Goal: Check status: Check status

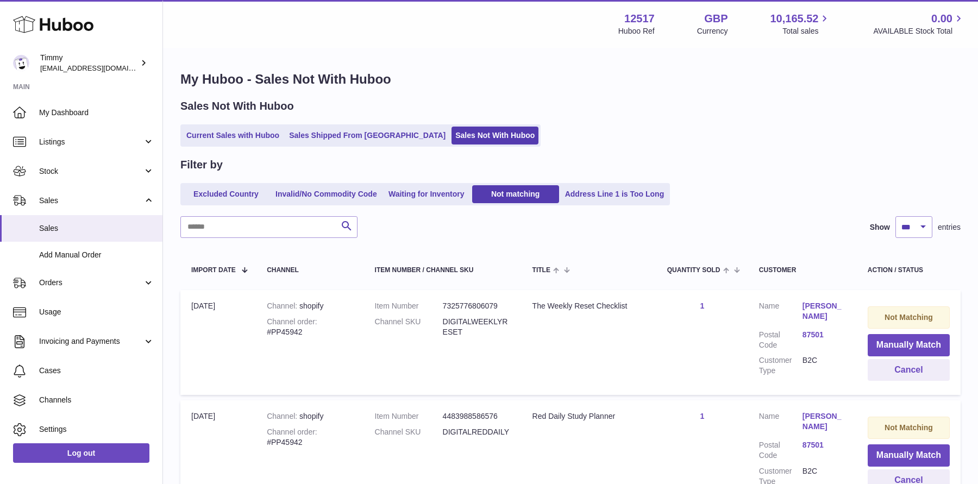
select select "***"
click at [509, 77] on h1 "My Huboo - Sales Not With Huboo" at bounding box center [570, 79] width 780 height 17
click at [53, 216] on link "Sales" at bounding box center [81, 228] width 162 height 27
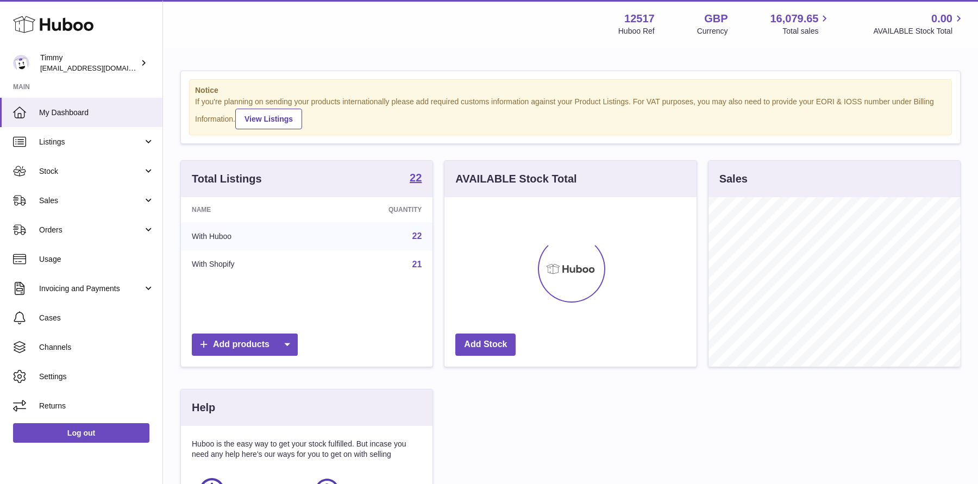
scroll to position [169, 251]
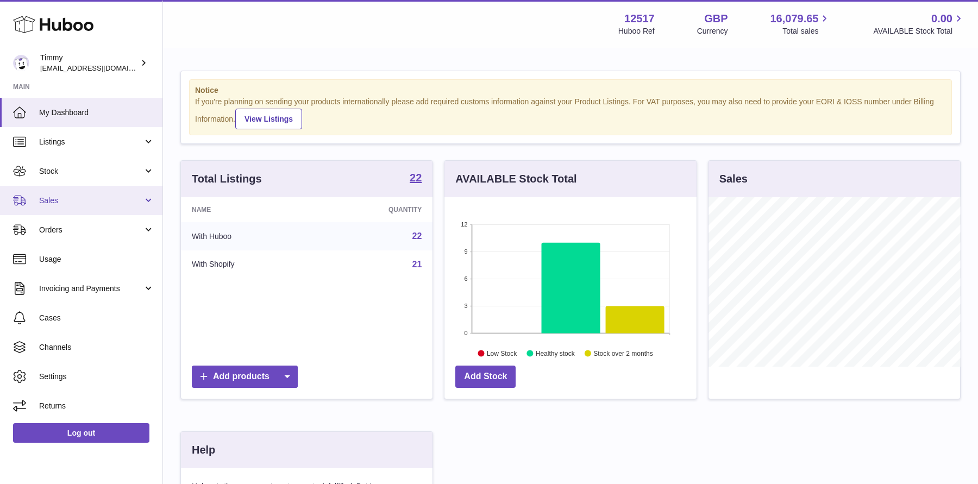
click at [100, 206] on link "Sales" at bounding box center [81, 200] width 162 height 29
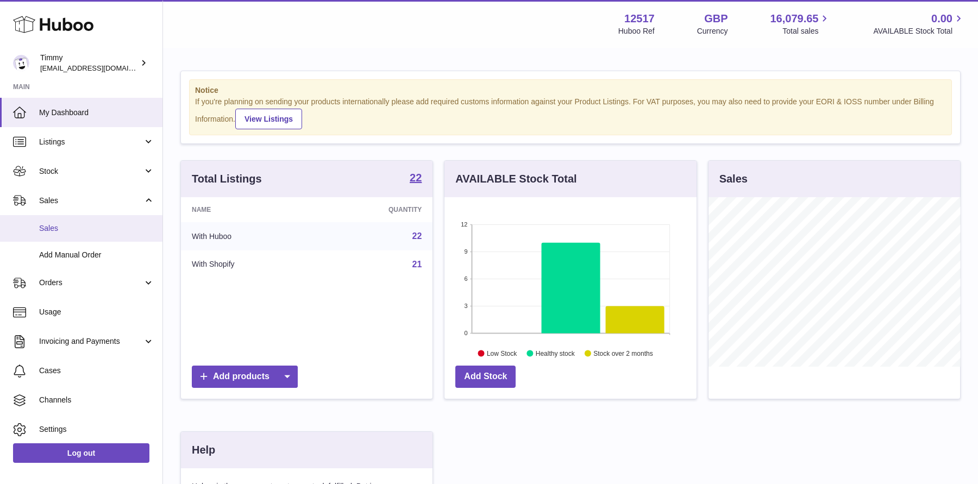
click at [104, 226] on span "Sales" at bounding box center [96, 228] width 115 height 10
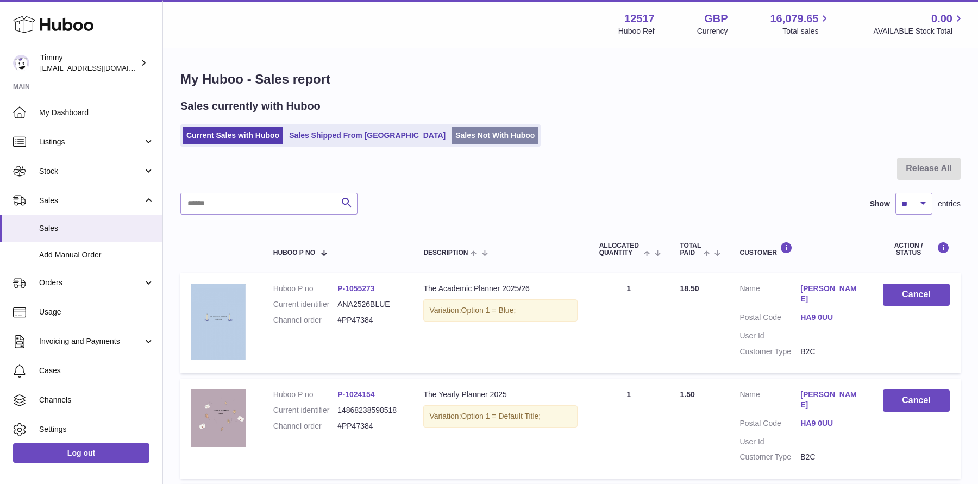
click at [451, 138] on link "Sales Not With Huboo" at bounding box center [494, 136] width 87 height 18
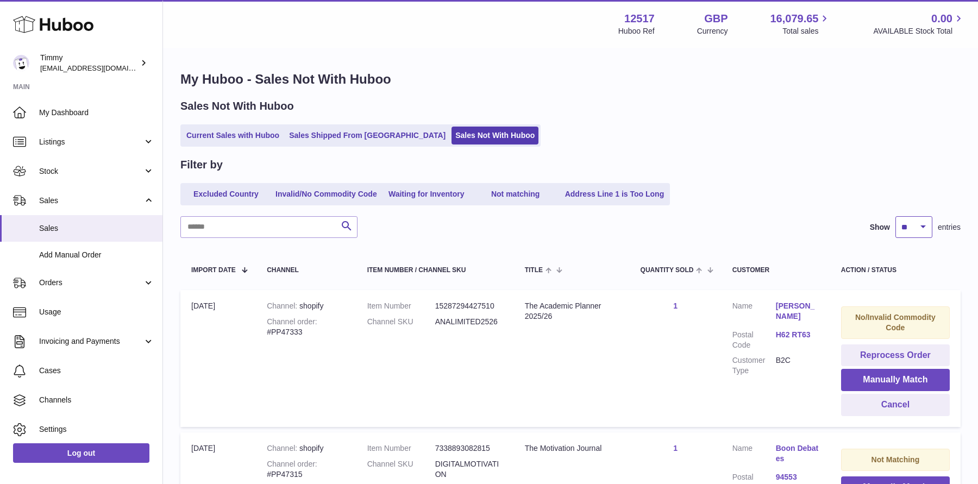
click at [922, 218] on select "** ** ** ***" at bounding box center [913, 227] width 37 height 22
select select "***"
click at [895, 216] on select "** ** ** ***" at bounding box center [913, 227] width 37 height 22
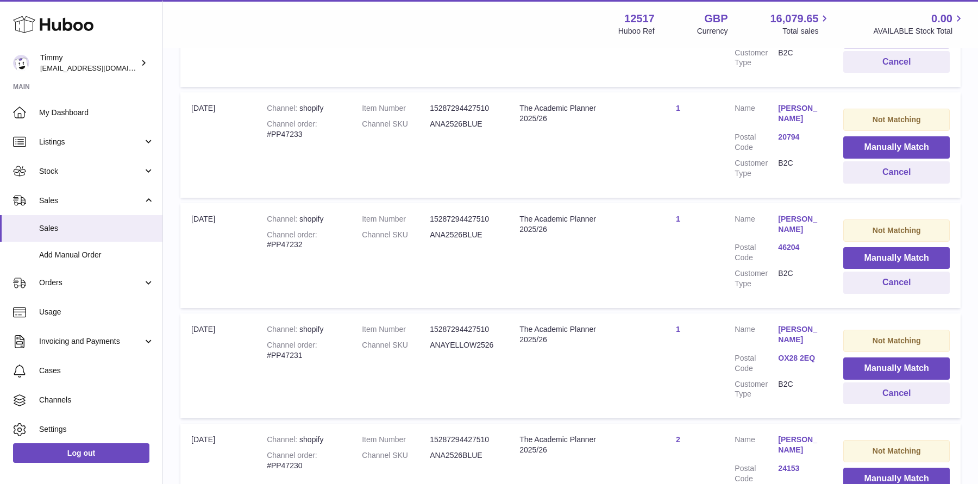
scroll to position [10911, 0]
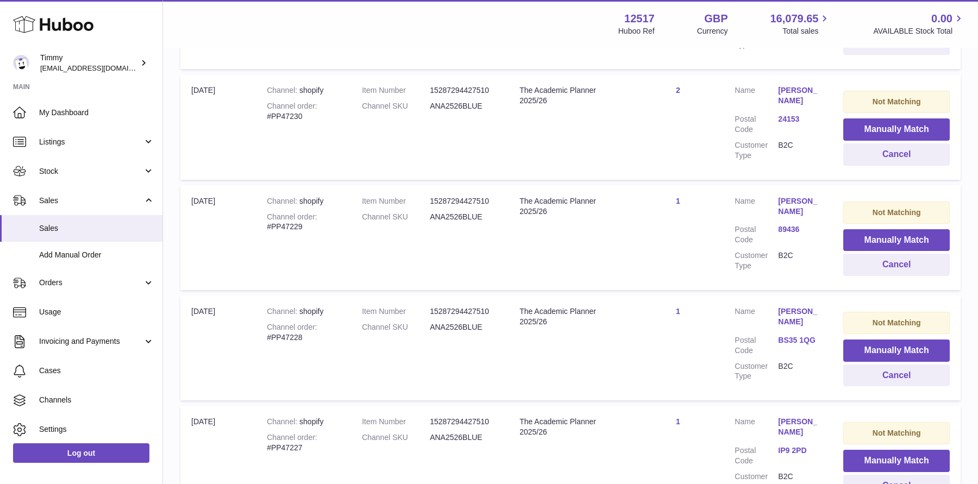
drag, startPoint x: 918, startPoint y: 267, endPoint x: 910, endPoint y: 382, distance: 114.9
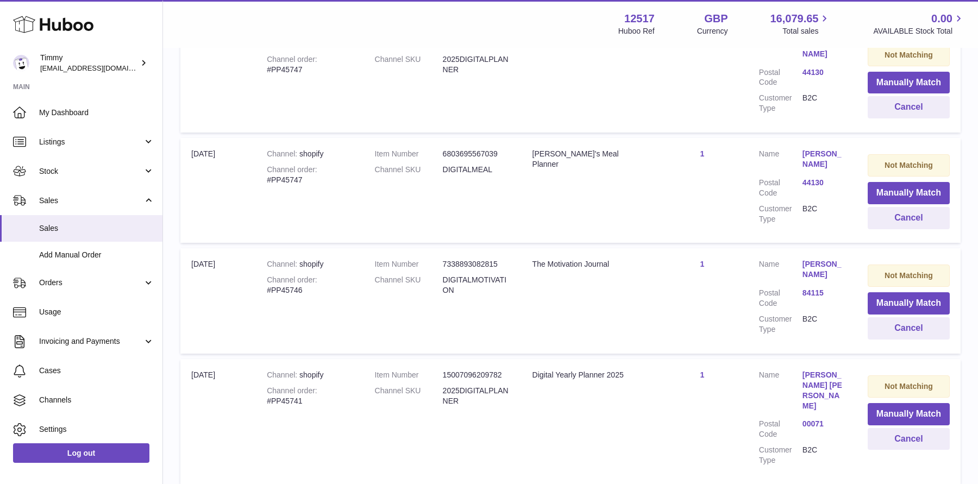
scroll to position [10866, 0]
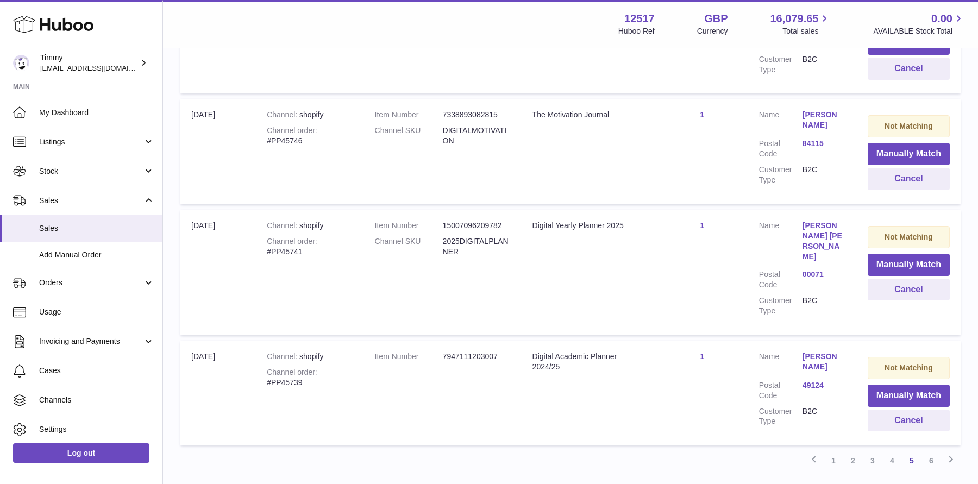
click at [891, 451] on link "4" at bounding box center [892, 461] width 20 height 20
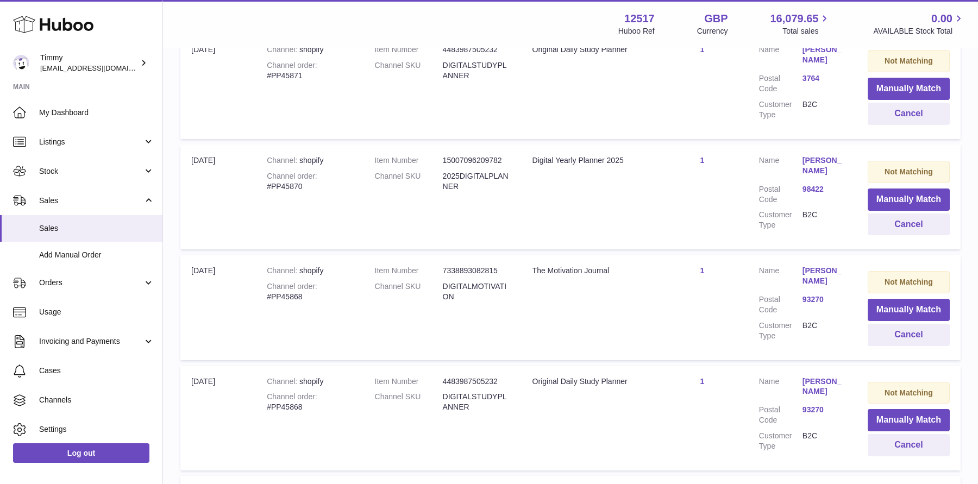
scroll to position [10906, 0]
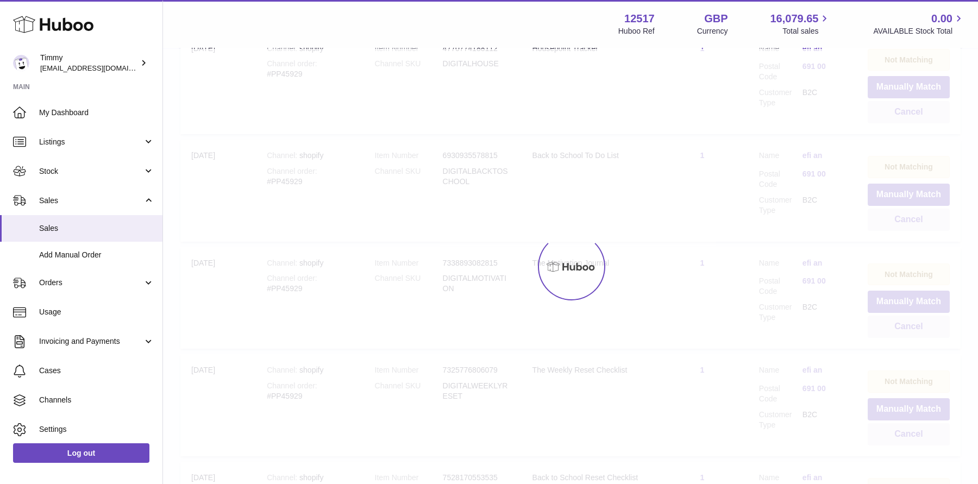
scroll to position [49, 0]
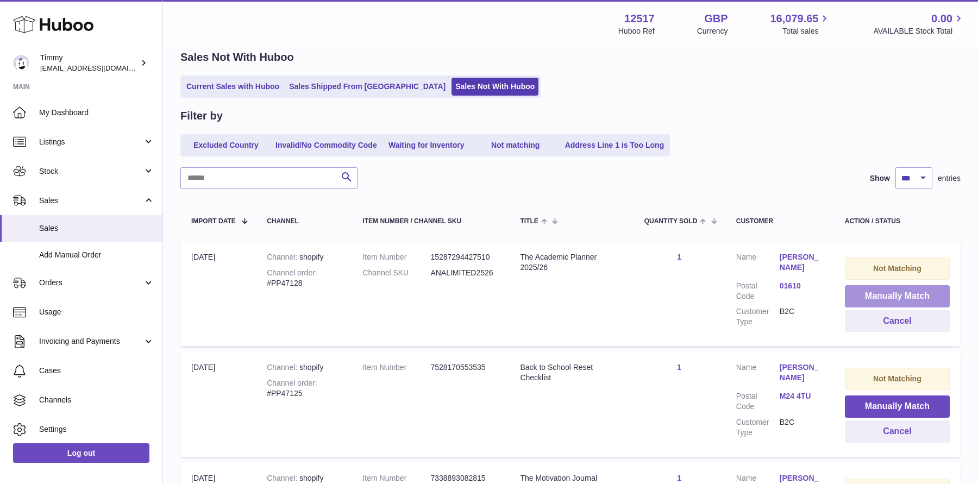
click at [874, 298] on button "Manually Match" at bounding box center [896, 296] width 105 height 22
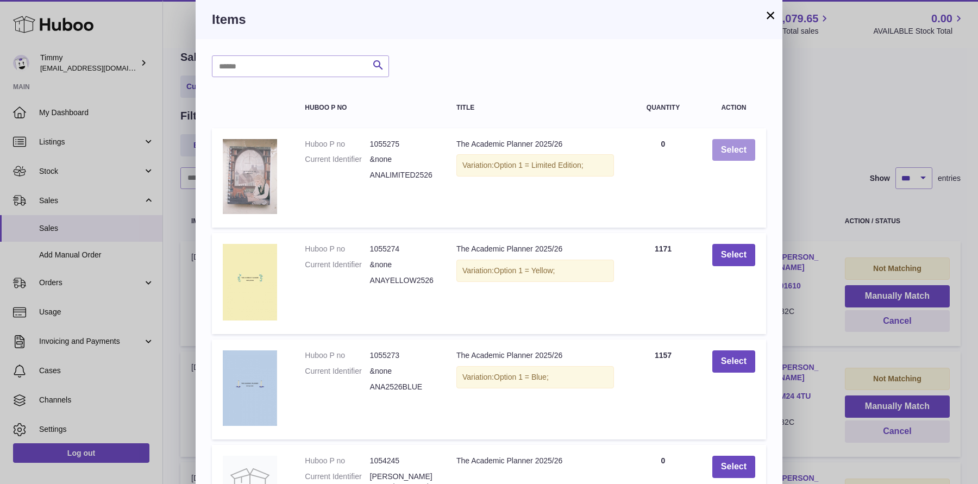
click at [724, 152] on button "Select" at bounding box center [733, 150] width 43 height 22
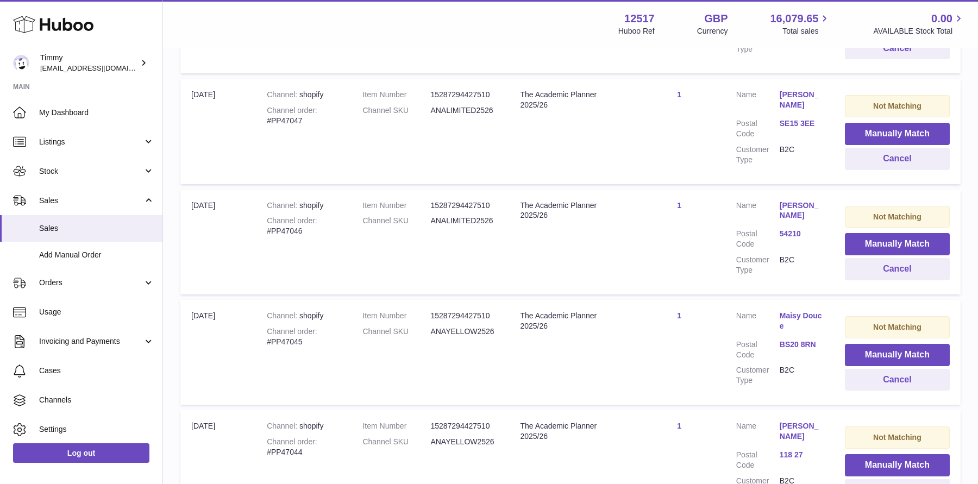
scroll to position [2677, 0]
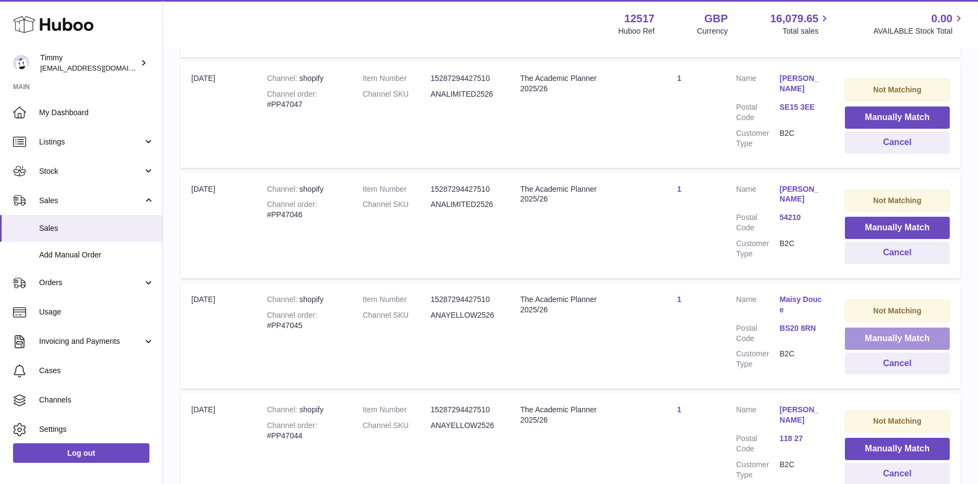
click at [869, 327] on button "Manually Match" at bounding box center [896, 338] width 105 height 22
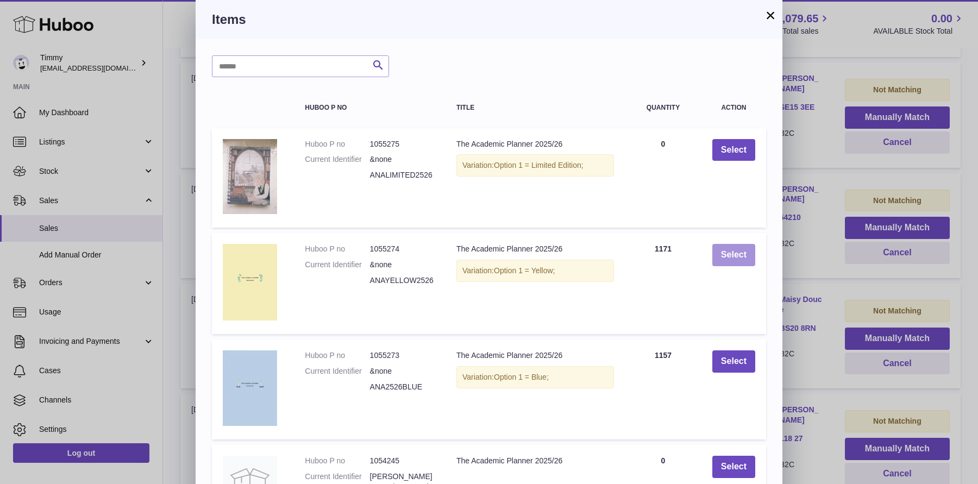
click at [740, 254] on button "Select" at bounding box center [733, 255] width 43 height 22
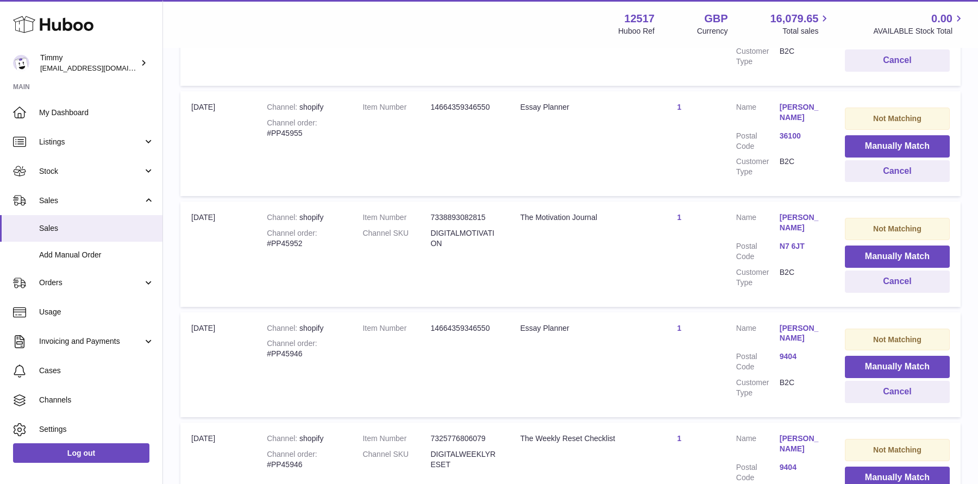
scroll to position [10898, 0]
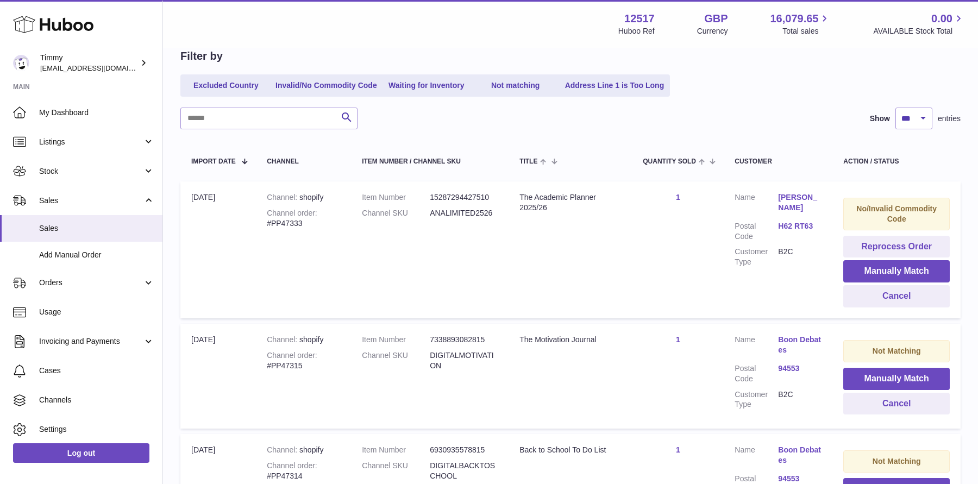
scroll to position [120, 0]
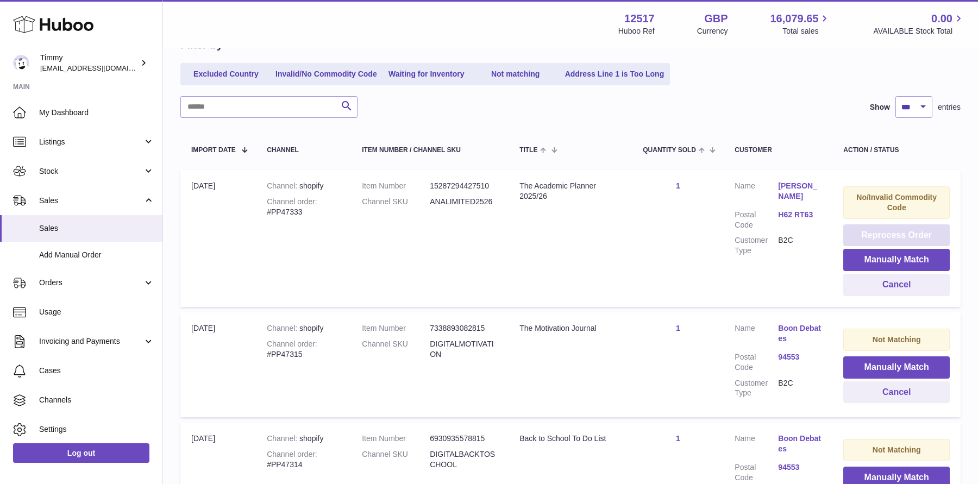
click at [850, 226] on button "Reprocess Order" at bounding box center [896, 235] width 106 height 22
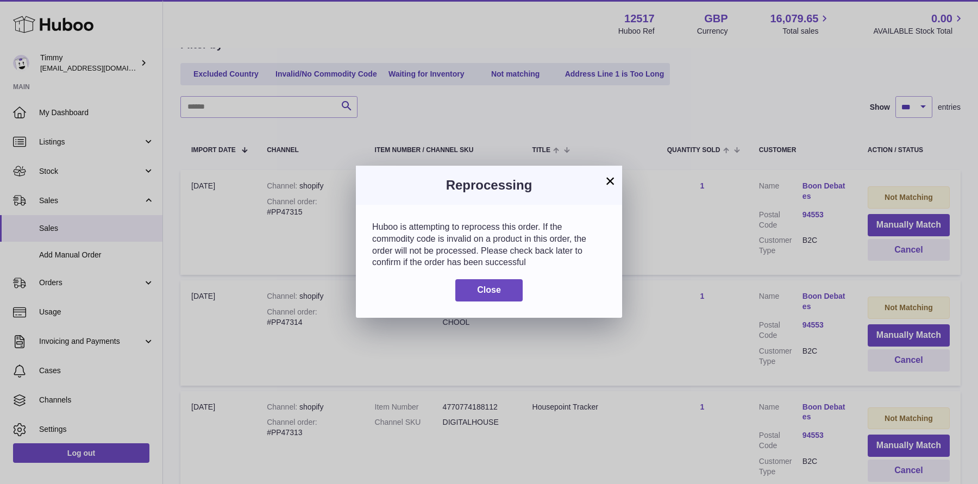
click at [609, 180] on button "×" at bounding box center [609, 180] width 13 height 13
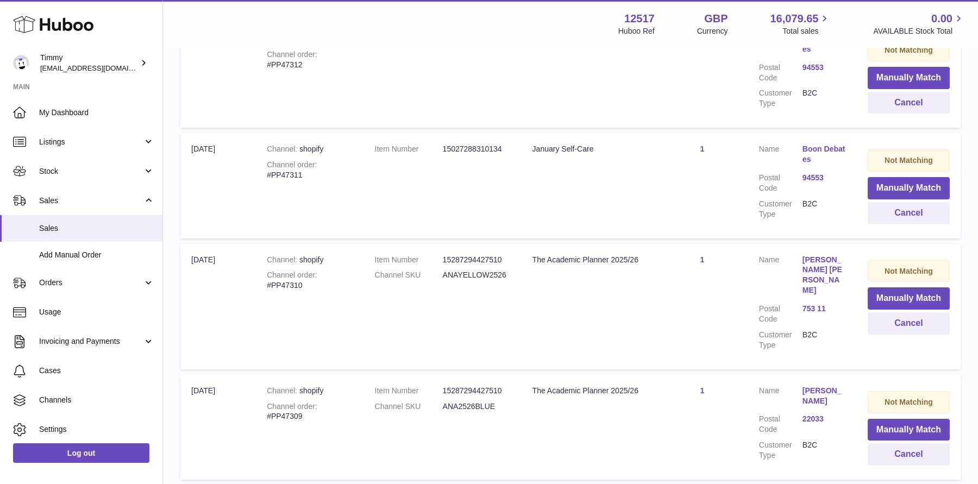
scroll to position [620, 0]
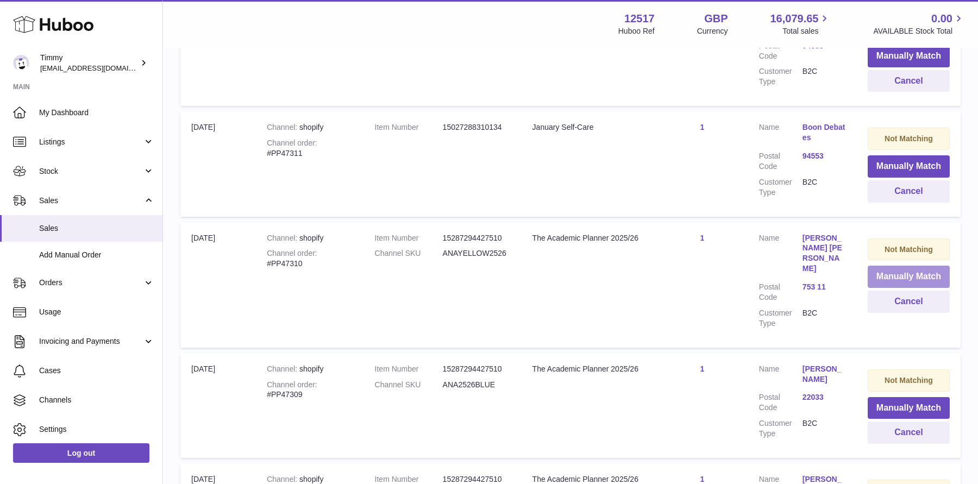
click at [888, 278] on button "Manually Match" at bounding box center [908, 277] width 82 height 22
click at [888, 278] on div at bounding box center [489, 266] width 978 height 435
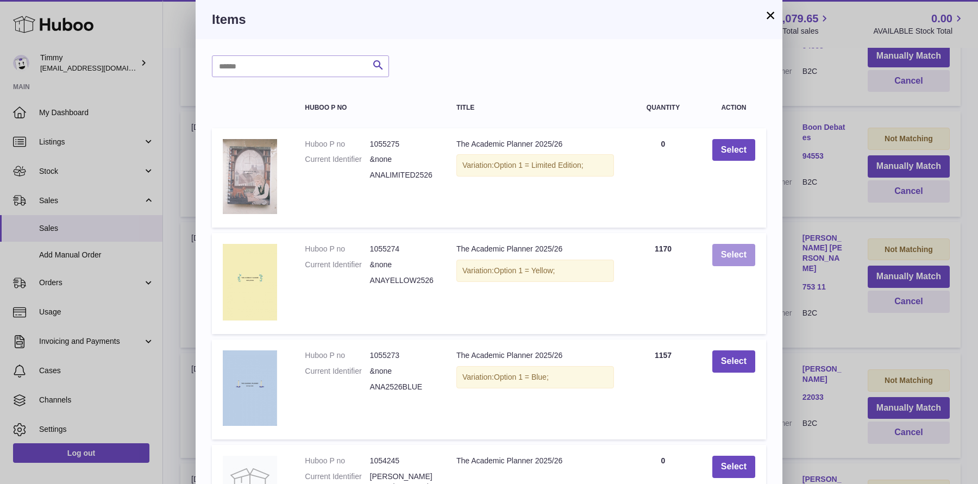
click at [729, 259] on button "Select" at bounding box center [733, 255] width 43 height 22
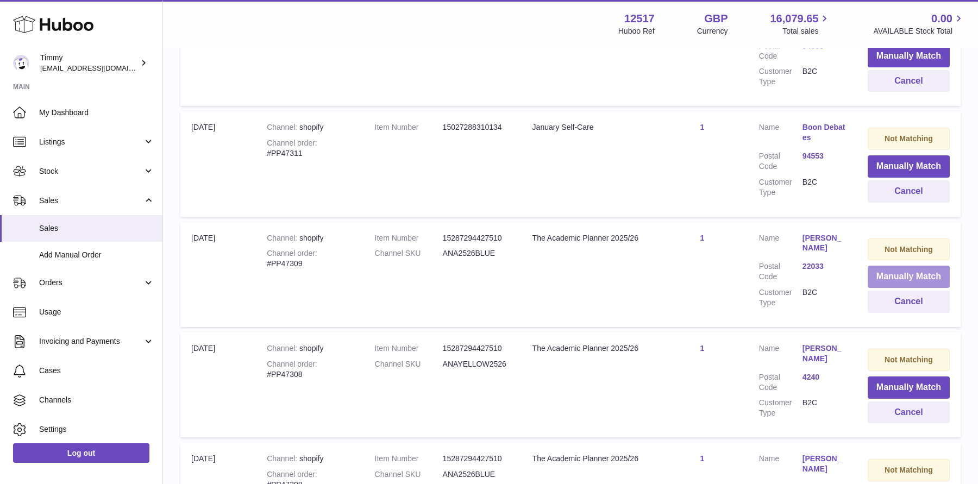
click at [875, 269] on button "Manually Match" at bounding box center [908, 277] width 82 height 22
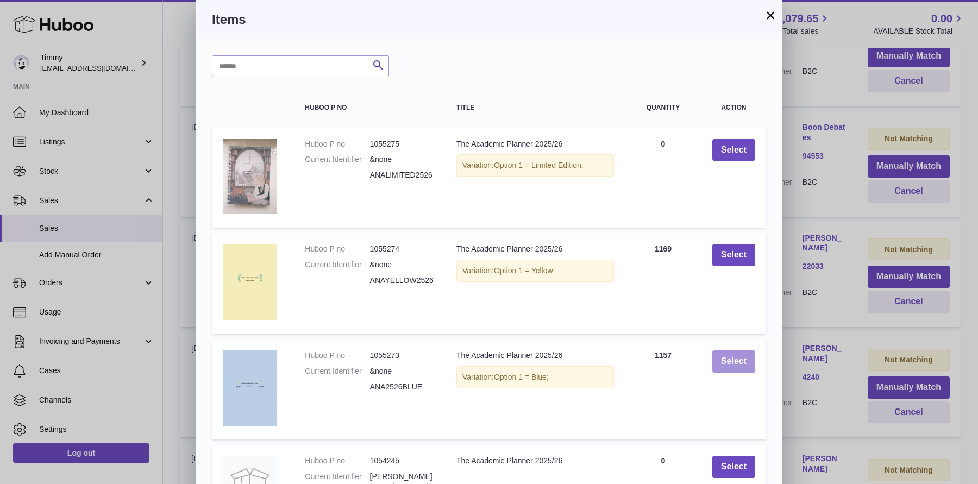
click at [747, 363] on button "Select" at bounding box center [733, 361] width 43 height 22
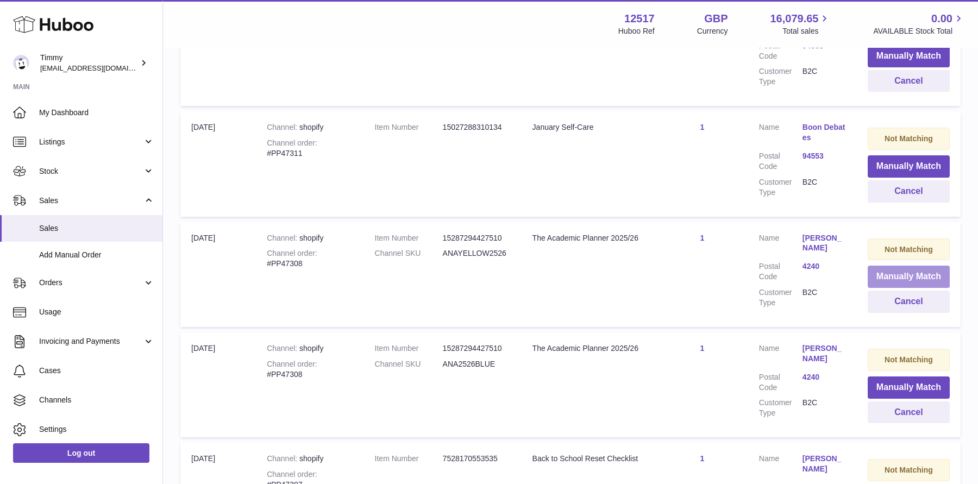
click at [877, 275] on button "Manually Match" at bounding box center [908, 277] width 82 height 22
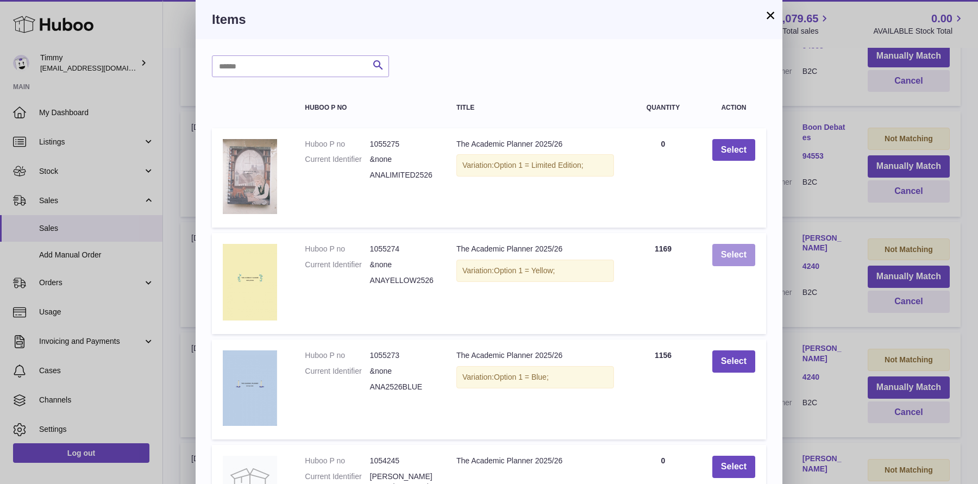
click at [741, 261] on button "Select" at bounding box center [733, 255] width 43 height 22
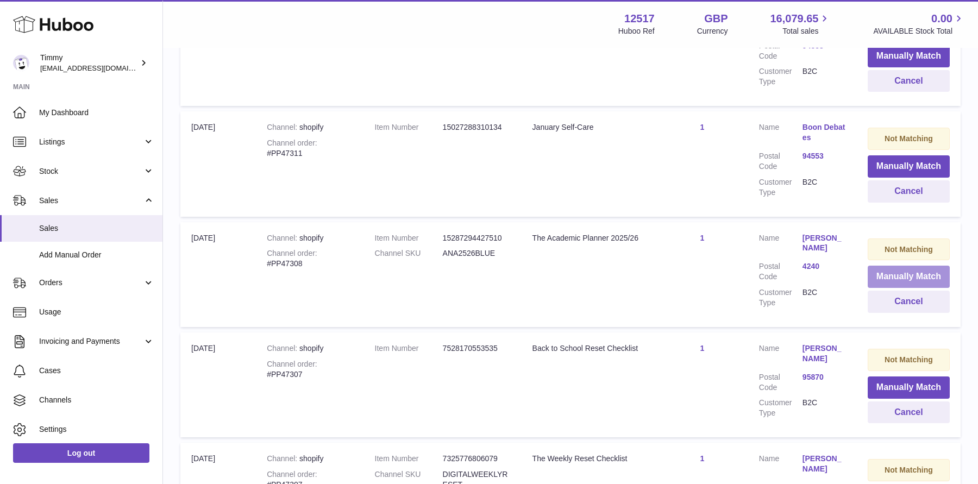
click at [884, 278] on button "Manually Match" at bounding box center [908, 277] width 82 height 22
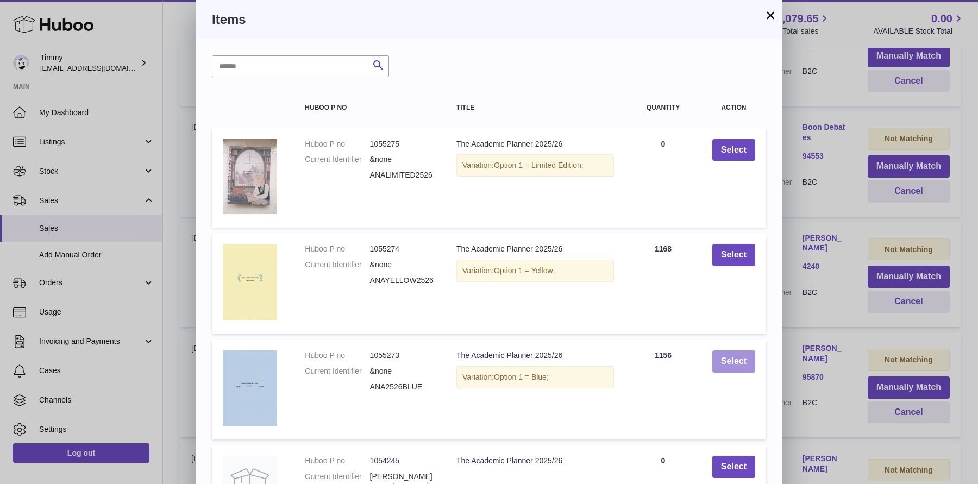
click at [750, 351] on button "Select" at bounding box center [733, 361] width 43 height 22
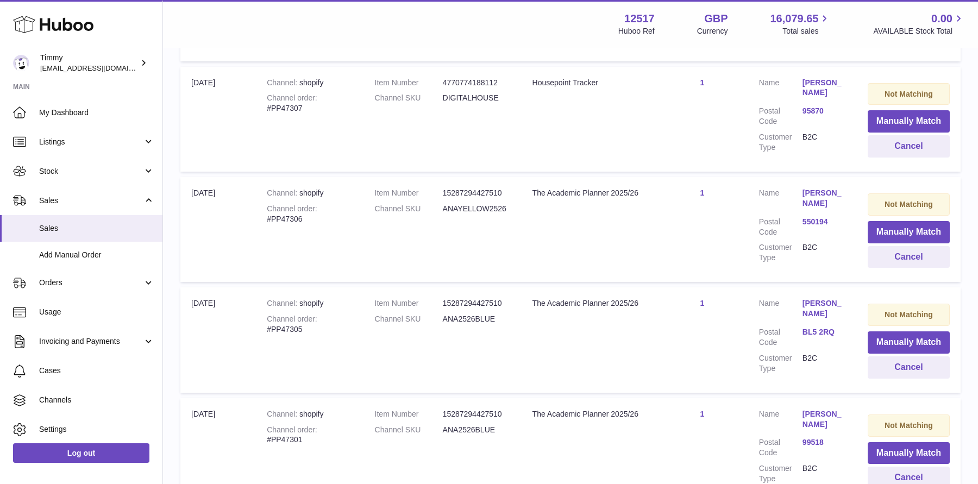
scroll to position [1155, 0]
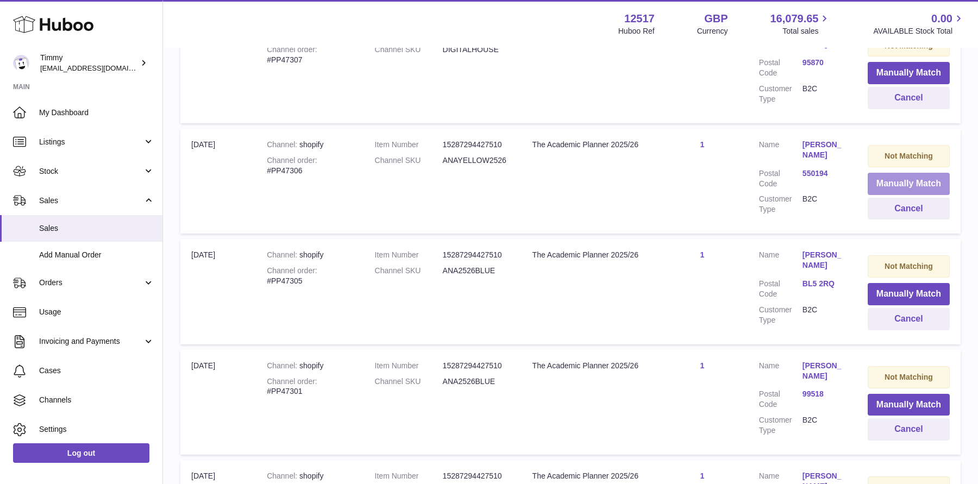
click at [901, 179] on button "Manually Match" at bounding box center [908, 184] width 82 height 22
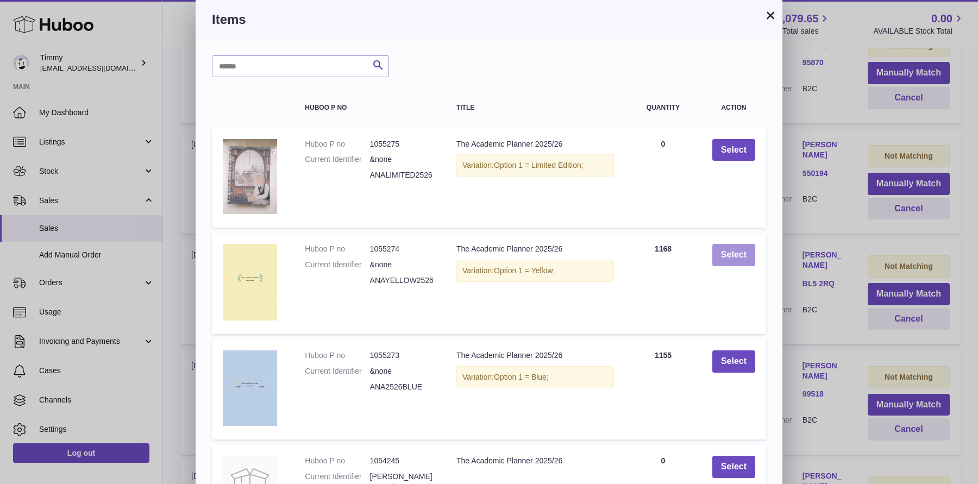
click at [736, 254] on button "Select" at bounding box center [733, 255] width 43 height 22
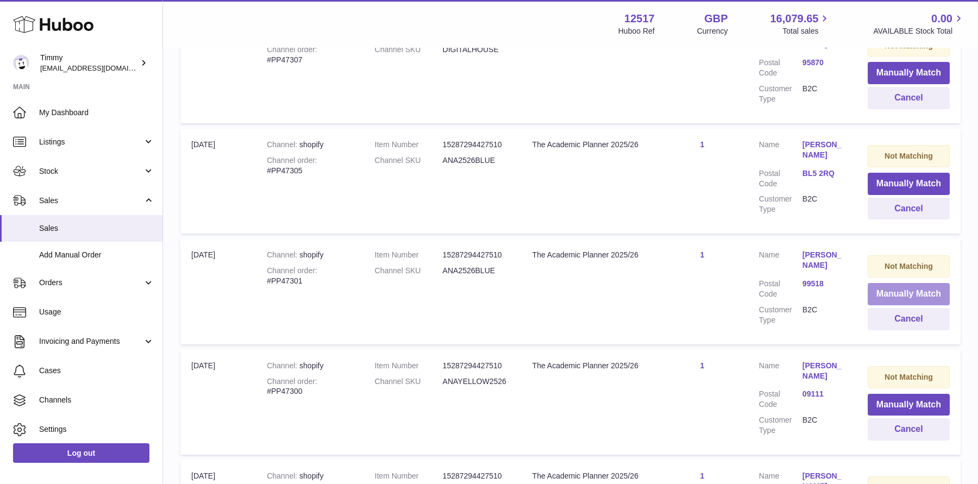
click at [873, 290] on button "Manually Match" at bounding box center [908, 294] width 82 height 22
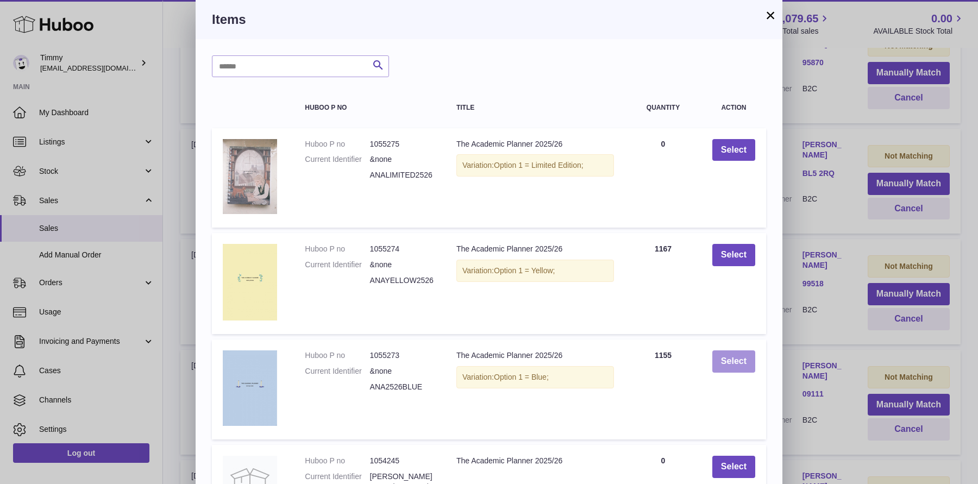
click at [739, 366] on button "Select" at bounding box center [733, 361] width 43 height 22
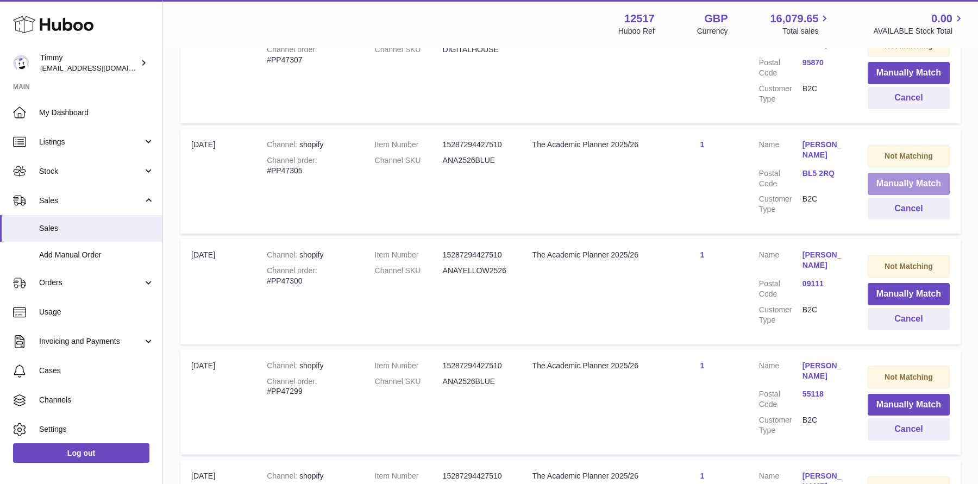
click at [881, 186] on button "Manually Match" at bounding box center [908, 184] width 82 height 22
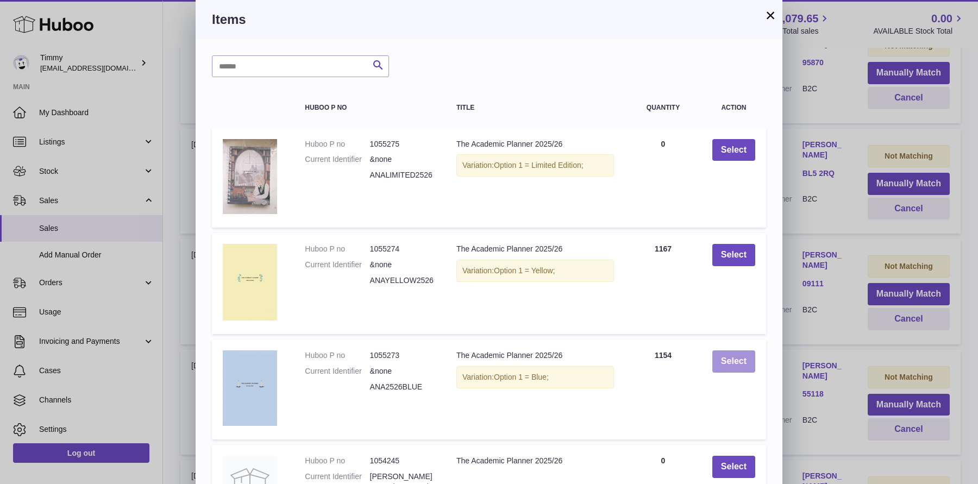
click at [730, 358] on button "Select" at bounding box center [733, 361] width 43 height 22
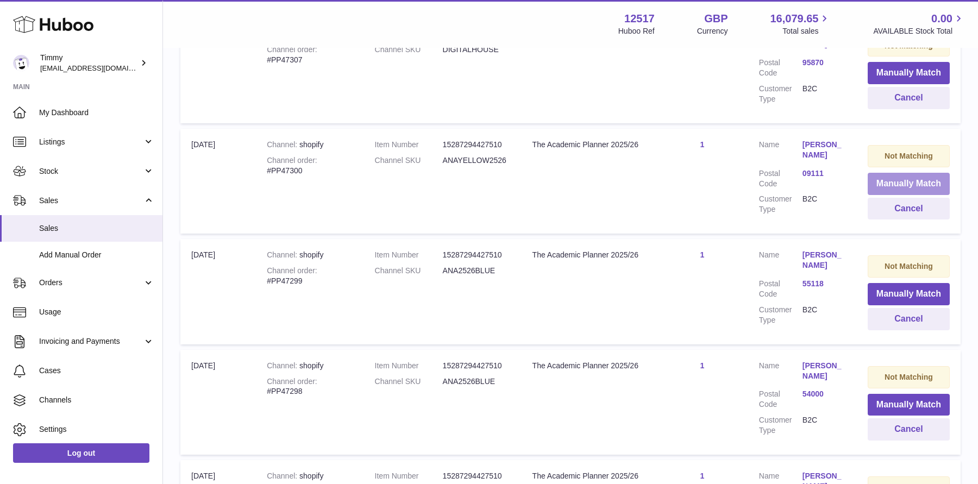
click at [891, 185] on button "Manually Match" at bounding box center [908, 184] width 82 height 22
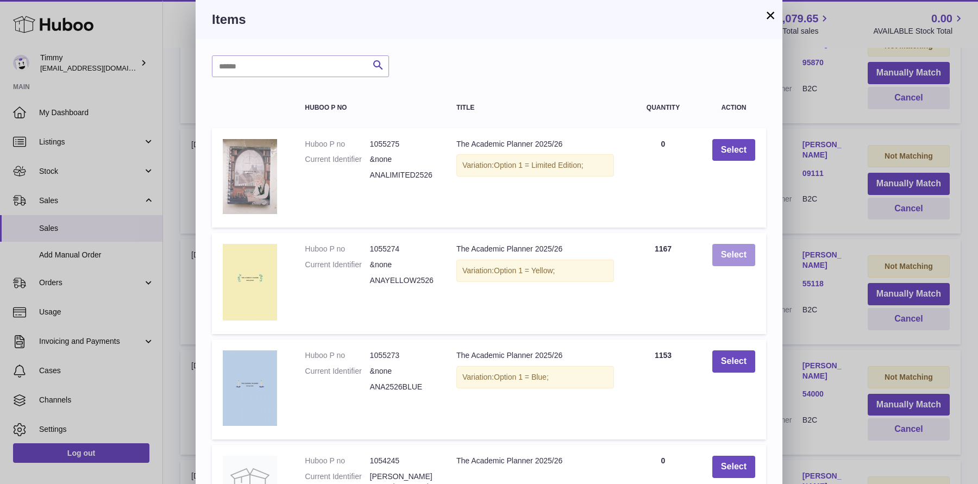
click at [735, 259] on button "Select" at bounding box center [733, 255] width 43 height 22
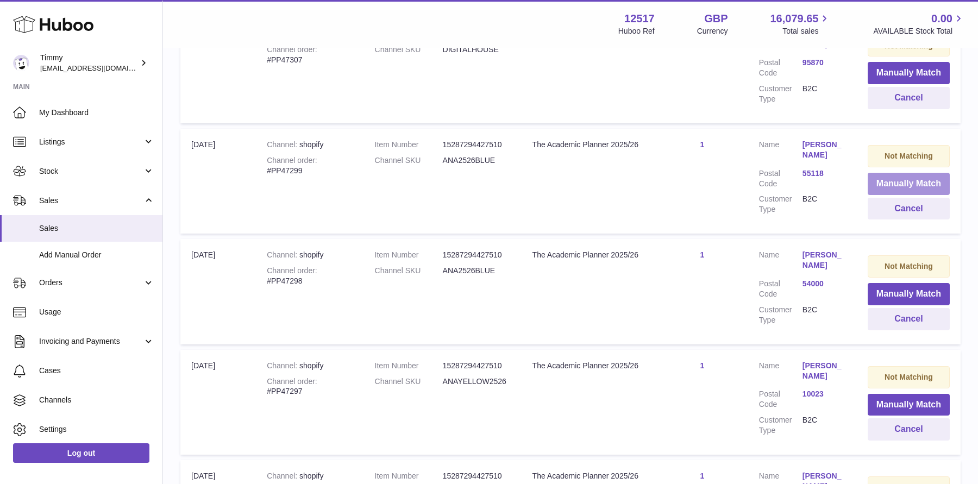
click at [884, 184] on button "Manually Match" at bounding box center [908, 184] width 82 height 22
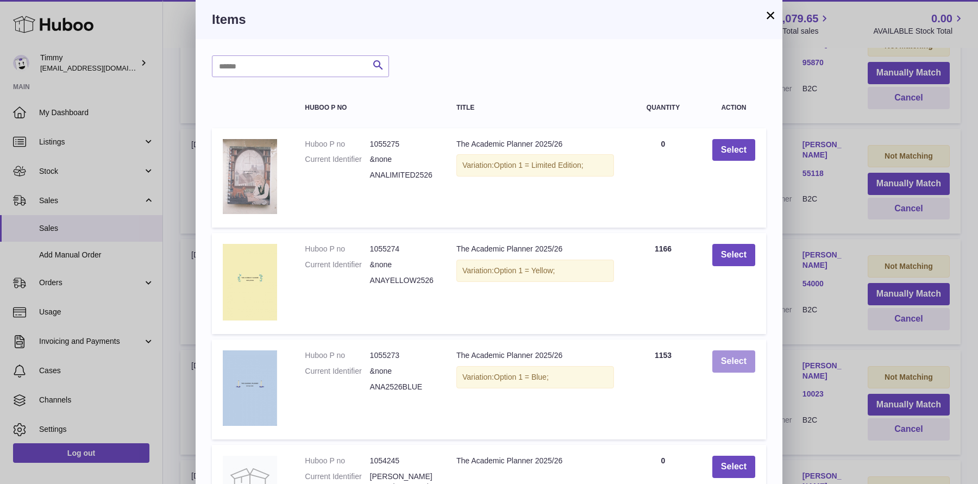
click at [742, 369] on button "Select" at bounding box center [733, 361] width 43 height 22
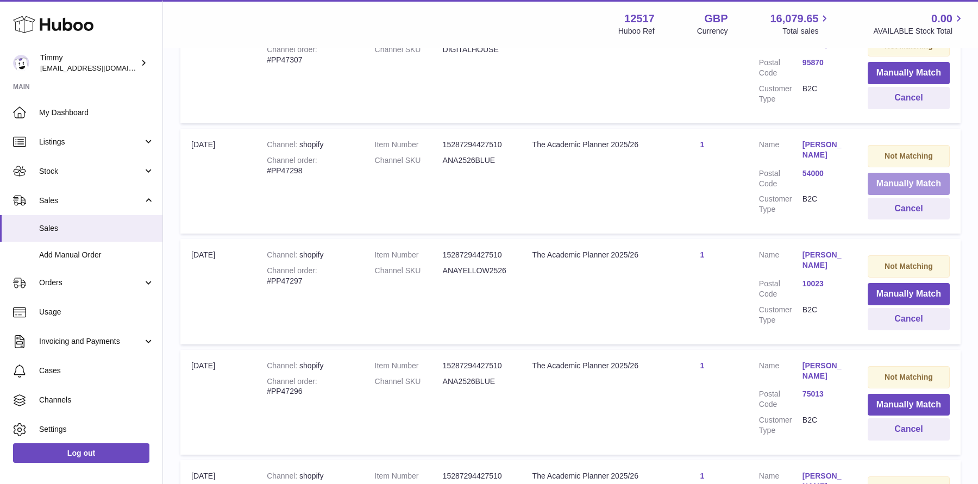
click at [894, 179] on button "Manually Match" at bounding box center [908, 184] width 82 height 22
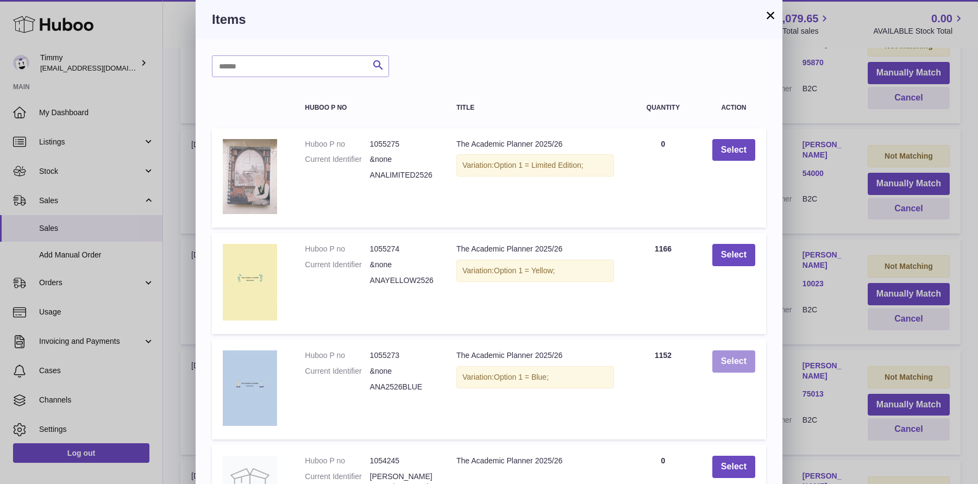
click at [745, 356] on button "Select" at bounding box center [733, 361] width 43 height 22
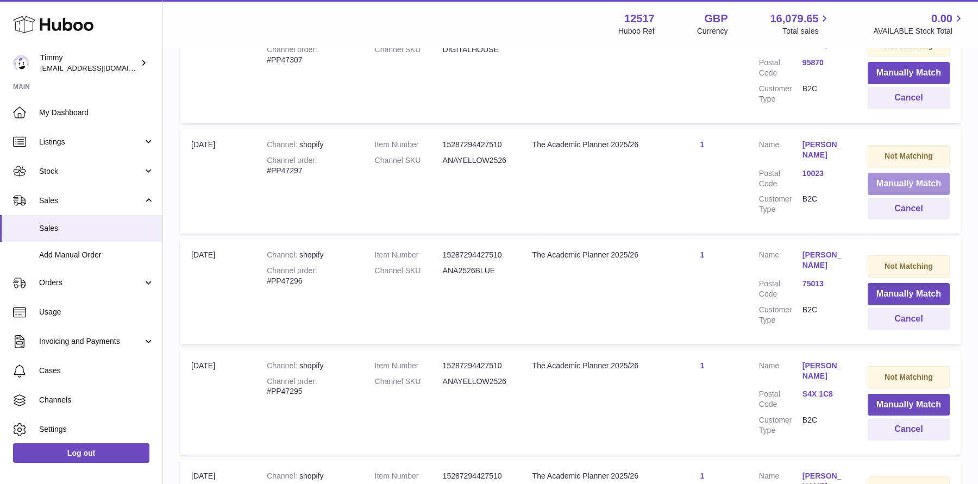
click at [875, 179] on button "Manually Match" at bounding box center [908, 184] width 82 height 22
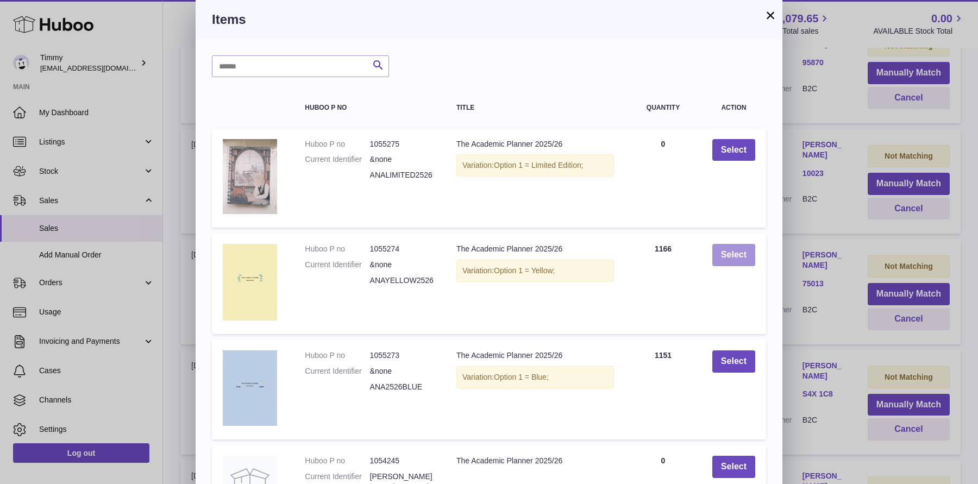
click at [731, 251] on button "Select" at bounding box center [733, 255] width 43 height 22
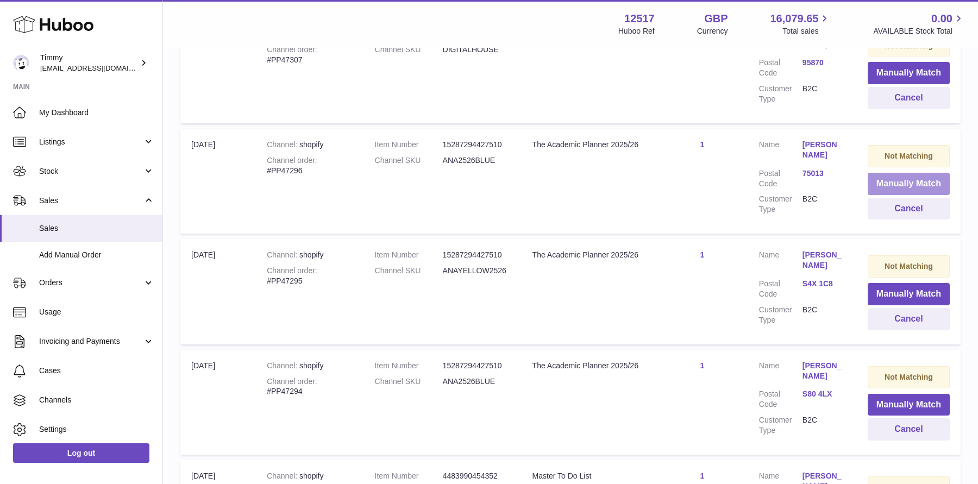
click at [882, 176] on button "Manually Match" at bounding box center [908, 184] width 82 height 22
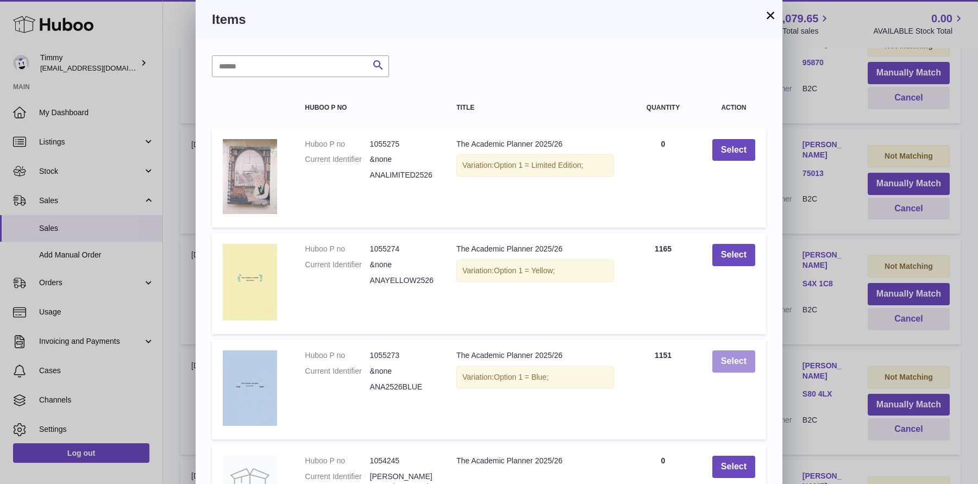
click at [752, 363] on button "Select" at bounding box center [733, 361] width 43 height 22
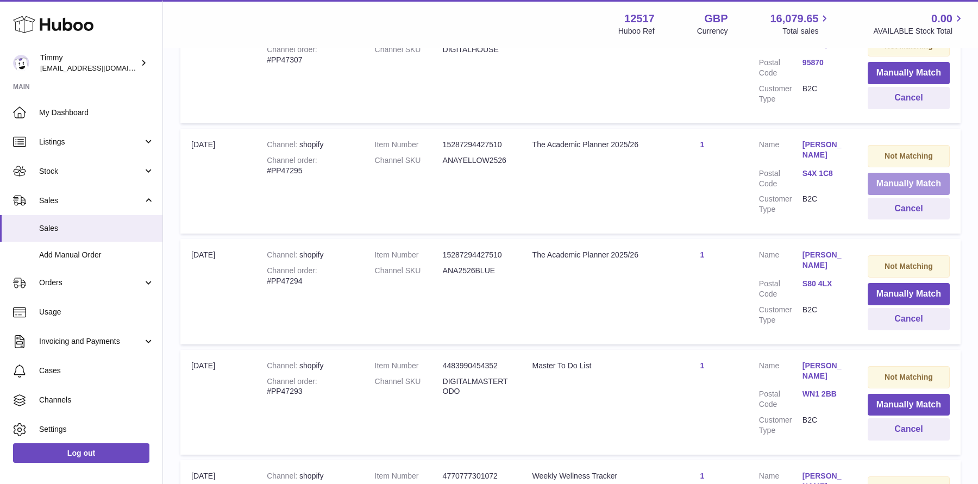
click at [901, 182] on button "Manually Match" at bounding box center [908, 184] width 82 height 22
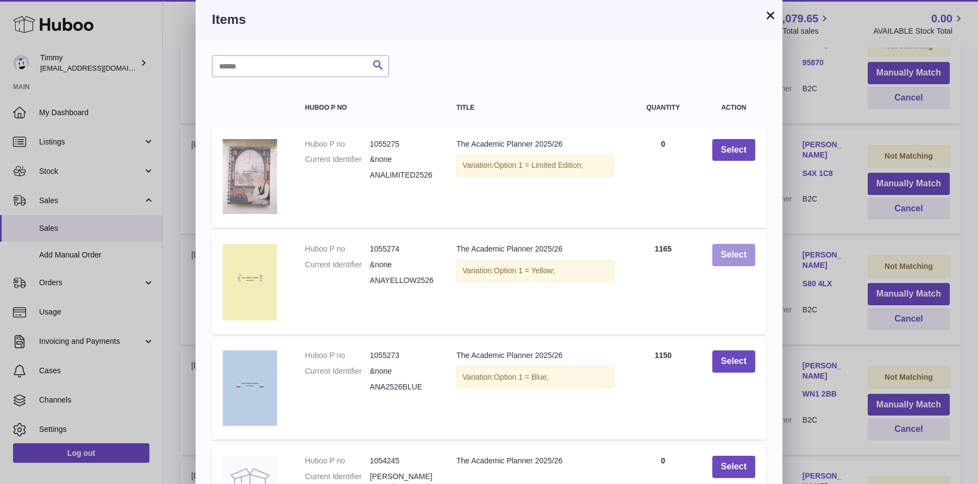
click at [751, 253] on button "Select" at bounding box center [733, 255] width 43 height 22
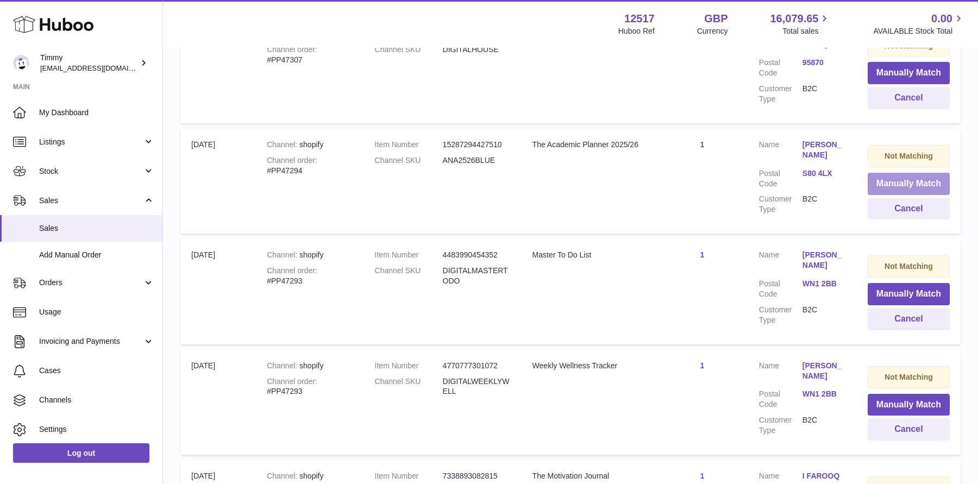
click at [877, 175] on button "Manually Match" at bounding box center [908, 184] width 82 height 22
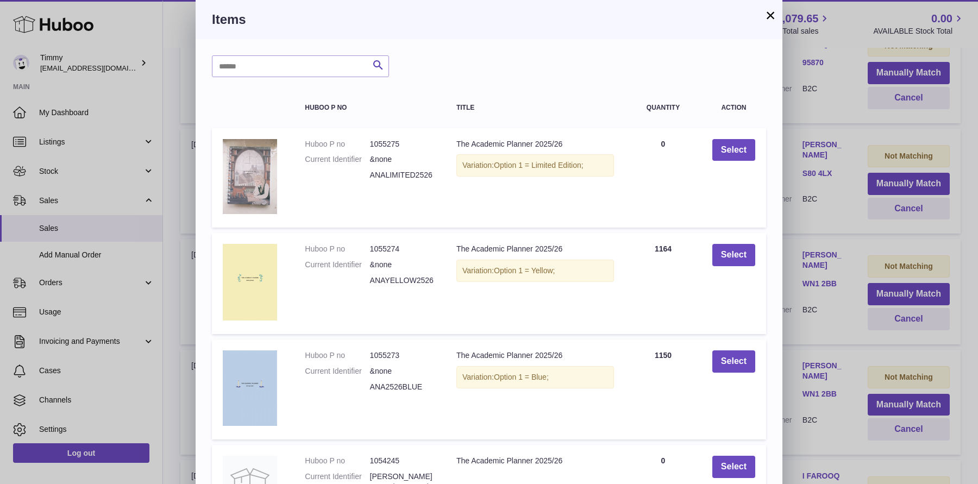
click at [736, 373] on td "Select" at bounding box center [733, 389] width 65 height 100
click at [738, 365] on button "Select" at bounding box center [733, 361] width 43 height 22
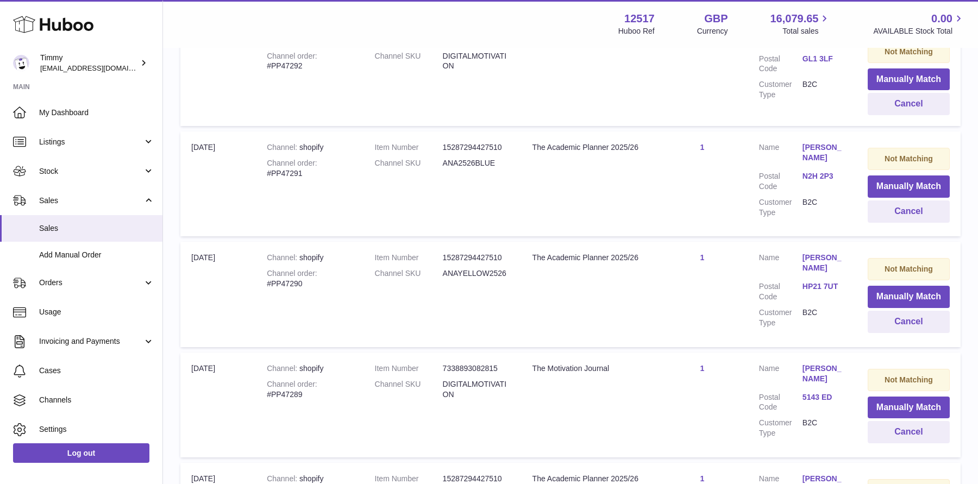
scroll to position [1487, 0]
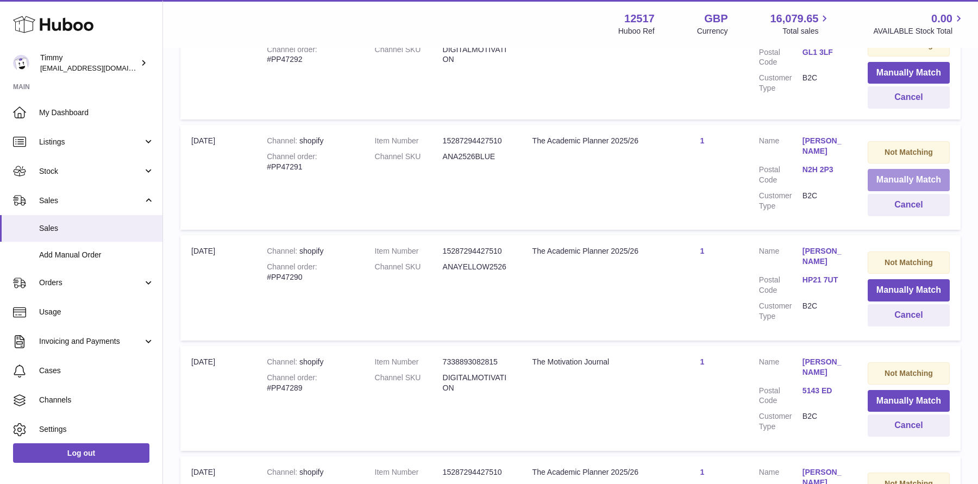
click at [903, 176] on button "Manually Match" at bounding box center [908, 180] width 82 height 22
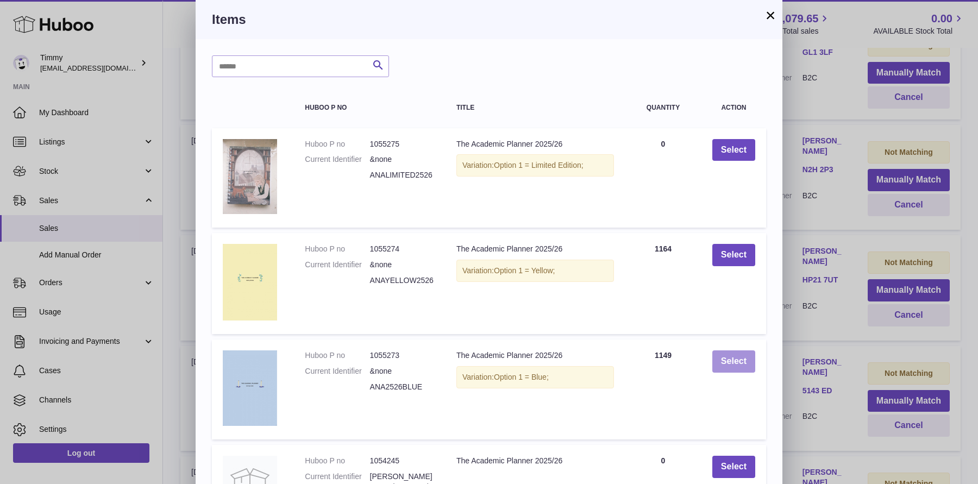
click at [729, 368] on button "Select" at bounding box center [733, 361] width 43 height 22
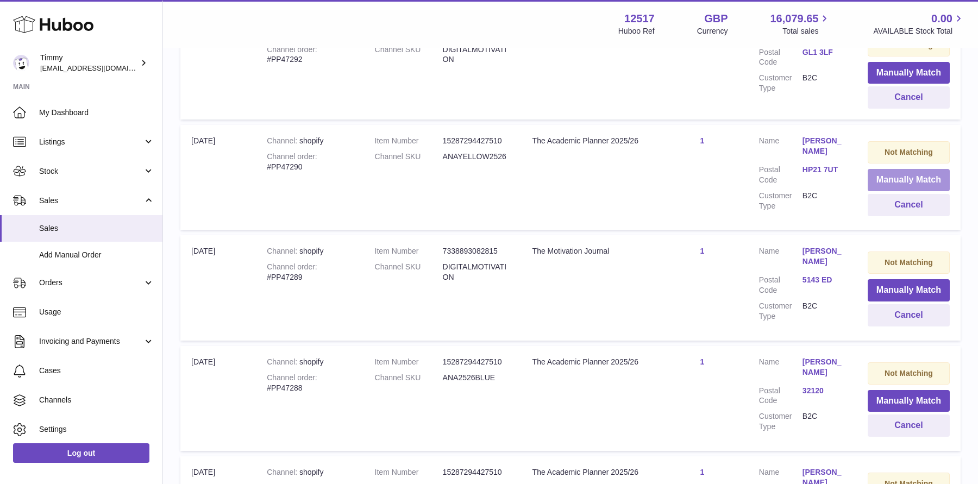
click at [883, 171] on button "Manually Match" at bounding box center [908, 180] width 82 height 22
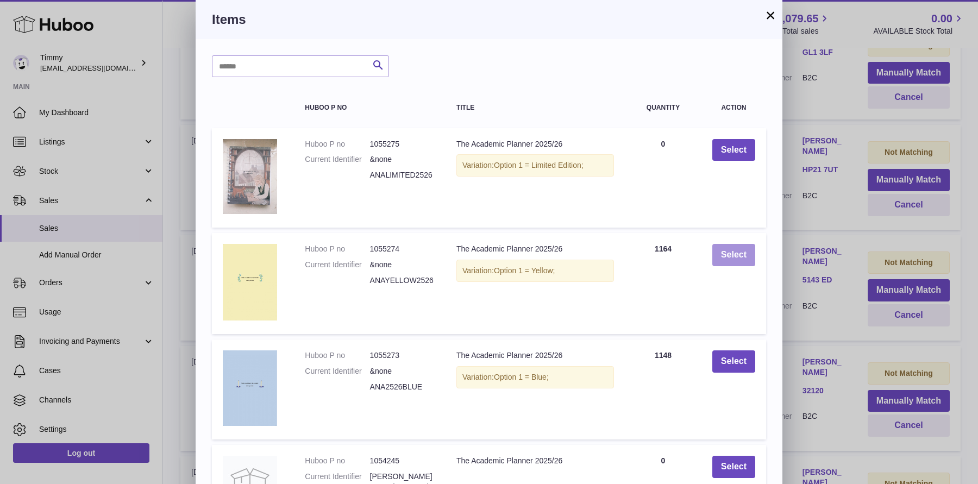
click at [729, 263] on button "Select" at bounding box center [733, 255] width 43 height 22
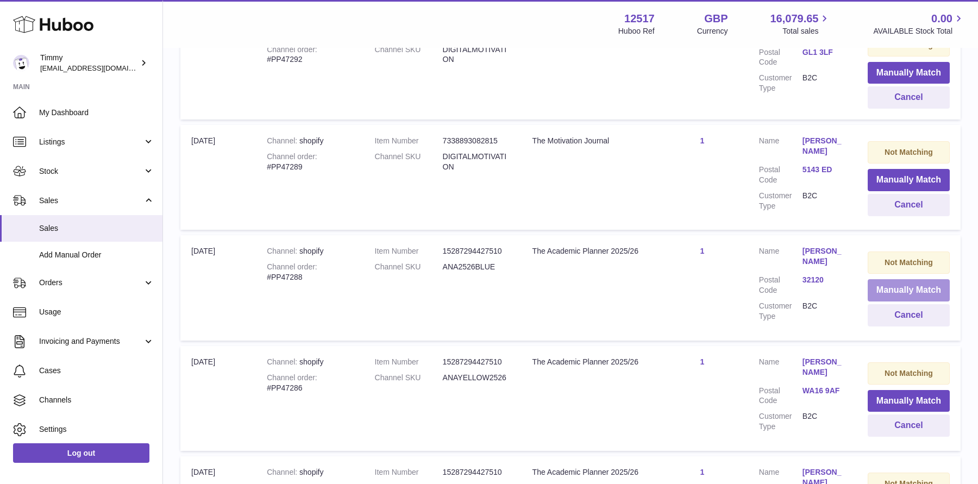
click at [882, 285] on button "Manually Match" at bounding box center [908, 290] width 82 height 22
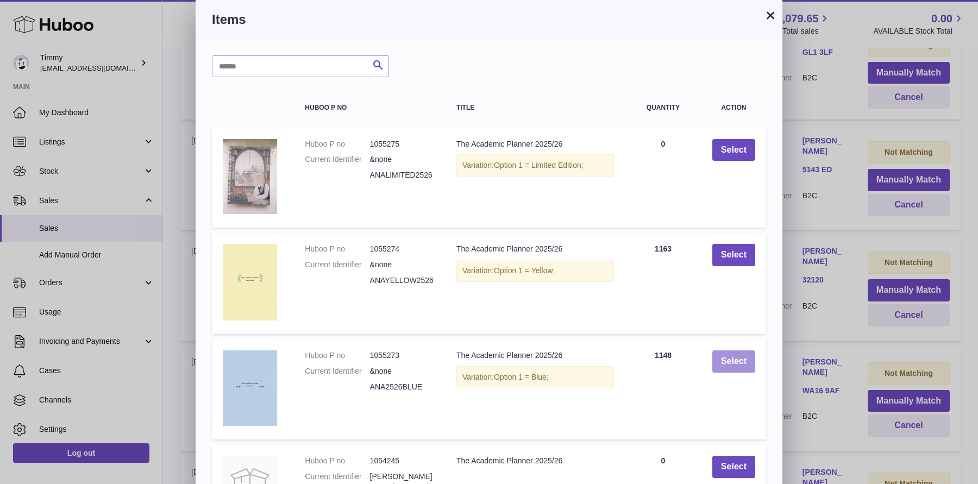
click at [748, 363] on button "Select" at bounding box center [733, 361] width 43 height 22
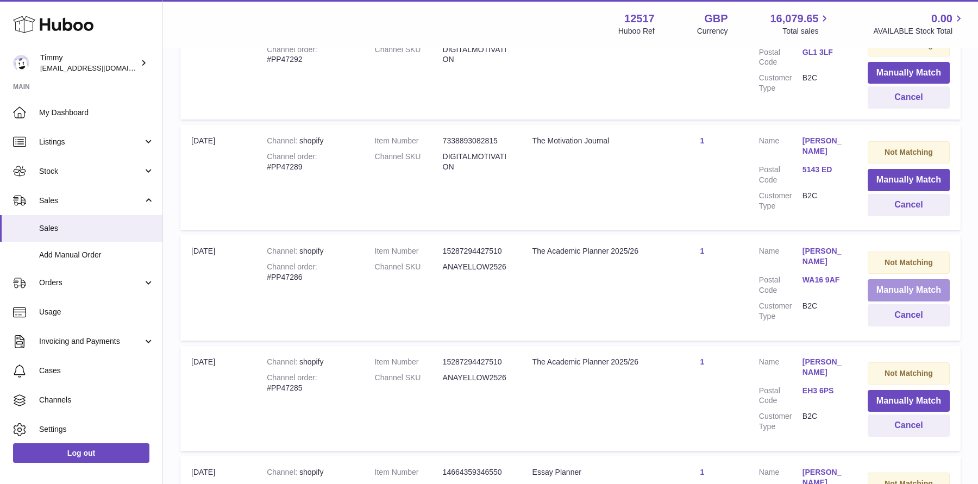
click at [879, 287] on button "Manually Match" at bounding box center [908, 290] width 82 height 22
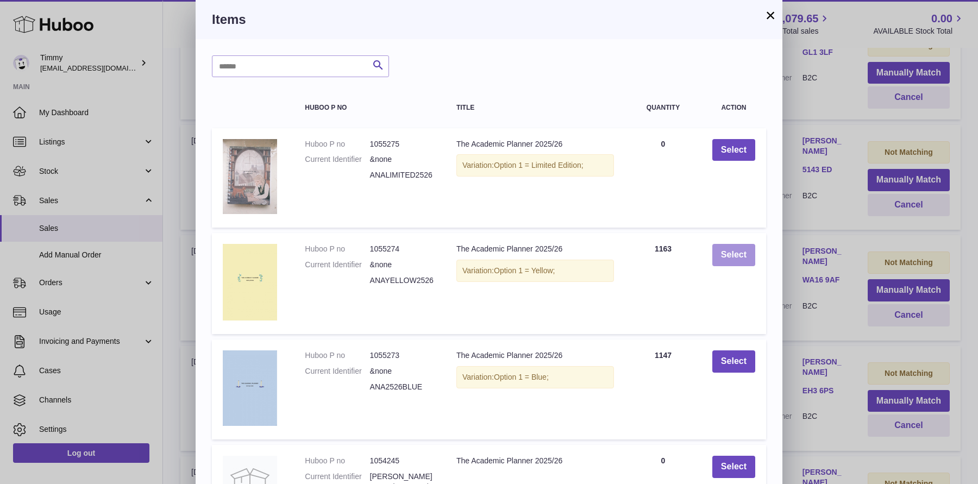
click at [723, 255] on button "Select" at bounding box center [733, 255] width 43 height 22
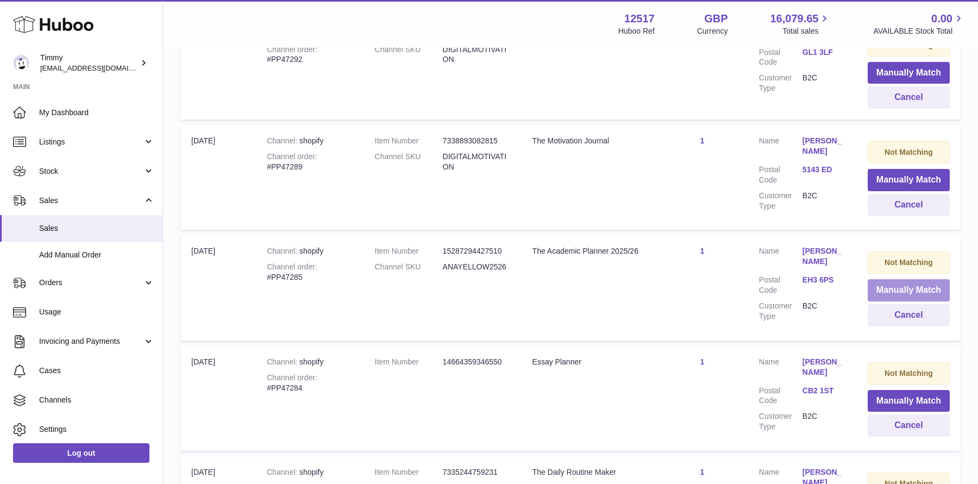
click at [885, 279] on button "Manually Match" at bounding box center [908, 290] width 82 height 22
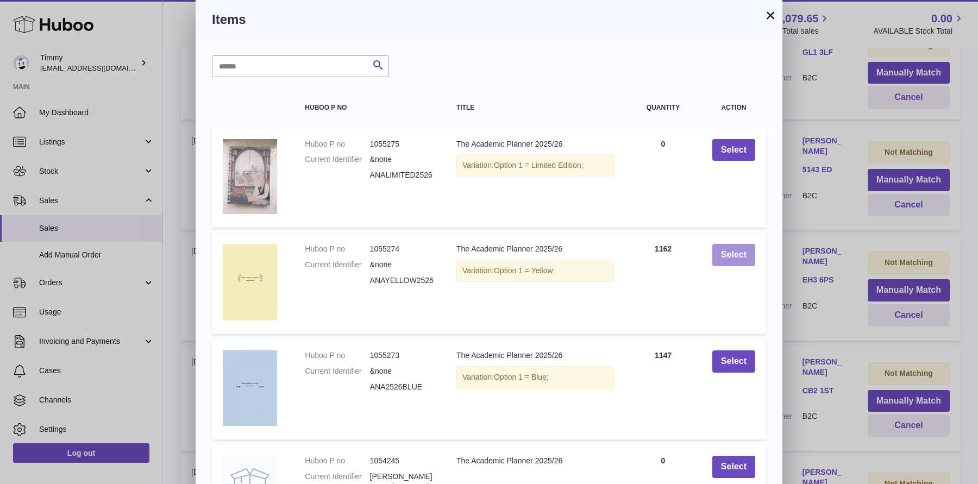
click at [740, 246] on button "Select" at bounding box center [733, 255] width 43 height 22
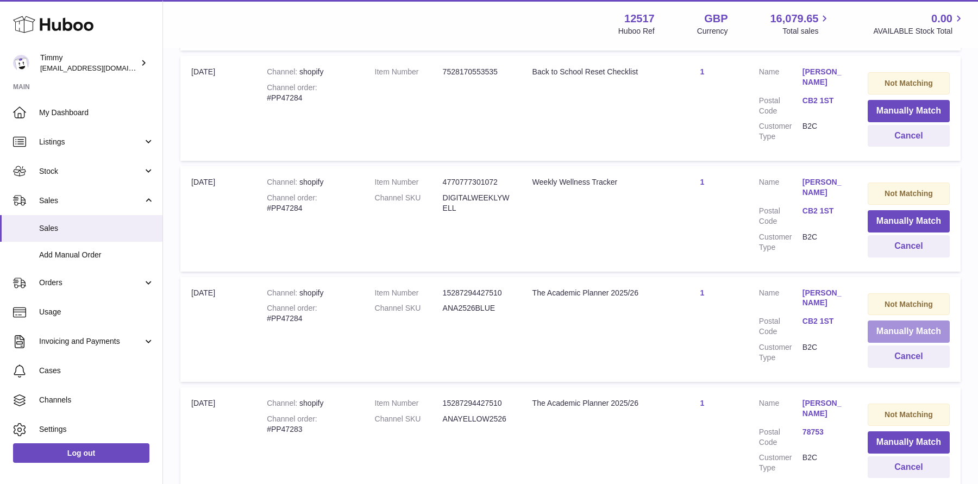
scroll to position [2440, 0]
click at [885, 320] on button "Manually Match" at bounding box center [908, 331] width 82 height 22
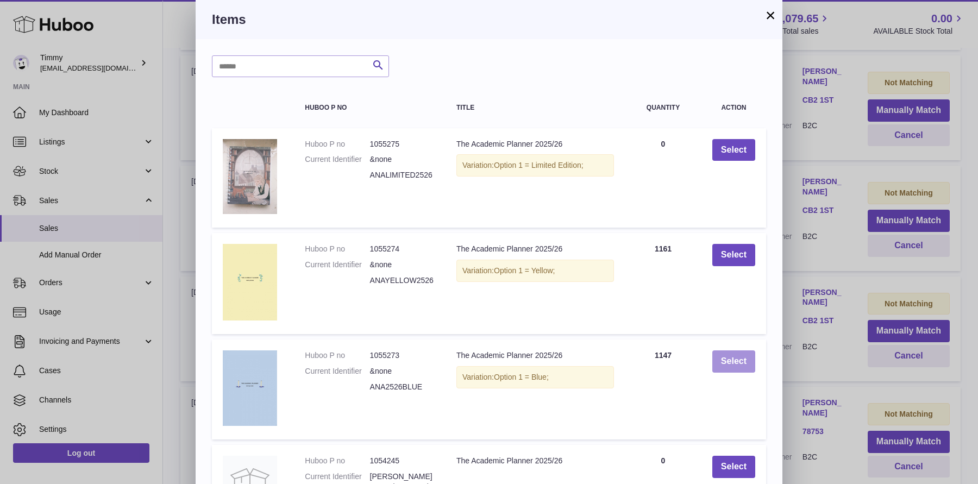
click at [743, 354] on button "Select" at bounding box center [733, 361] width 43 height 22
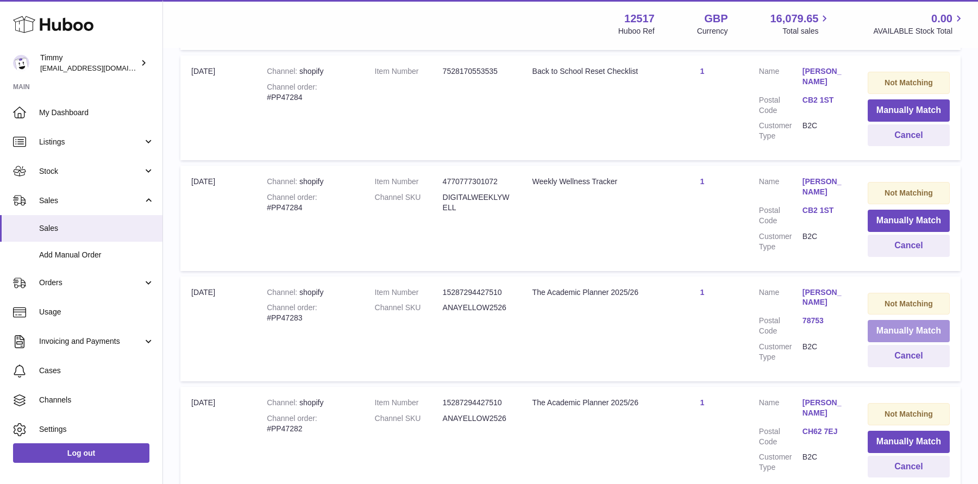
click at [889, 320] on button "Manually Match" at bounding box center [908, 331] width 82 height 22
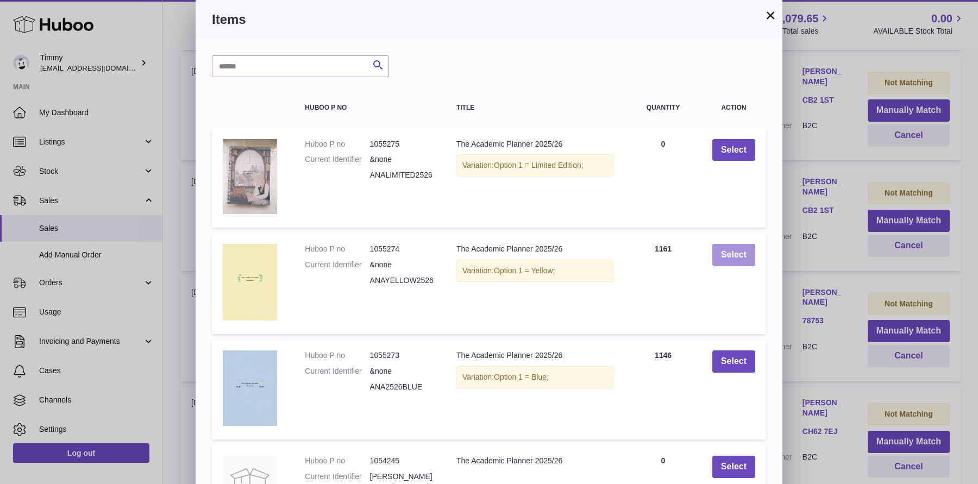
click at [732, 256] on button "Select" at bounding box center [733, 255] width 43 height 22
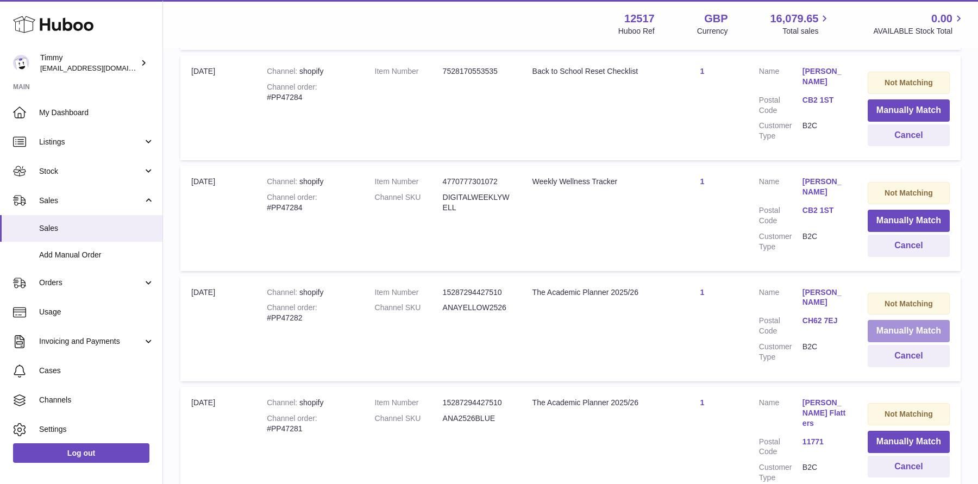
click at [879, 320] on button "Manually Match" at bounding box center [908, 331] width 82 height 22
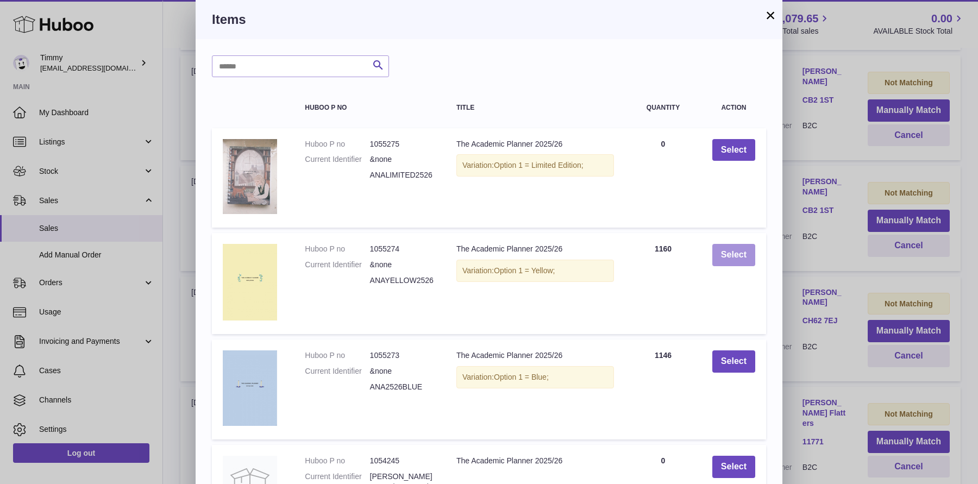
click at [740, 253] on button "Select" at bounding box center [733, 255] width 43 height 22
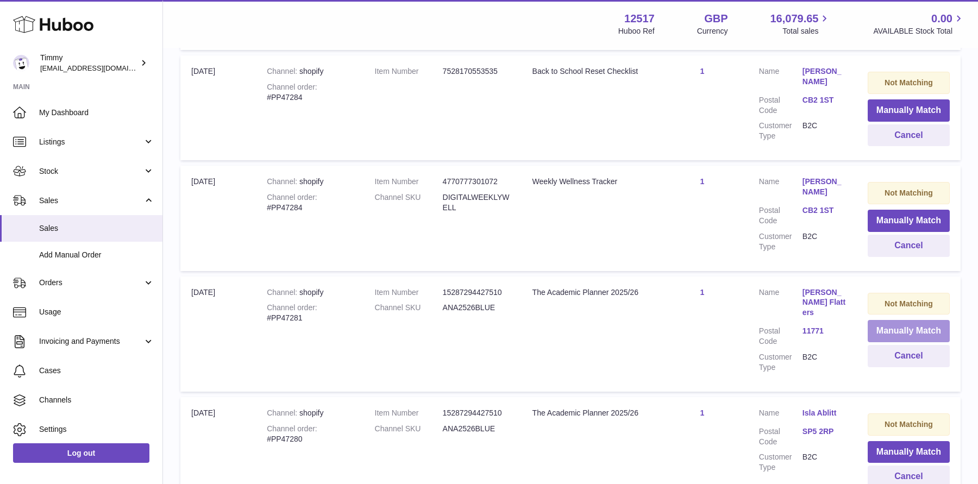
click at [879, 320] on button "Manually Match" at bounding box center [908, 331] width 82 height 22
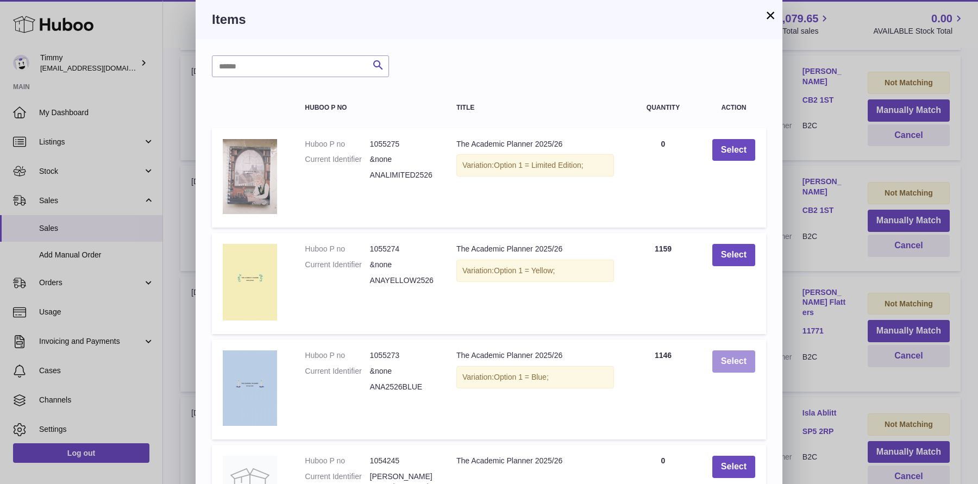
click at [746, 356] on button "Select" at bounding box center [733, 361] width 43 height 22
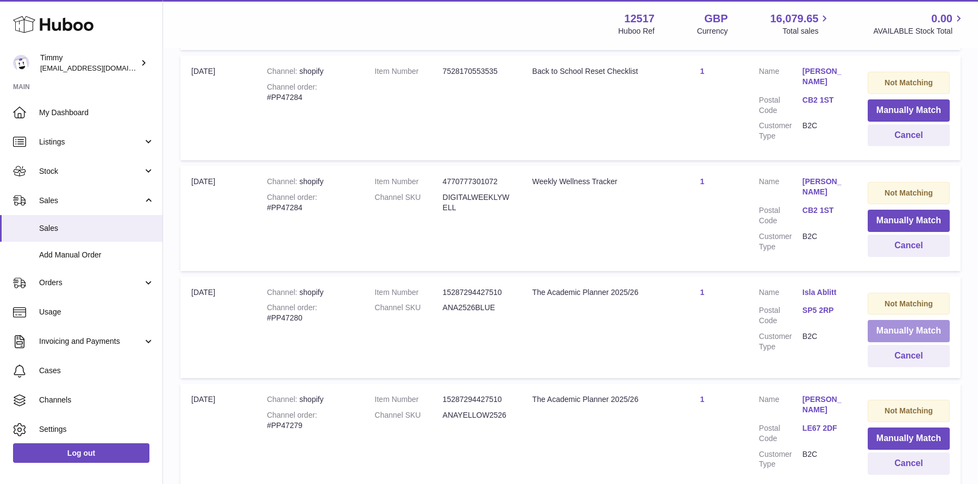
click at [901, 320] on button "Manually Match" at bounding box center [908, 331] width 82 height 22
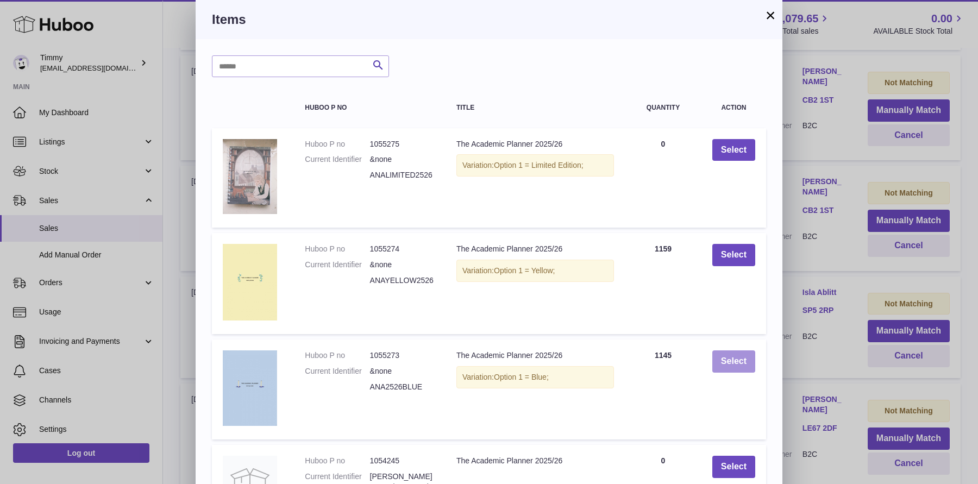
click at [740, 369] on button "Select" at bounding box center [733, 361] width 43 height 22
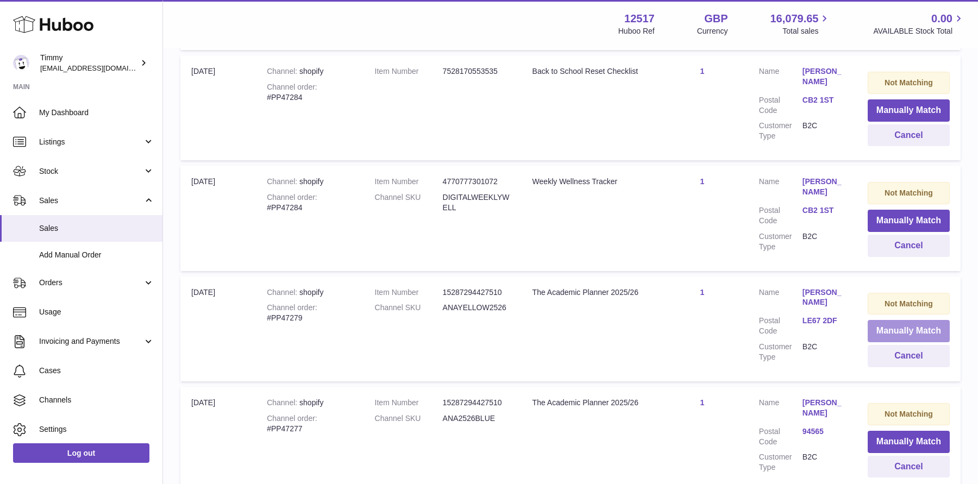
click at [878, 320] on button "Manually Match" at bounding box center [908, 331] width 82 height 22
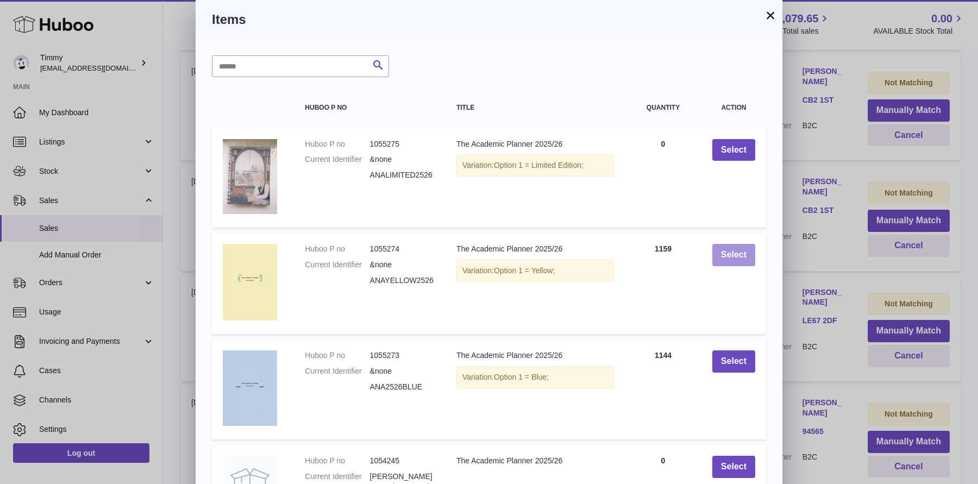
click at [748, 250] on button "Select" at bounding box center [733, 255] width 43 height 22
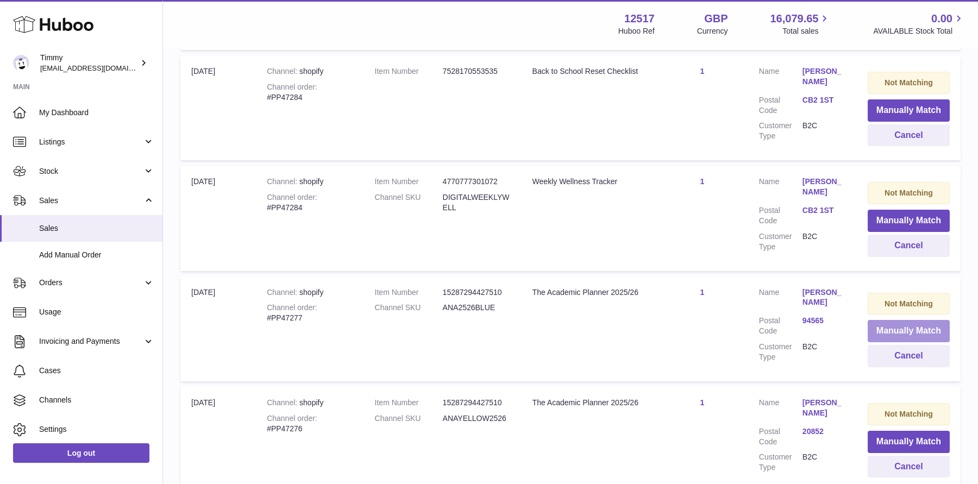
click at [872, 320] on button "Manually Match" at bounding box center [908, 331] width 82 height 22
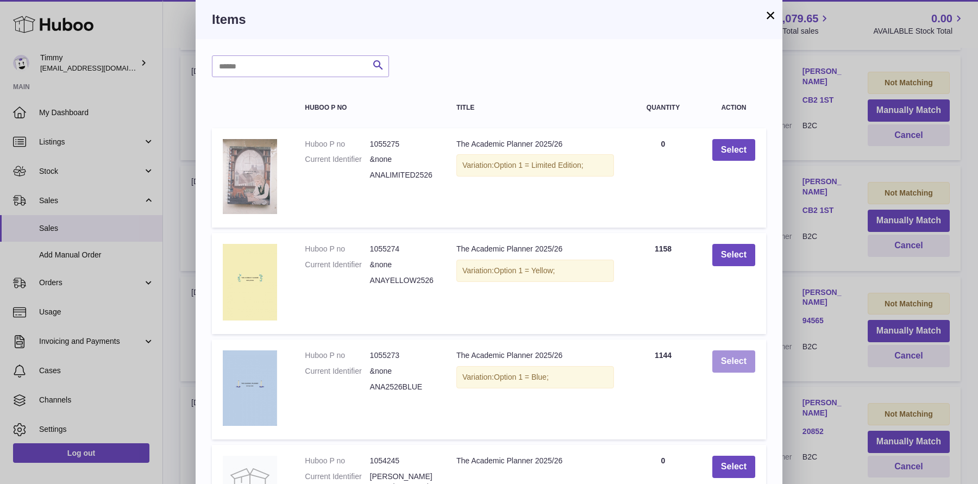
click at [733, 362] on button "Select" at bounding box center [733, 361] width 43 height 22
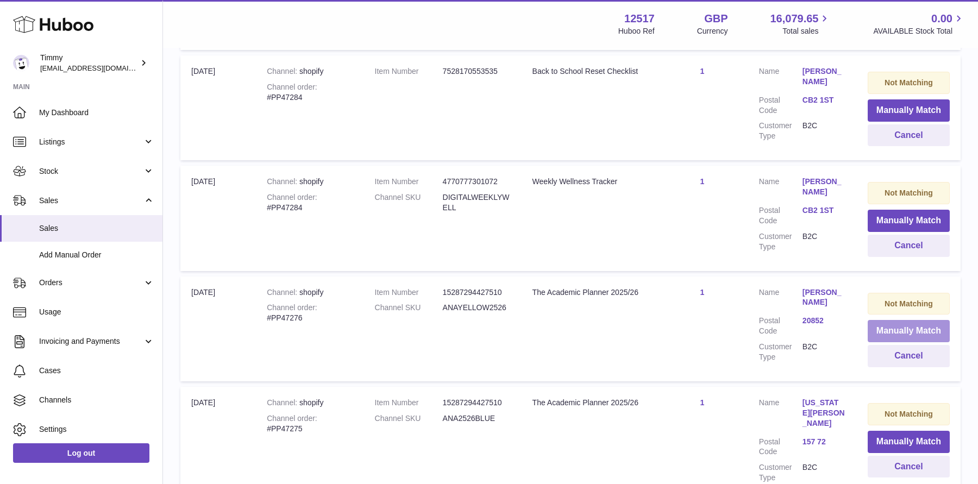
click at [911, 320] on button "Manually Match" at bounding box center [908, 331] width 82 height 22
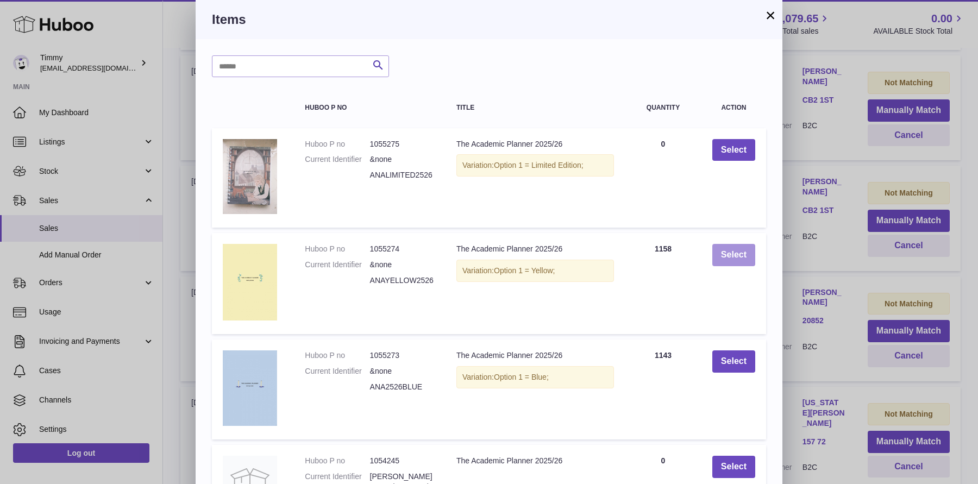
click at [738, 248] on button "Select" at bounding box center [733, 255] width 43 height 22
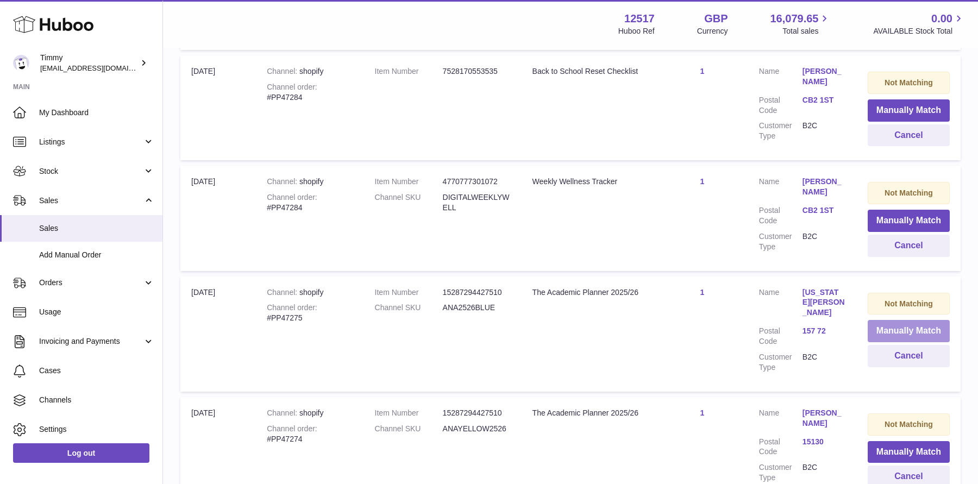
click at [872, 320] on button "Manually Match" at bounding box center [908, 331] width 82 height 22
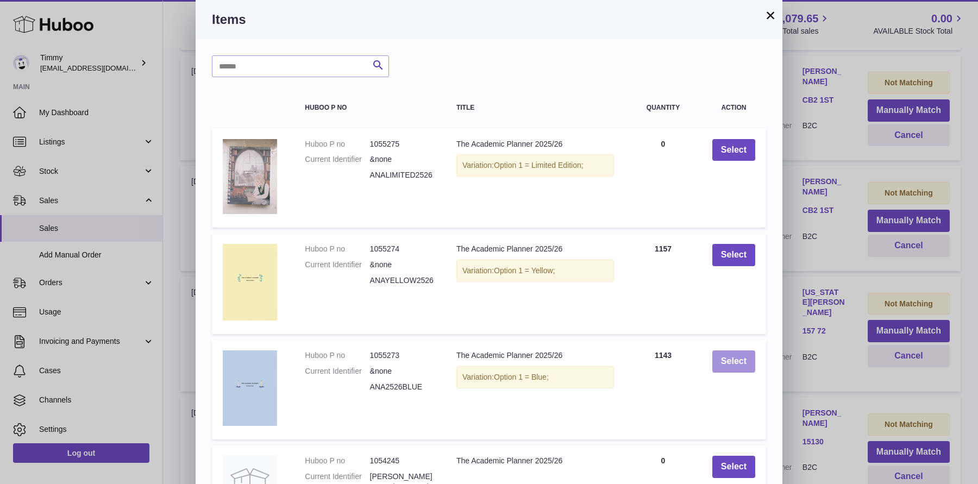
click at [723, 355] on button "Select" at bounding box center [733, 361] width 43 height 22
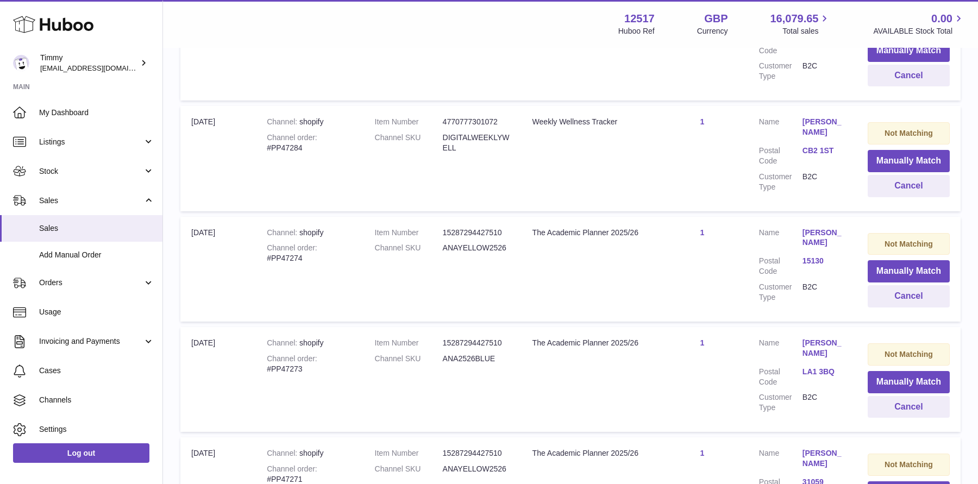
scroll to position [2507, 0]
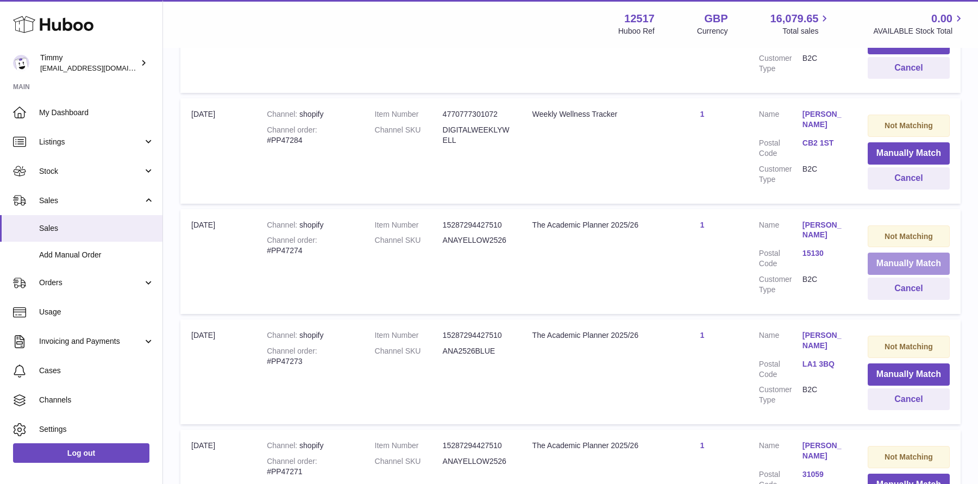
click at [894, 253] on button "Manually Match" at bounding box center [908, 264] width 82 height 22
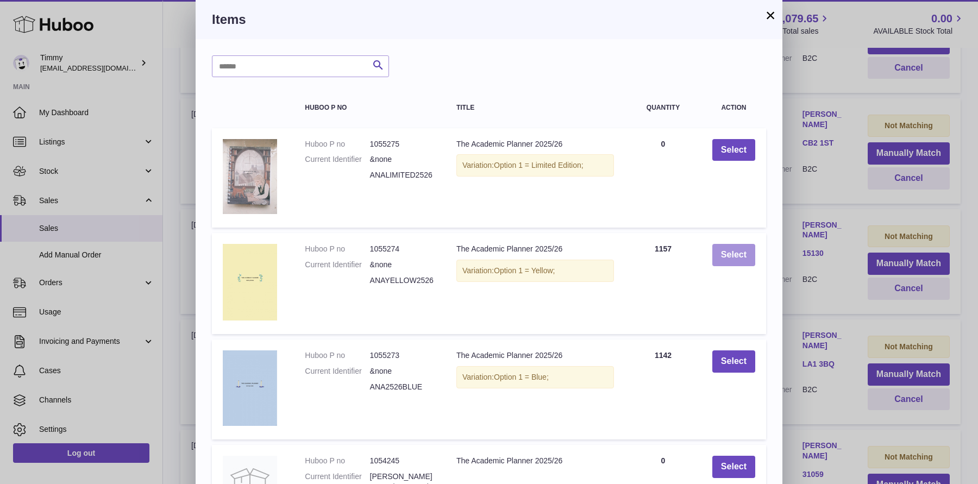
click at [739, 258] on button "Select" at bounding box center [733, 255] width 43 height 22
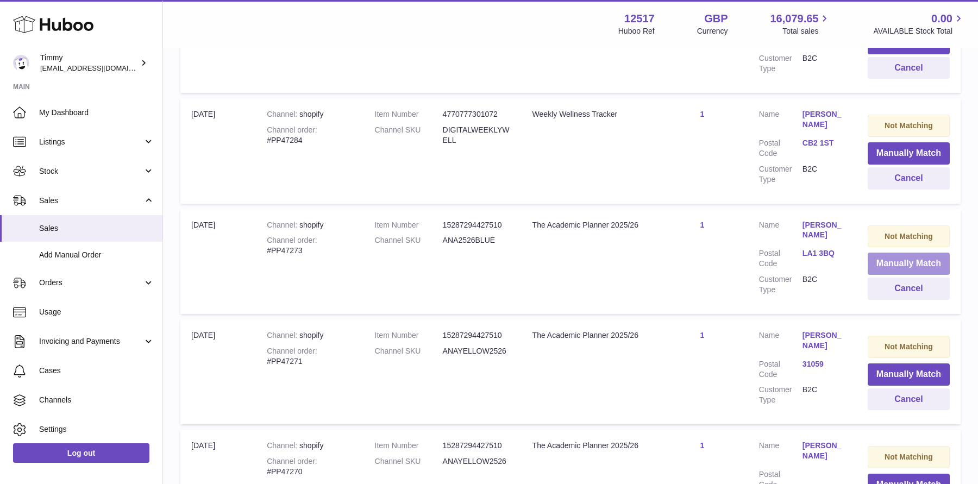
click at [882, 253] on button "Manually Match" at bounding box center [908, 264] width 82 height 22
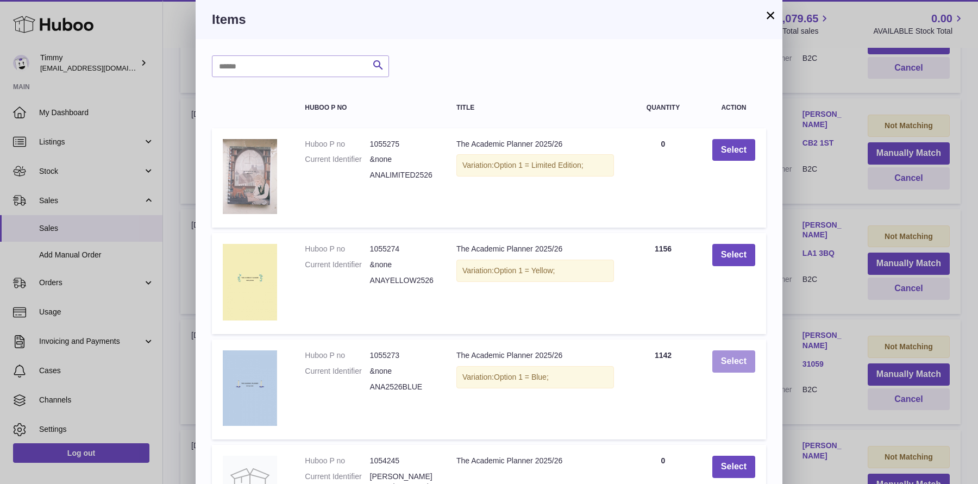
click at [747, 366] on button "Select" at bounding box center [733, 361] width 43 height 22
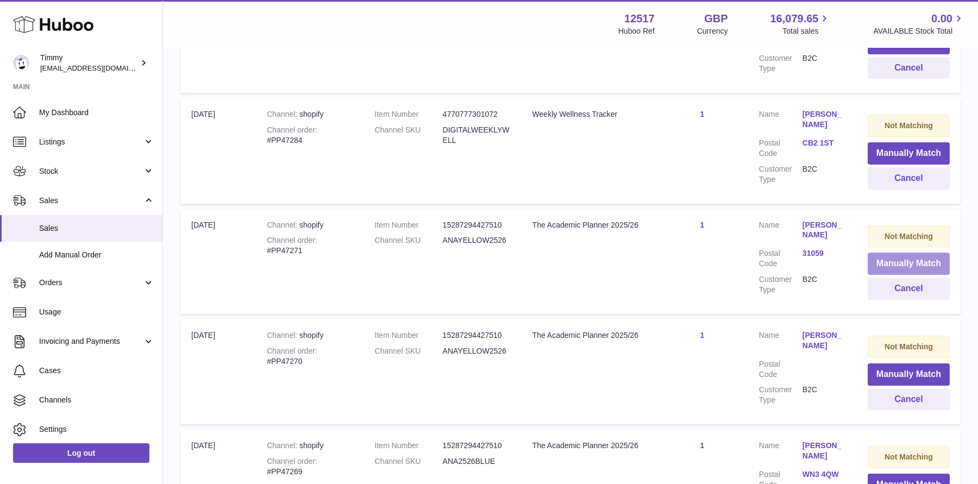
click at [911, 253] on button "Manually Match" at bounding box center [908, 264] width 82 height 22
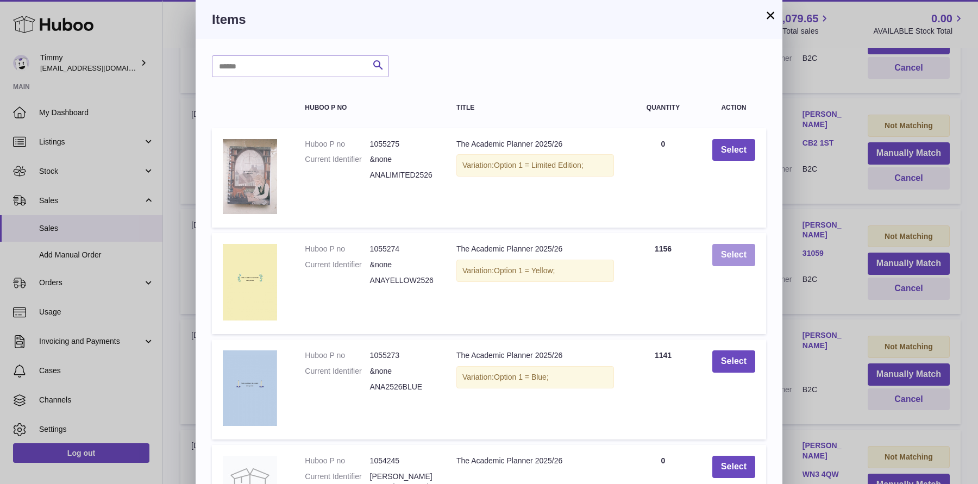
click at [744, 255] on button "Select" at bounding box center [733, 255] width 43 height 22
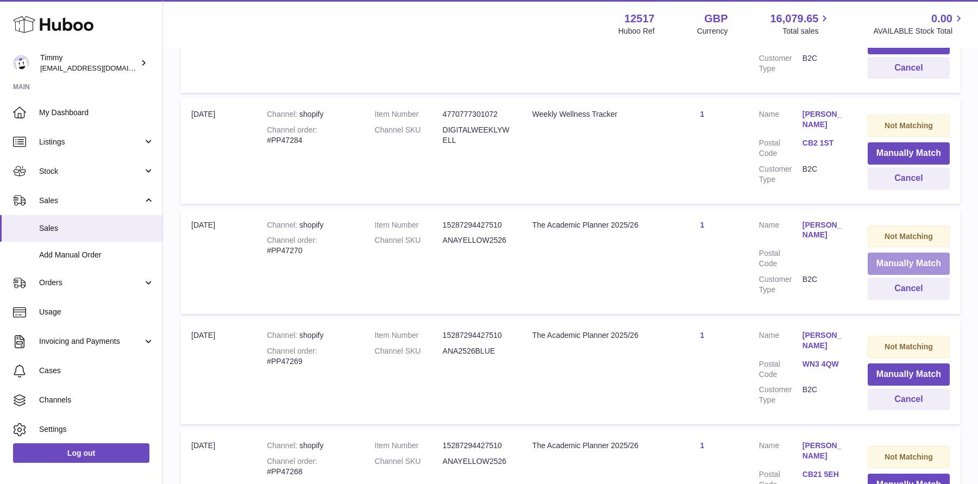
click at [902, 253] on button "Manually Match" at bounding box center [908, 264] width 82 height 22
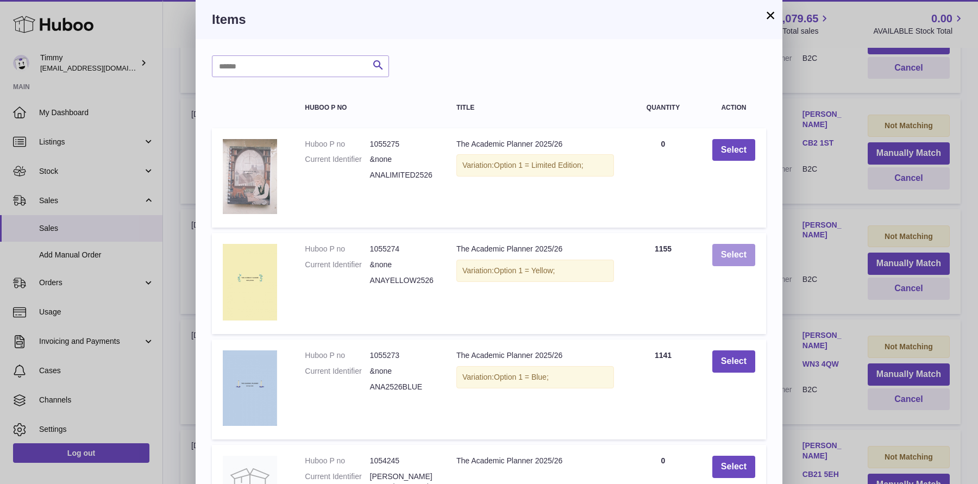
click at [742, 261] on button "Select" at bounding box center [733, 255] width 43 height 22
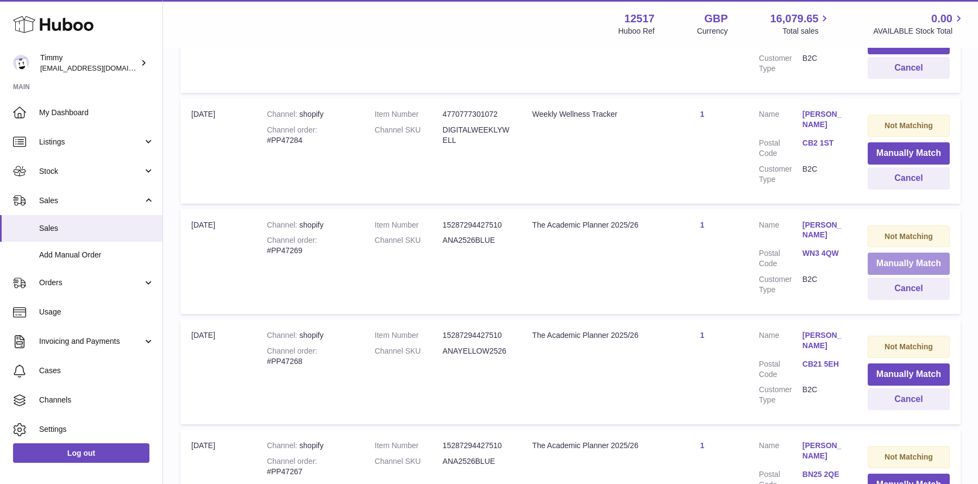
click at [906, 253] on button "Manually Match" at bounding box center [908, 264] width 82 height 22
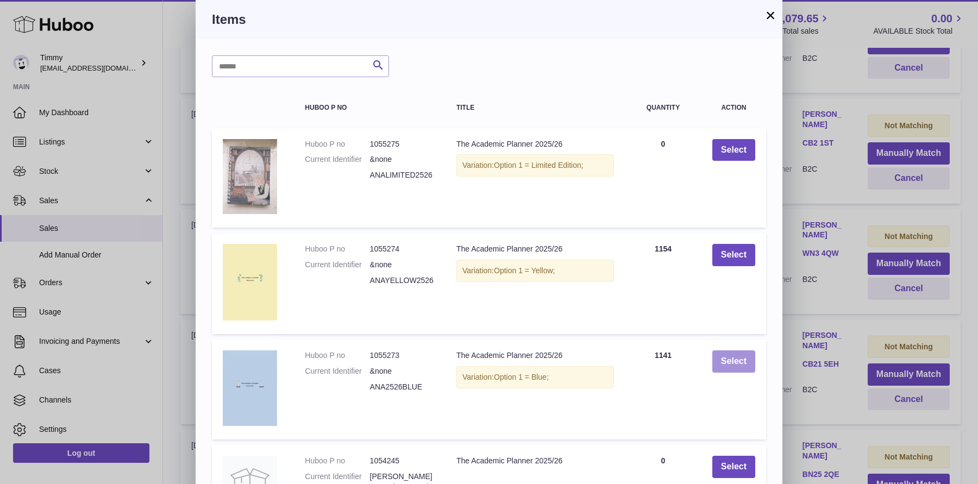
click at [740, 356] on button "Select" at bounding box center [733, 361] width 43 height 22
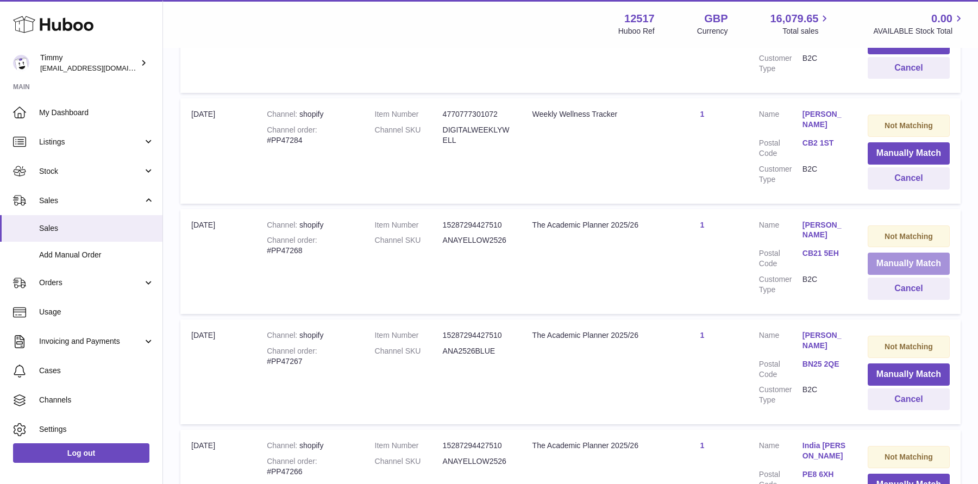
click at [888, 253] on button "Manually Match" at bounding box center [908, 264] width 82 height 22
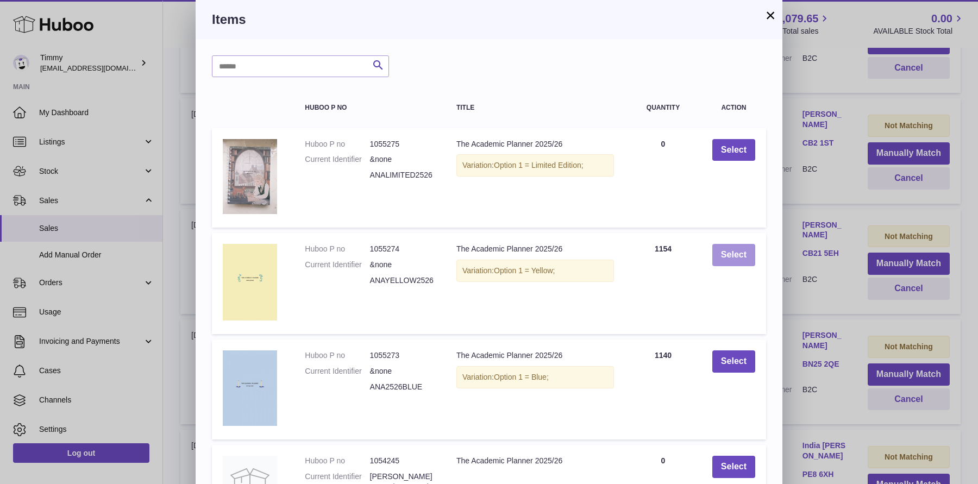
click at [730, 254] on button "Select" at bounding box center [733, 255] width 43 height 22
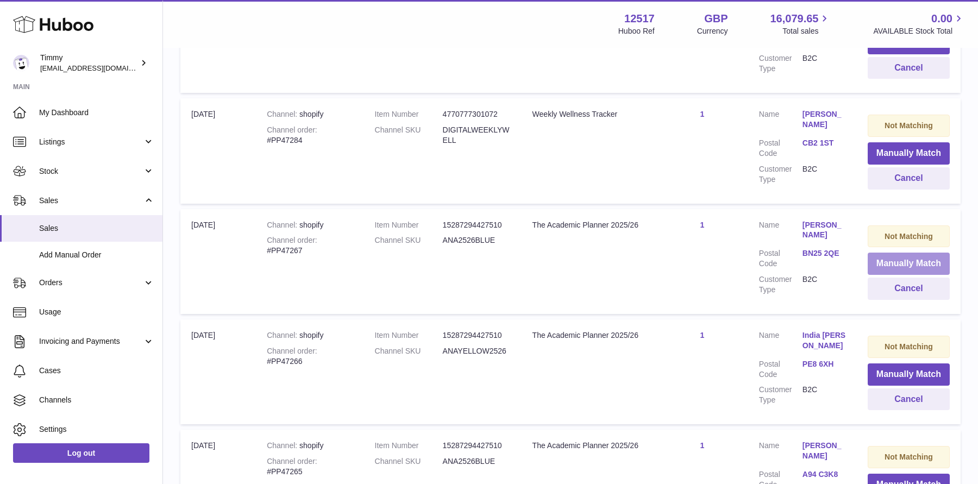
click at [879, 253] on button "Manually Match" at bounding box center [908, 264] width 82 height 22
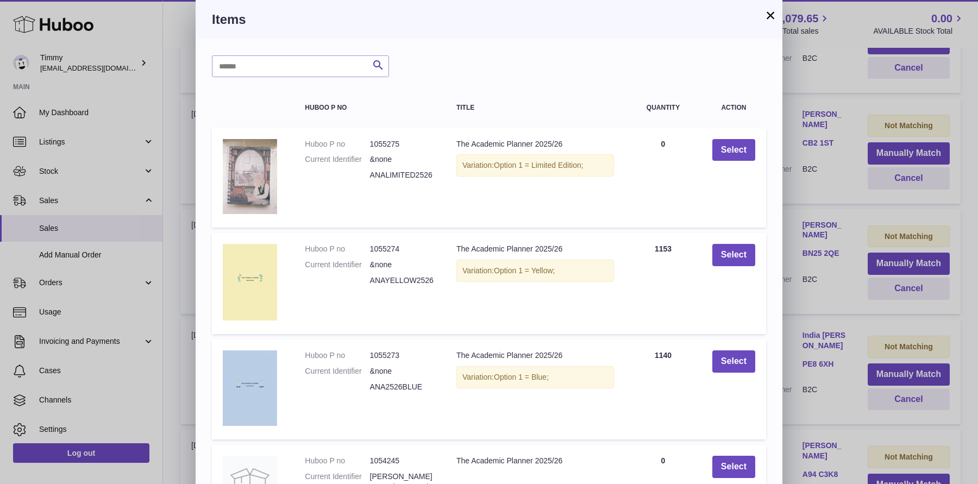
click at [711, 351] on td "Select" at bounding box center [733, 389] width 65 height 100
click at [726, 363] on button "Select" at bounding box center [733, 361] width 43 height 22
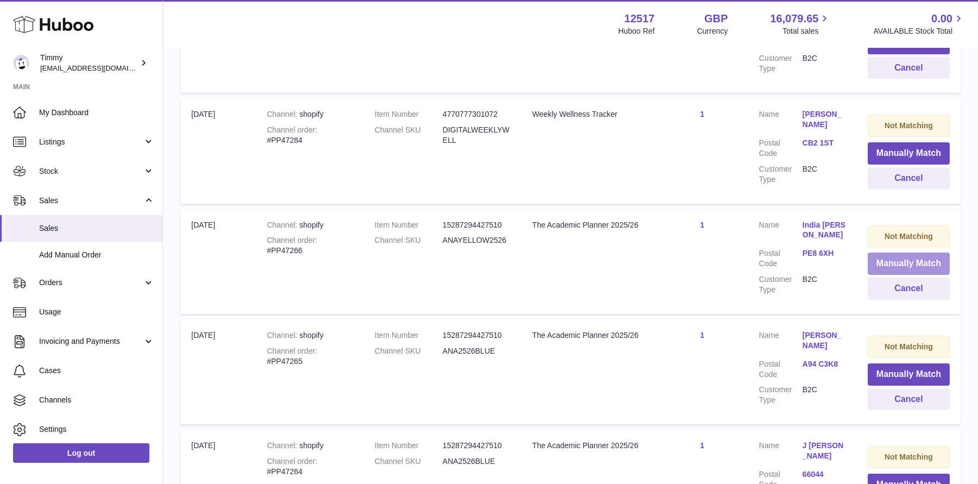
click at [885, 253] on button "Manually Match" at bounding box center [908, 264] width 82 height 22
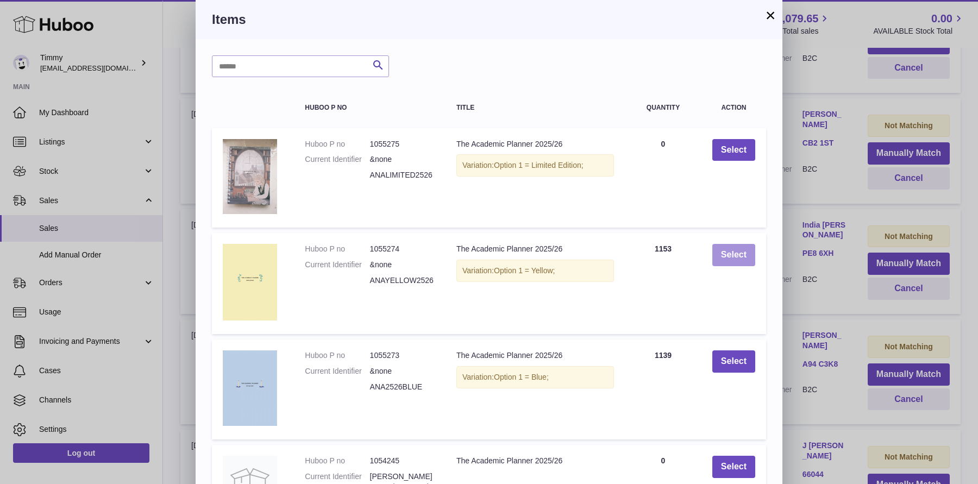
click at [732, 260] on button "Select" at bounding box center [733, 255] width 43 height 22
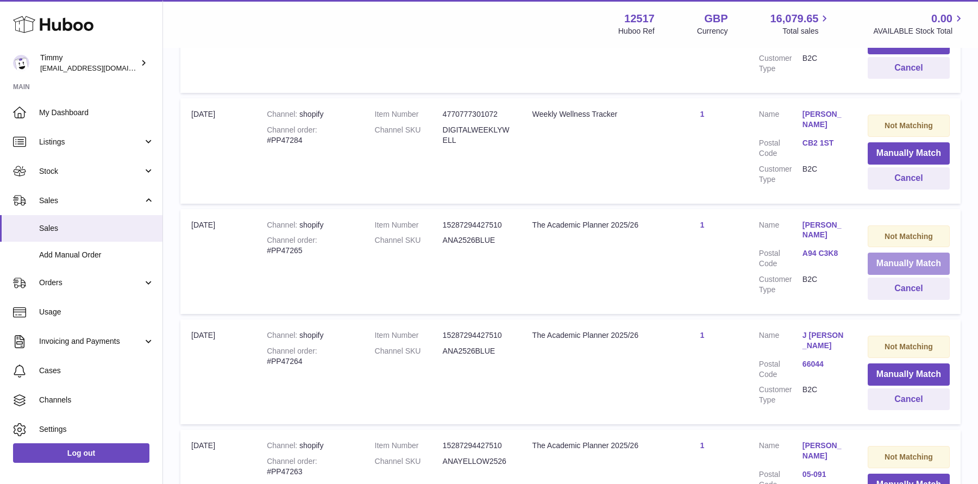
click at [907, 253] on button "Manually Match" at bounding box center [908, 264] width 82 height 22
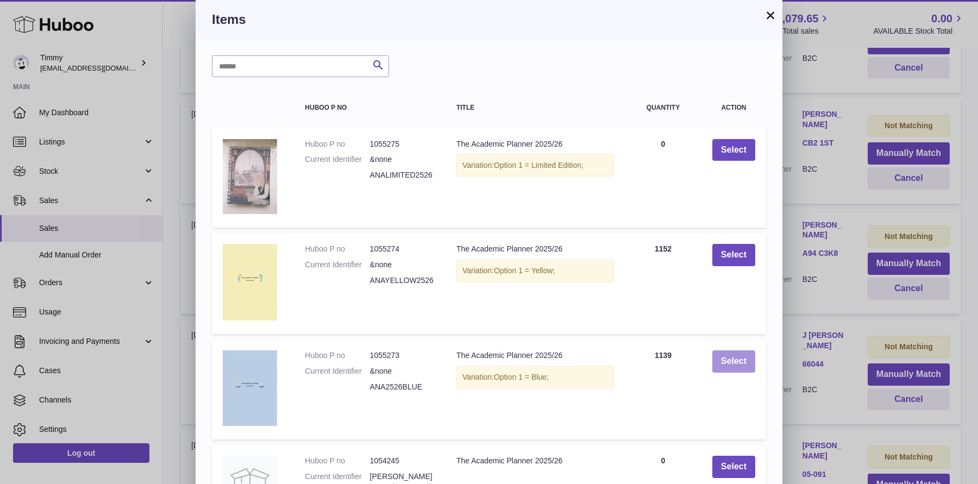
click at [724, 356] on button "Select" at bounding box center [733, 361] width 43 height 22
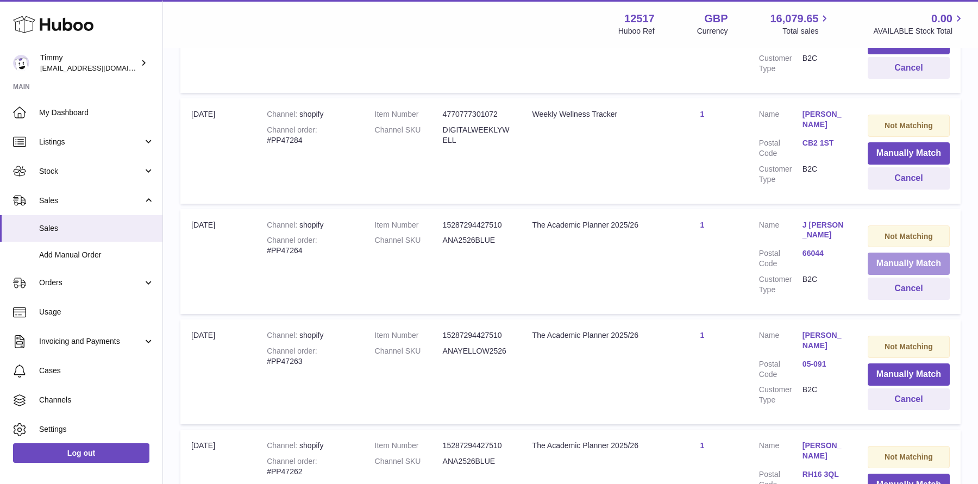
click at [890, 253] on button "Manually Match" at bounding box center [908, 264] width 82 height 22
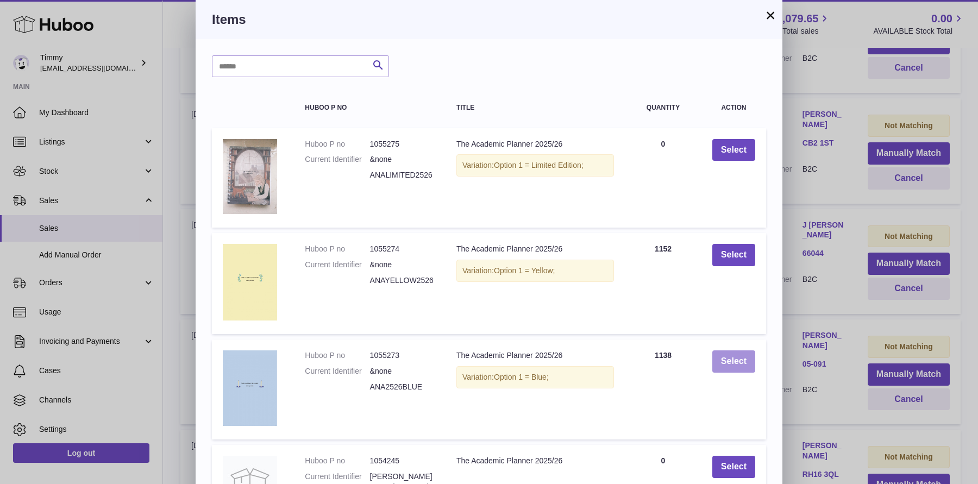
click at [724, 357] on button "Select" at bounding box center [733, 361] width 43 height 22
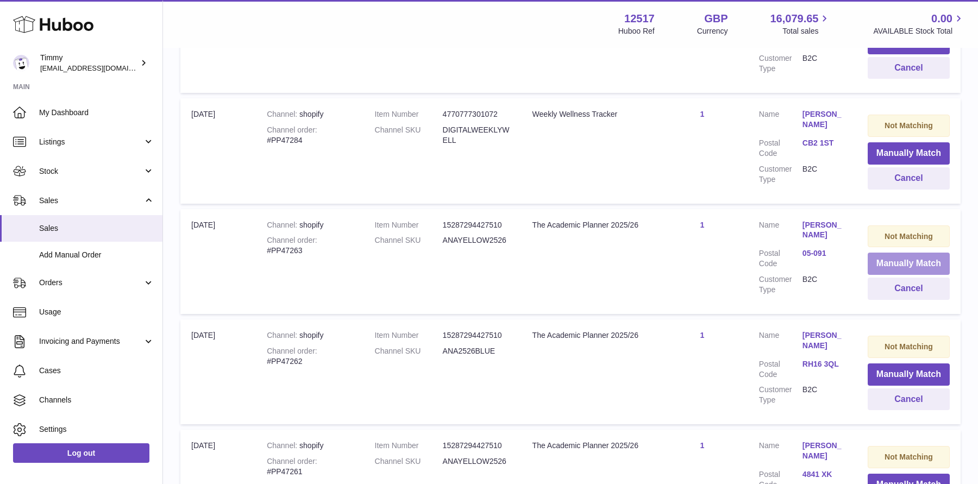
click at [888, 253] on button "Manually Match" at bounding box center [908, 264] width 82 height 22
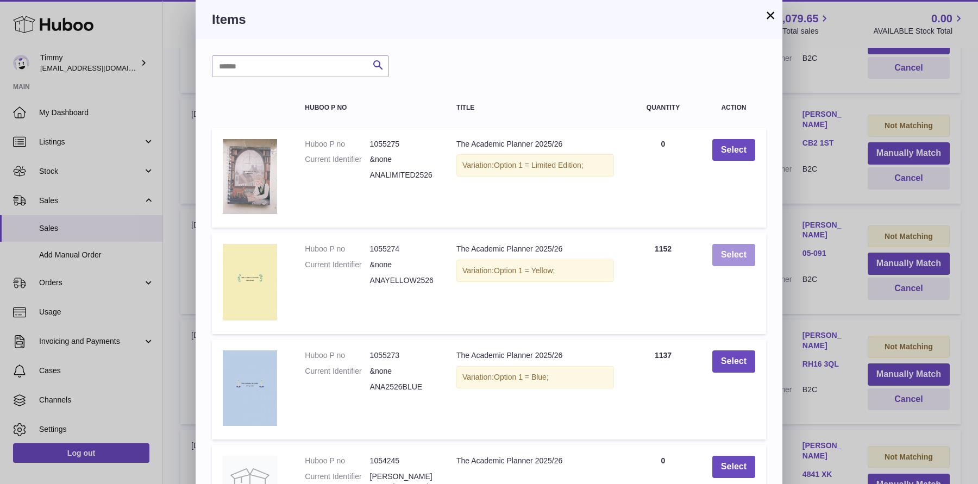
click at [740, 261] on button "Select" at bounding box center [733, 255] width 43 height 22
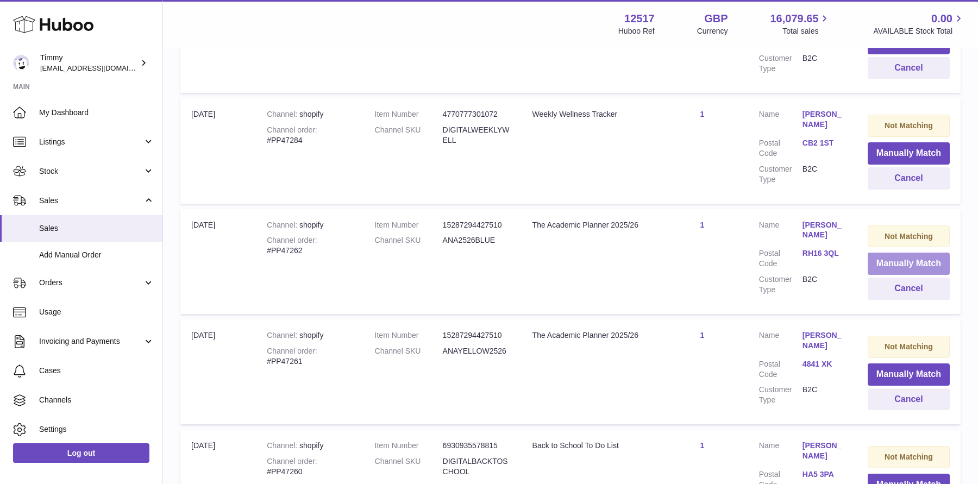
click at [903, 253] on button "Manually Match" at bounding box center [908, 264] width 82 height 22
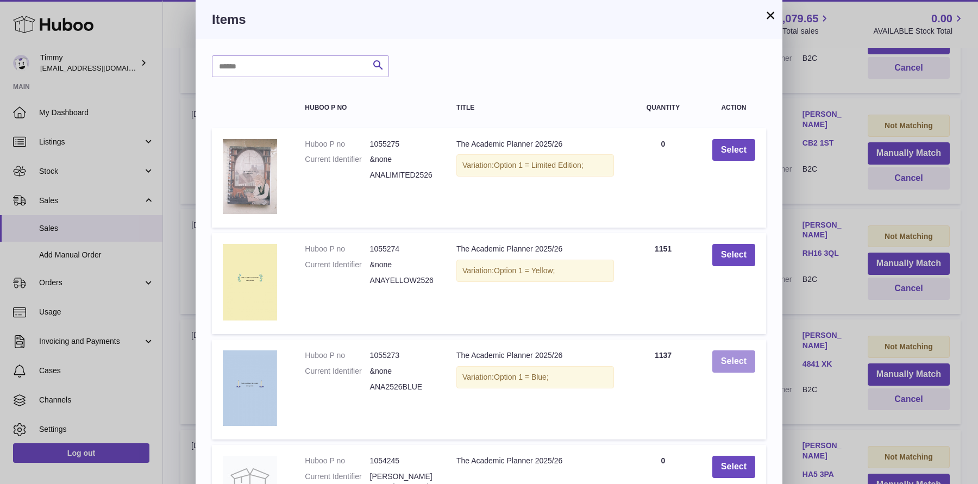
click at [740, 360] on button "Select" at bounding box center [733, 361] width 43 height 22
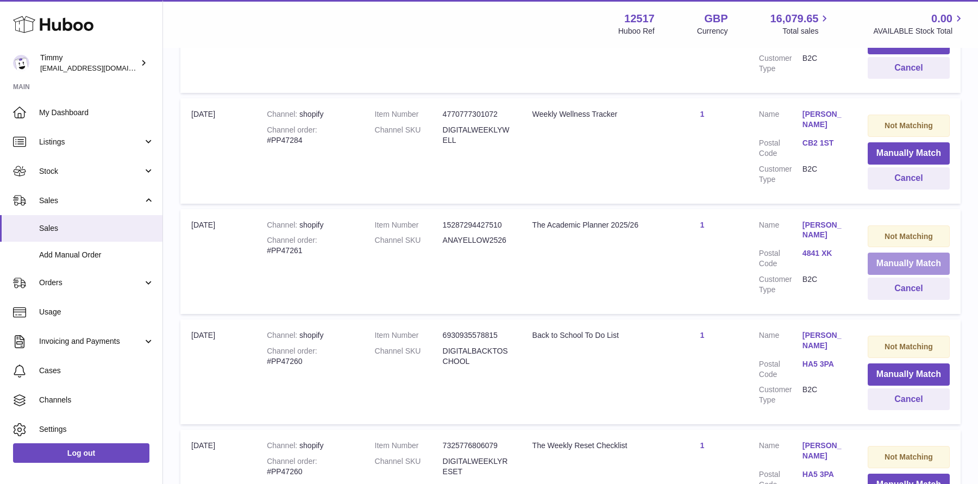
click at [909, 253] on button "Manually Match" at bounding box center [908, 264] width 82 height 22
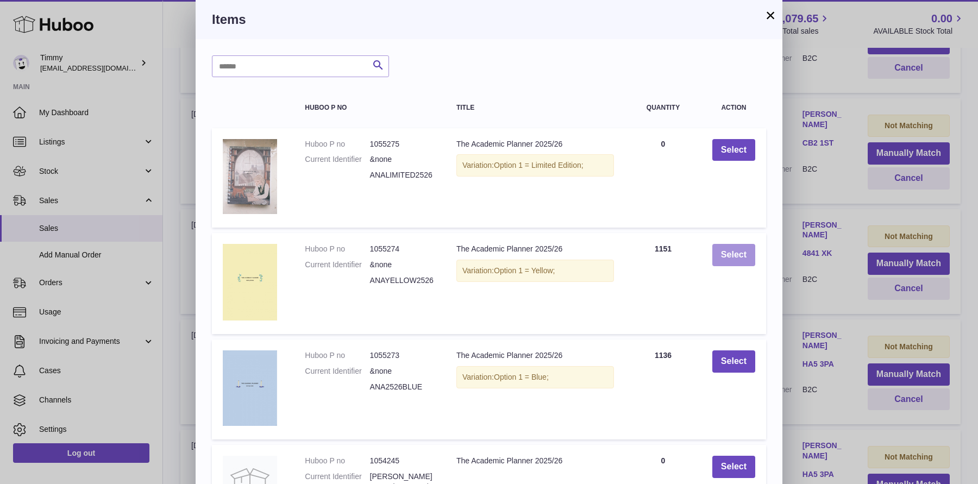
click at [735, 248] on button "Select" at bounding box center [733, 255] width 43 height 22
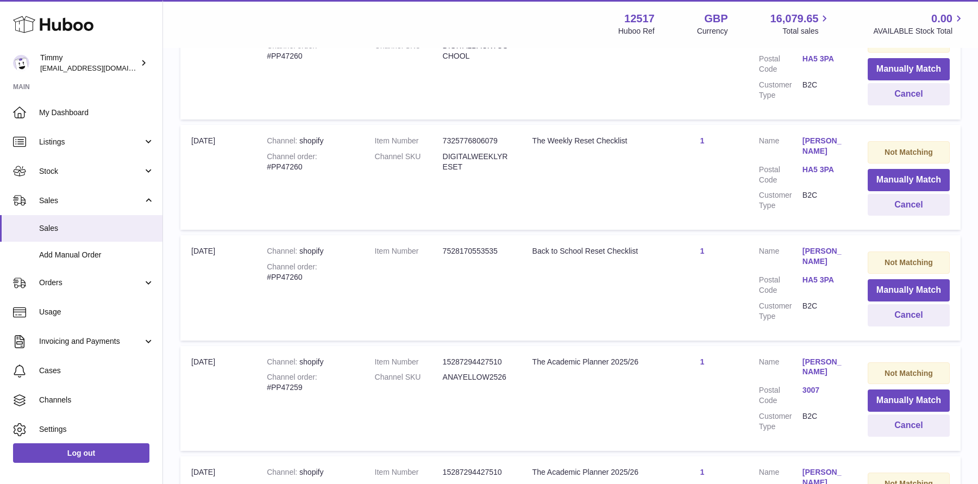
scroll to position [2835, 0]
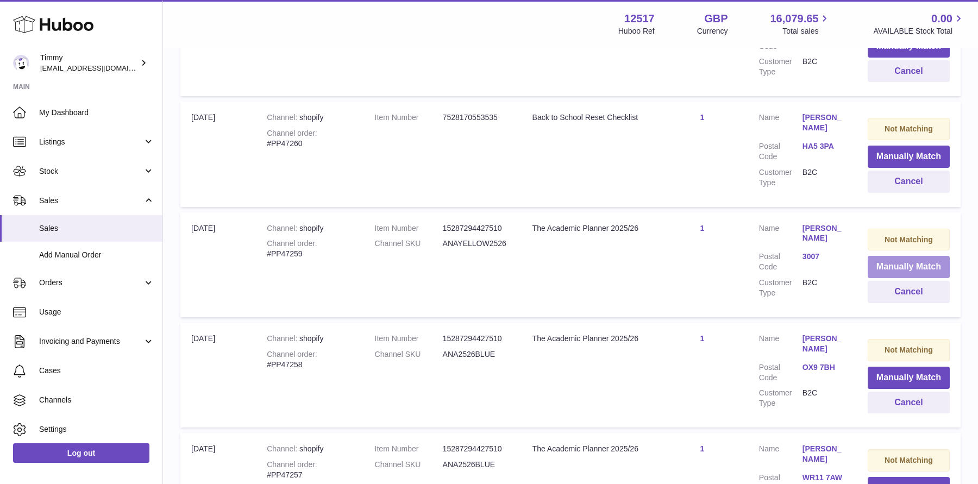
click at [888, 256] on button "Manually Match" at bounding box center [908, 267] width 82 height 22
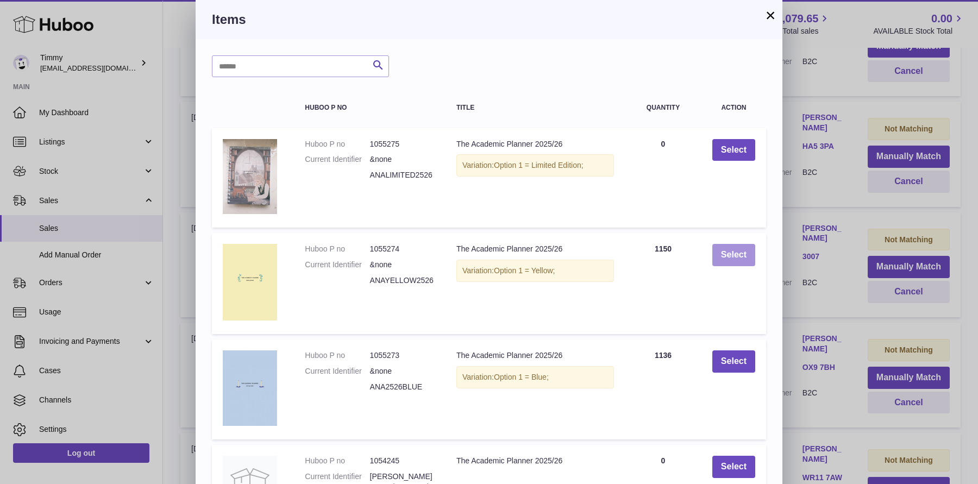
click at [743, 259] on button "Select" at bounding box center [733, 255] width 43 height 22
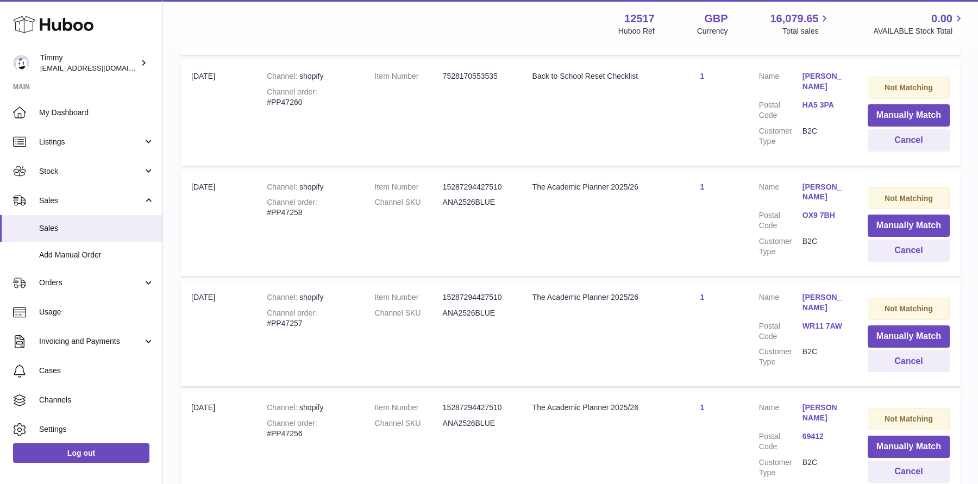
scroll to position [2885, 0]
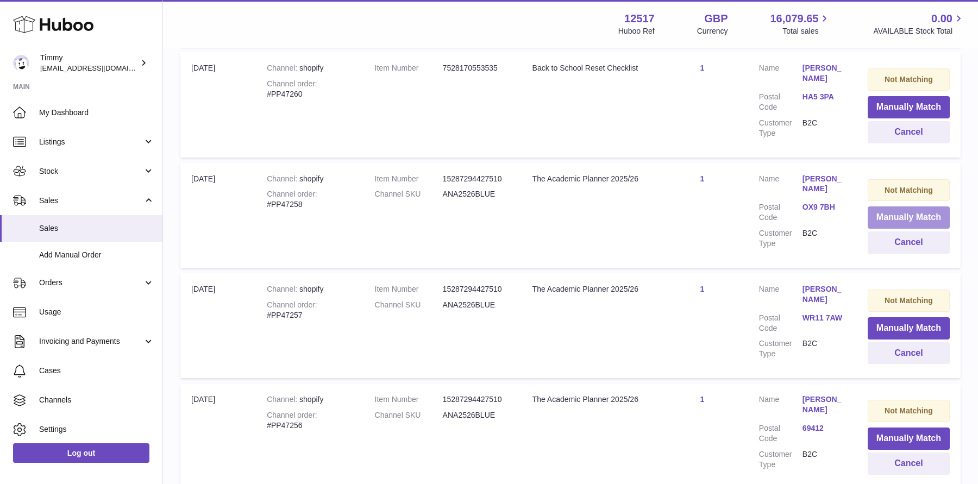
click at [892, 206] on button "Manually Match" at bounding box center [908, 217] width 82 height 22
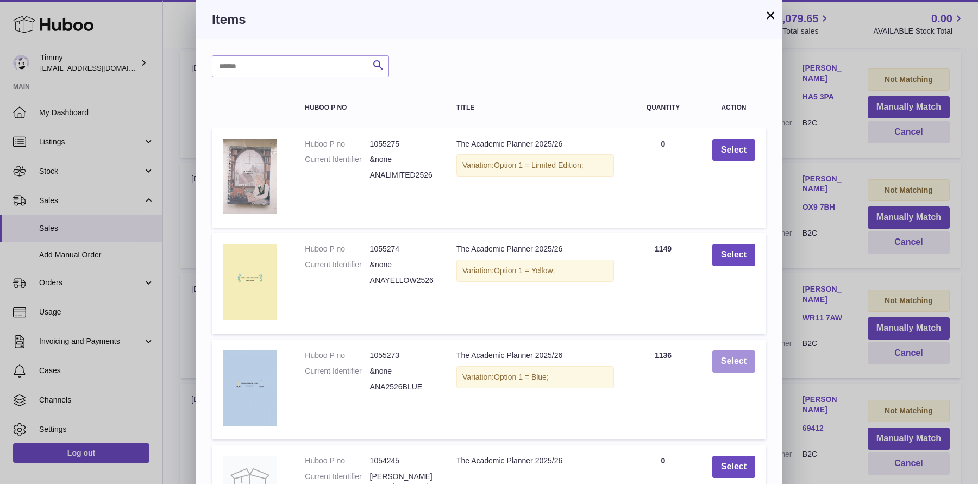
click at [724, 356] on button "Select" at bounding box center [733, 361] width 43 height 22
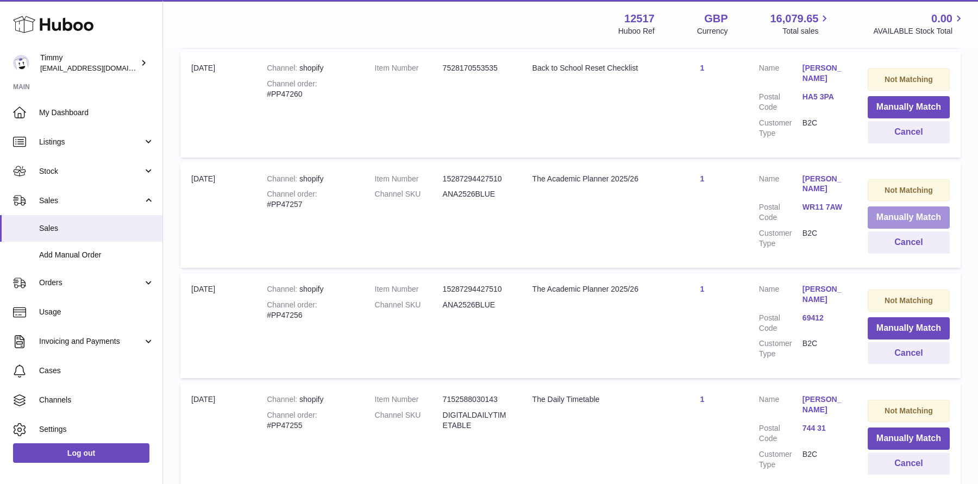
click at [909, 206] on button "Manually Match" at bounding box center [908, 217] width 82 height 22
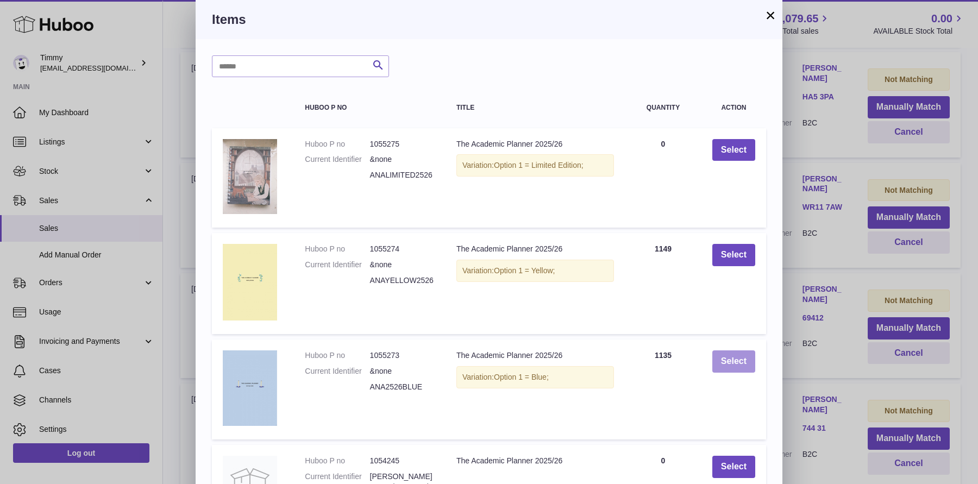
click at [723, 354] on button "Select" at bounding box center [733, 361] width 43 height 22
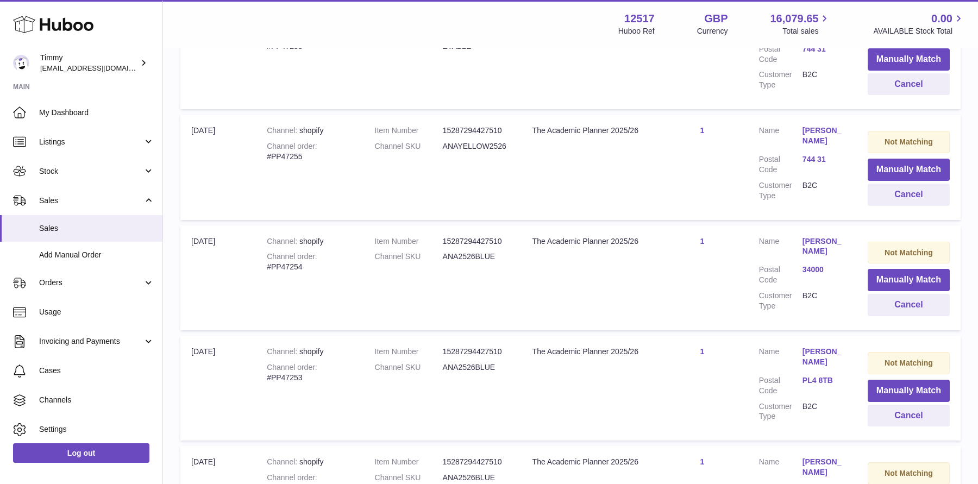
scroll to position [3156, 0]
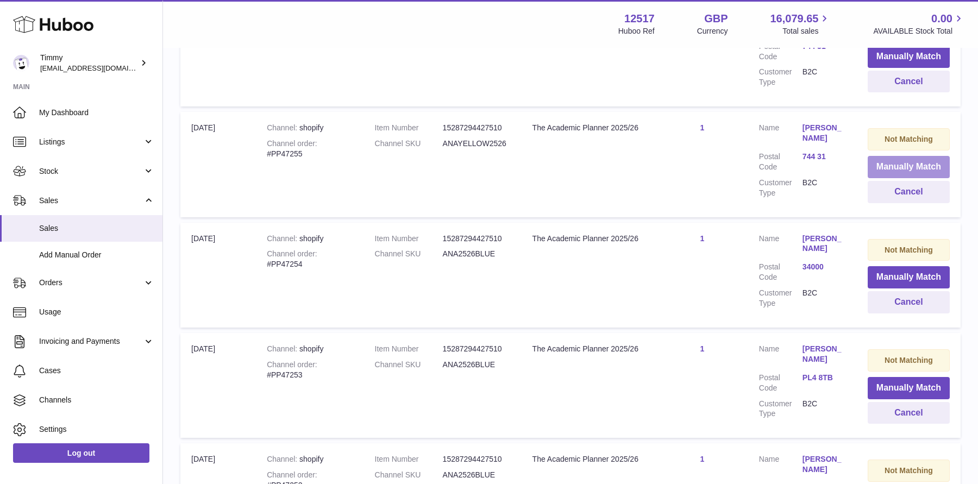
click at [940, 156] on button "Manually Match" at bounding box center [908, 167] width 82 height 22
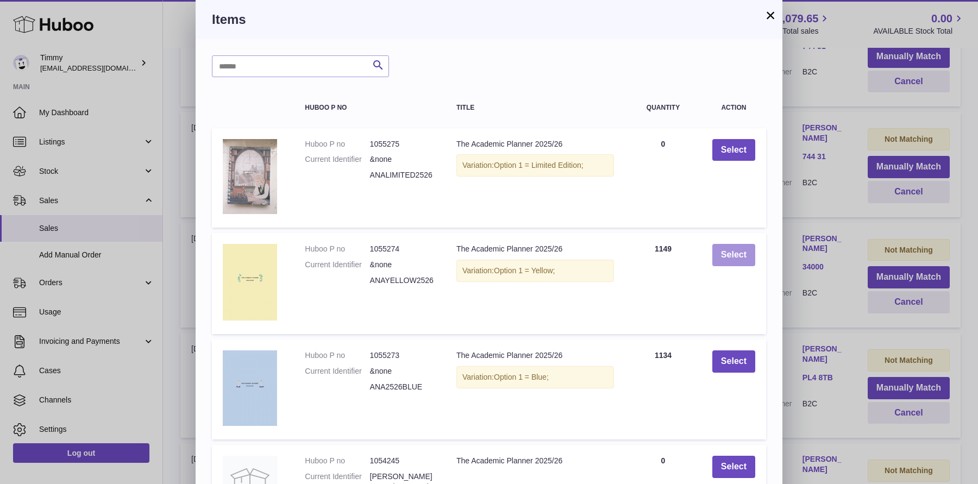
click at [737, 253] on button "Select" at bounding box center [733, 255] width 43 height 22
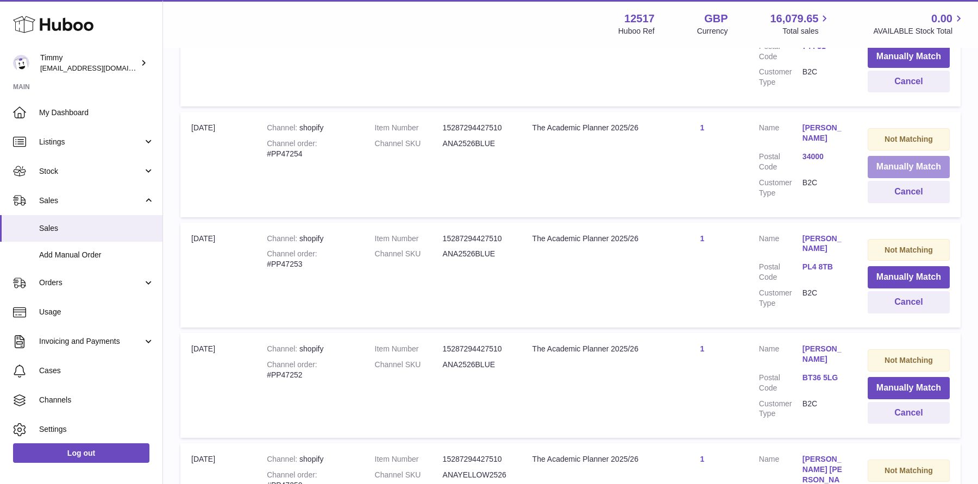
click at [900, 156] on button "Manually Match" at bounding box center [908, 167] width 82 height 22
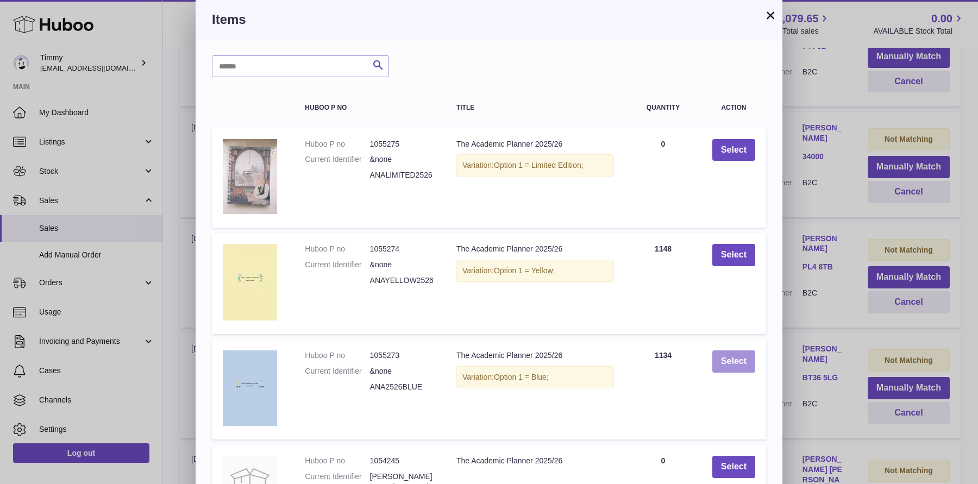
click at [726, 356] on button "Select" at bounding box center [733, 361] width 43 height 22
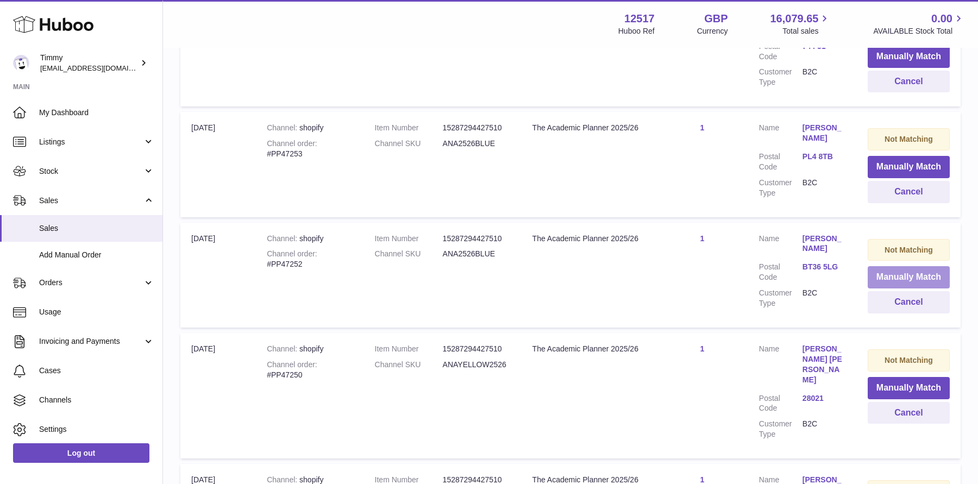
click at [884, 266] on button "Manually Match" at bounding box center [908, 277] width 82 height 22
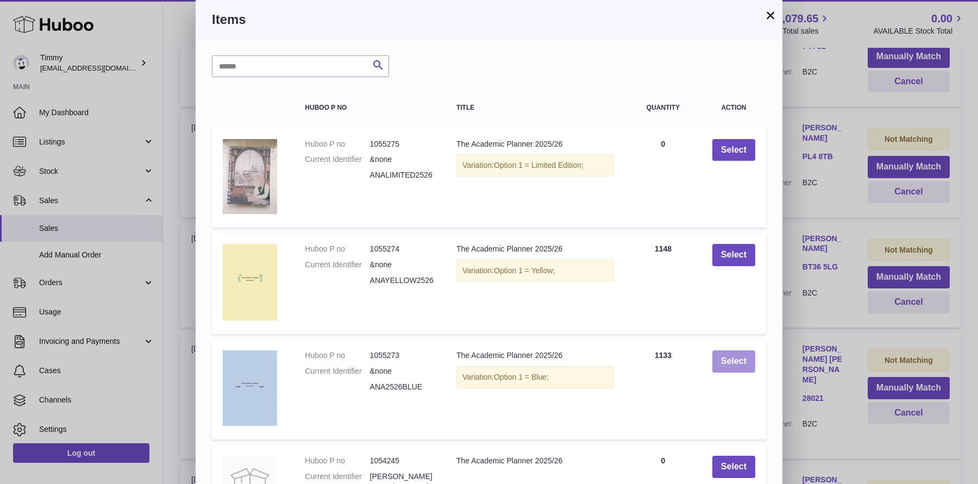
click at [718, 361] on button "Select" at bounding box center [733, 361] width 43 height 22
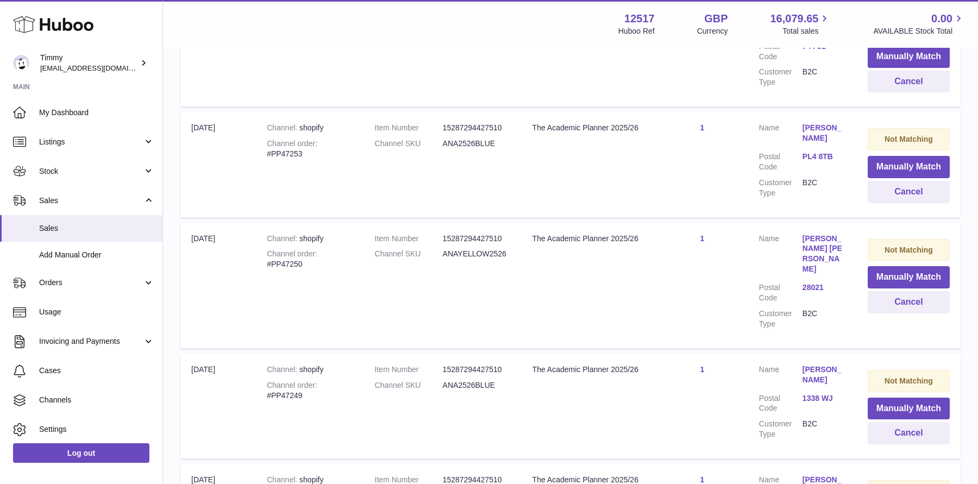
click at [893, 130] on td "Not Matching Manually Match Cancel" at bounding box center [908, 164] width 104 height 105
click at [895, 156] on button "Manually Match" at bounding box center [908, 167] width 82 height 22
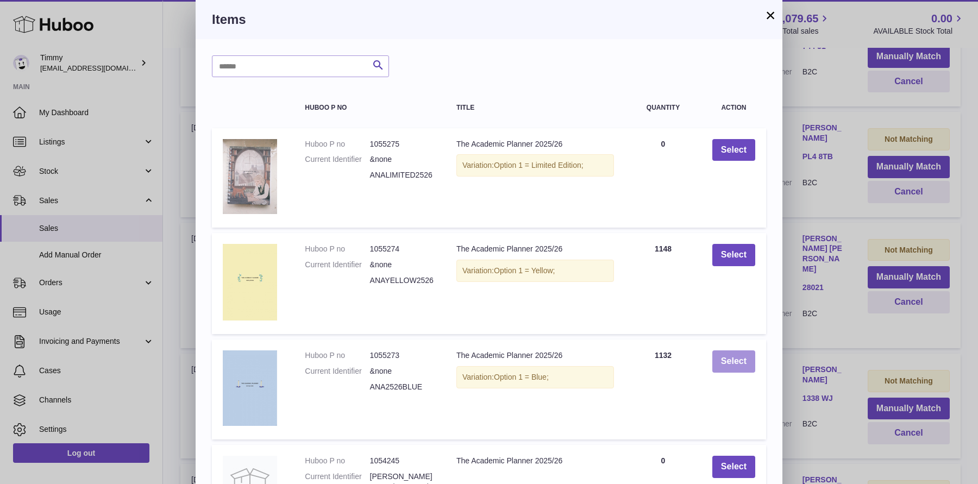
click at [732, 354] on button "Select" at bounding box center [733, 361] width 43 height 22
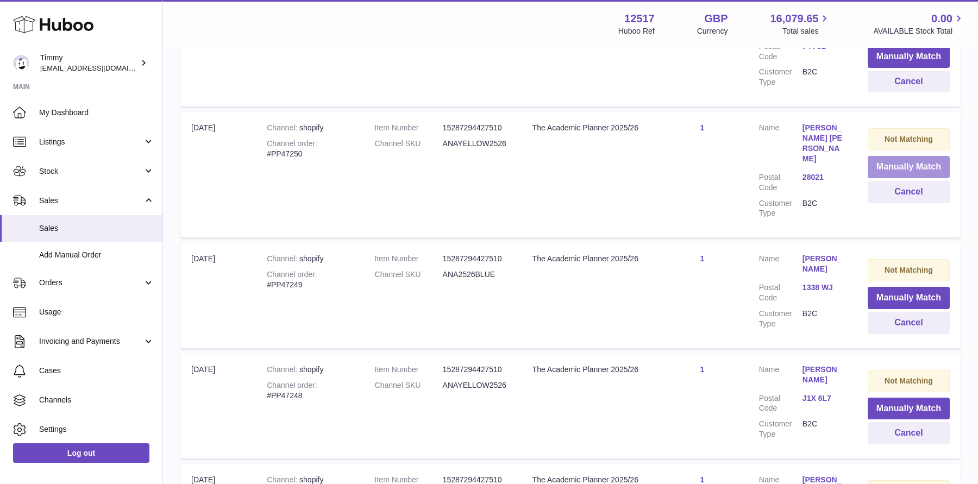
click at [896, 156] on button "Manually Match" at bounding box center [908, 167] width 82 height 22
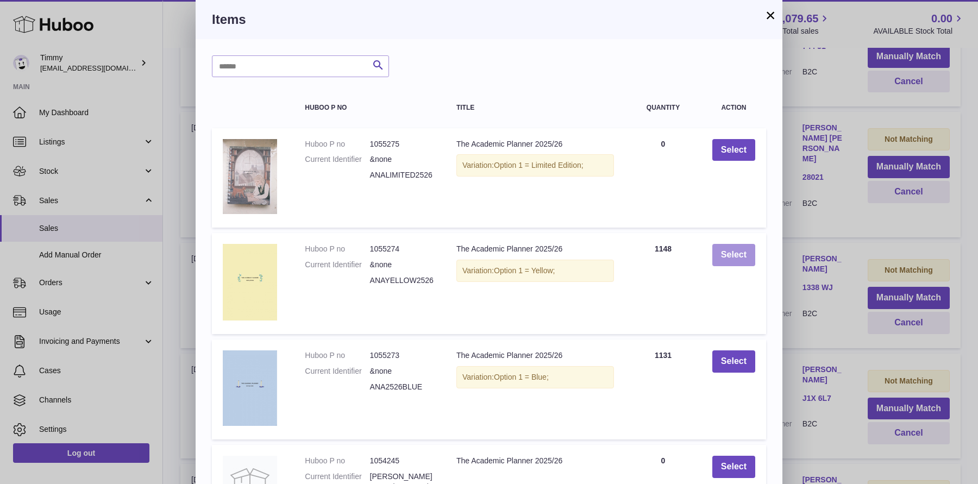
click at [743, 253] on button "Select" at bounding box center [733, 255] width 43 height 22
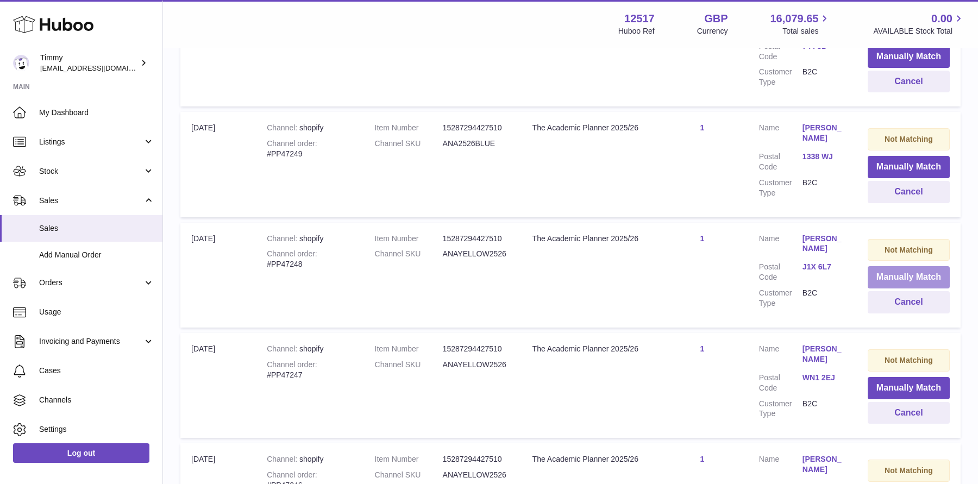
click at [882, 266] on button "Manually Match" at bounding box center [908, 277] width 82 height 22
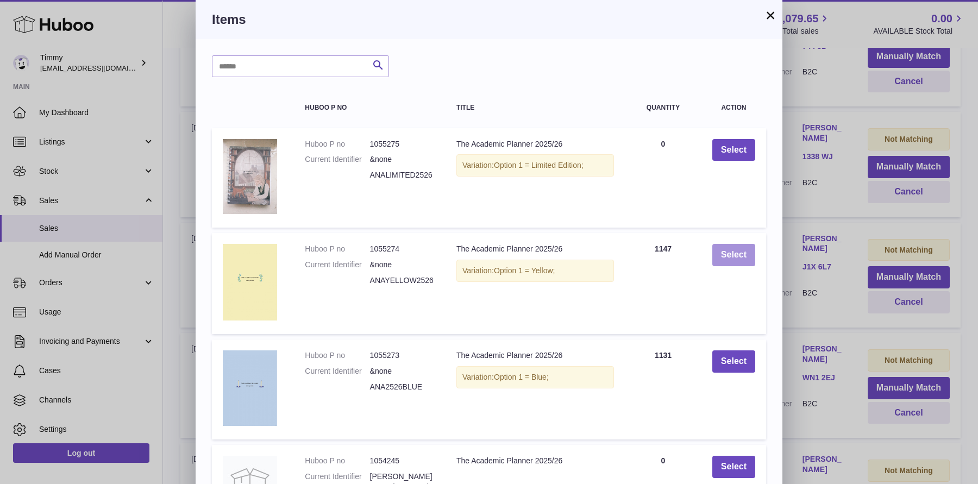
click at [745, 259] on button "Select" at bounding box center [733, 255] width 43 height 22
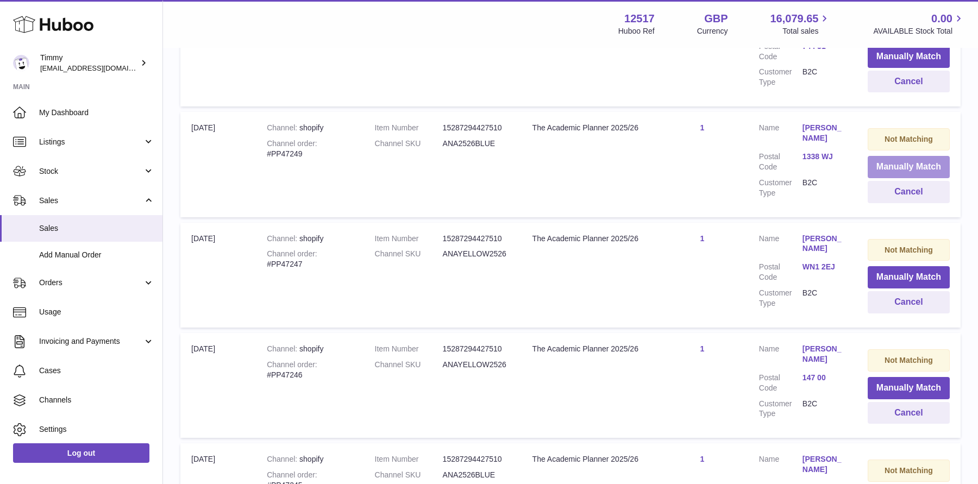
click at [894, 156] on button "Manually Match" at bounding box center [908, 167] width 82 height 22
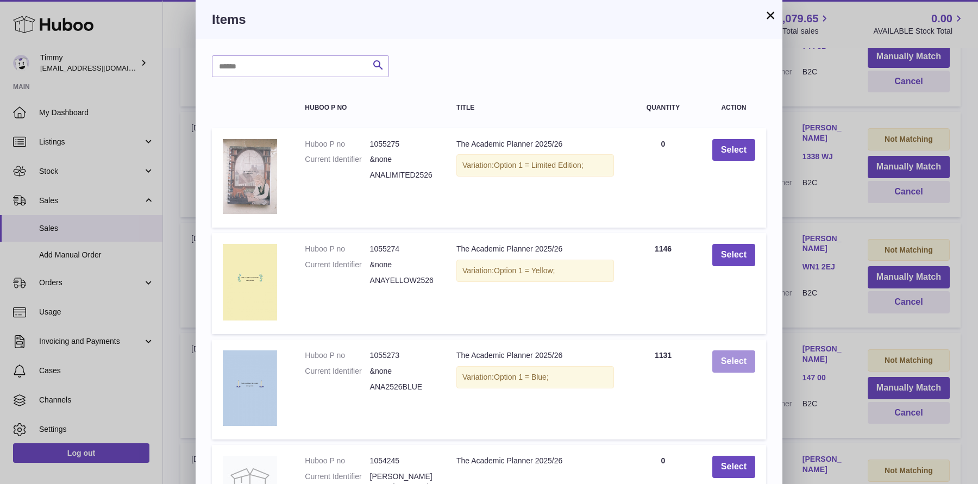
click at [741, 367] on button "Select" at bounding box center [733, 361] width 43 height 22
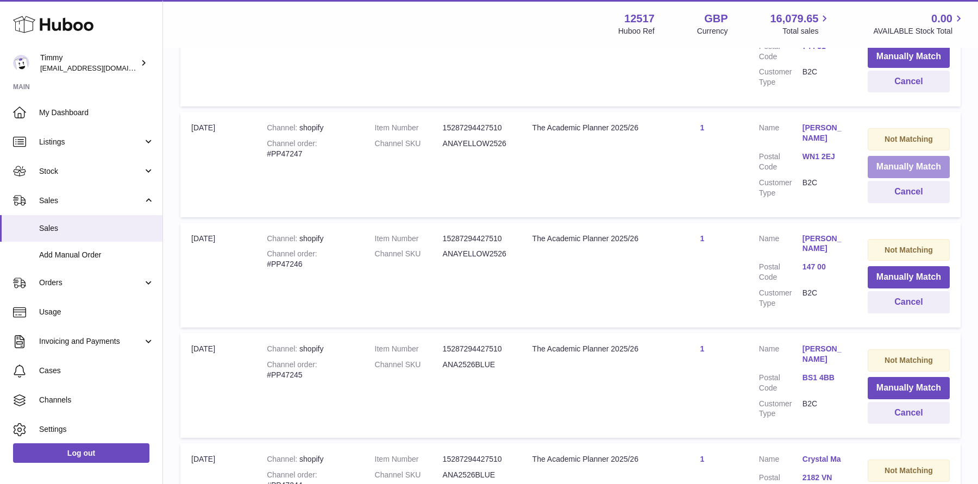
click at [895, 156] on button "Manually Match" at bounding box center [908, 167] width 82 height 22
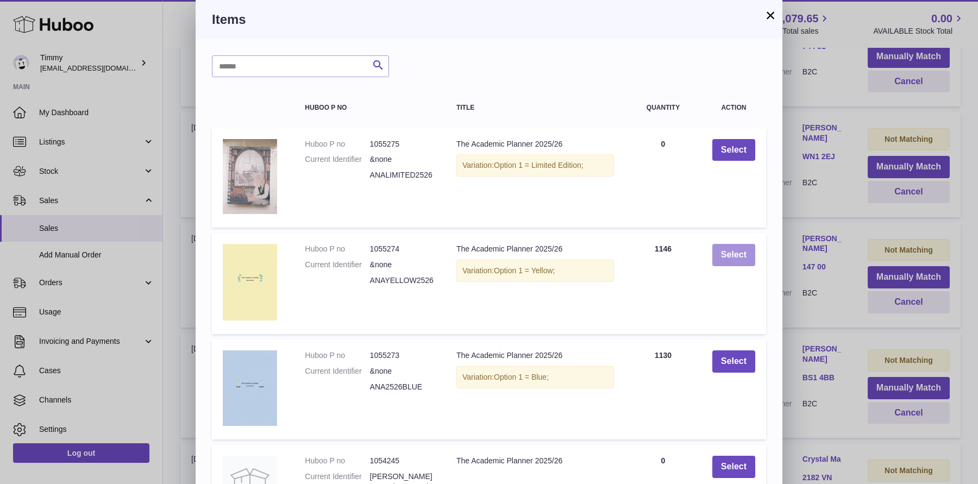
click at [735, 264] on button "Select" at bounding box center [733, 255] width 43 height 22
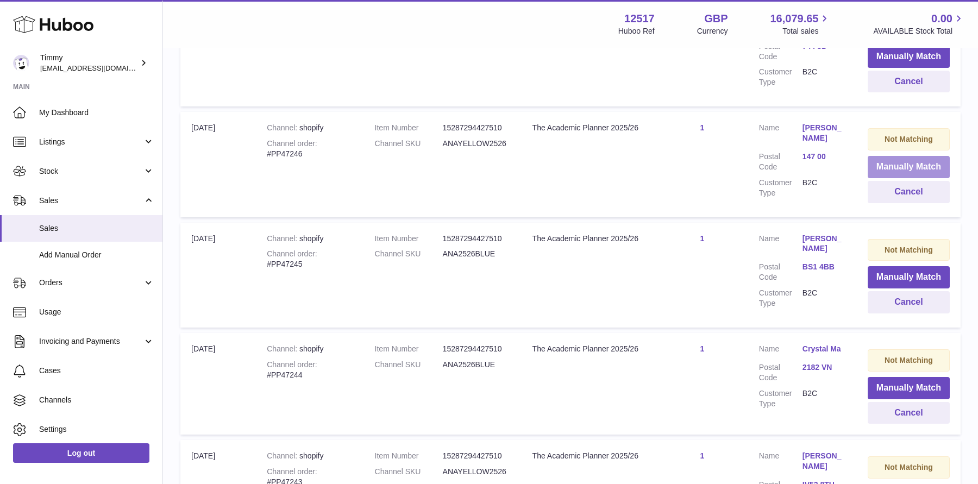
click at [904, 156] on button "Manually Match" at bounding box center [908, 167] width 82 height 22
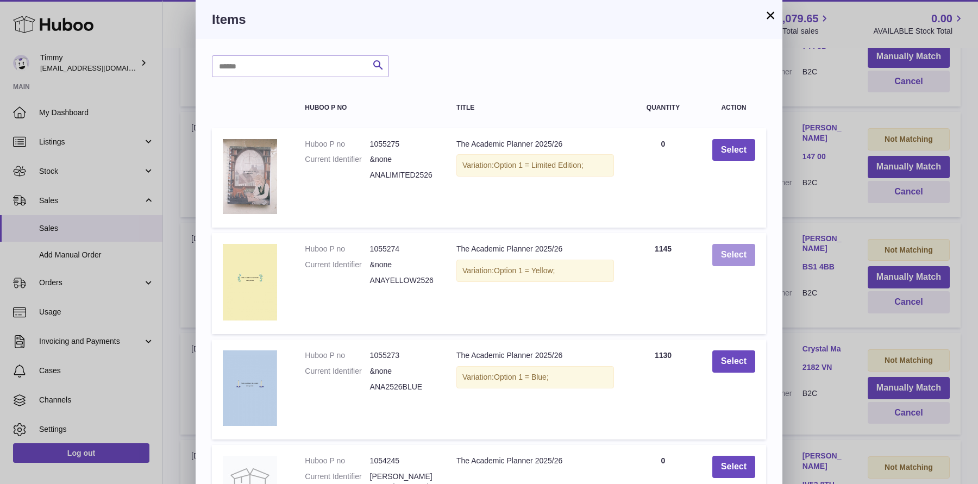
click at [728, 261] on button "Select" at bounding box center [733, 255] width 43 height 22
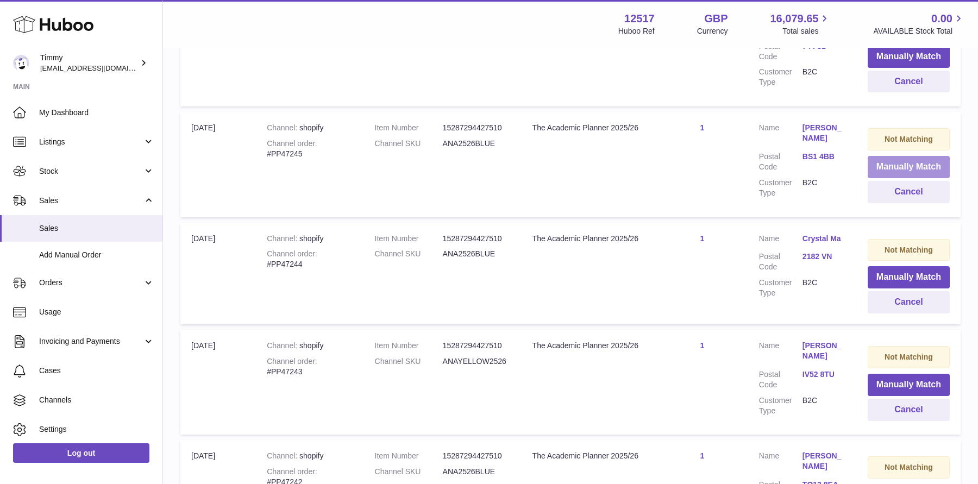
click at [919, 156] on button "Manually Match" at bounding box center [908, 167] width 82 height 22
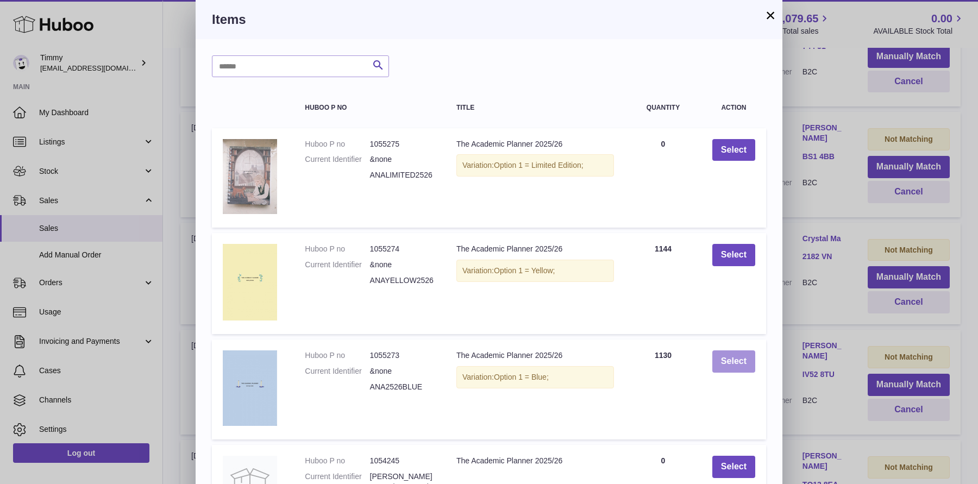
click at [735, 365] on button "Select" at bounding box center [733, 361] width 43 height 22
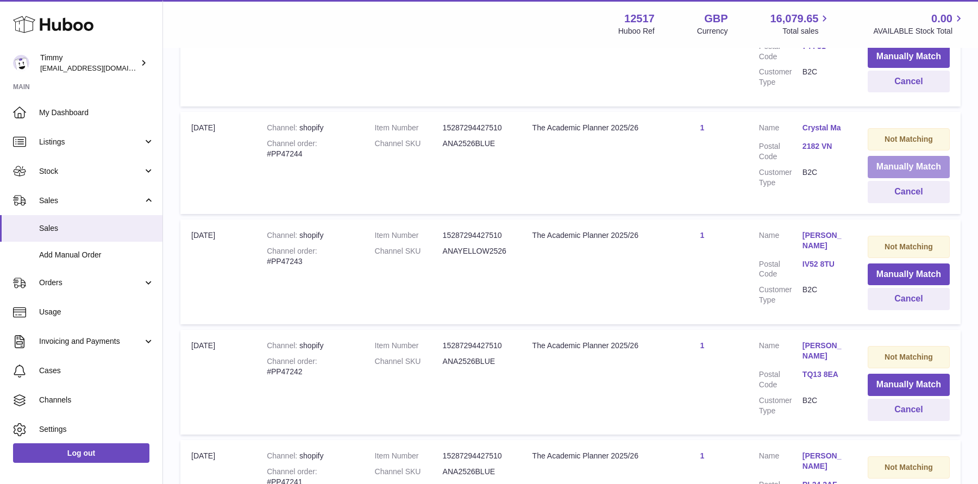
click at [890, 156] on button "Manually Match" at bounding box center [908, 167] width 82 height 22
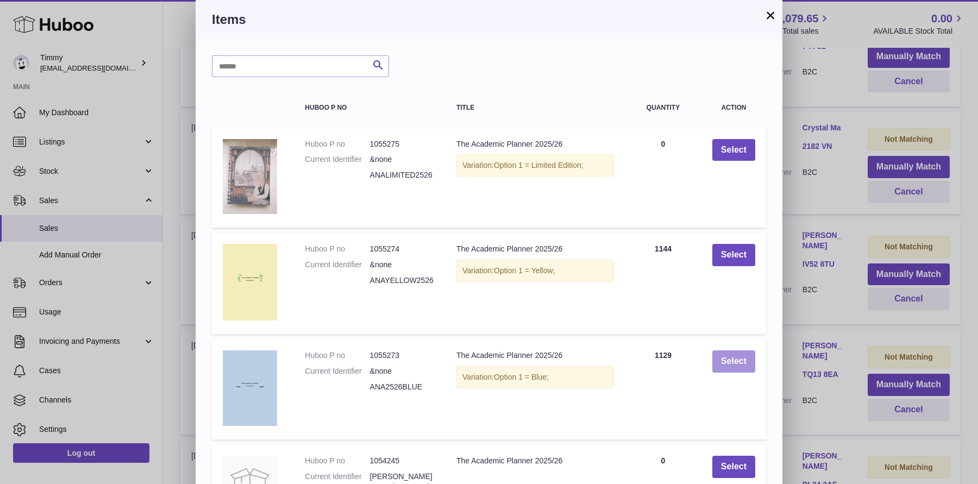
click at [737, 365] on button "Select" at bounding box center [733, 361] width 43 height 22
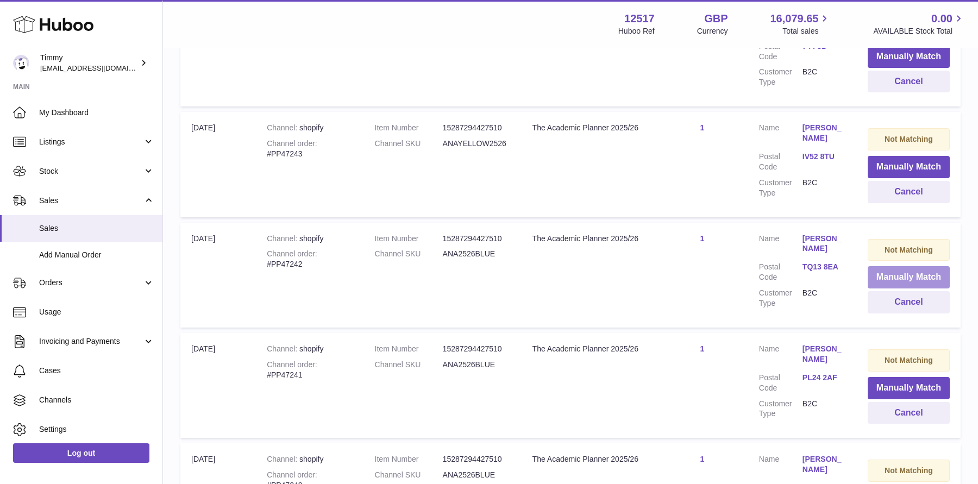
click at [903, 266] on button "Manually Match" at bounding box center [908, 277] width 82 height 22
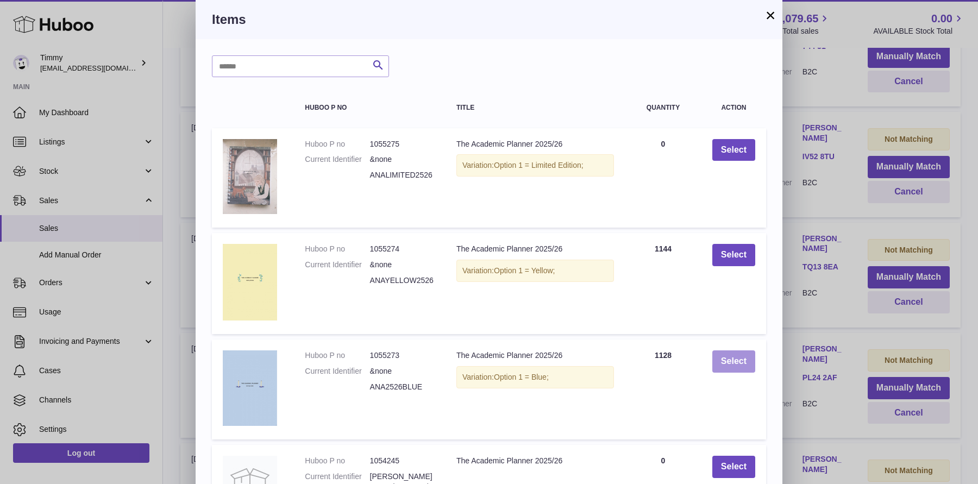
click at [739, 368] on button "Select" at bounding box center [733, 361] width 43 height 22
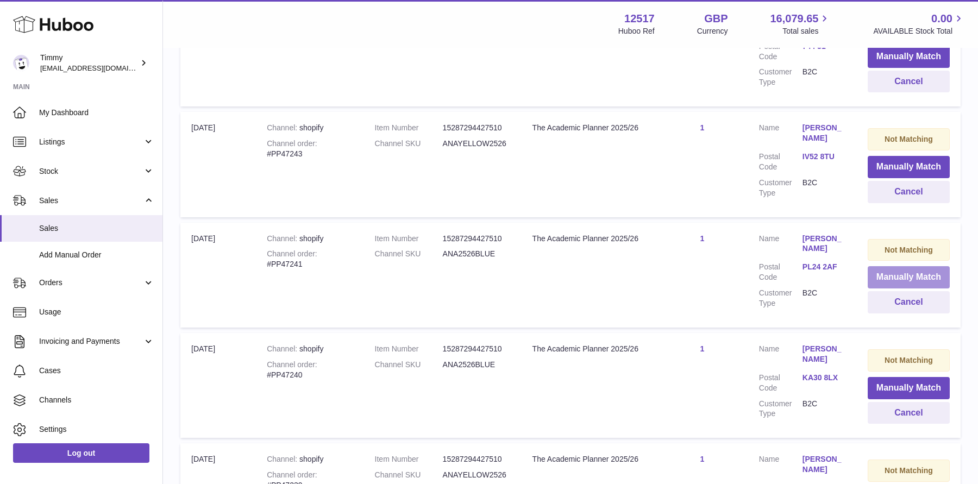
click at [894, 266] on button "Manually Match" at bounding box center [908, 277] width 82 height 22
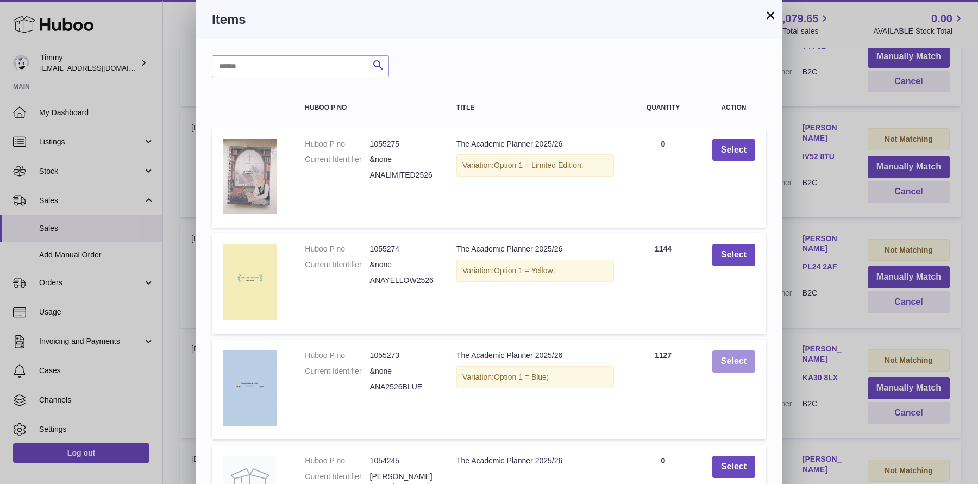
click at [734, 360] on button "Select" at bounding box center [733, 361] width 43 height 22
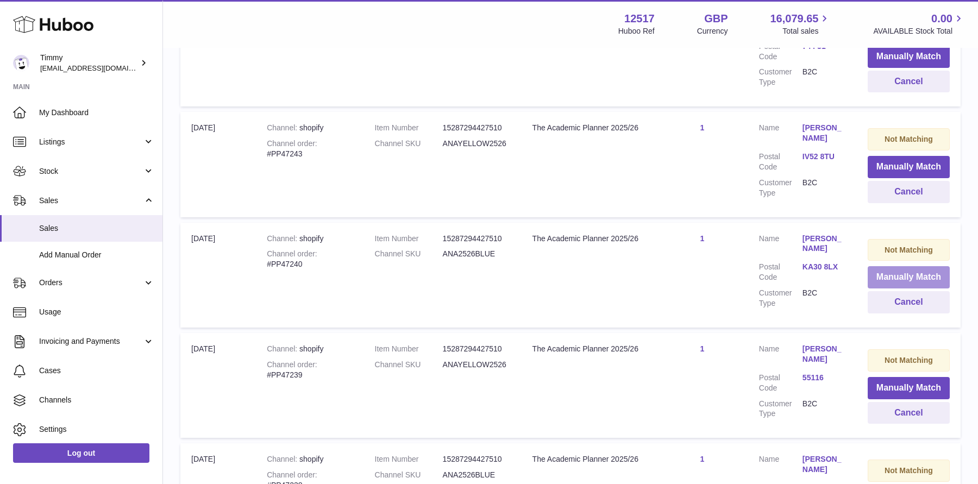
click at [909, 266] on button "Manually Match" at bounding box center [908, 277] width 82 height 22
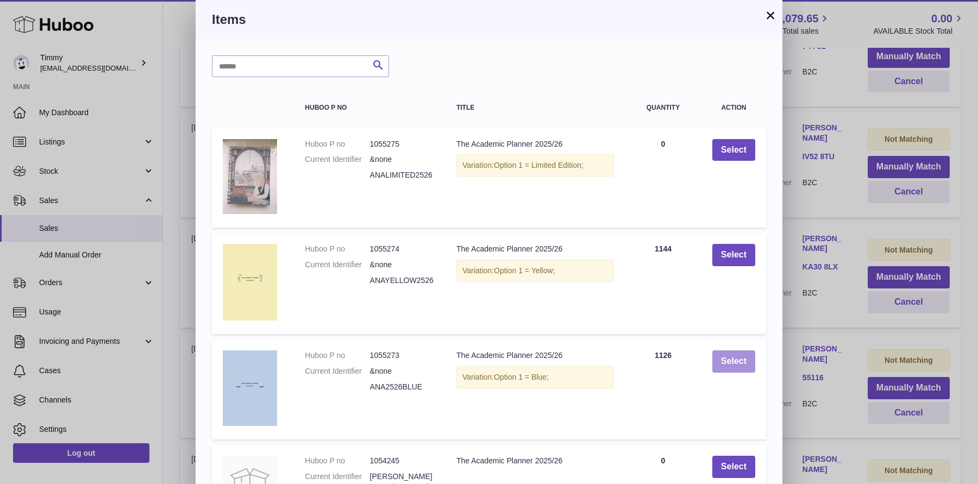
click at [729, 363] on button "Select" at bounding box center [733, 361] width 43 height 22
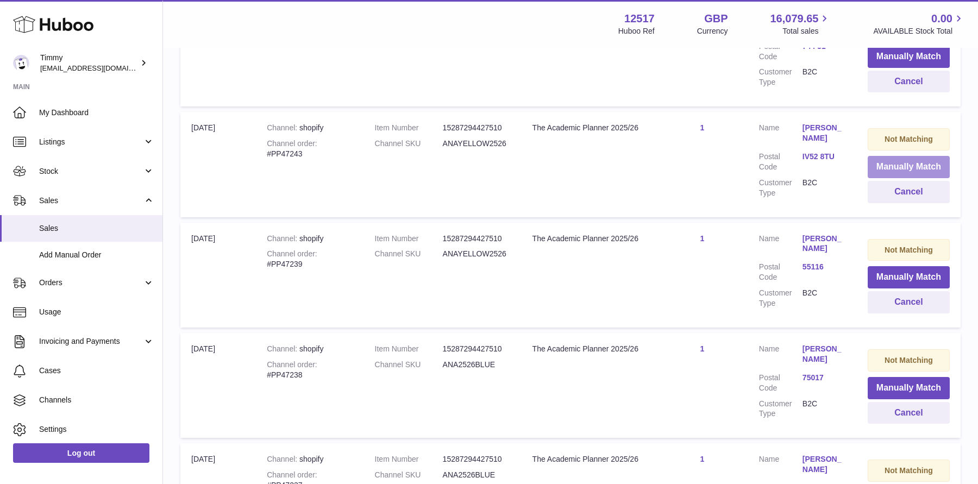
click at [881, 156] on button "Manually Match" at bounding box center [908, 167] width 82 height 22
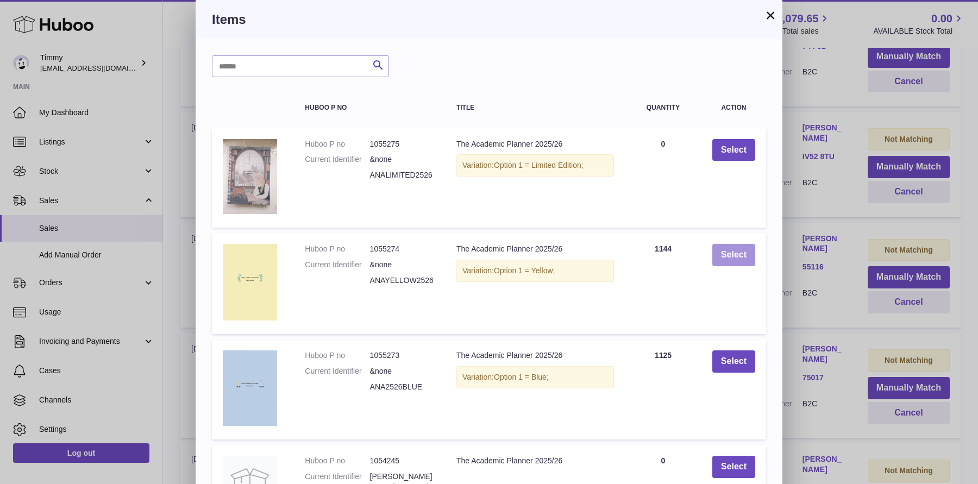
click at [733, 260] on button "Select" at bounding box center [733, 255] width 43 height 22
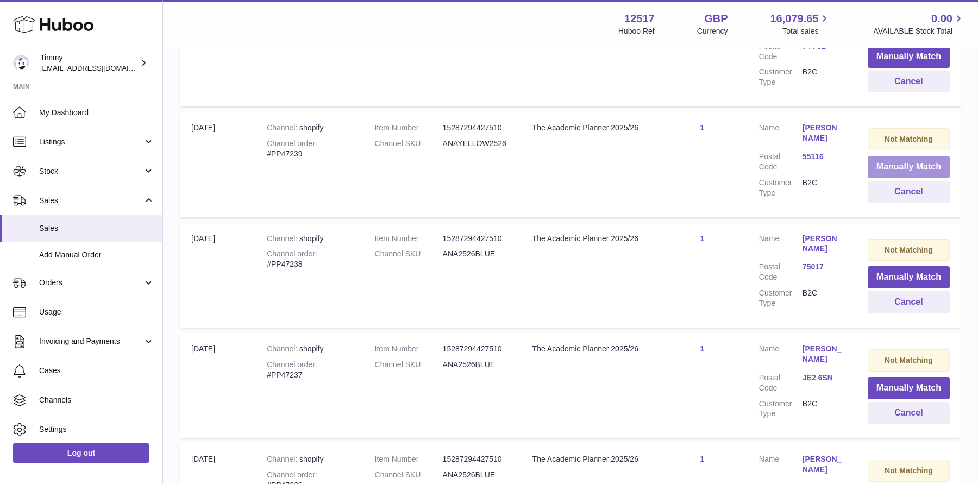
click at [888, 156] on button "Manually Match" at bounding box center [908, 167] width 82 height 22
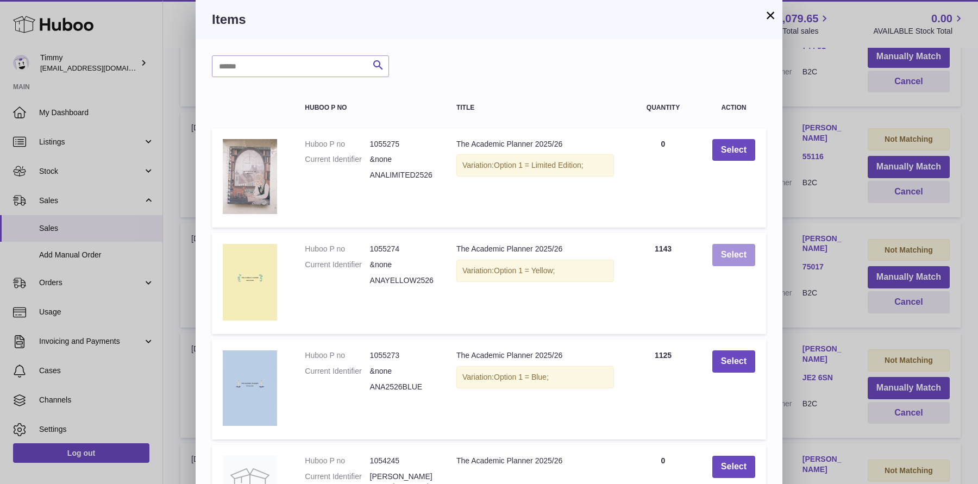
click at [733, 244] on button "Select" at bounding box center [733, 255] width 43 height 22
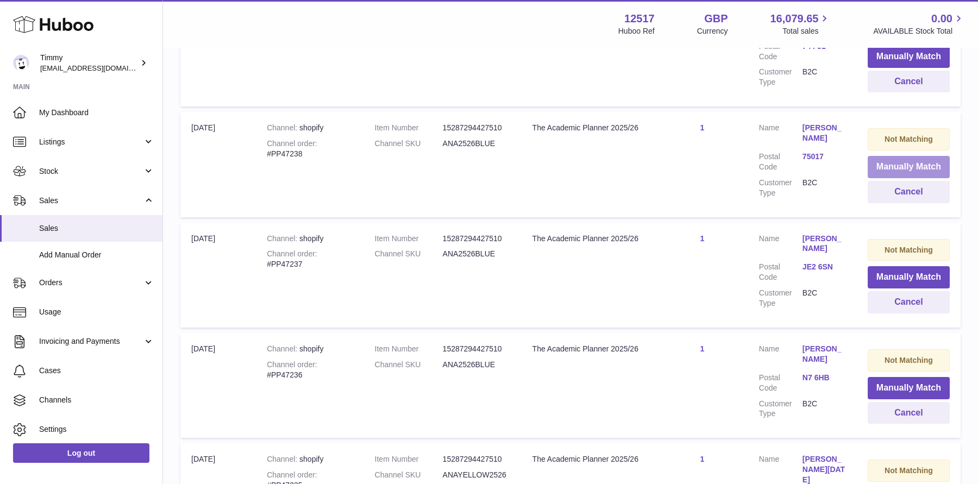
click at [898, 156] on button "Manually Match" at bounding box center [908, 167] width 82 height 22
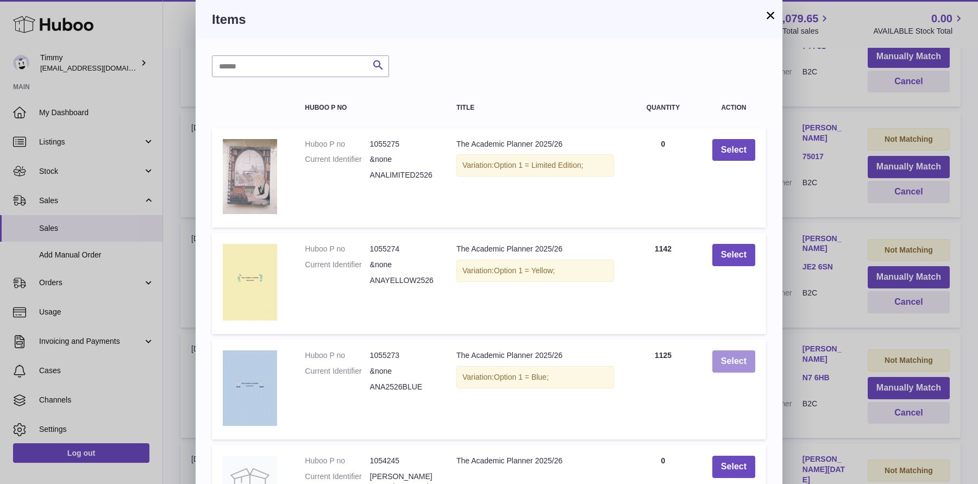
click at [730, 356] on button "Select" at bounding box center [733, 361] width 43 height 22
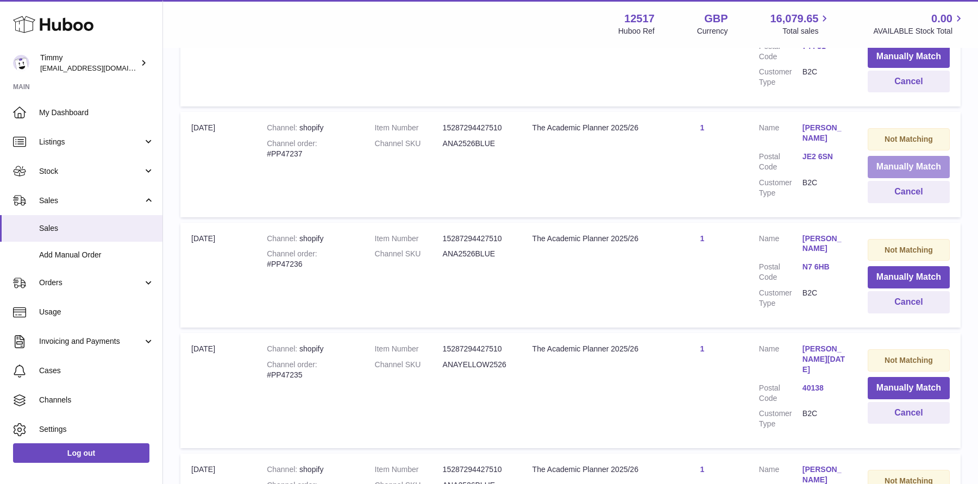
click at [903, 156] on button "Manually Match" at bounding box center [908, 167] width 82 height 22
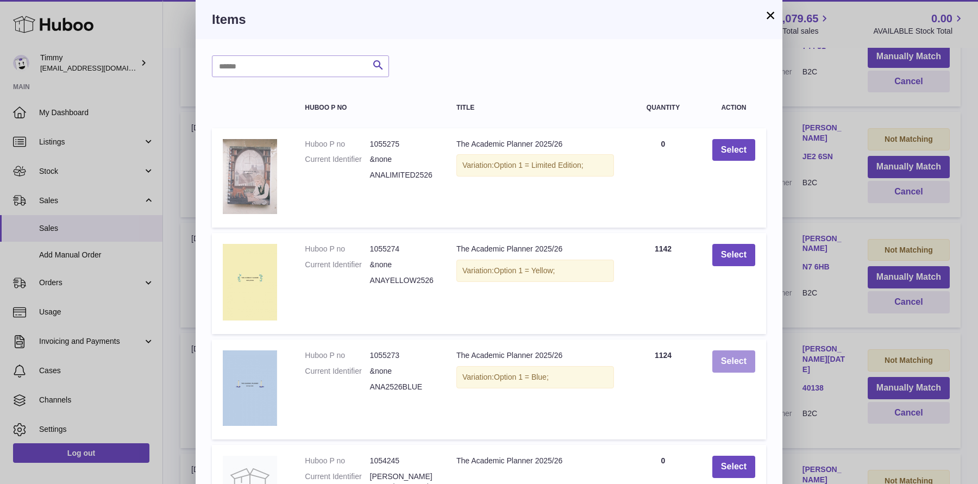
click at [737, 361] on button "Select" at bounding box center [733, 361] width 43 height 22
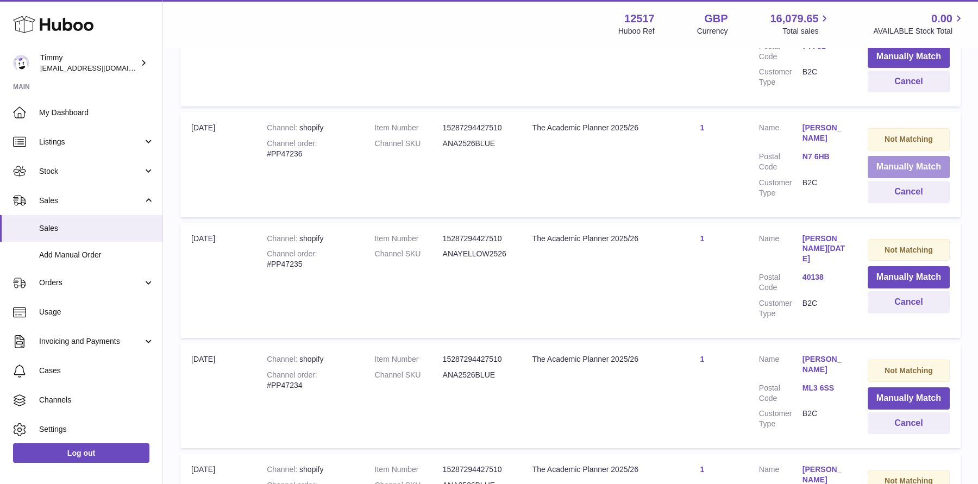
click at [891, 156] on button "Manually Match" at bounding box center [908, 167] width 82 height 22
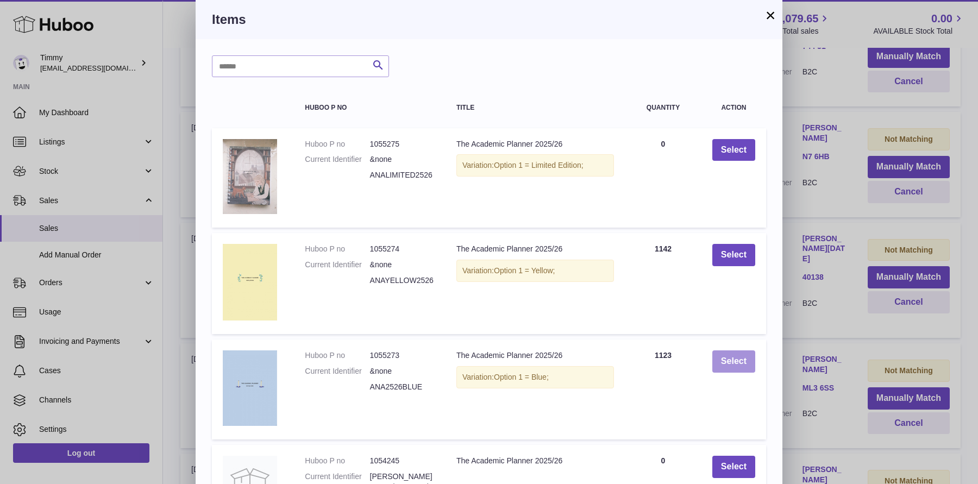
click at [742, 353] on button "Select" at bounding box center [733, 361] width 43 height 22
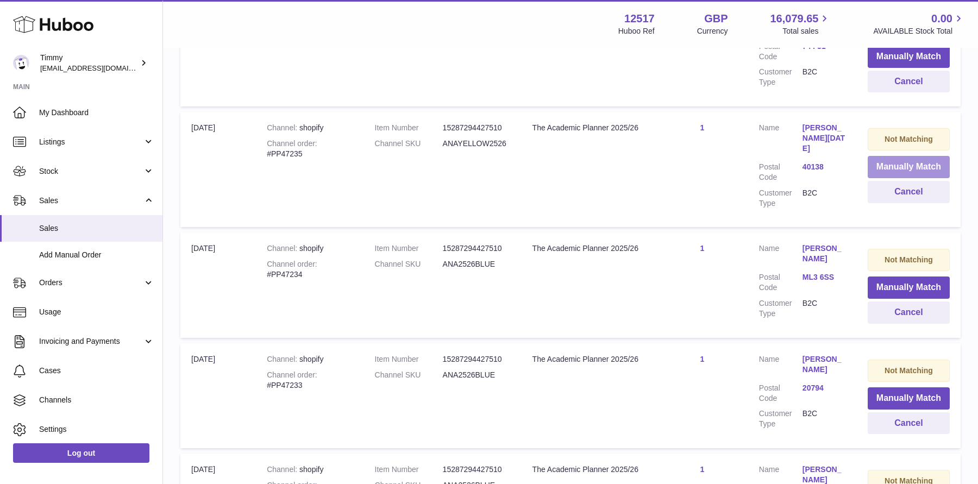
click at [883, 156] on button "Manually Match" at bounding box center [908, 167] width 82 height 22
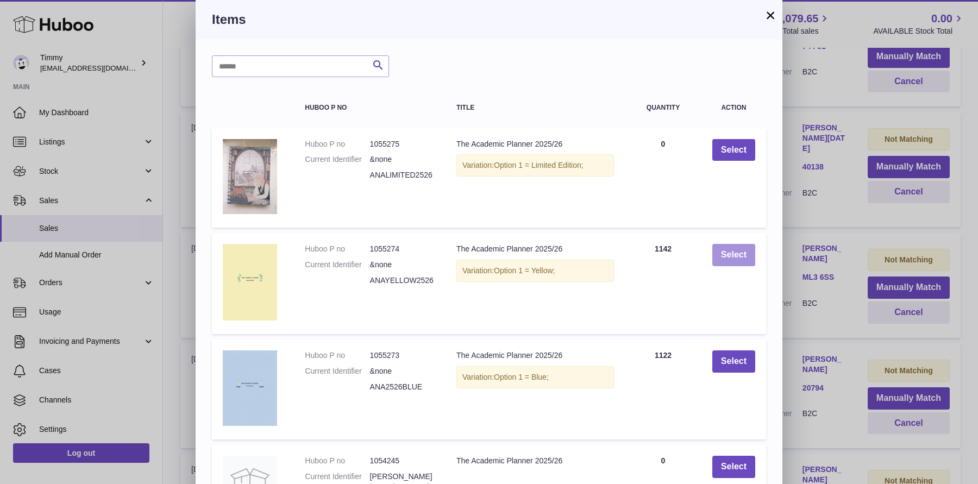
click at [743, 256] on button "Select" at bounding box center [733, 255] width 43 height 22
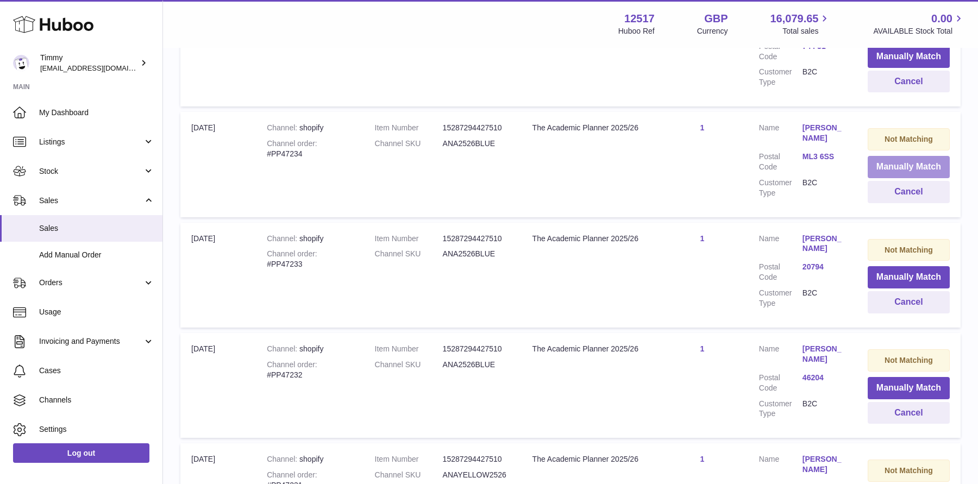
click at [883, 156] on button "Manually Match" at bounding box center [908, 167] width 82 height 22
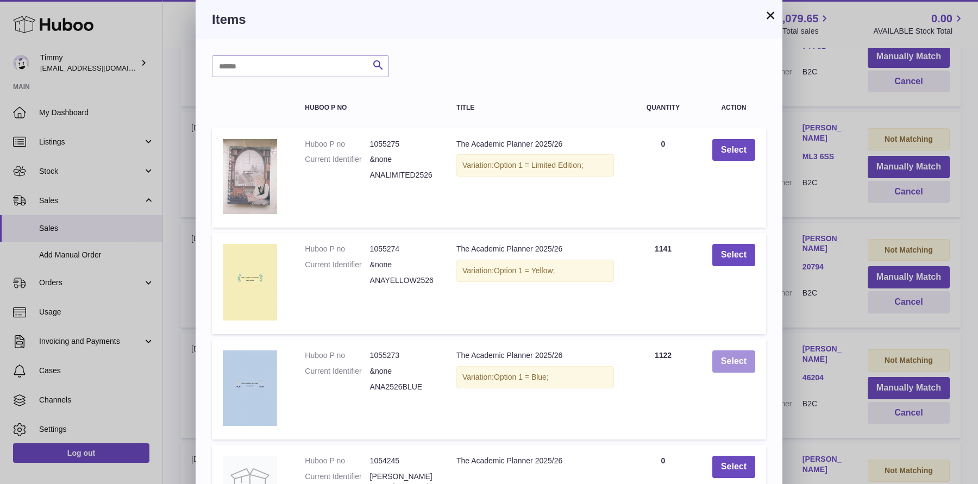
click at [748, 354] on button "Select" at bounding box center [733, 361] width 43 height 22
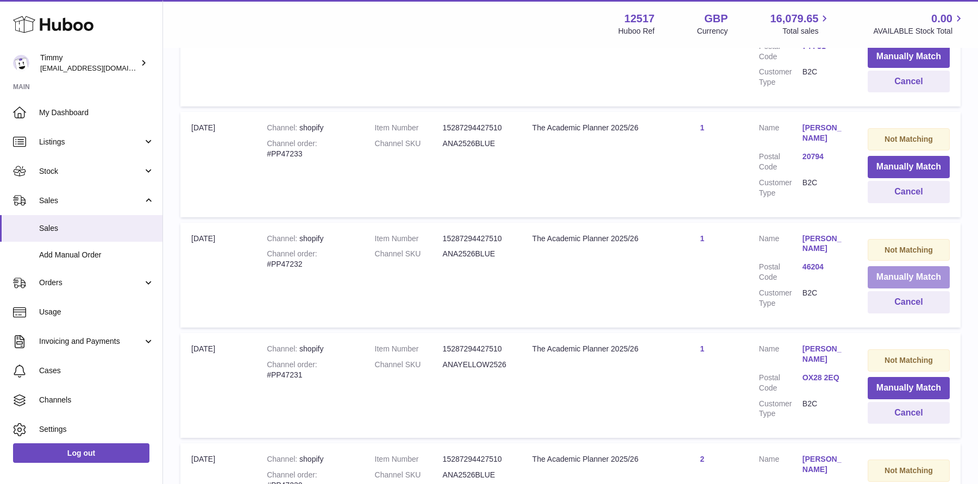
click at [899, 266] on button "Manually Match" at bounding box center [908, 277] width 82 height 22
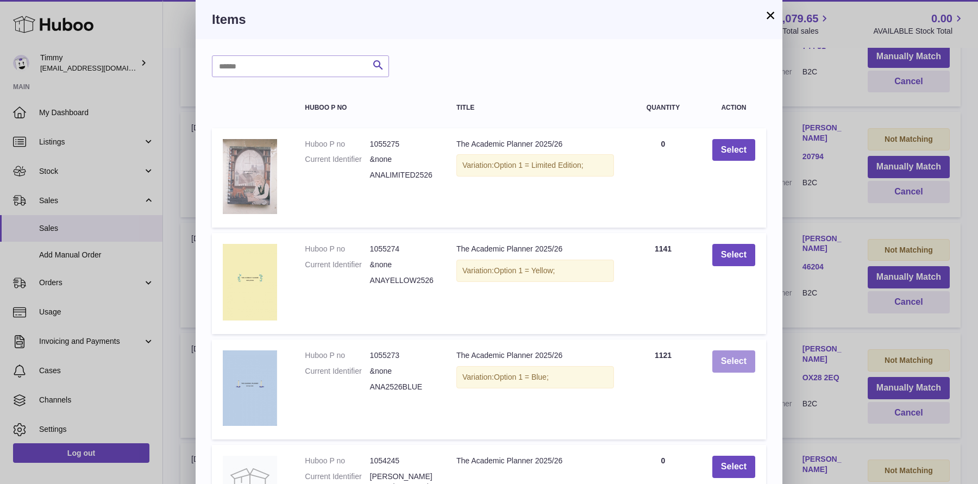
click at [743, 360] on button "Select" at bounding box center [733, 361] width 43 height 22
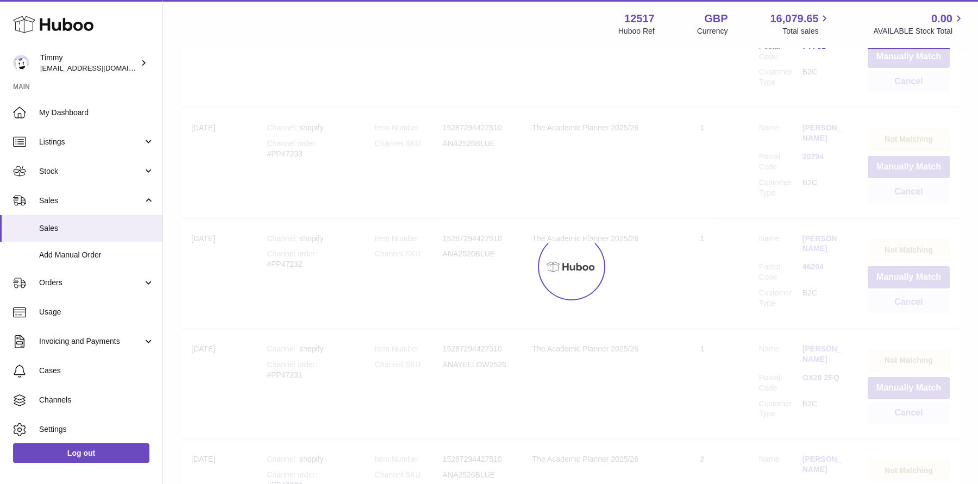
scroll to position [3163, 0]
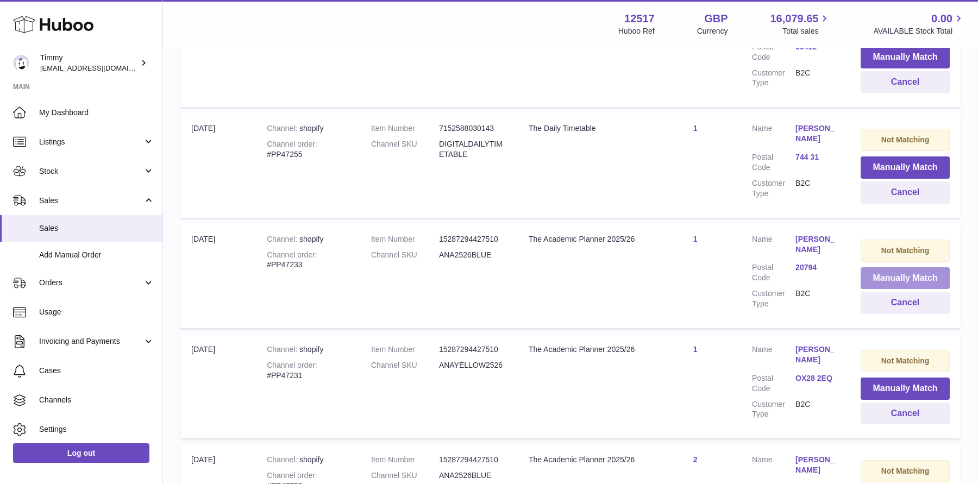
click at [894, 267] on button "Manually Match" at bounding box center [904, 278] width 89 height 22
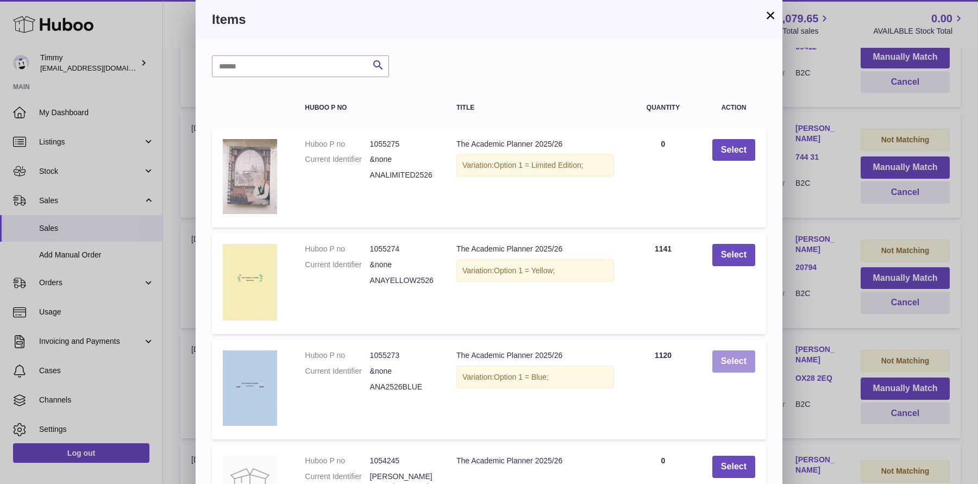
click at [743, 358] on button "Select" at bounding box center [733, 361] width 43 height 22
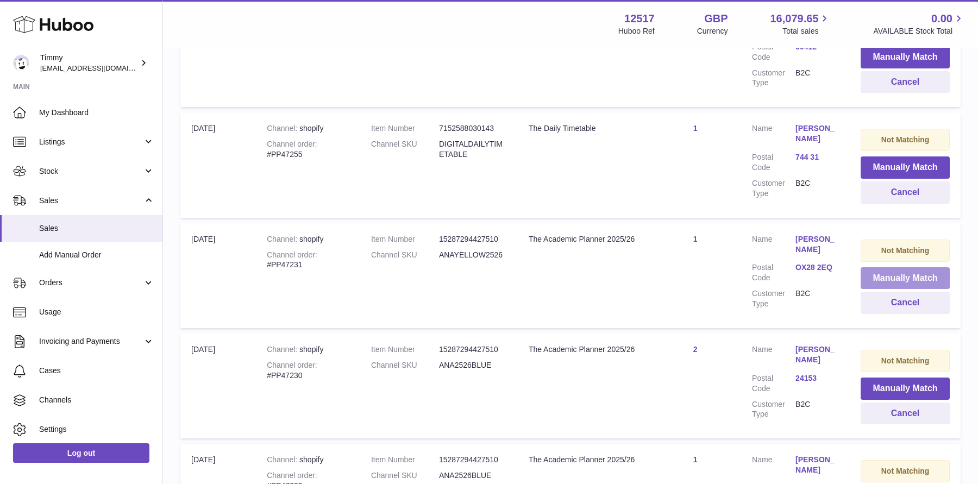
click at [888, 267] on button "Manually Match" at bounding box center [904, 278] width 89 height 22
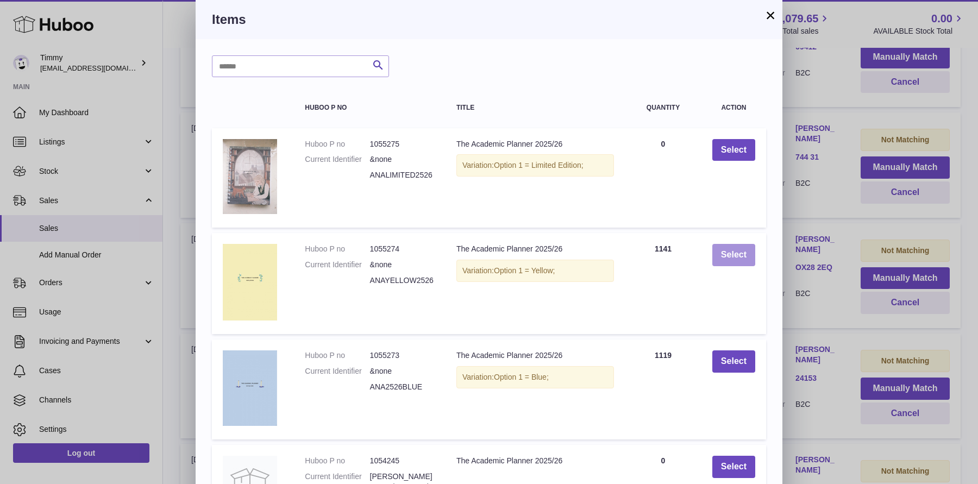
click at [727, 250] on button "Select" at bounding box center [733, 255] width 43 height 22
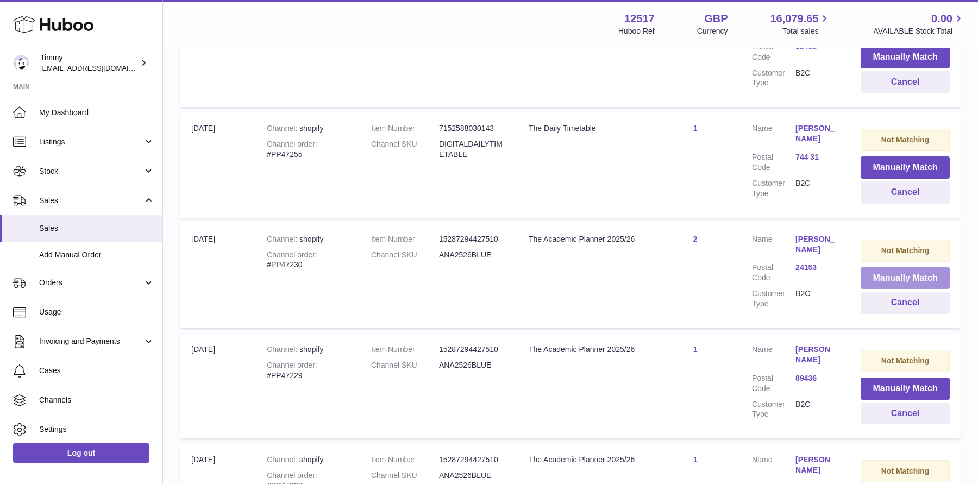
click at [869, 267] on button "Manually Match" at bounding box center [904, 278] width 89 height 22
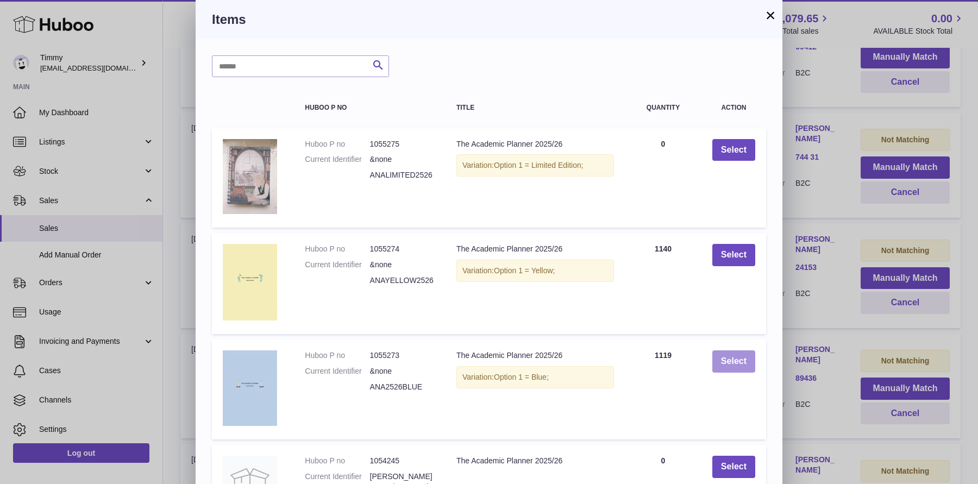
click at [741, 354] on button "Select" at bounding box center [733, 361] width 43 height 22
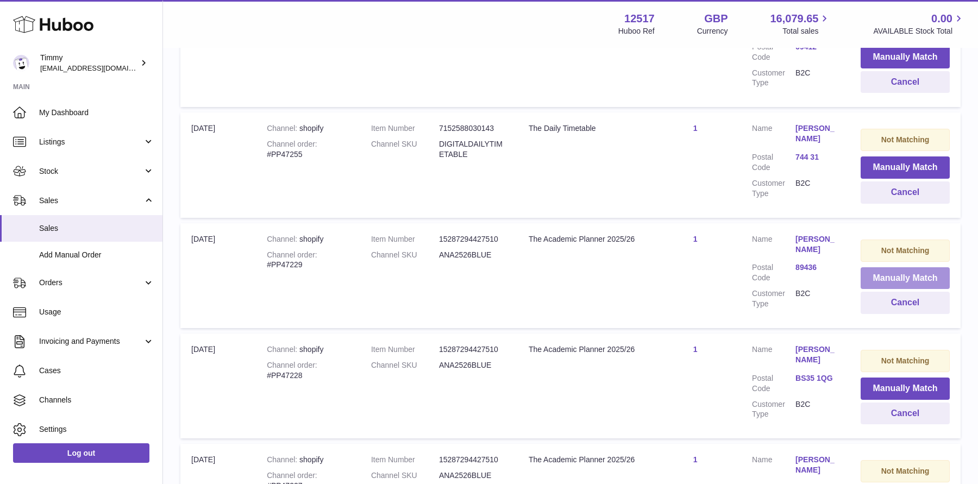
click at [886, 267] on button "Manually Match" at bounding box center [904, 278] width 89 height 22
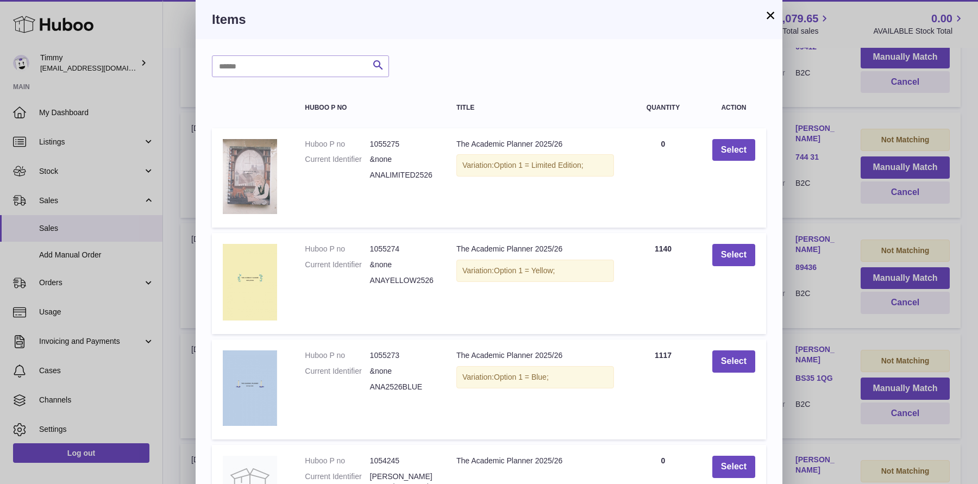
click at [744, 373] on td "Select" at bounding box center [733, 389] width 65 height 100
click at [742, 361] on button "Select" at bounding box center [733, 361] width 43 height 22
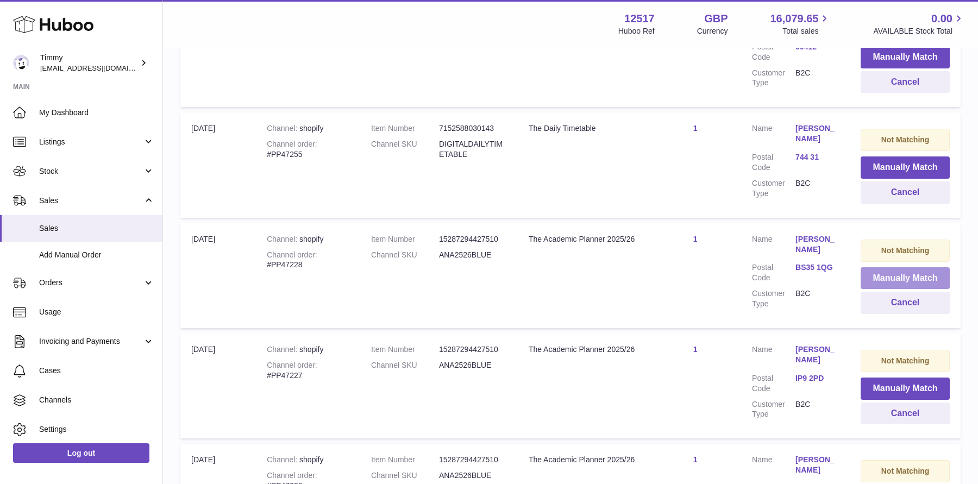
click at [899, 267] on button "Manually Match" at bounding box center [904, 278] width 89 height 22
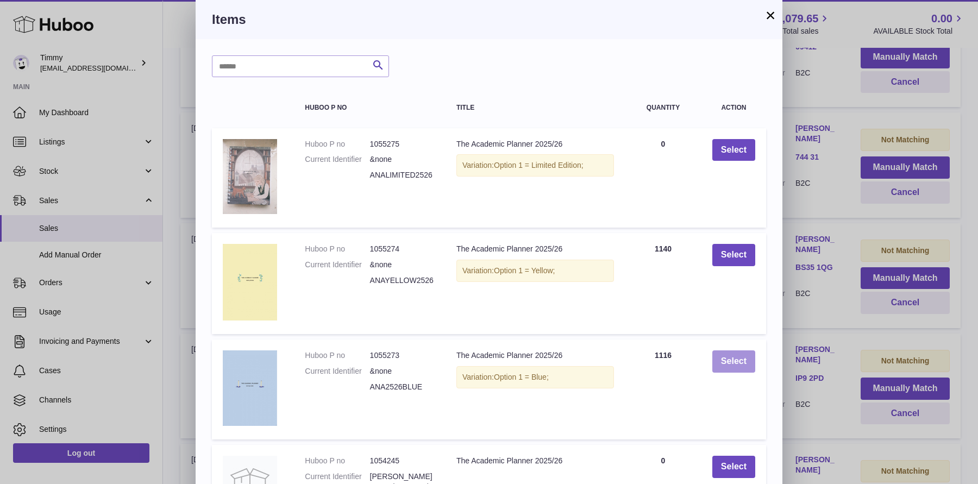
click at [735, 361] on button "Select" at bounding box center [733, 361] width 43 height 22
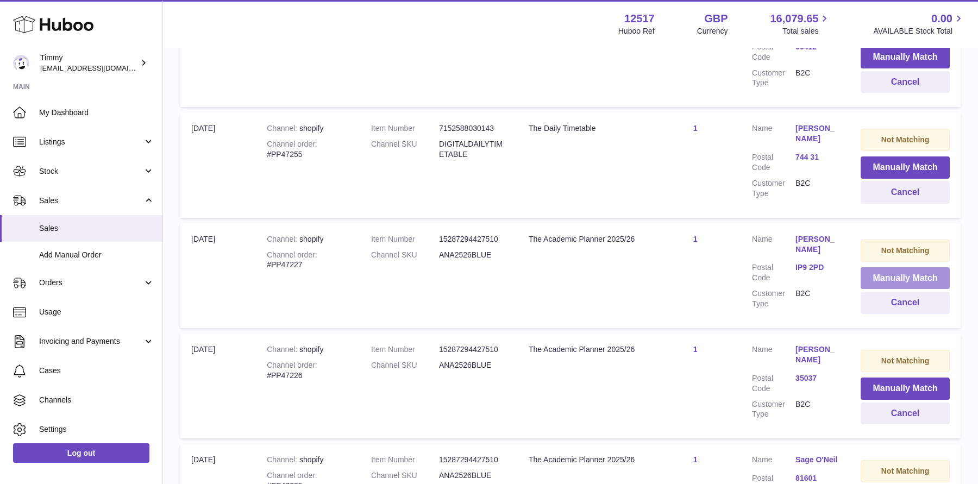
click at [869, 267] on button "Manually Match" at bounding box center [904, 278] width 89 height 22
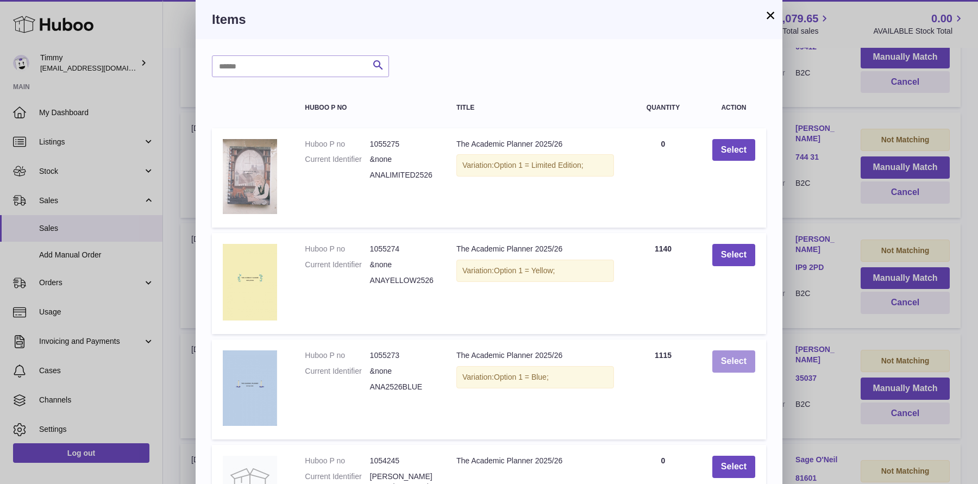
click at [731, 358] on button "Select" at bounding box center [733, 361] width 43 height 22
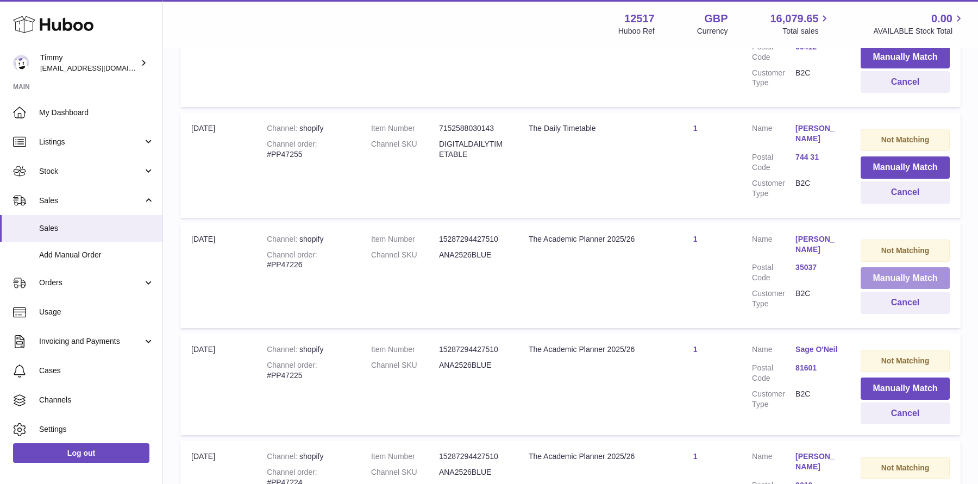
click at [885, 267] on button "Manually Match" at bounding box center [904, 278] width 89 height 22
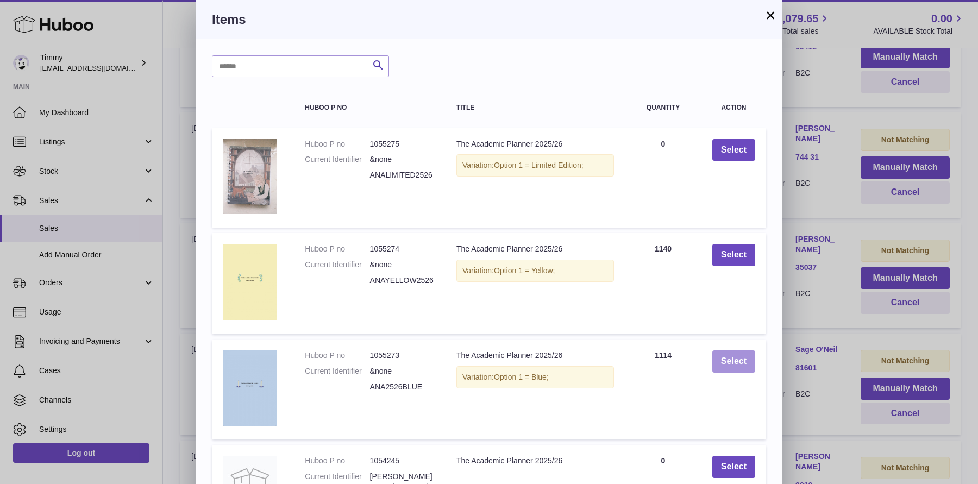
click at [734, 359] on button "Select" at bounding box center [733, 361] width 43 height 22
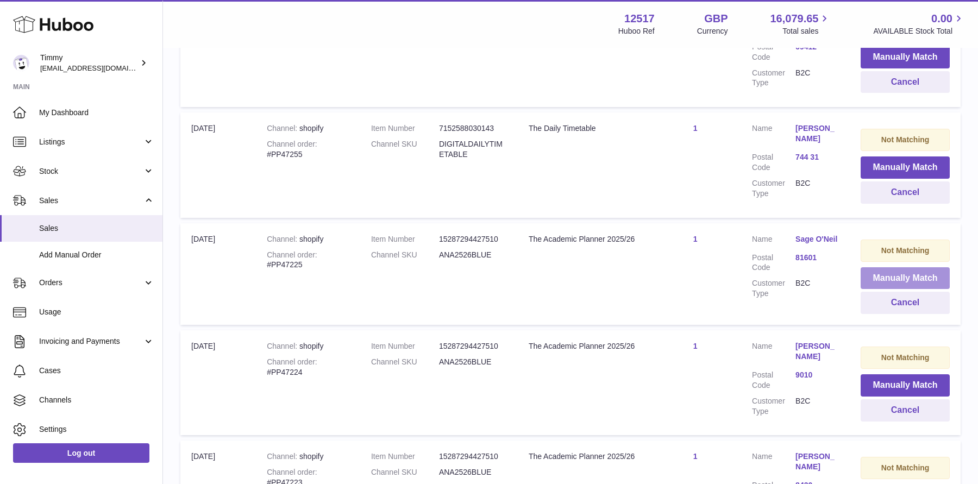
click at [868, 267] on button "Manually Match" at bounding box center [904, 278] width 89 height 22
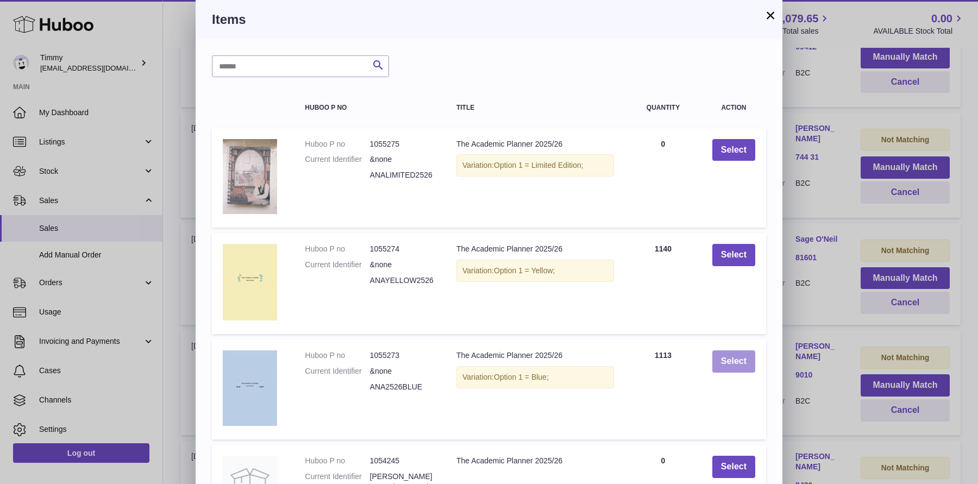
click at [734, 371] on button "Select" at bounding box center [733, 361] width 43 height 22
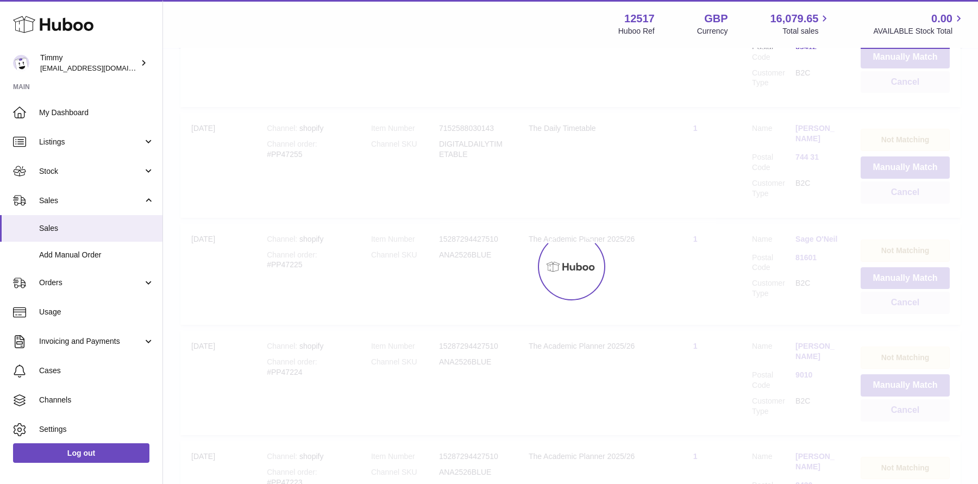
click at [810, 334] on div at bounding box center [570, 266] width 815 height 435
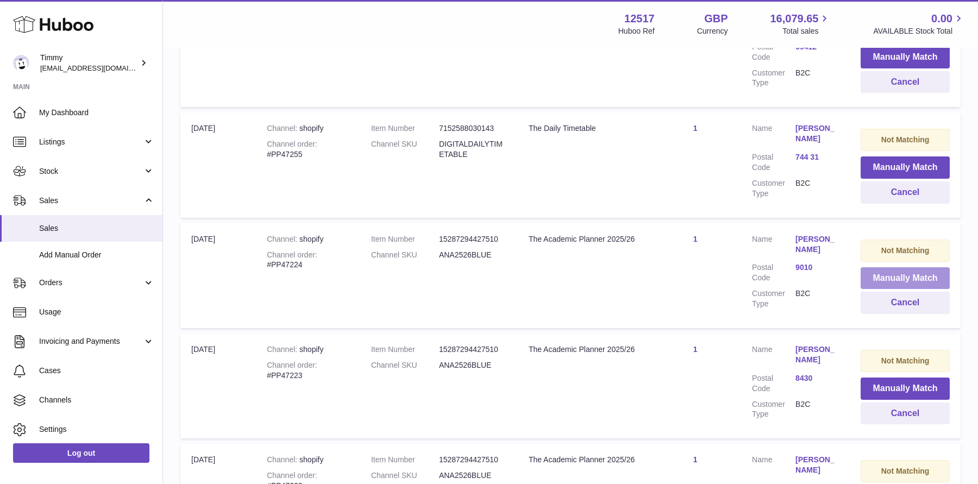
click at [881, 267] on button "Manually Match" at bounding box center [904, 278] width 89 height 22
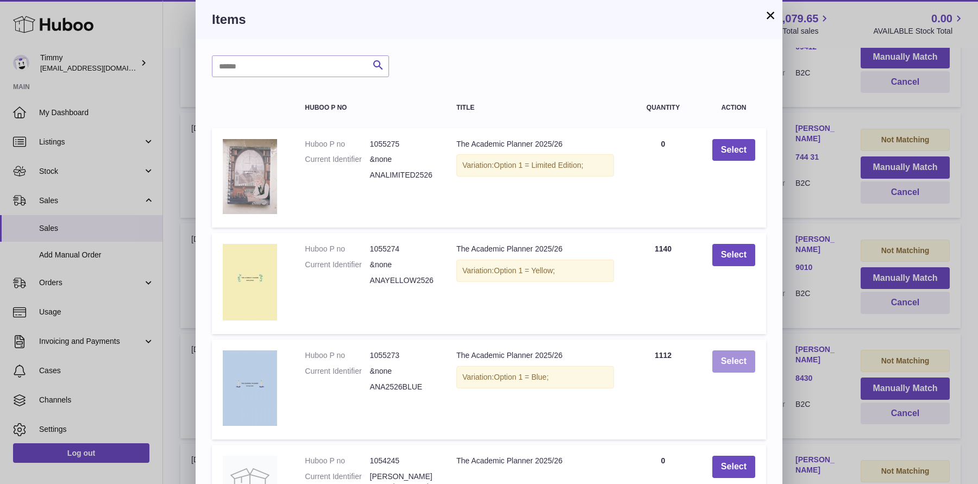
click at [735, 365] on button "Select" at bounding box center [733, 361] width 43 height 22
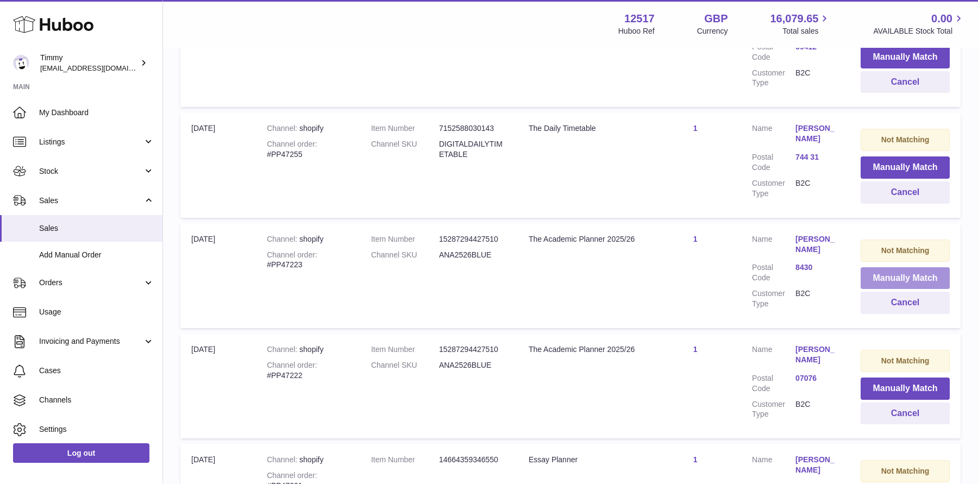
click at [886, 267] on button "Manually Match" at bounding box center [904, 278] width 89 height 22
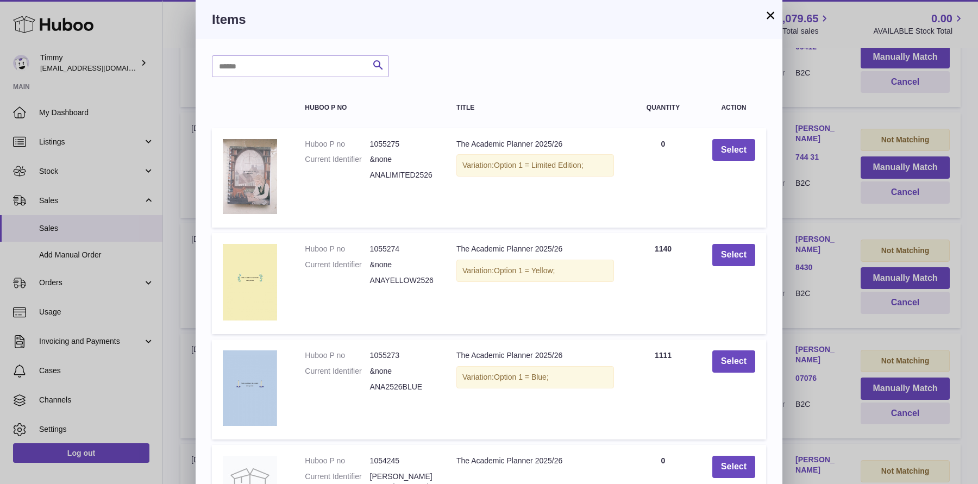
click at [731, 350] on td "Select" at bounding box center [733, 389] width 65 height 100
click at [730, 350] on td "Select" at bounding box center [733, 389] width 65 height 100
click at [730, 359] on button "Select" at bounding box center [733, 361] width 43 height 22
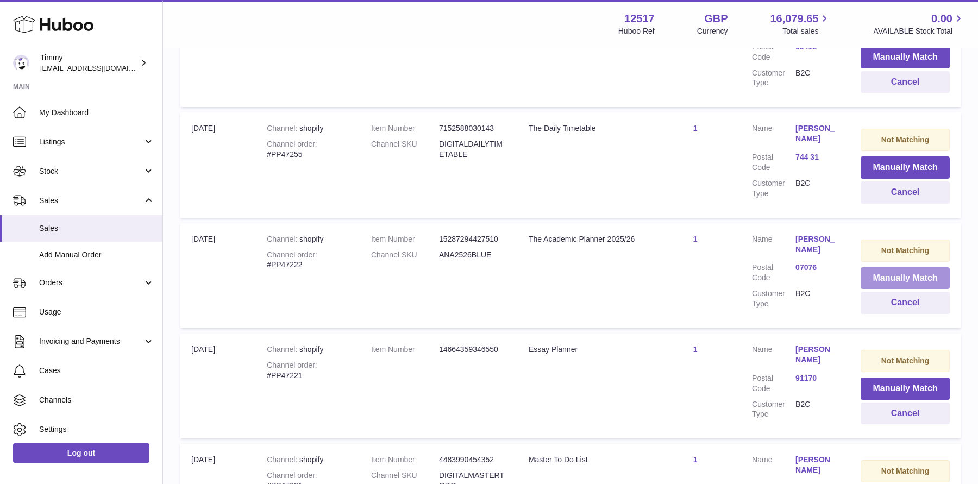
click at [898, 267] on button "Manually Match" at bounding box center [904, 278] width 89 height 22
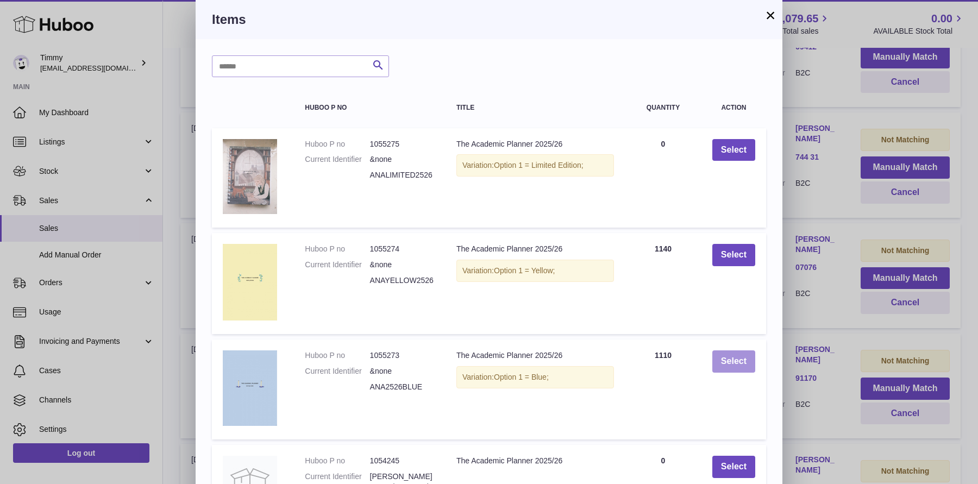
click at [747, 361] on button "Select" at bounding box center [733, 361] width 43 height 22
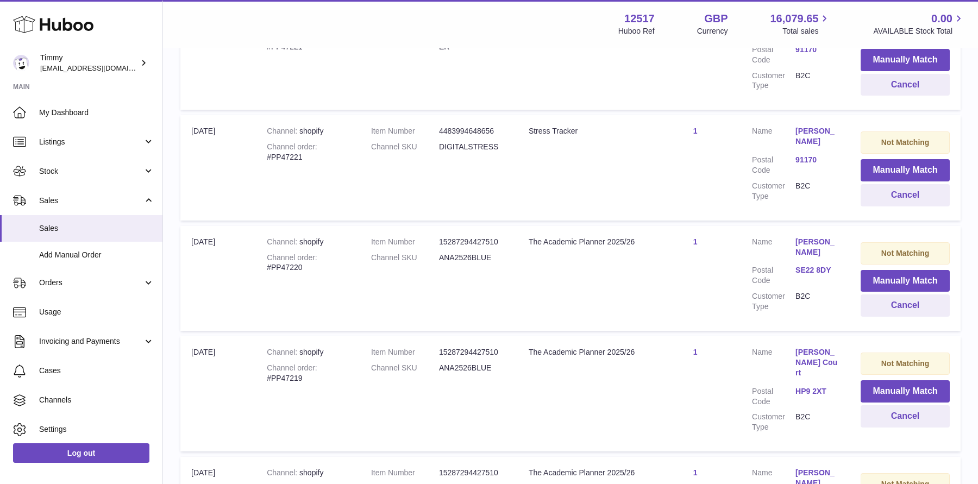
scroll to position [3823, 0]
click at [920, 269] on button "Manually Match" at bounding box center [904, 280] width 89 height 22
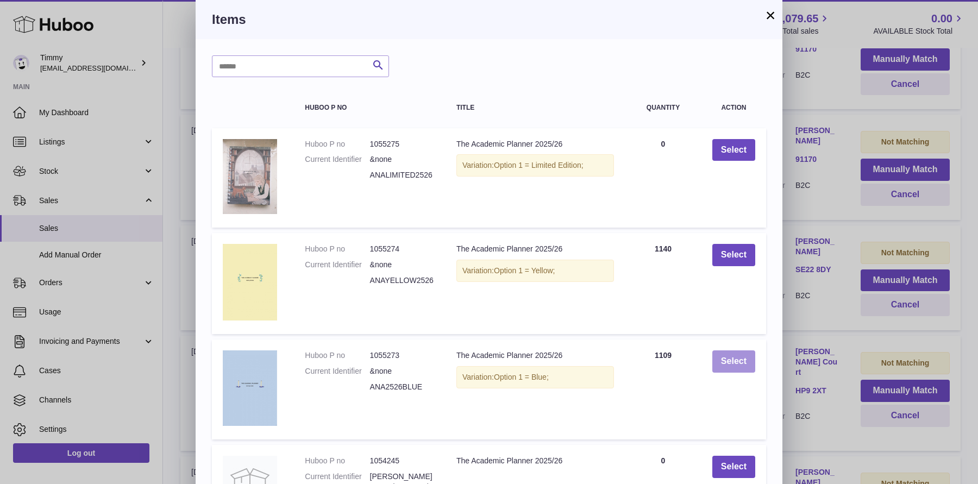
click at [718, 361] on button "Select" at bounding box center [733, 361] width 43 height 22
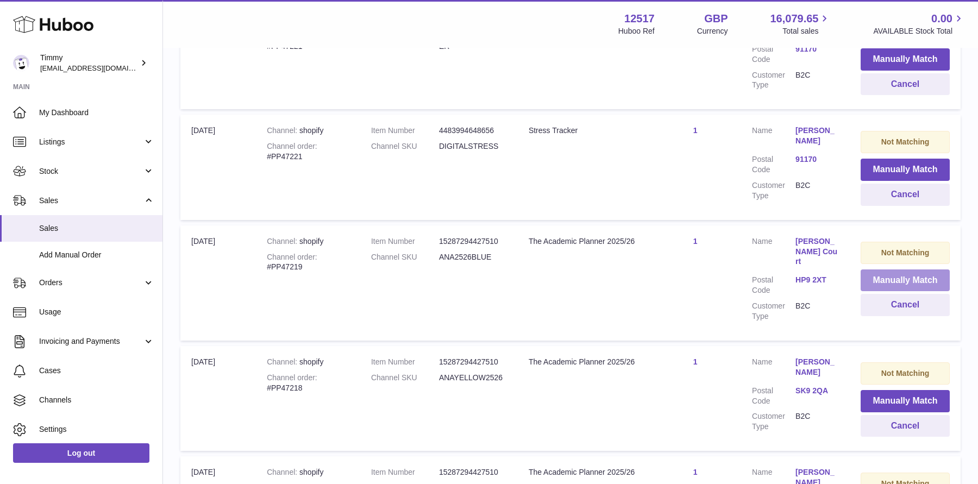
click at [905, 269] on button "Manually Match" at bounding box center [904, 280] width 89 height 22
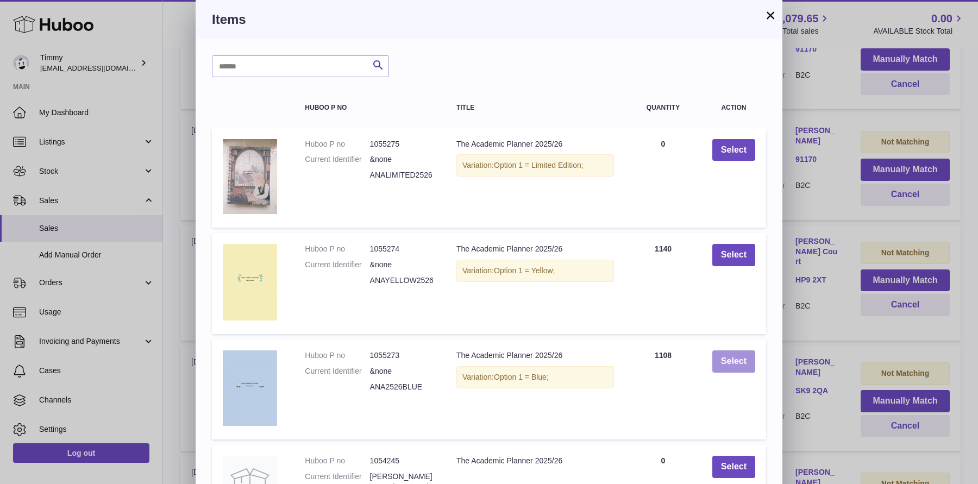
click at [744, 354] on button "Select" at bounding box center [733, 361] width 43 height 22
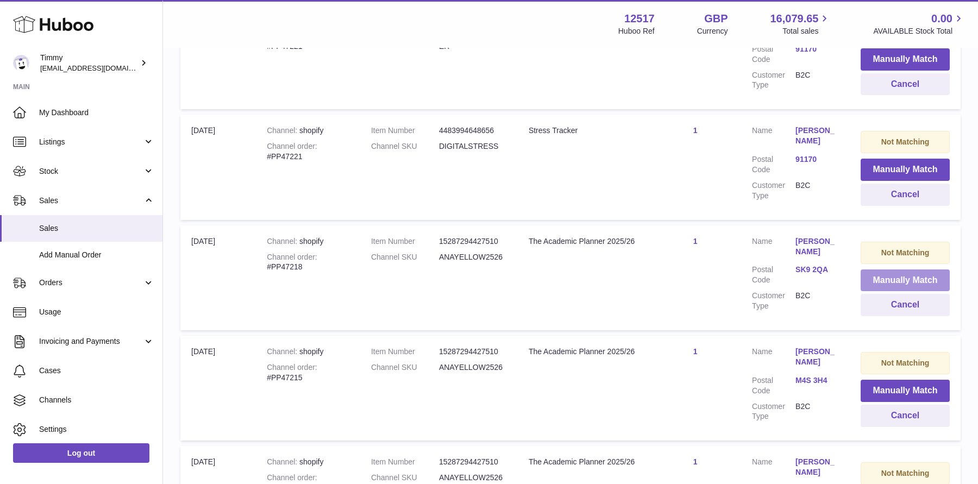
click at [887, 269] on button "Manually Match" at bounding box center [904, 280] width 89 height 22
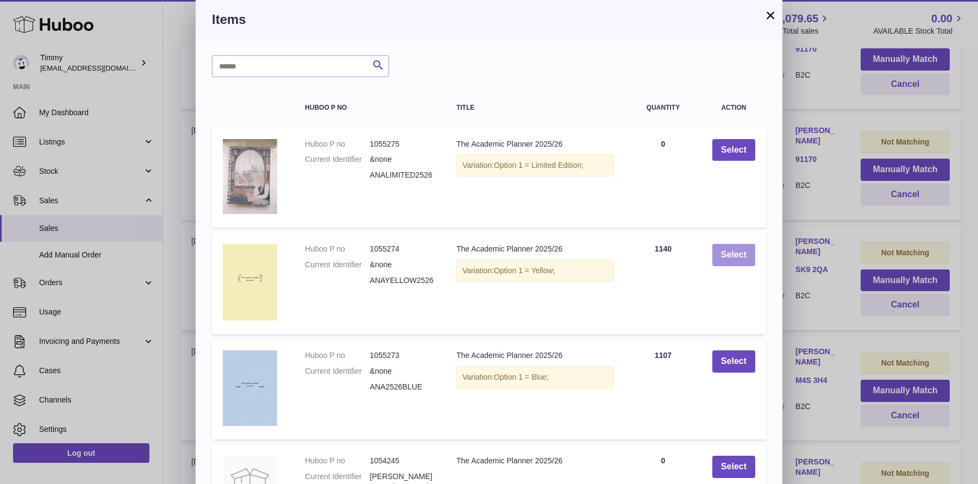
click at [713, 256] on button "Select" at bounding box center [733, 255] width 43 height 22
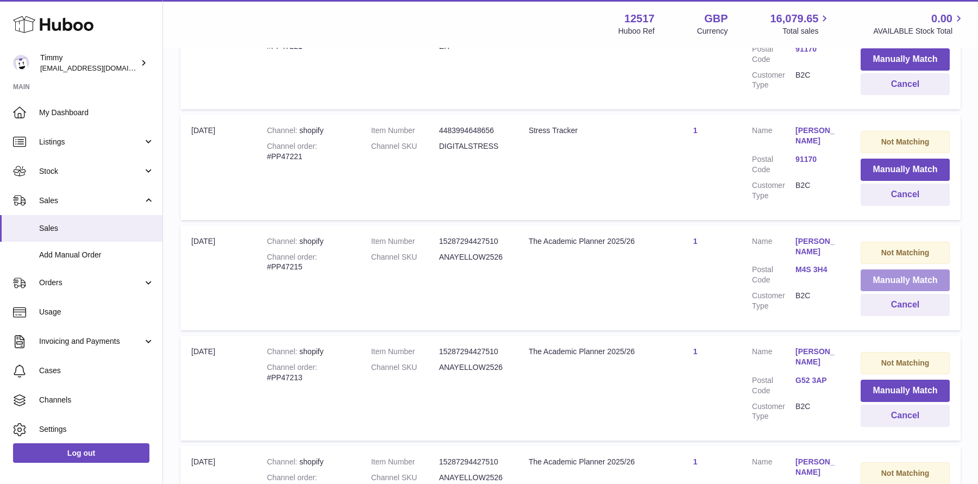
click at [943, 269] on button "Manually Match" at bounding box center [904, 280] width 89 height 22
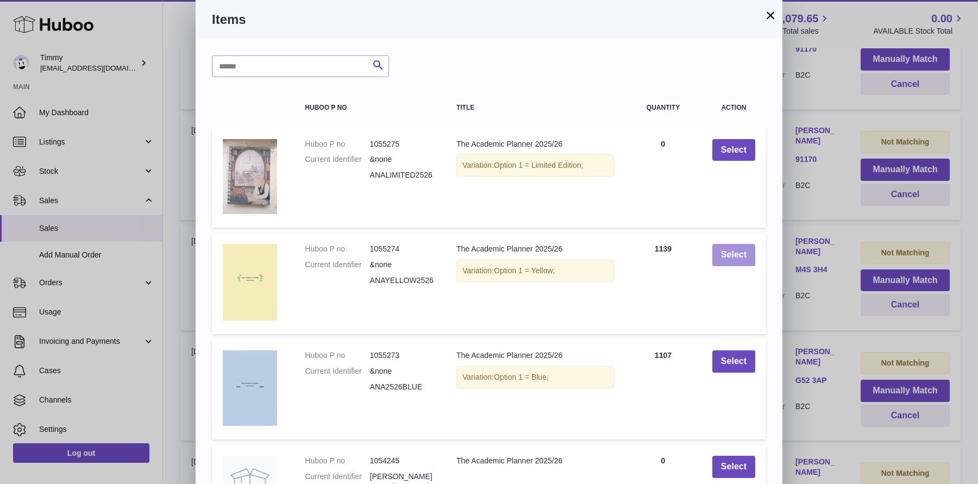
click at [742, 248] on button "Select" at bounding box center [733, 255] width 43 height 22
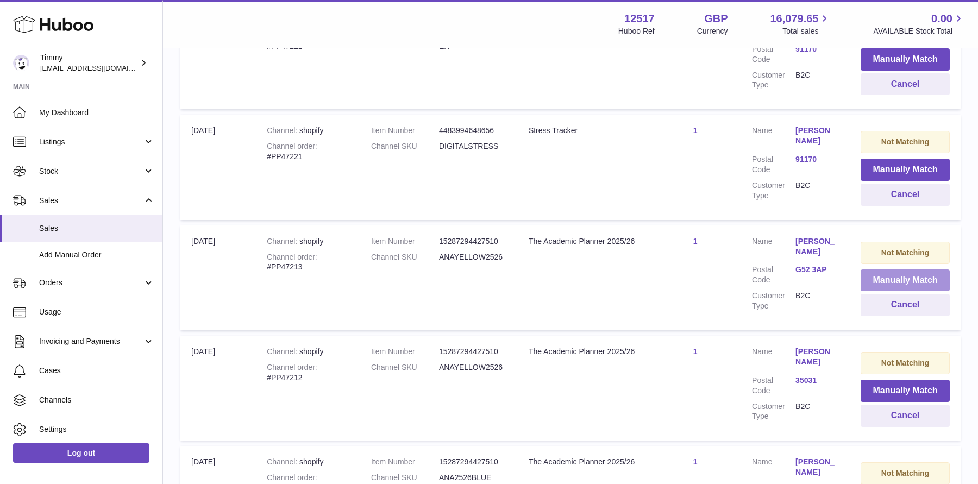
click at [891, 269] on button "Manually Match" at bounding box center [904, 280] width 89 height 22
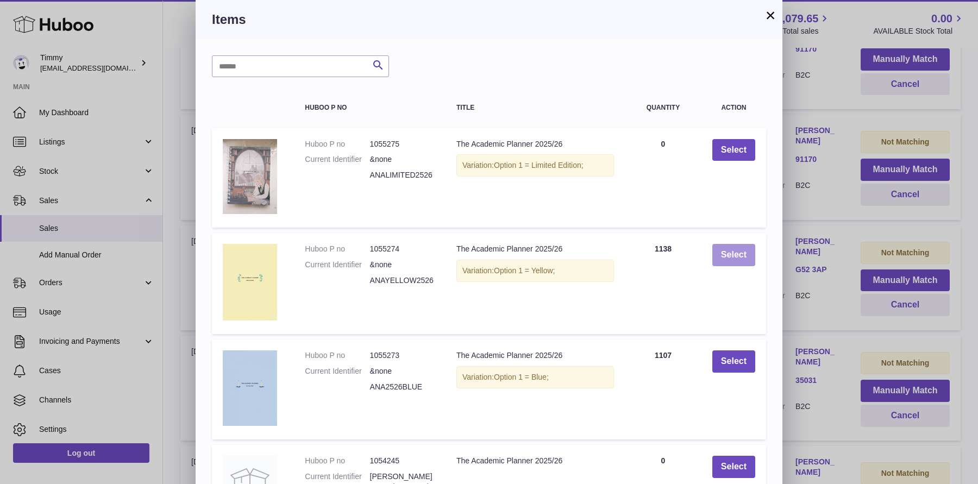
click at [748, 260] on button "Select" at bounding box center [733, 255] width 43 height 22
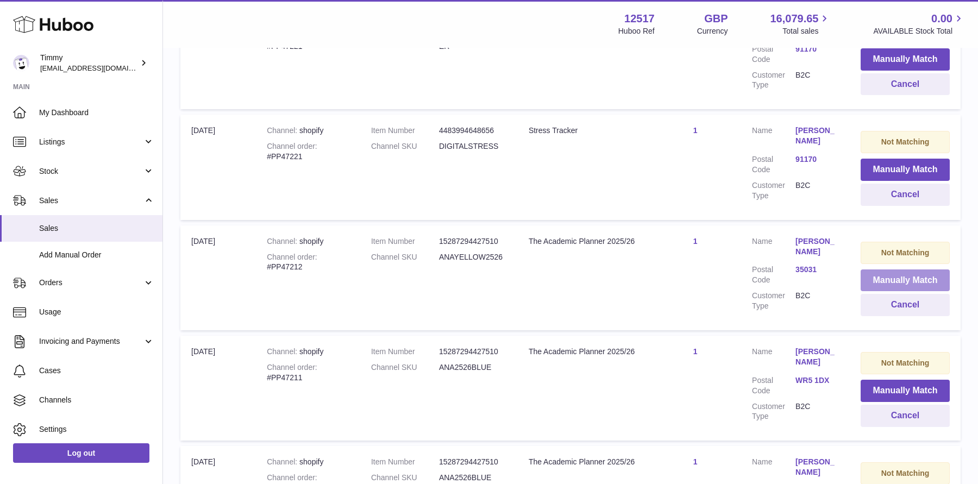
click at [875, 269] on button "Manually Match" at bounding box center [904, 280] width 89 height 22
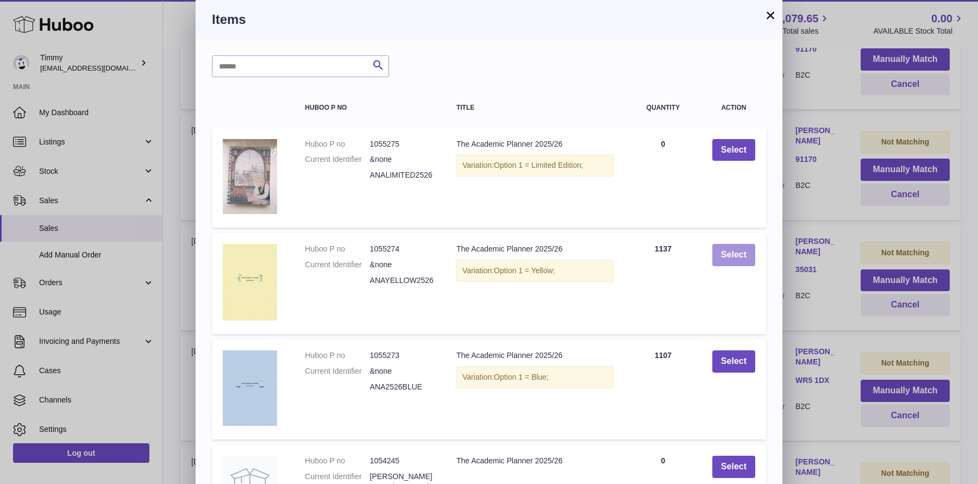
click at [724, 257] on button "Select" at bounding box center [733, 255] width 43 height 22
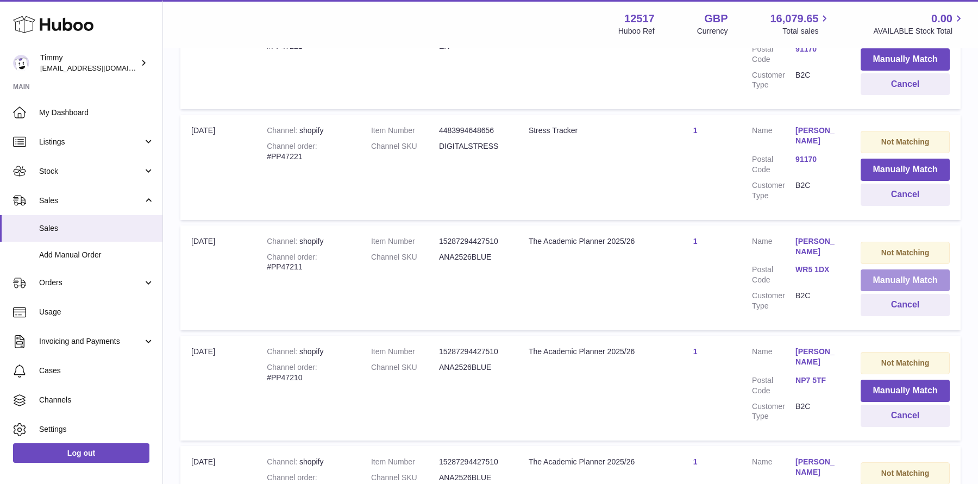
click at [894, 269] on button "Manually Match" at bounding box center [904, 280] width 89 height 22
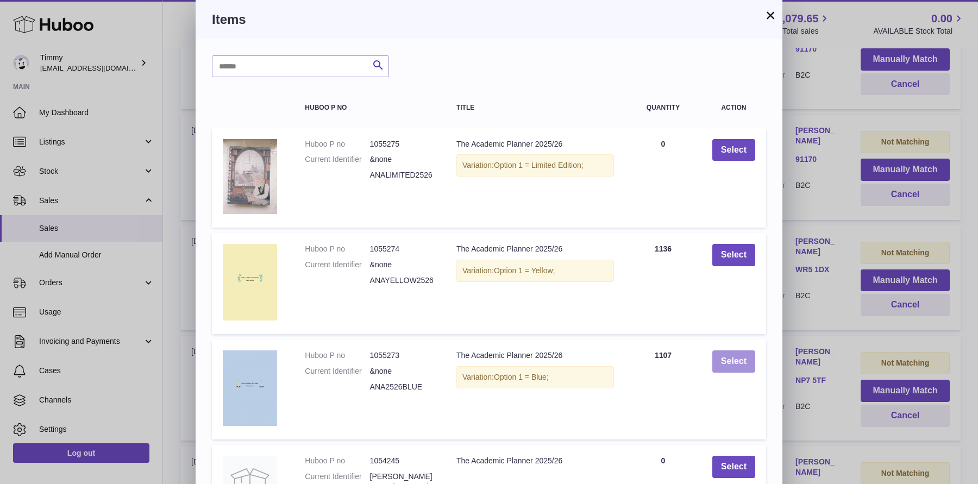
click at [722, 369] on button "Select" at bounding box center [733, 361] width 43 height 22
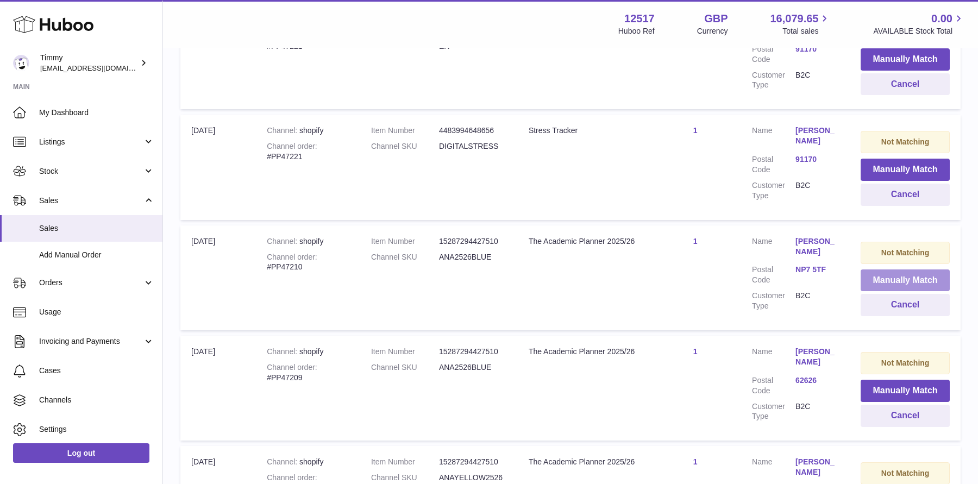
click at [898, 269] on button "Manually Match" at bounding box center [904, 280] width 89 height 22
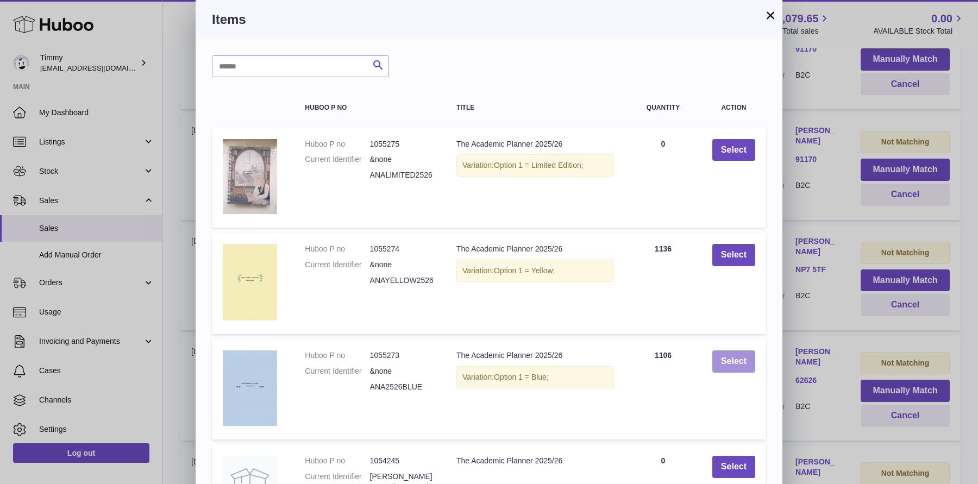
click at [729, 370] on button "Select" at bounding box center [733, 361] width 43 height 22
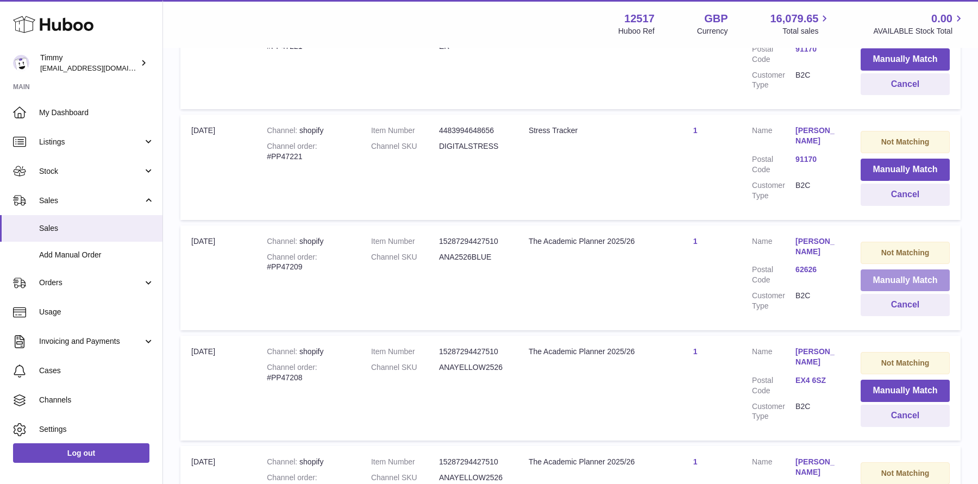
click at [881, 269] on button "Manually Match" at bounding box center [904, 280] width 89 height 22
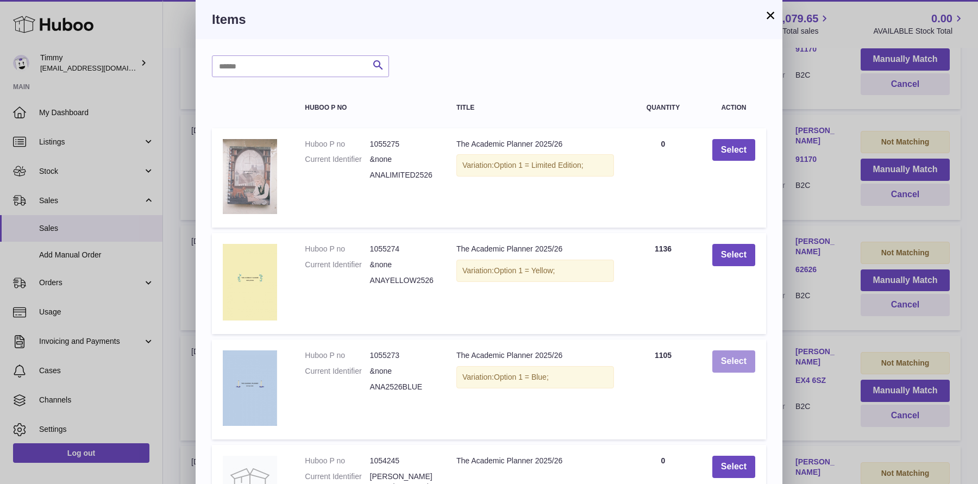
click at [749, 362] on button "Select" at bounding box center [733, 361] width 43 height 22
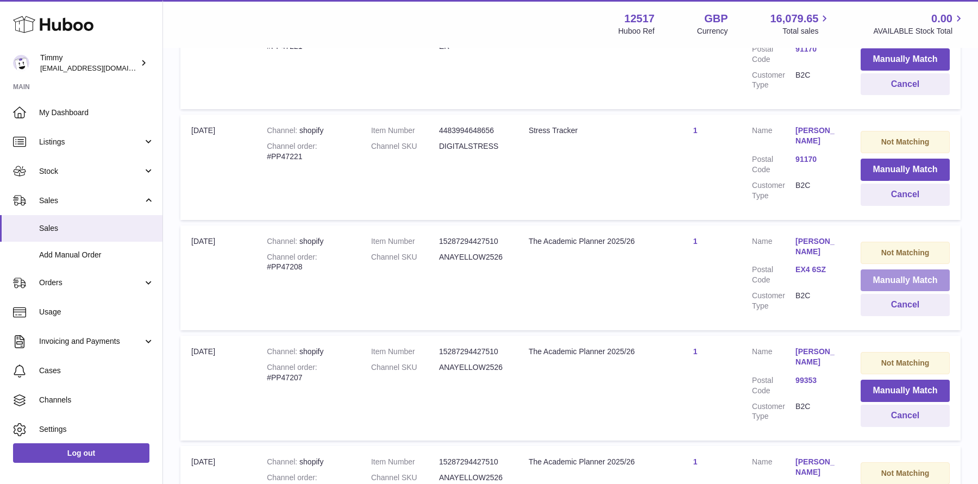
click at [866, 269] on button "Manually Match" at bounding box center [904, 280] width 89 height 22
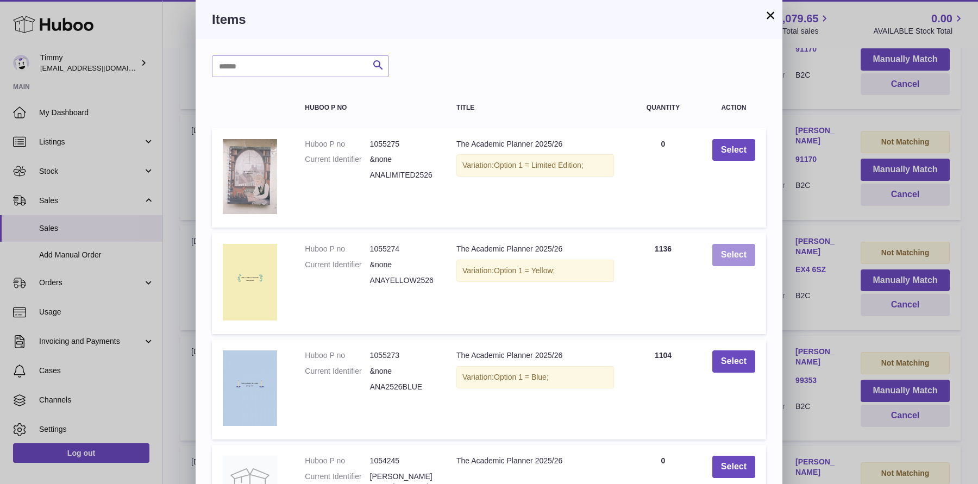
click at [728, 248] on button "Select" at bounding box center [733, 255] width 43 height 22
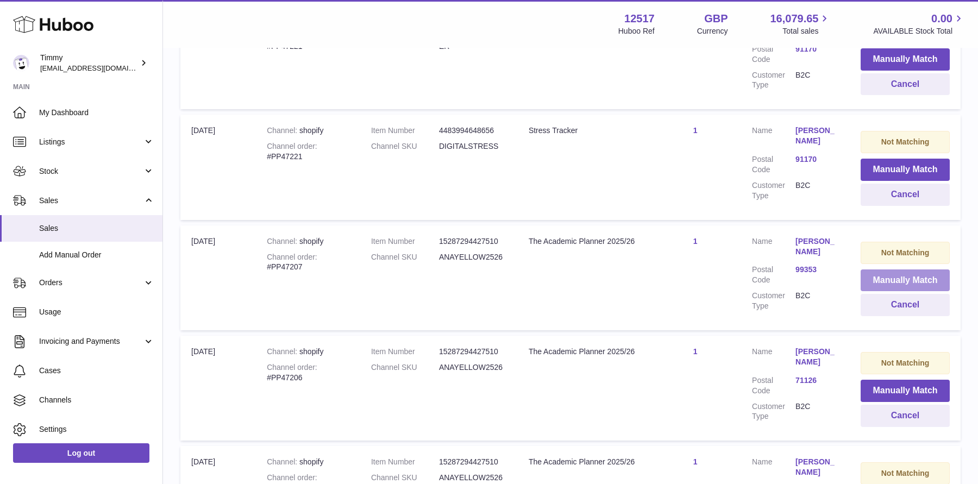
click at [876, 269] on button "Manually Match" at bounding box center [904, 280] width 89 height 22
click at [0, 242] on div at bounding box center [0, 242] width 0 height 484
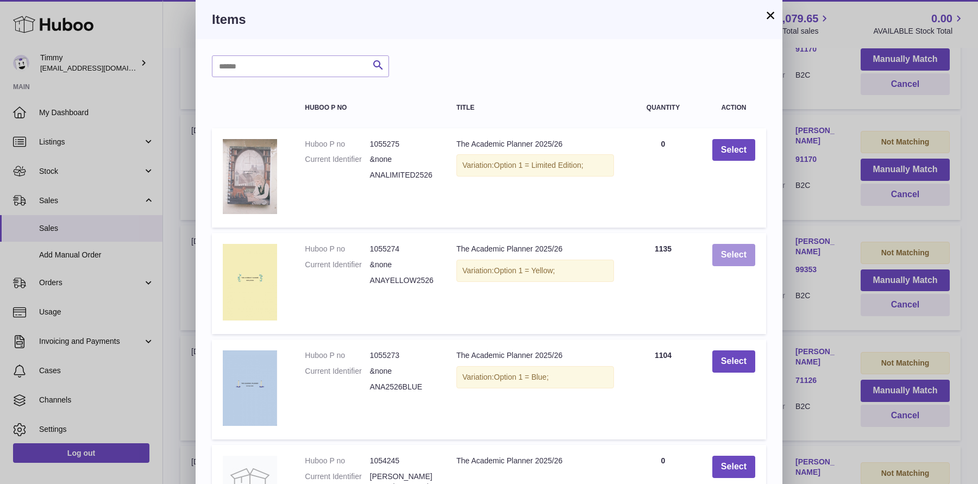
click at [724, 252] on button "Select" at bounding box center [733, 255] width 43 height 22
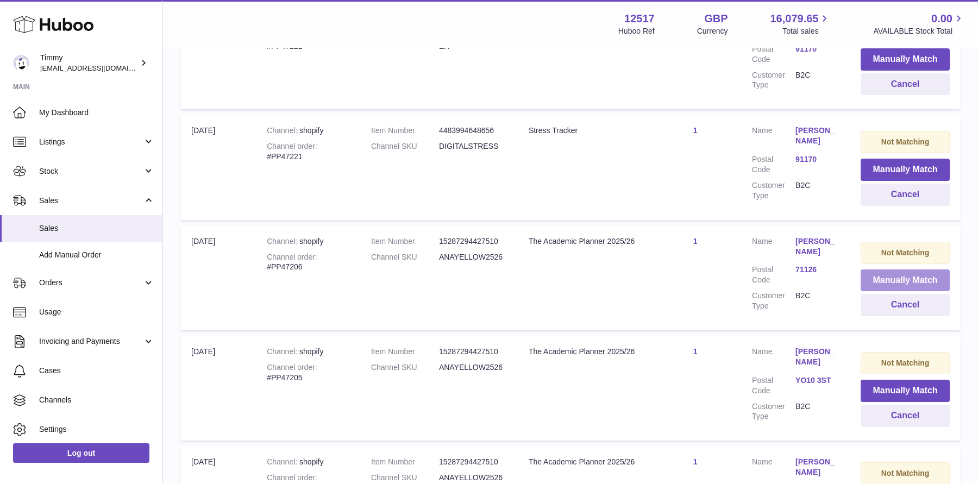
click at [877, 269] on button "Manually Match" at bounding box center [904, 280] width 89 height 22
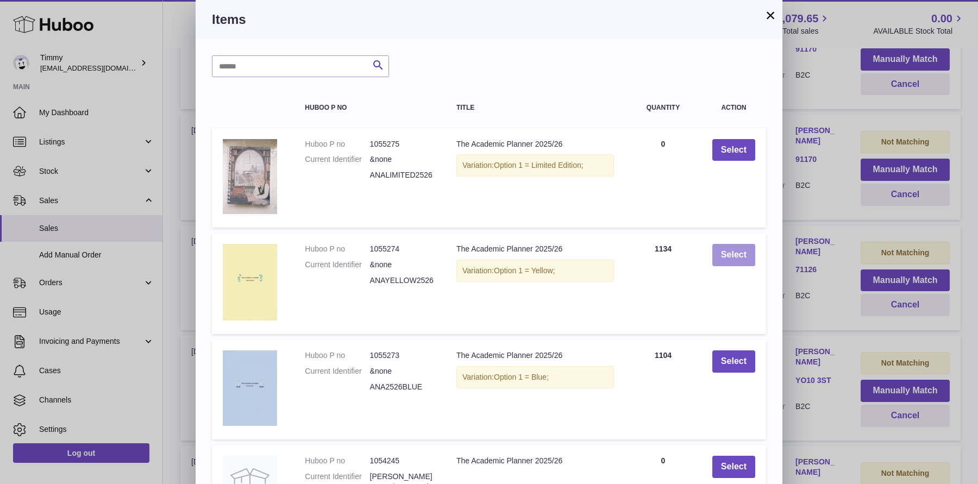
click at [716, 253] on button "Select" at bounding box center [733, 255] width 43 height 22
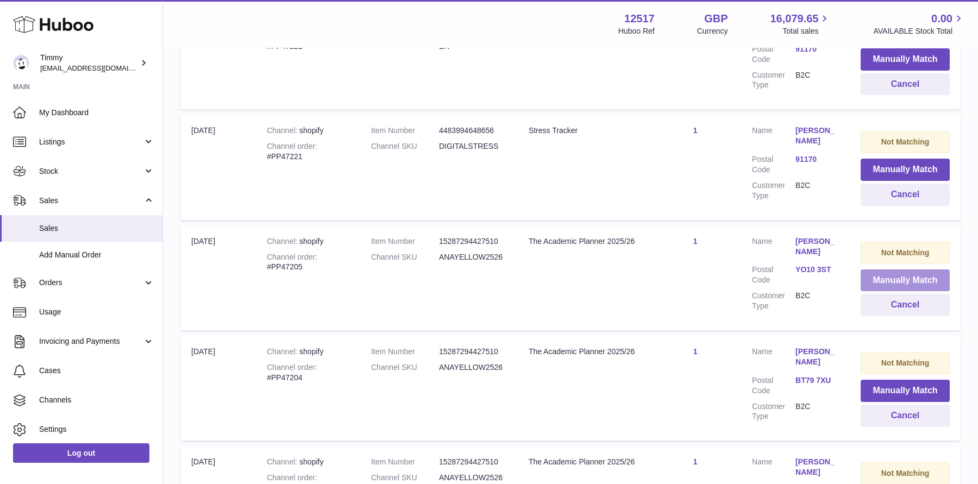
click at [896, 269] on button "Manually Match" at bounding box center [904, 280] width 89 height 22
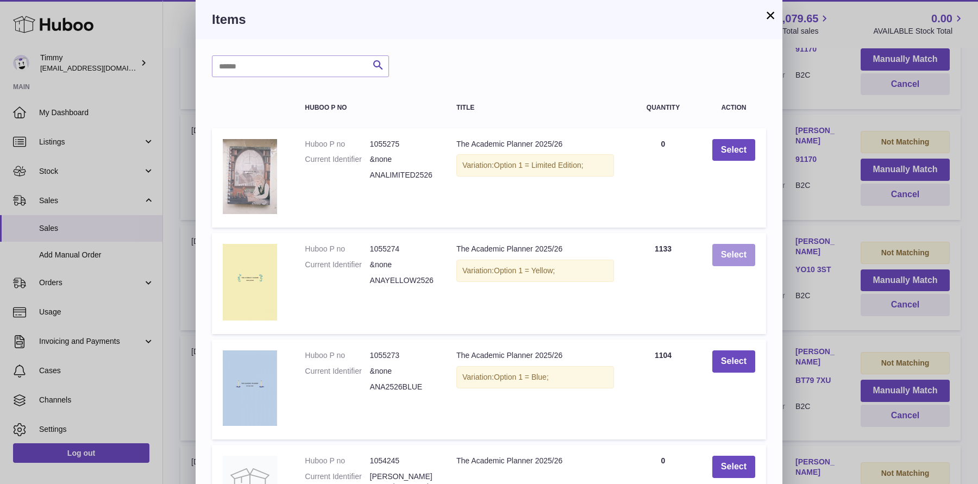
click at [738, 246] on button "Select" at bounding box center [733, 255] width 43 height 22
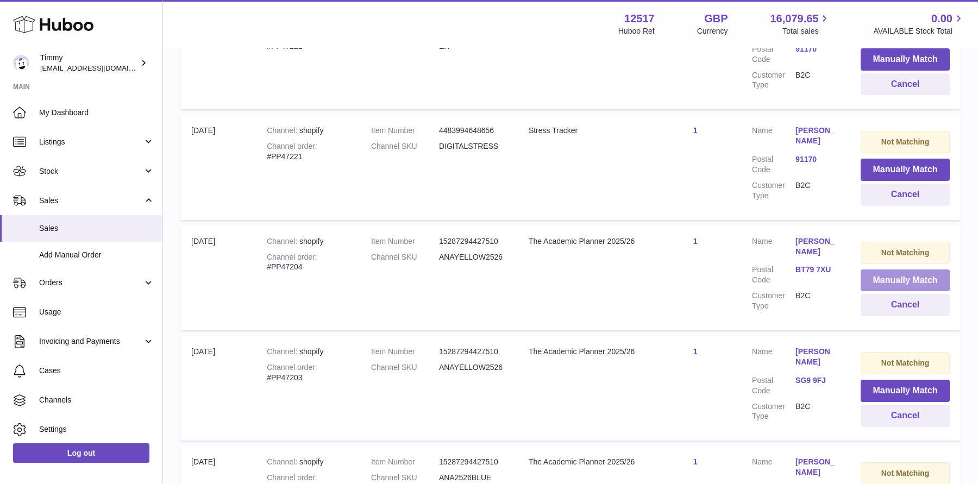
click at [881, 269] on button "Manually Match" at bounding box center [904, 280] width 89 height 22
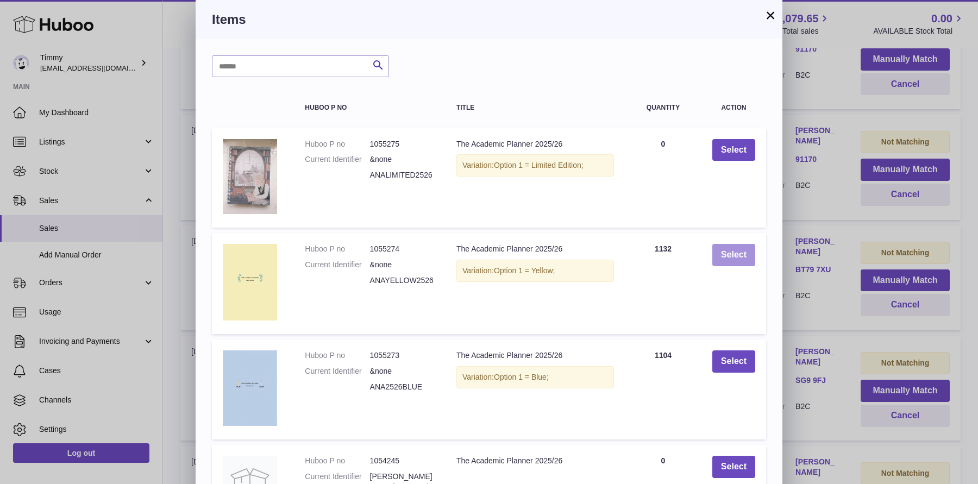
click at [730, 253] on button "Select" at bounding box center [733, 255] width 43 height 22
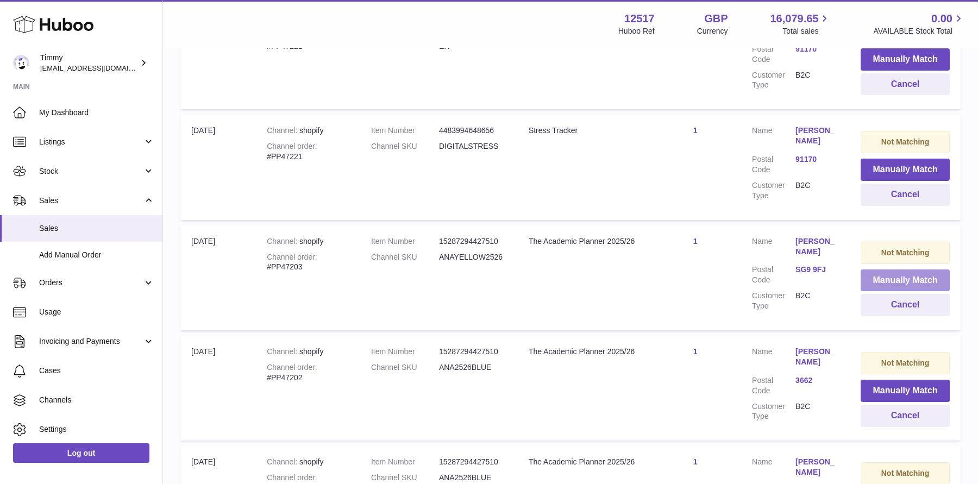
click at [892, 269] on button "Manually Match" at bounding box center [904, 280] width 89 height 22
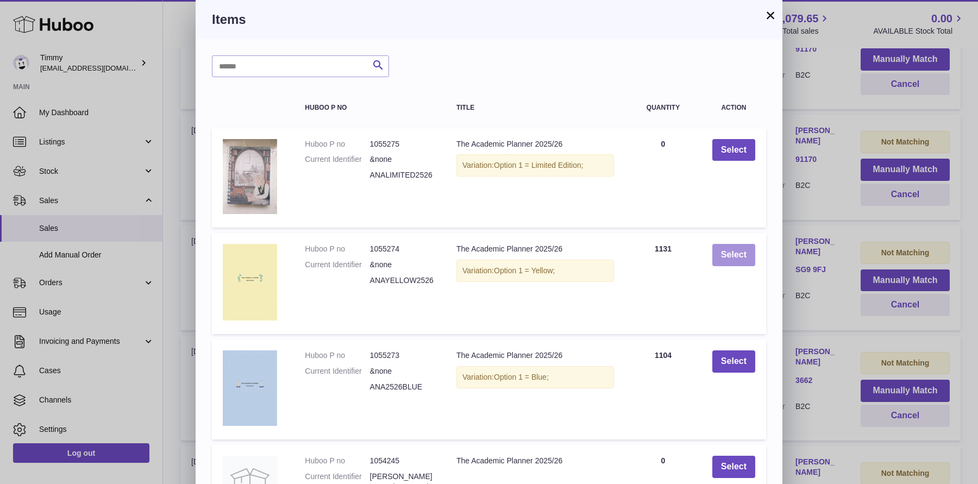
click at [746, 258] on button "Select" at bounding box center [733, 255] width 43 height 22
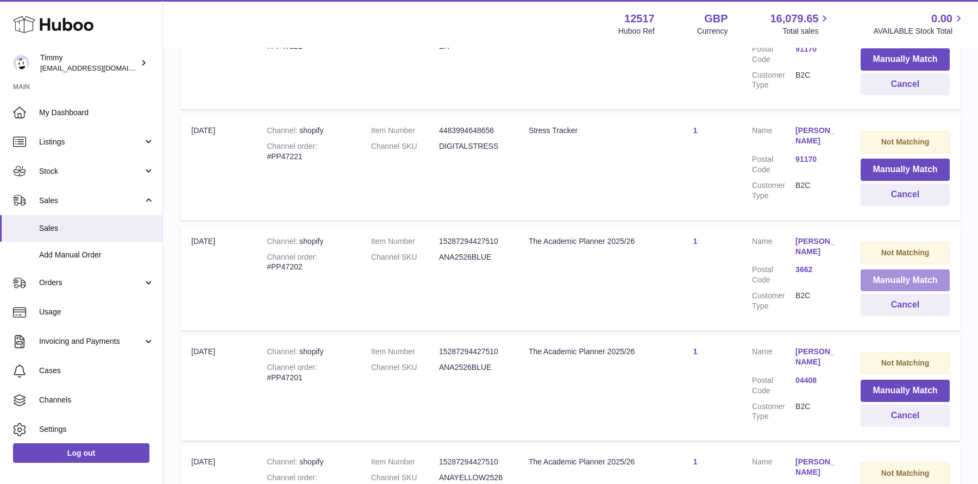
click at [889, 269] on button "Manually Match" at bounding box center [904, 280] width 89 height 22
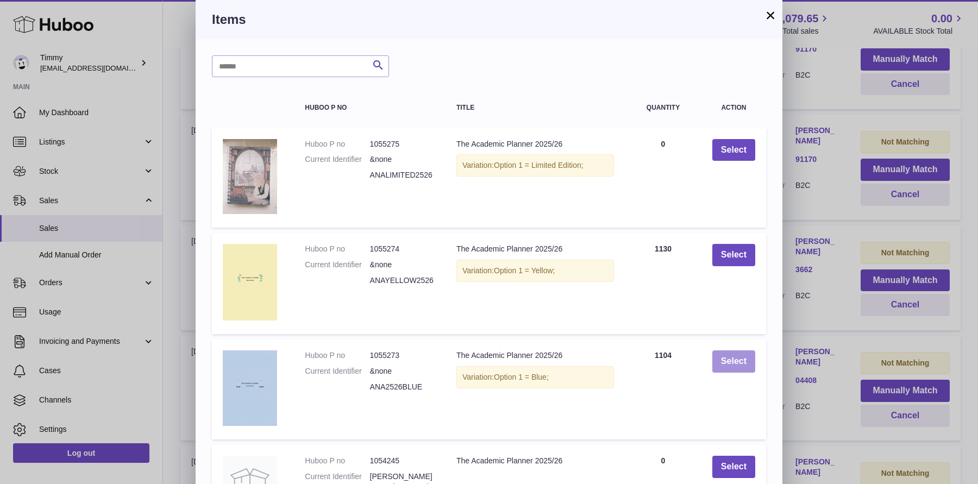
click at [744, 361] on button "Select" at bounding box center [733, 361] width 43 height 22
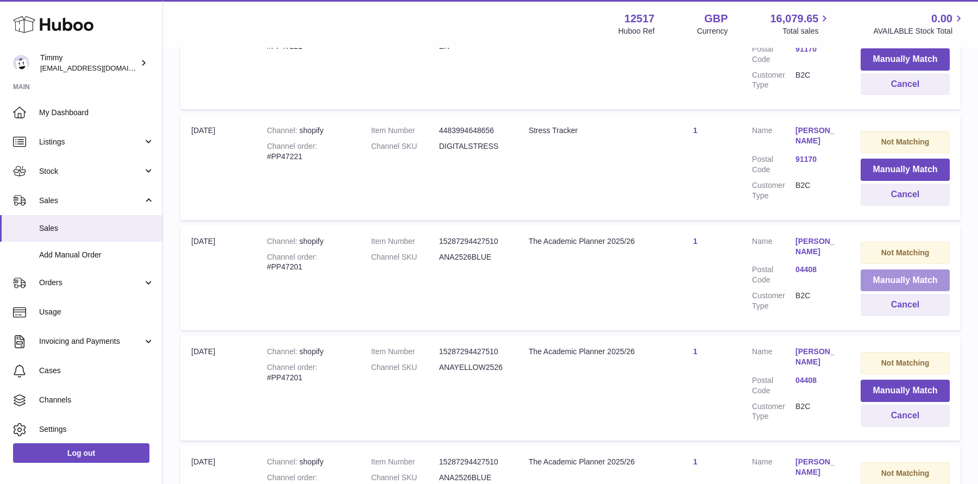
click at [916, 269] on button "Manually Match" at bounding box center [904, 280] width 89 height 22
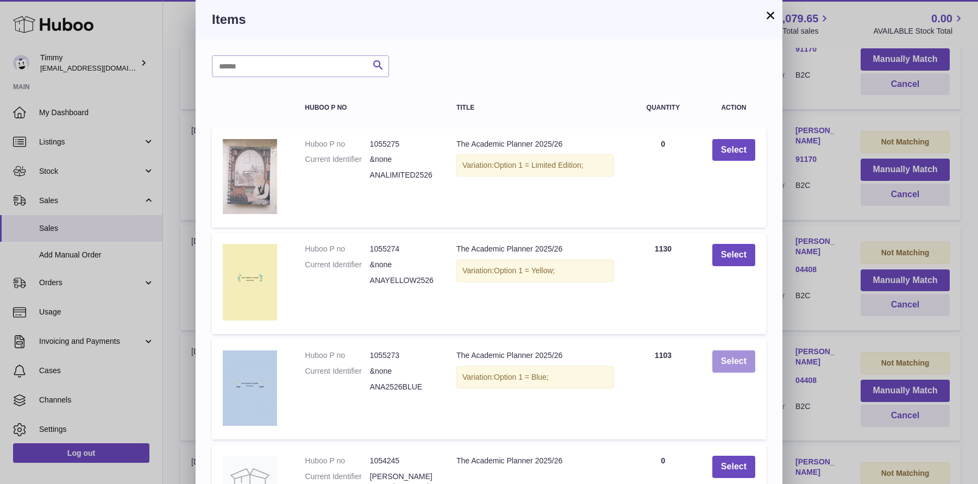
click at [743, 365] on button "Select" at bounding box center [733, 361] width 43 height 22
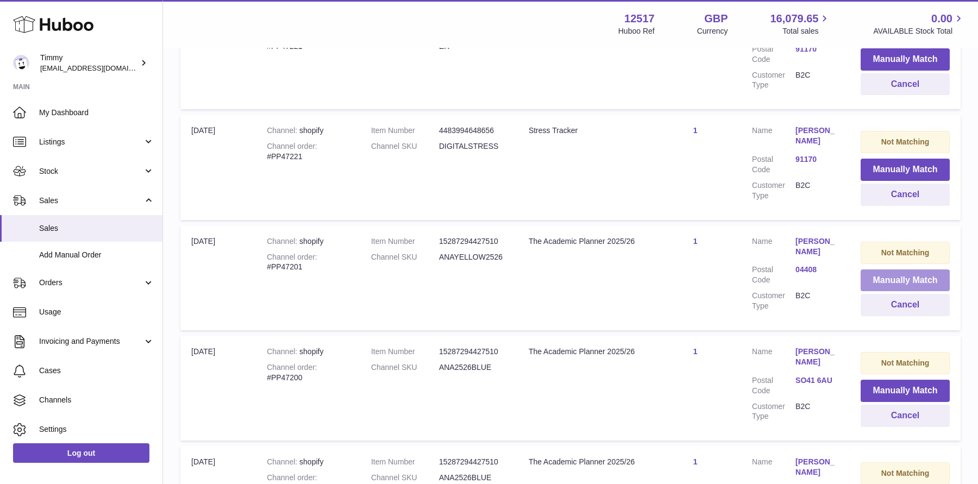
click at [906, 269] on button "Manually Match" at bounding box center [904, 280] width 89 height 22
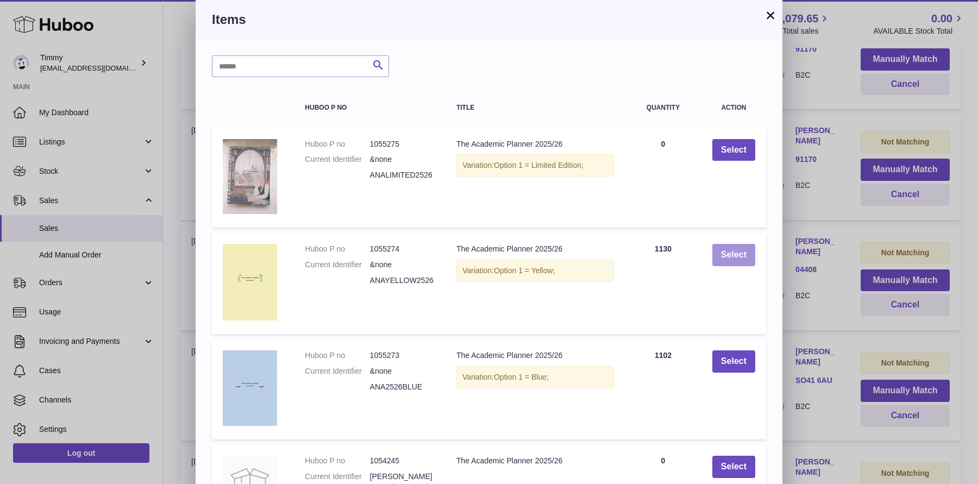
click at [733, 244] on button "Select" at bounding box center [733, 255] width 43 height 22
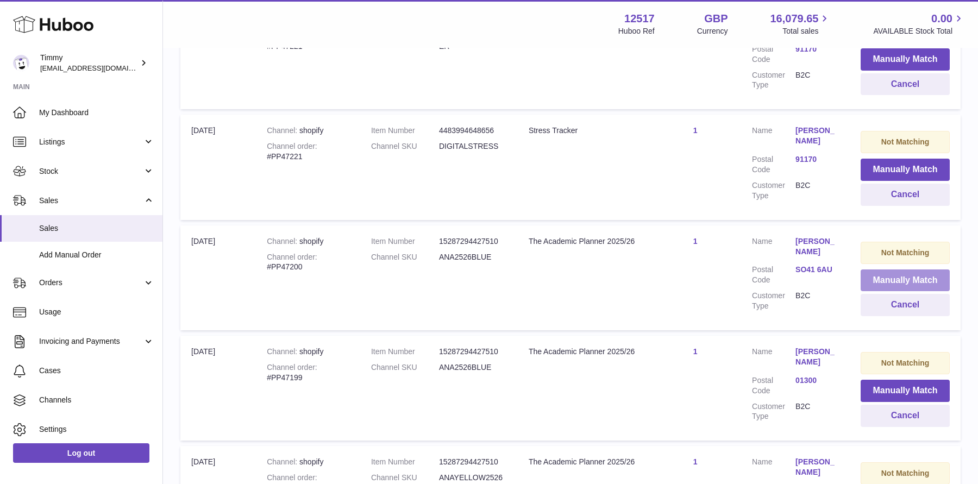
click at [899, 269] on button "Manually Match" at bounding box center [904, 280] width 89 height 22
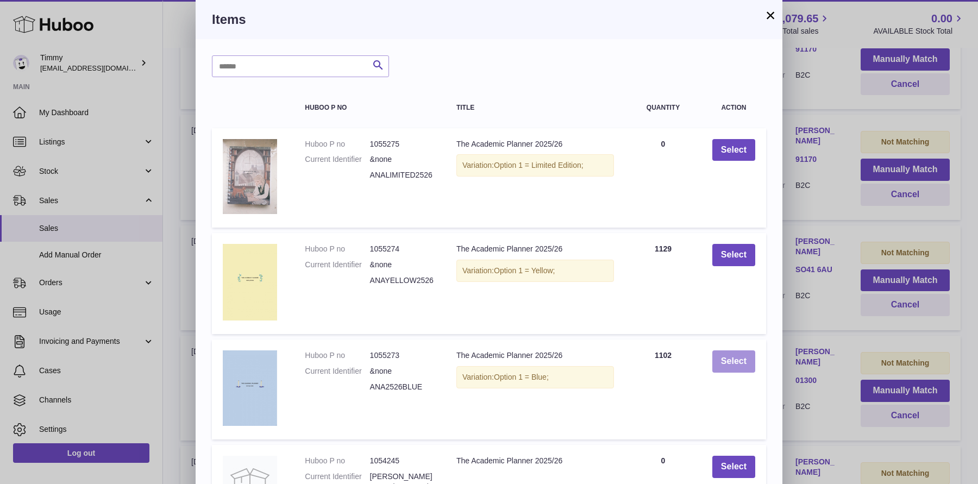
click at [732, 364] on button "Select" at bounding box center [733, 361] width 43 height 22
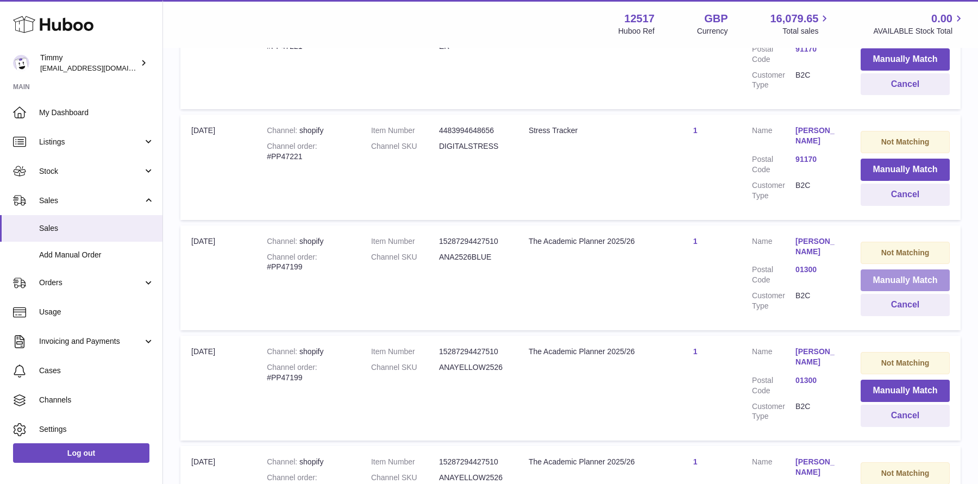
click at [897, 269] on button "Manually Match" at bounding box center [904, 280] width 89 height 22
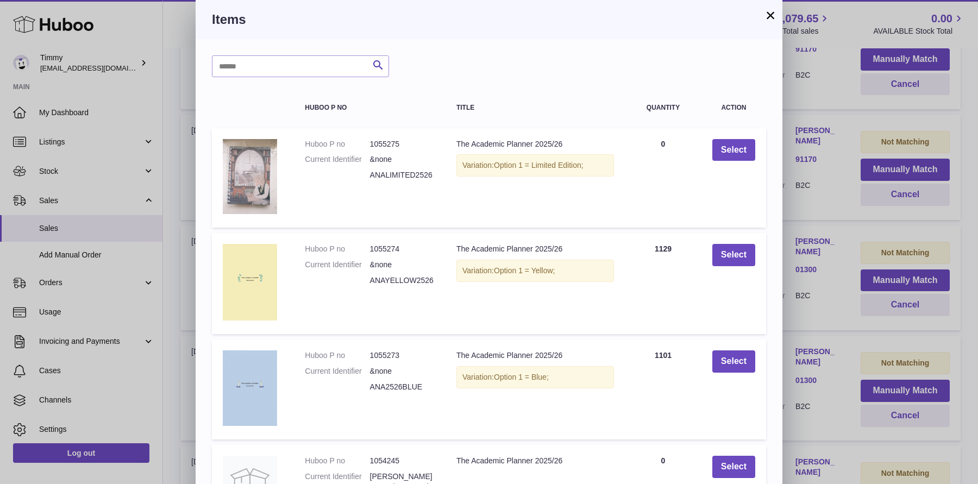
click at [747, 376] on td "Select" at bounding box center [733, 389] width 65 height 100
click at [740, 357] on button "Select" at bounding box center [733, 361] width 43 height 22
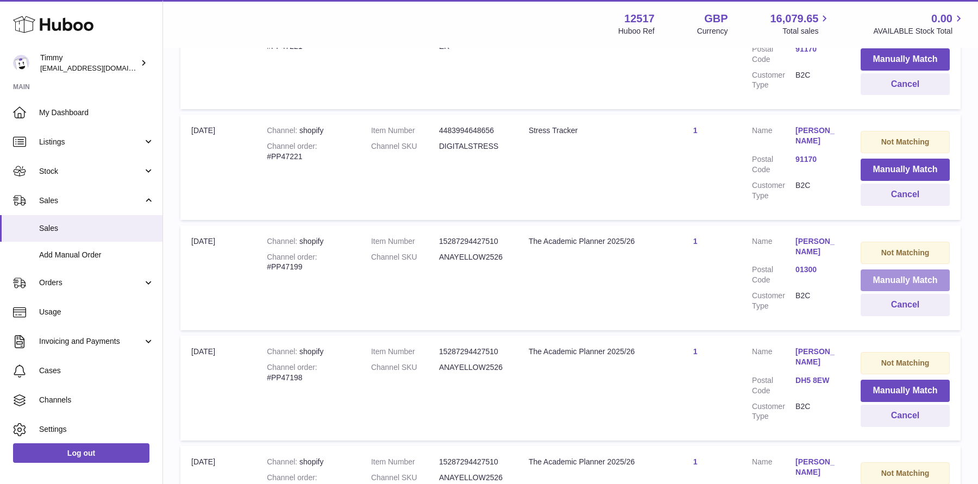
click at [896, 269] on button "Manually Match" at bounding box center [904, 280] width 89 height 22
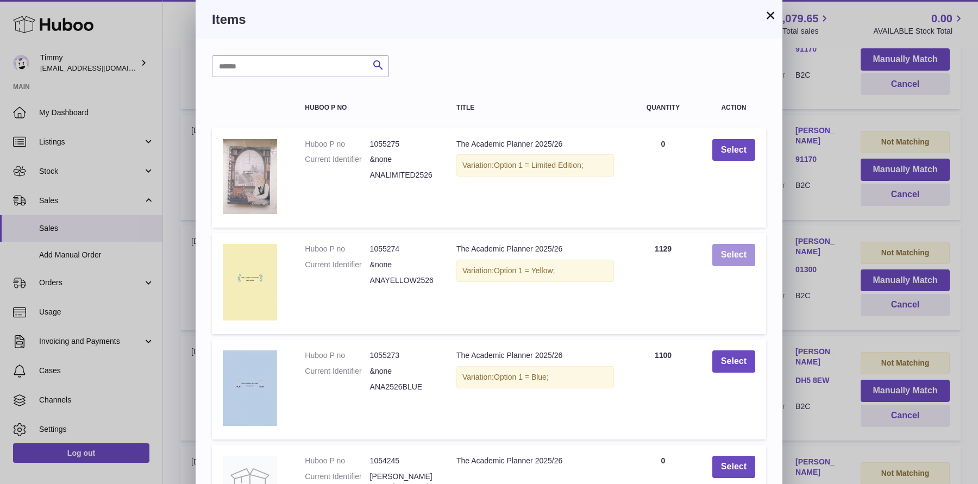
click at [736, 257] on button "Select" at bounding box center [733, 255] width 43 height 22
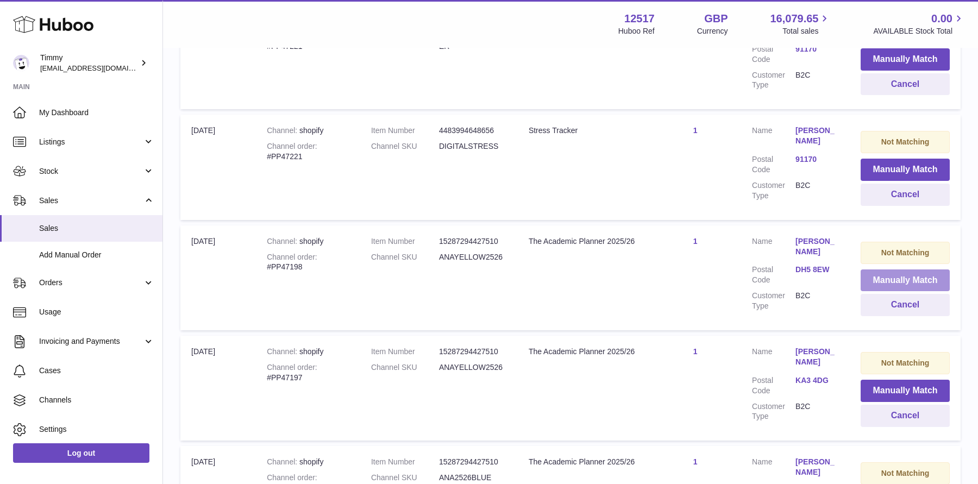
click at [879, 269] on button "Manually Match" at bounding box center [904, 280] width 89 height 22
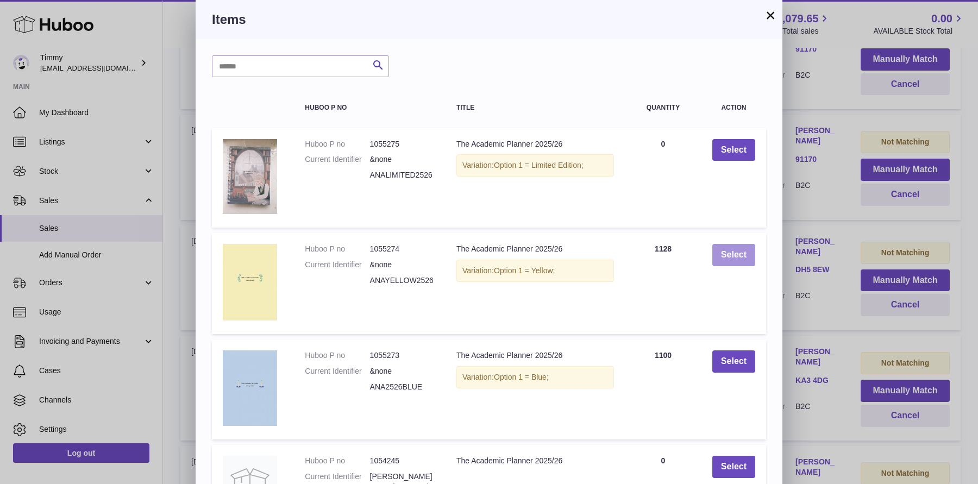
click at [732, 255] on button "Select" at bounding box center [733, 255] width 43 height 22
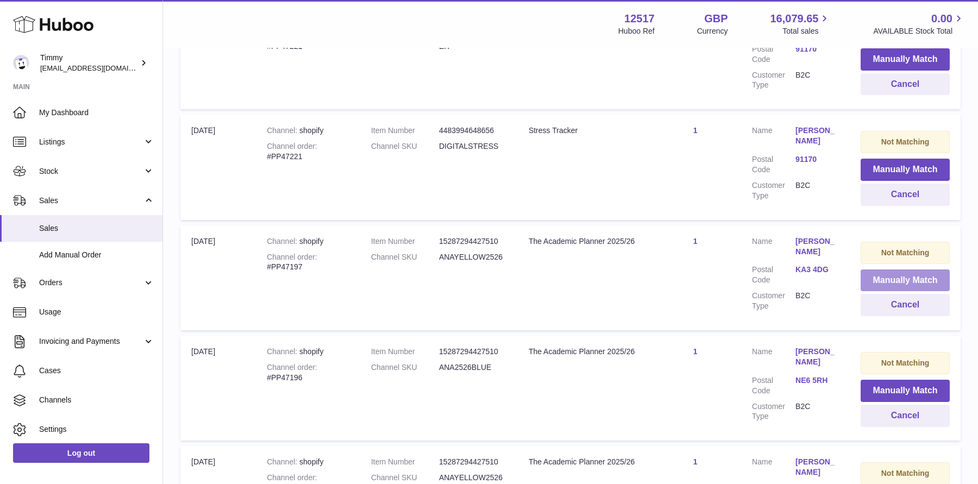
click at [878, 269] on button "Manually Match" at bounding box center [904, 280] width 89 height 22
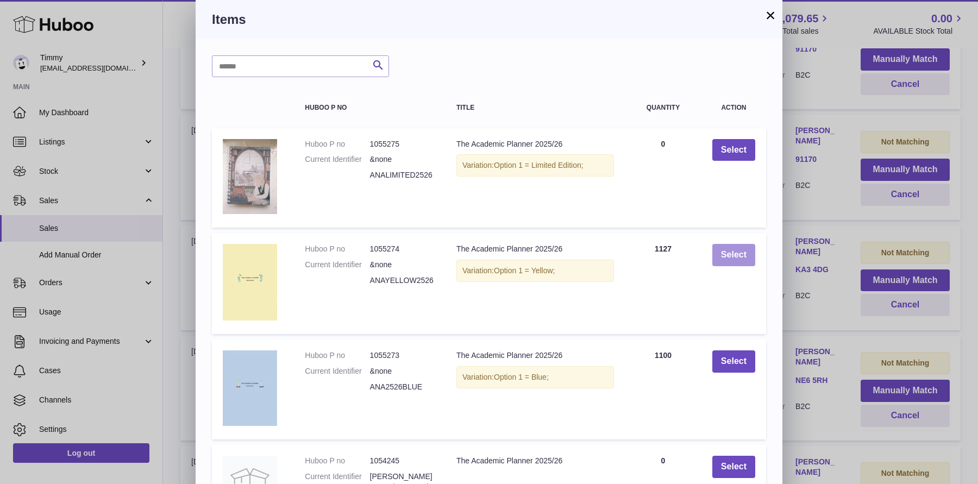
click at [733, 255] on button "Select" at bounding box center [733, 255] width 43 height 22
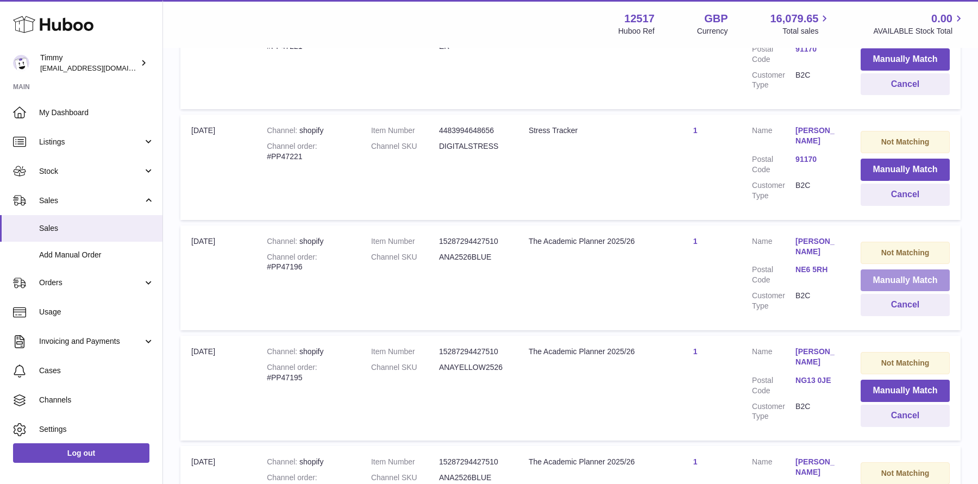
click at [880, 269] on button "Manually Match" at bounding box center [904, 280] width 89 height 22
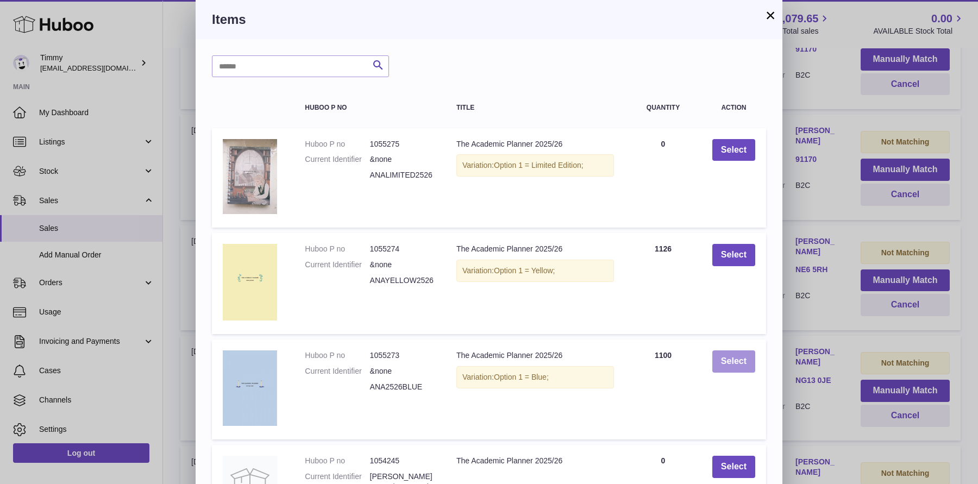
click at [727, 362] on button "Select" at bounding box center [733, 361] width 43 height 22
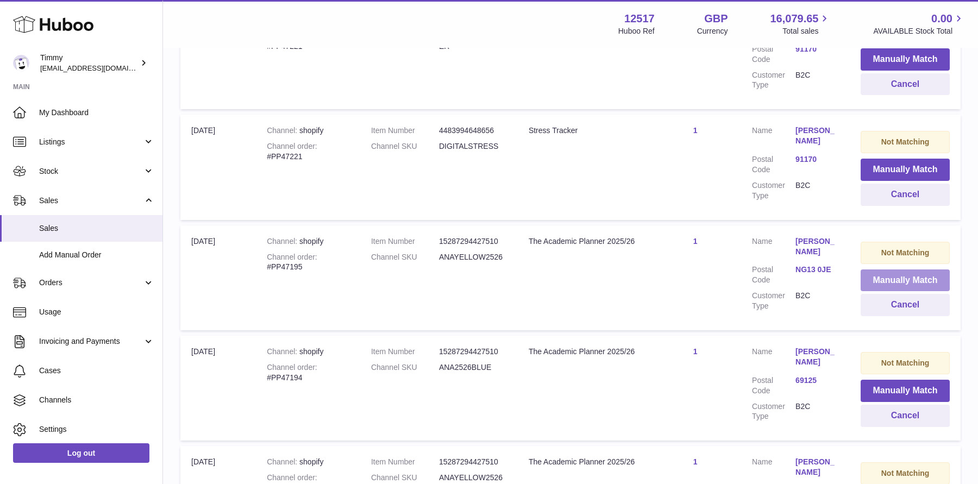
click at [887, 269] on button "Manually Match" at bounding box center [904, 280] width 89 height 22
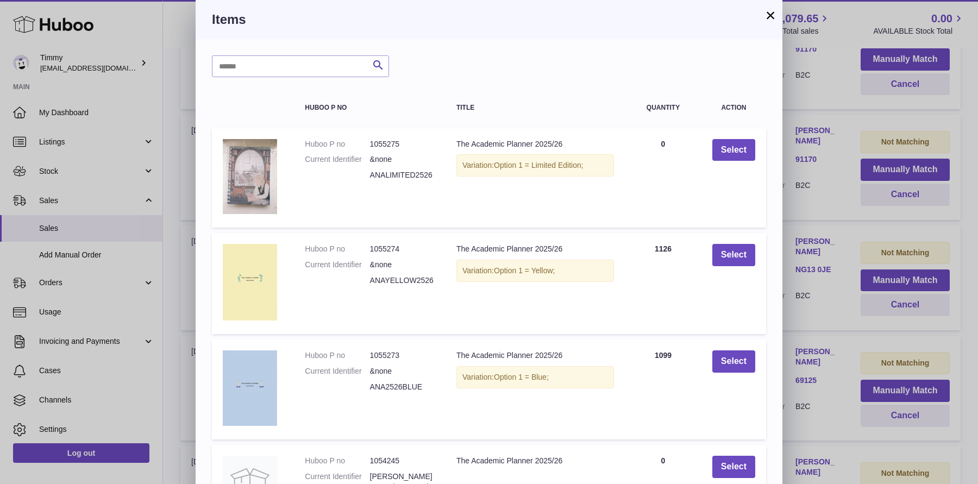
click at [799, 229] on div "× Items Search Huboo P no Title Quantity Action Huboo P no 1055275 Current Iden…" at bounding box center [489, 351] width 978 height 703
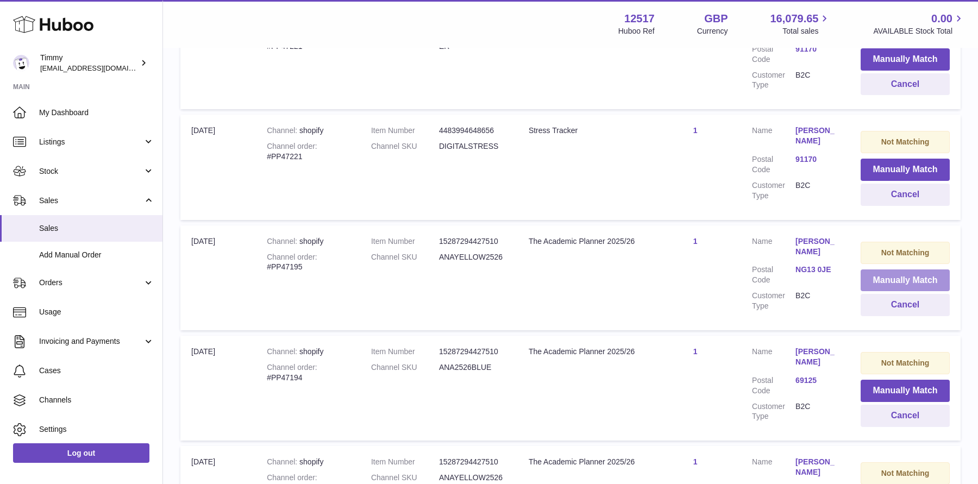
click at [890, 269] on button "Manually Match" at bounding box center [904, 280] width 89 height 22
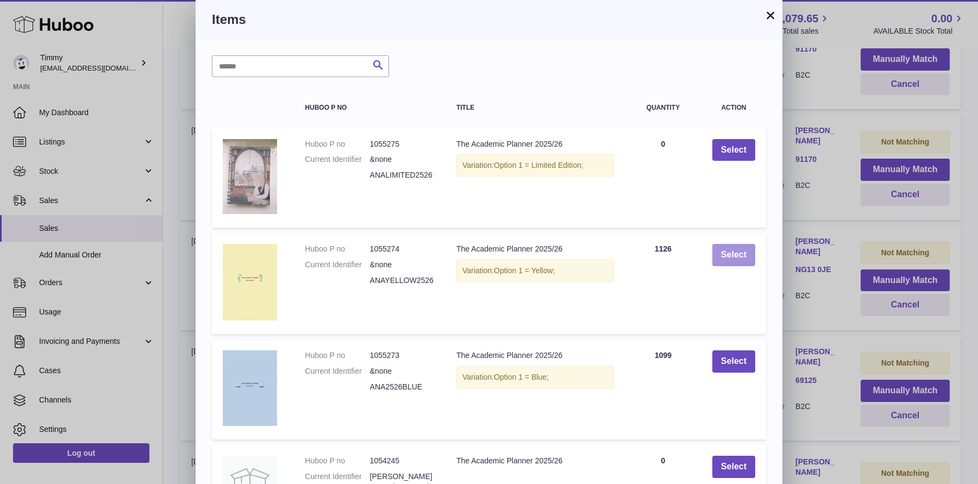
click at [733, 257] on button "Select" at bounding box center [733, 255] width 43 height 22
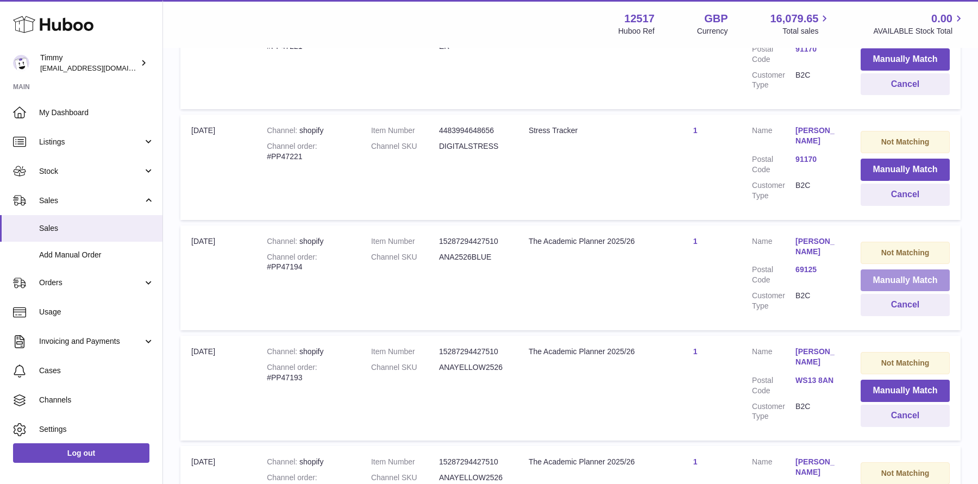
click at [871, 269] on button "Manually Match" at bounding box center [904, 280] width 89 height 22
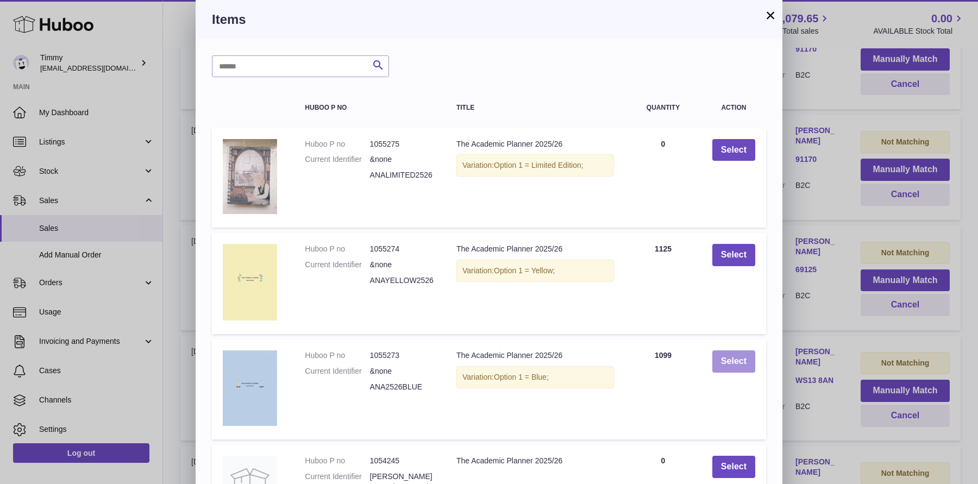
click at [726, 362] on button "Select" at bounding box center [733, 361] width 43 height 22
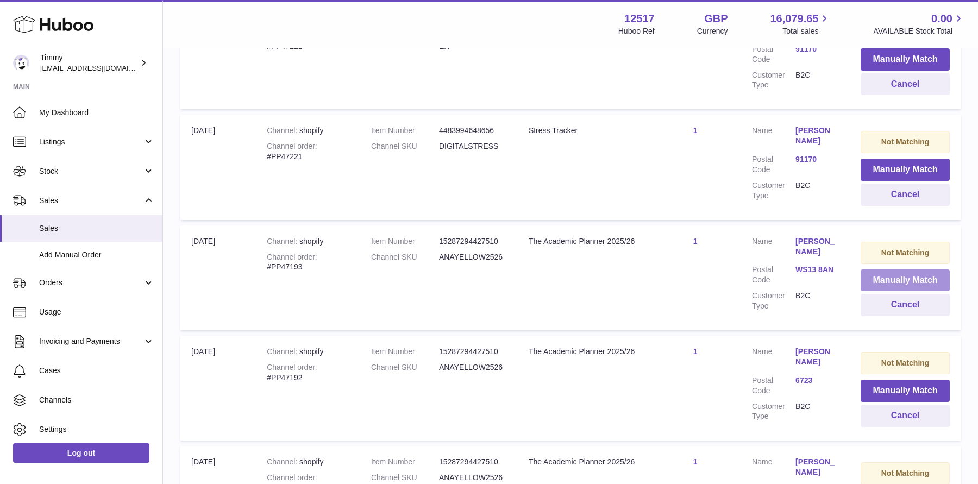
click at [884, 269] on button "Manually Match" at bounding box center [904, 280] width 89 height 22
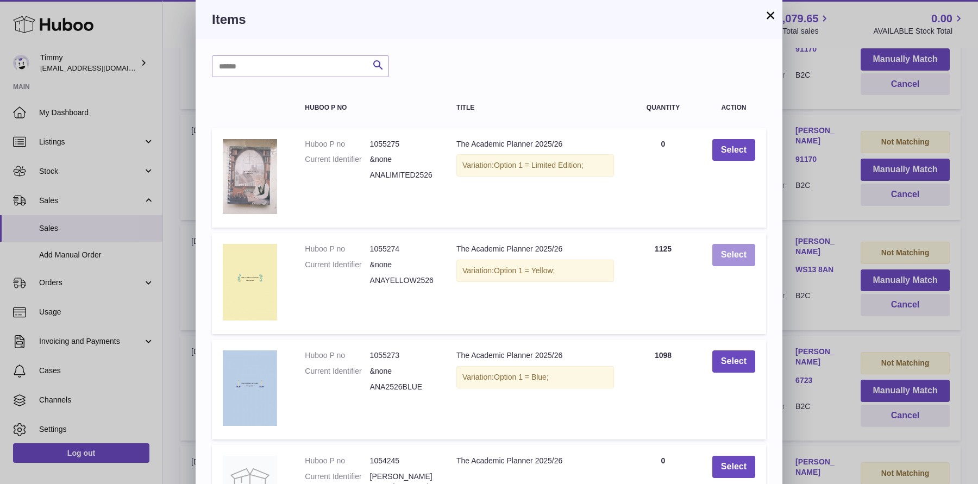
click at [745, 248] on button "Select" at bounding box center [733, 255] width 43 height 22
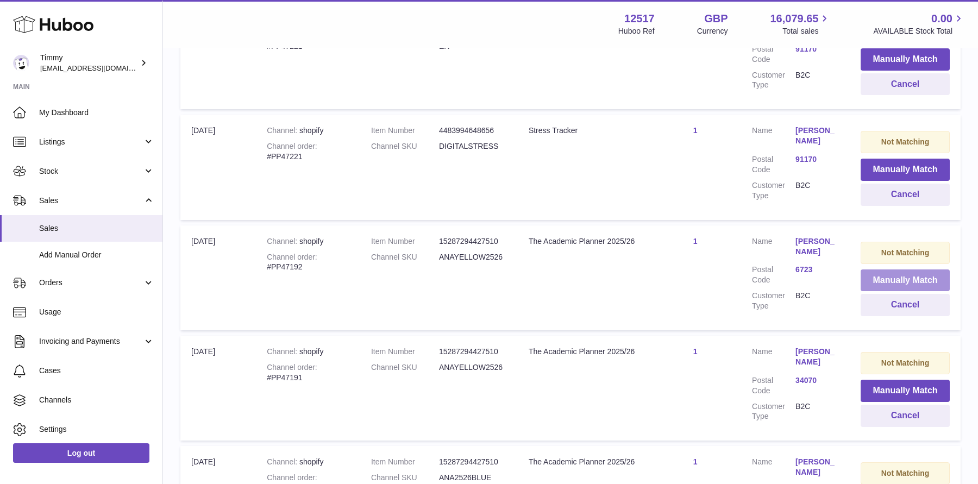
click at [890, 269] on button "Manually Match" at bounding box center [904, 280] width 89 height 22
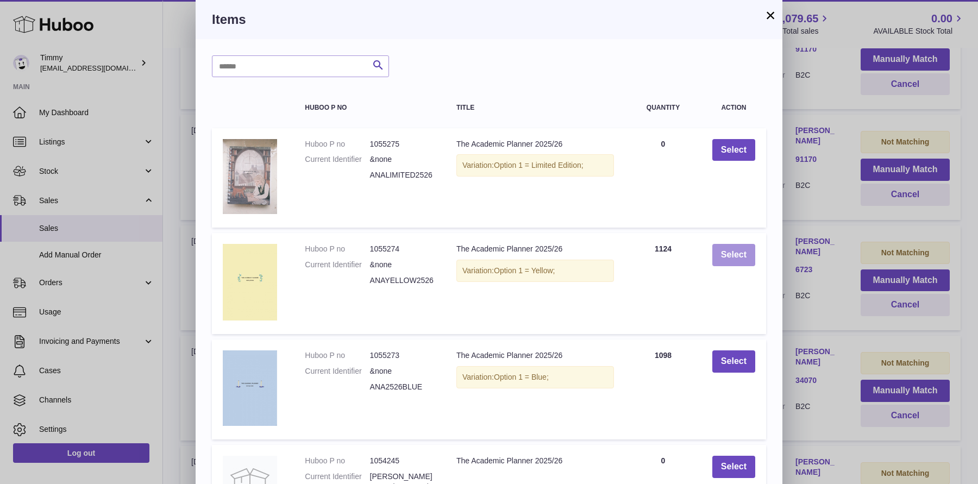
click at [749, 255] on button "Select" at bounding box center [733, 255] width 43 height 22
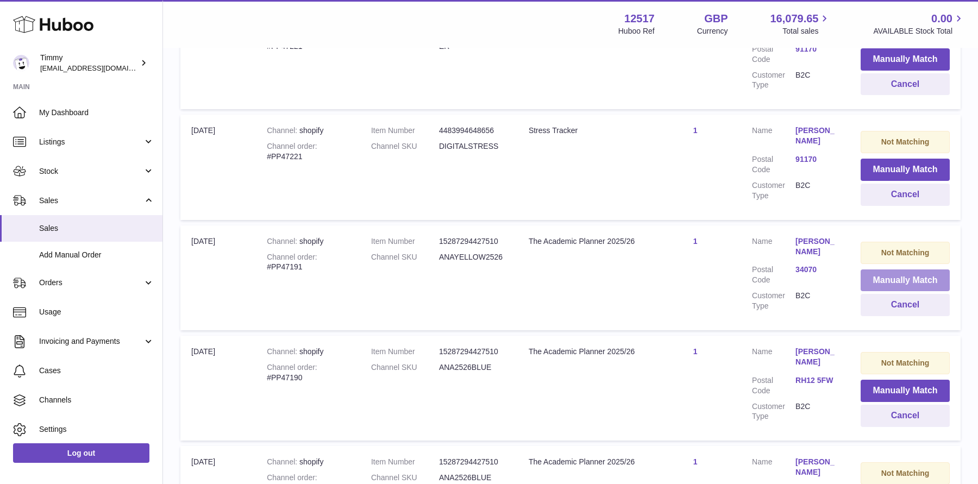
click at [886, 269] on button "Manually Match" at bounding box center [904, 280] width 89 height 22
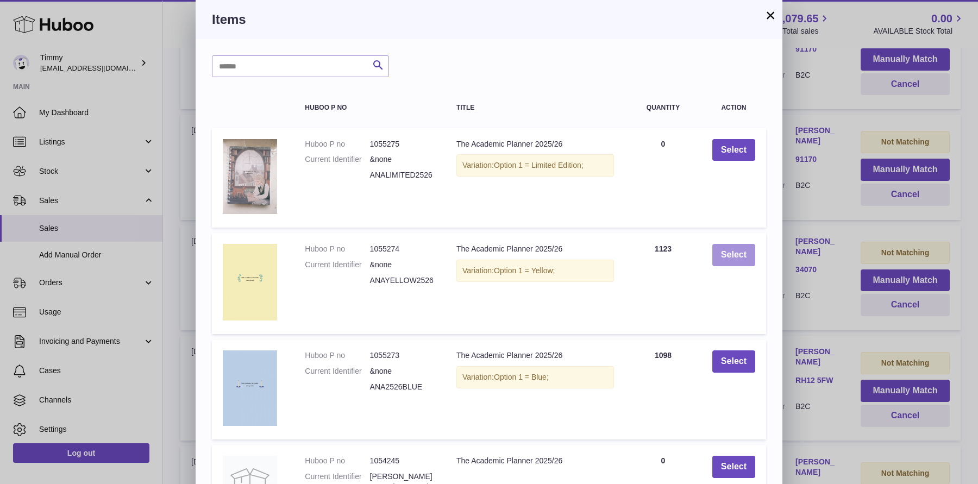
click at [732, 261] on button "Select" at bounding box center [733, 255] width 43 height 22
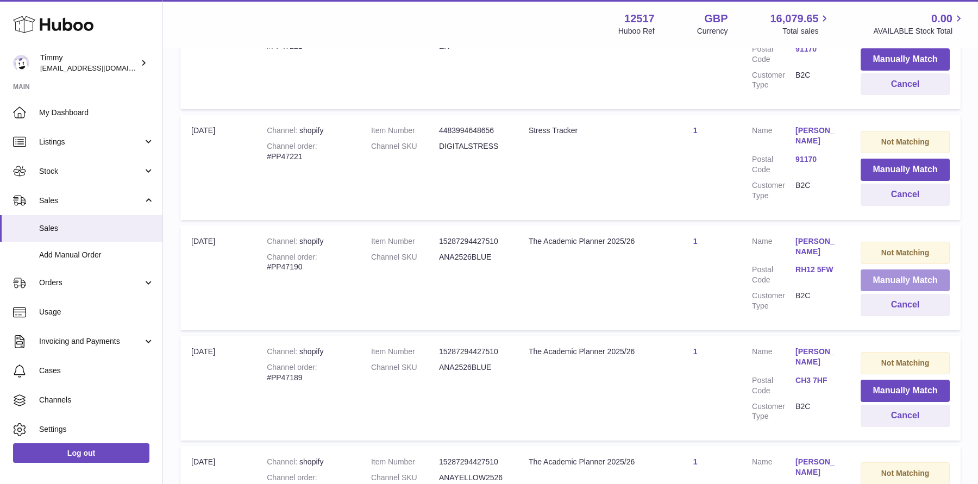
click at [864, 269] on button "Manually Match" at bounding box center [904, 280] width 89 height 22
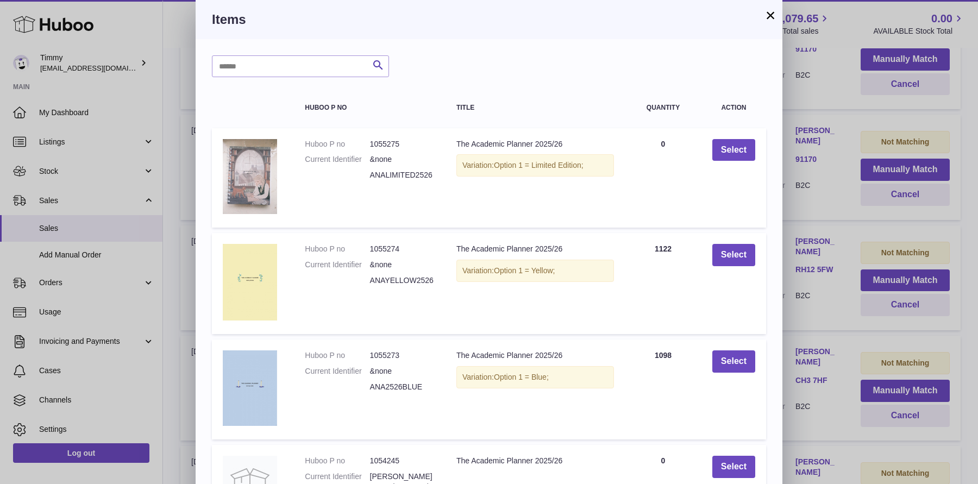
click at [726, 374] on td "Select" at bounding box center [733, 389] width 65 height 100
click at [735, 361] on button "Select" at bounding box center [733, 361] width 43 height 22
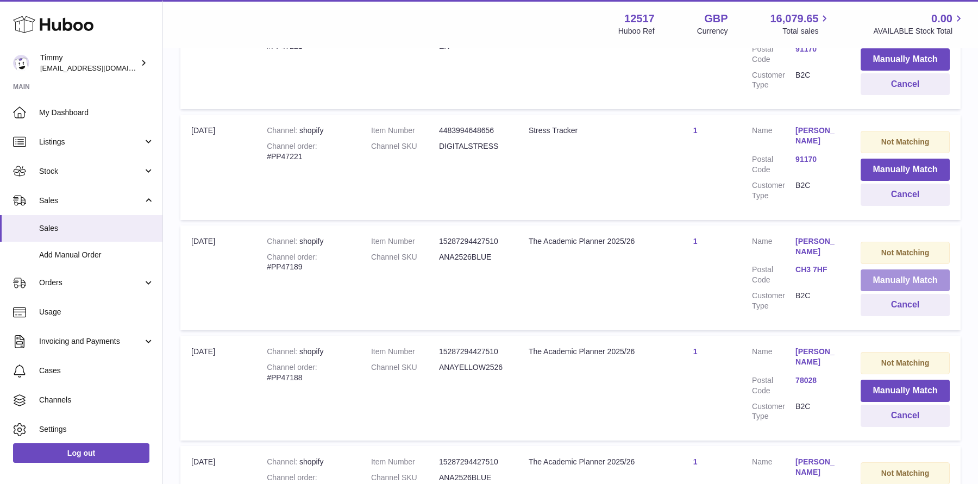
click at [921, 269] on button "Manually Match" at bounding box center [904, 280] width 89 height 22
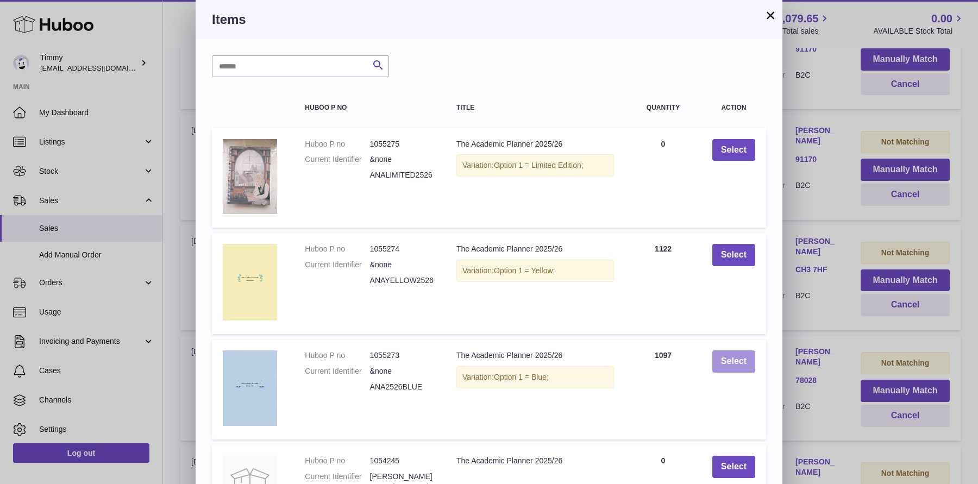
click at [733, 360] on button "Select" at bounding box center [733, 361] width 43 height 22
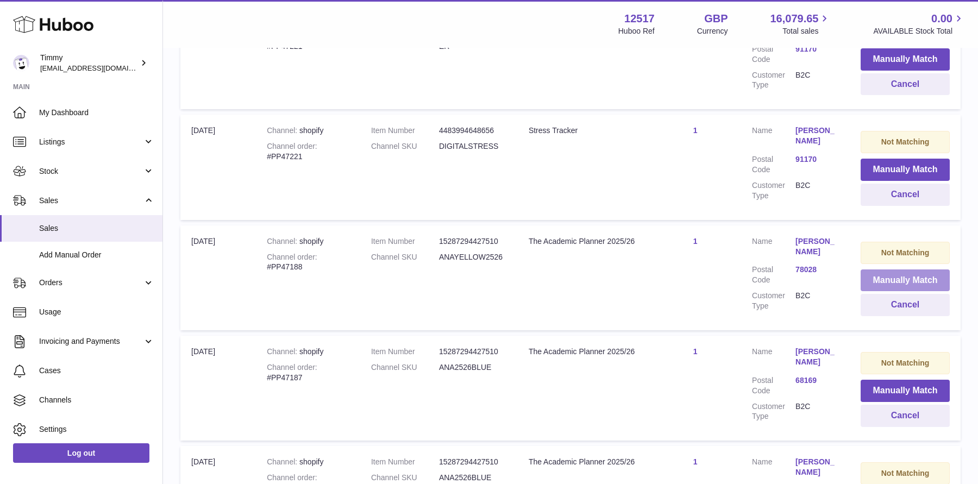
click at [878, 269] on button "Manually Match" at bounding box center [904, 280] width 89 height 22
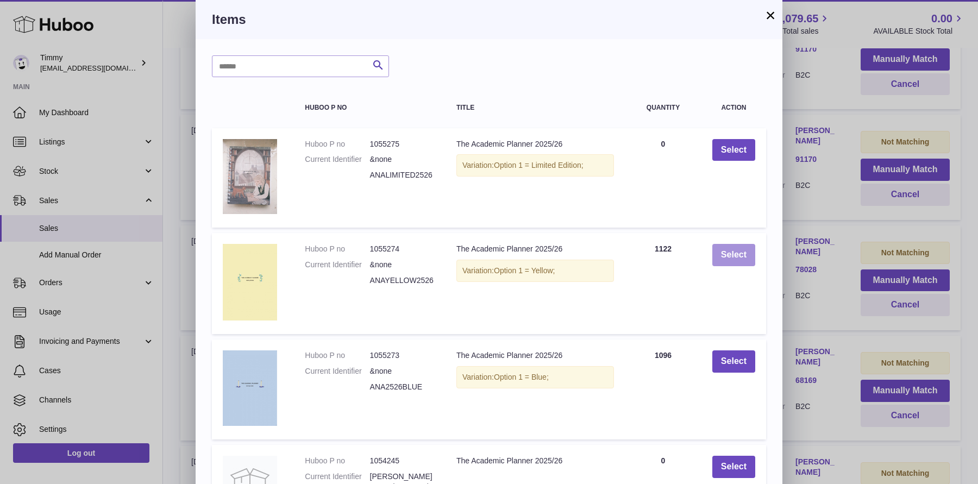
click at [741, 264] on button "Select" at bounding box center [733, 255] width 43 height 22
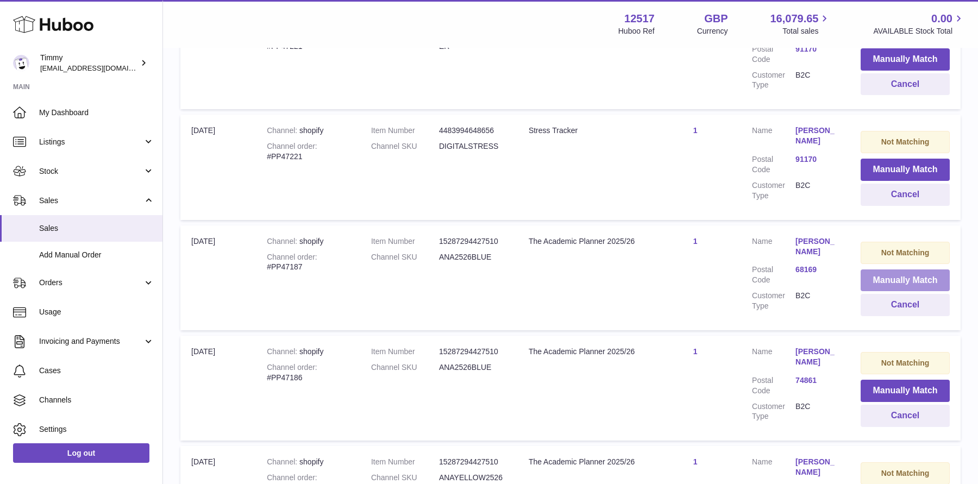
click at [893, 269] on button "Manually Match" at bounding box center [904, 280] width 89 height 22
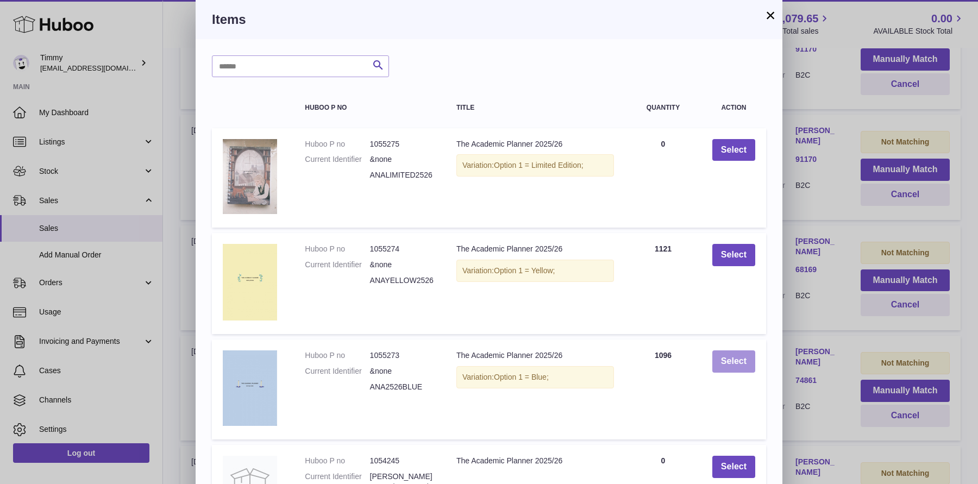
click at [735, 356] on button "Select" at bounding box center [733, 361] width 43 height 22
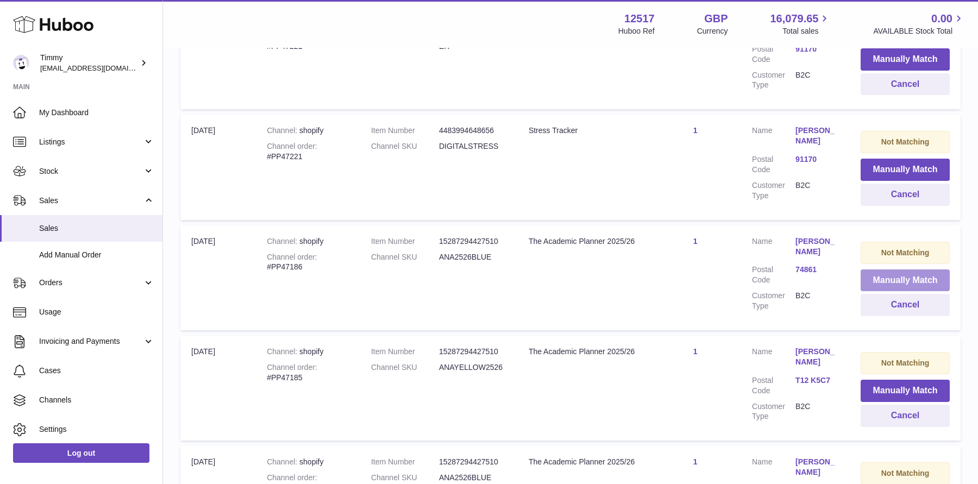
click at [915, 269] on button "Manually Match" at bounding box center [904, 280] width 89 height 22
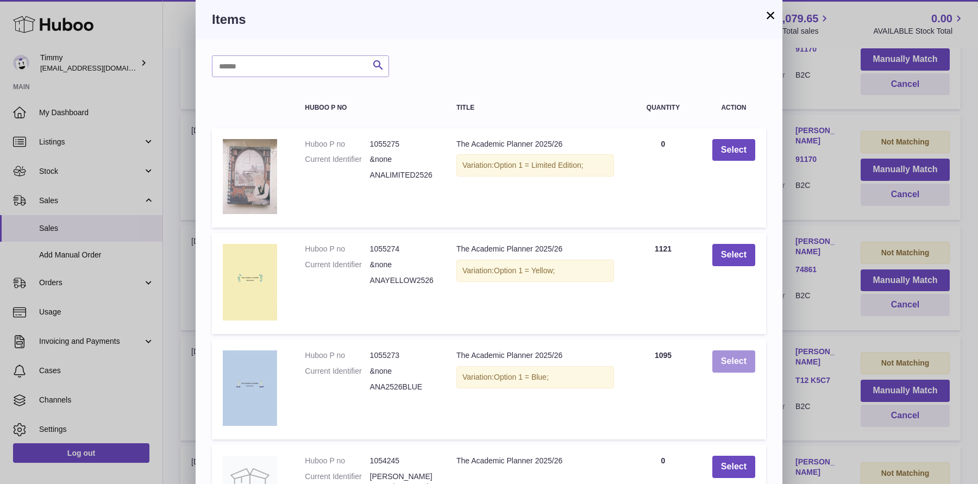
click at [740, 364] on button "Select" at bounding box center [733, 361] width 43 height 22
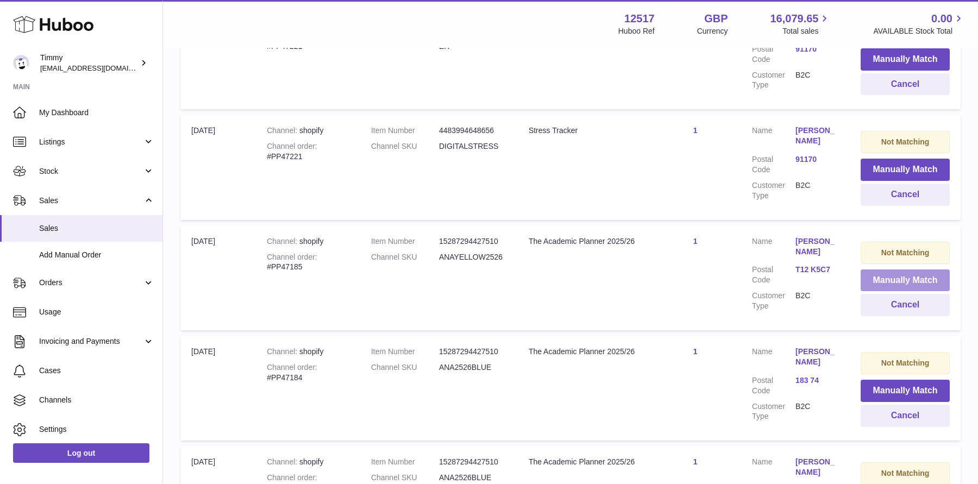
click at [896, 269] on button "Manually Match" at bounding box center [904, 280] width 89 height 22
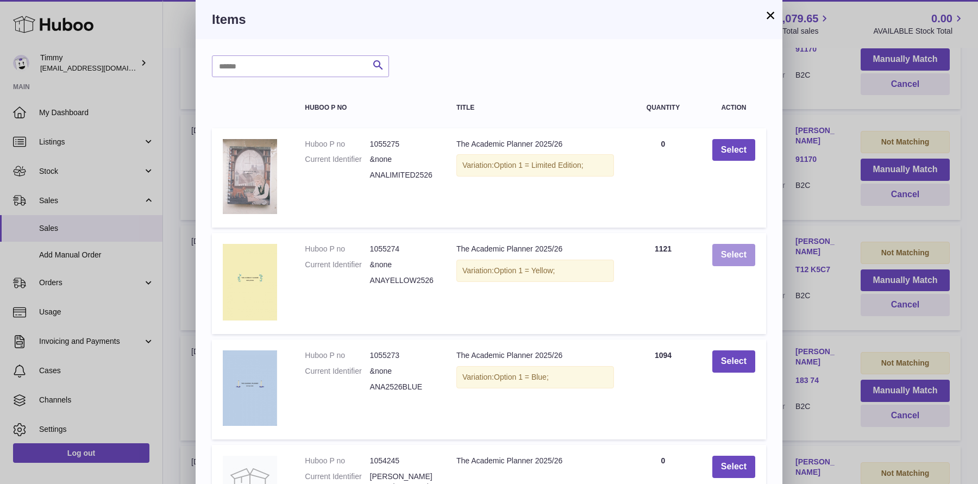
click at [729, 244] on button "Select" at bounding box center [733, 255] width 43 height 22
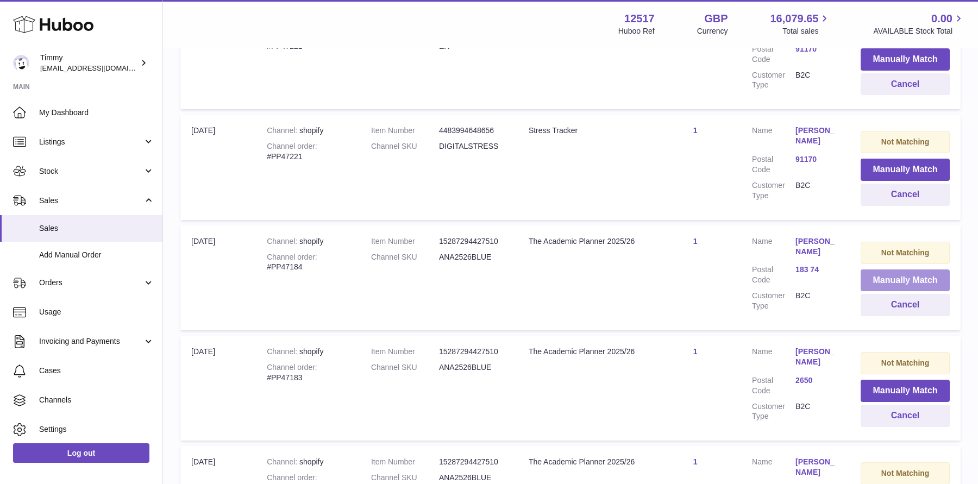
click at [907, 269] on button "Manually Match" at bounding box center [904, 280] width 89 height 22
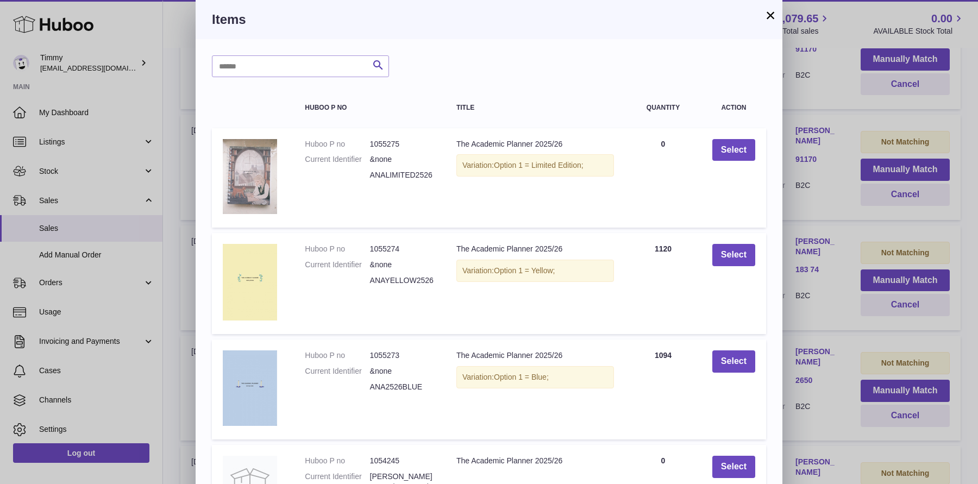
click at [849, 269] on div "× Items Search Huboo P no Title Quantity Action Huboo P no 1055275 Current Iden…" at bounding box center [489, 351] width 978 height 703
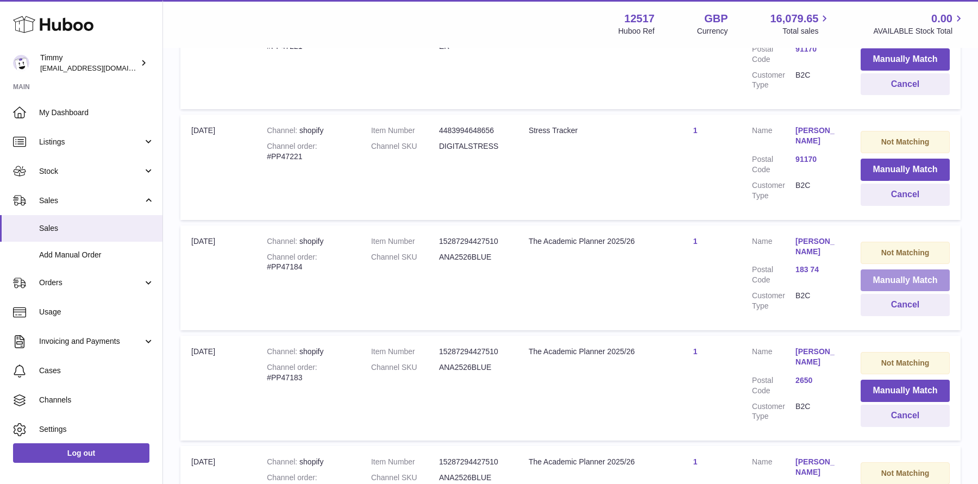
click at [903, 269] on button "Manually Match" at bounding box center [904, 280] width 89 height 22
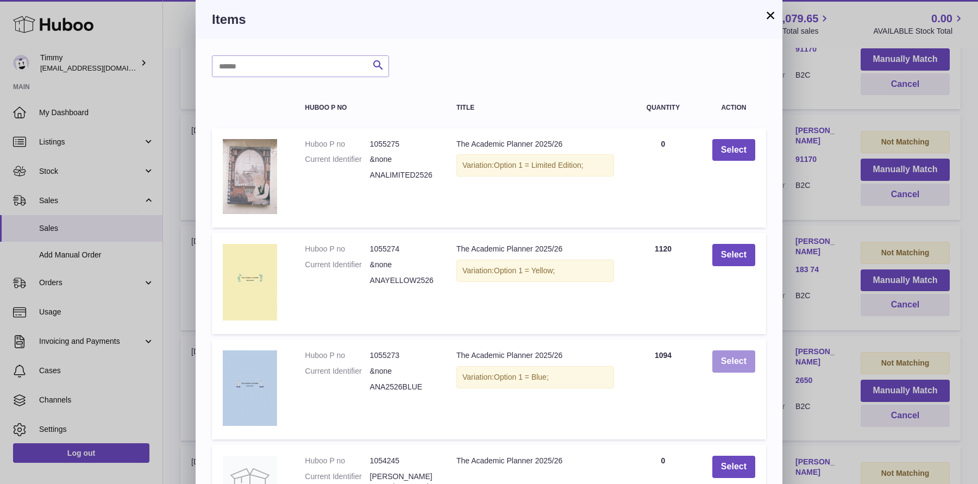
click at [732, 352] on button "Select" at bounding box center [733, 361] width 43 height 22
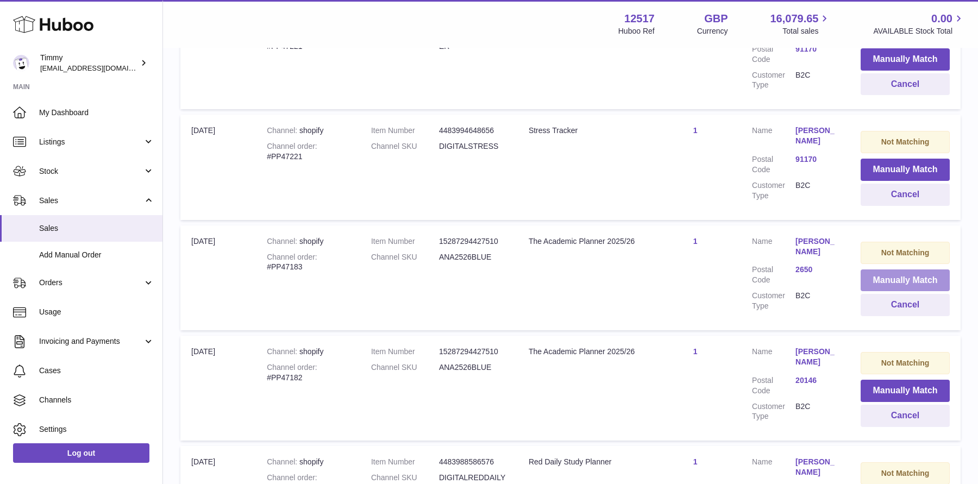
click at [881, 269] on button "Manually Match" at bounding box center [904, 280] width 89 height 22
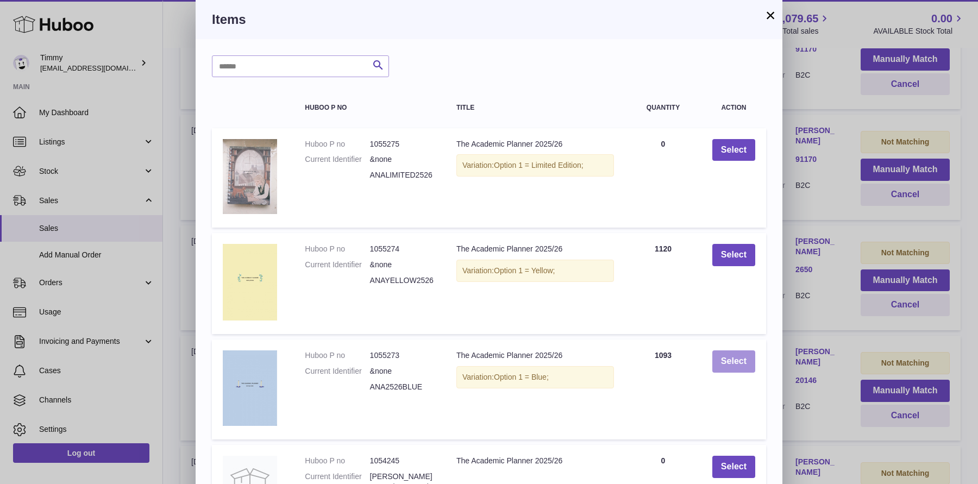
click at [733, 354] on button "Select" at bounding box center [733, 361] width 43 height 22
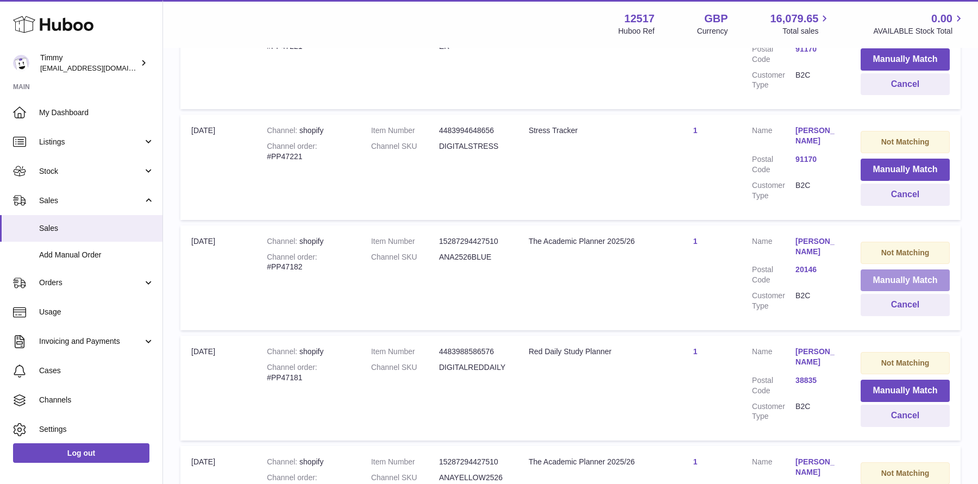
click at [917, 269] on button "Manually Match" at bounding box center [904, 280] width 89 height 22
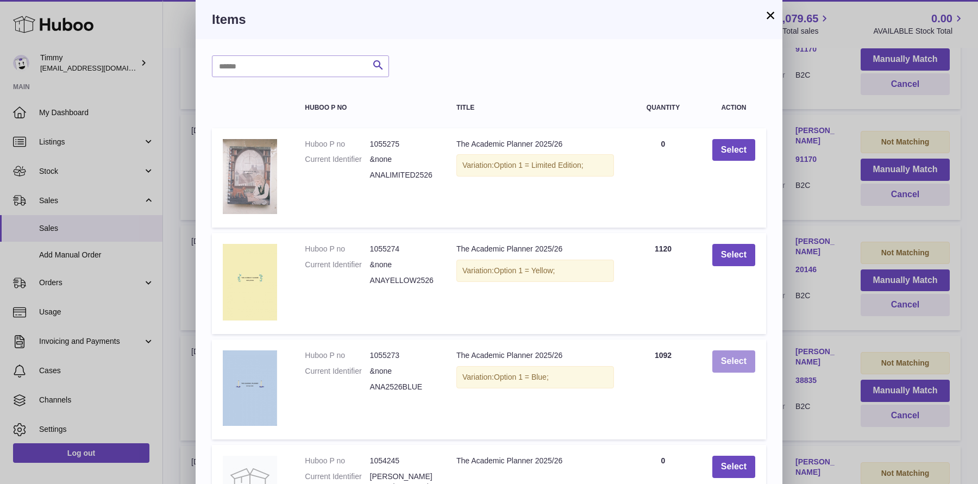
click at [747, 356] on button "Select" at bounding box center [733, 361] width 43 height 22
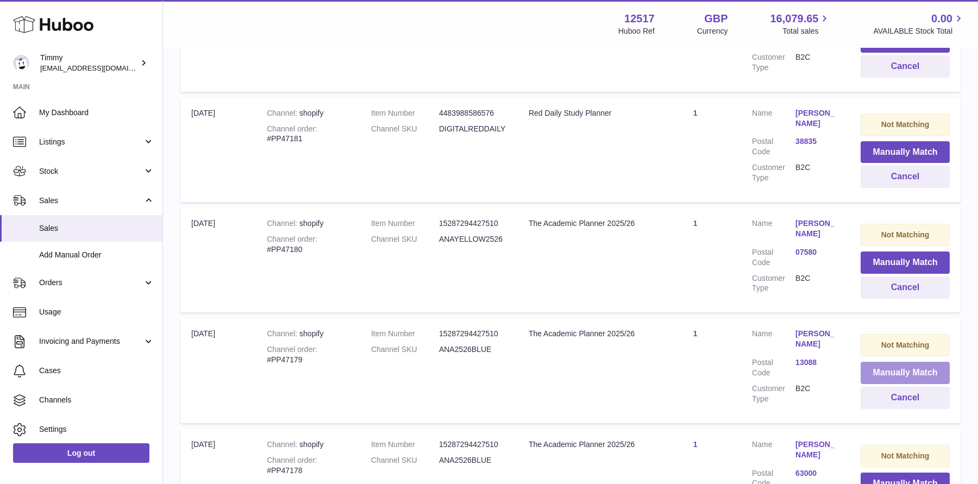
scroll to position [3954, 0]
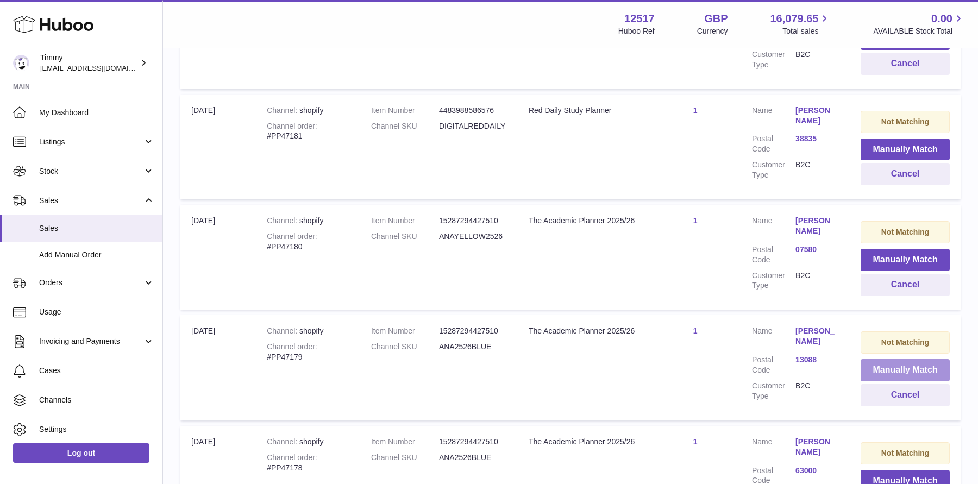
click at [890, 359] on button "Manually Match" at bounding box center [904, 370] width 89 height 22
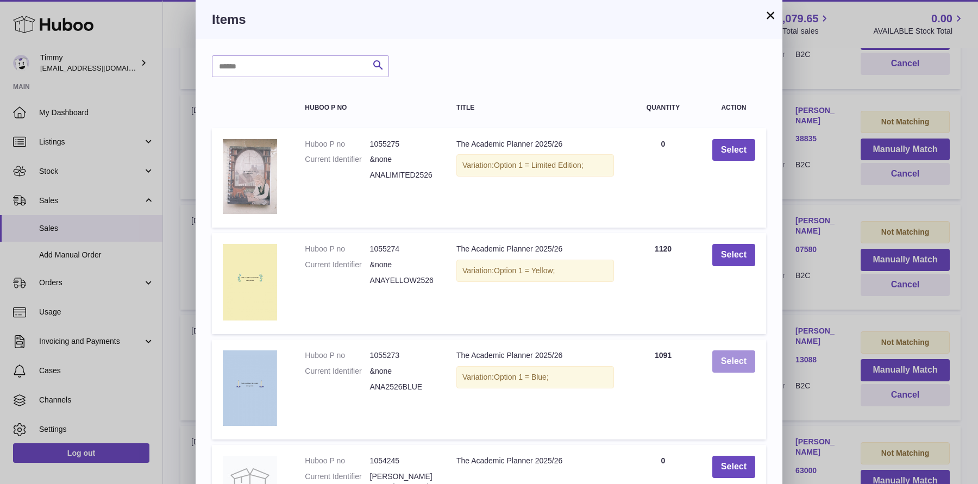
click at [742, 360] on button "Select" at bounding box center [733, 361] width 43 height 22
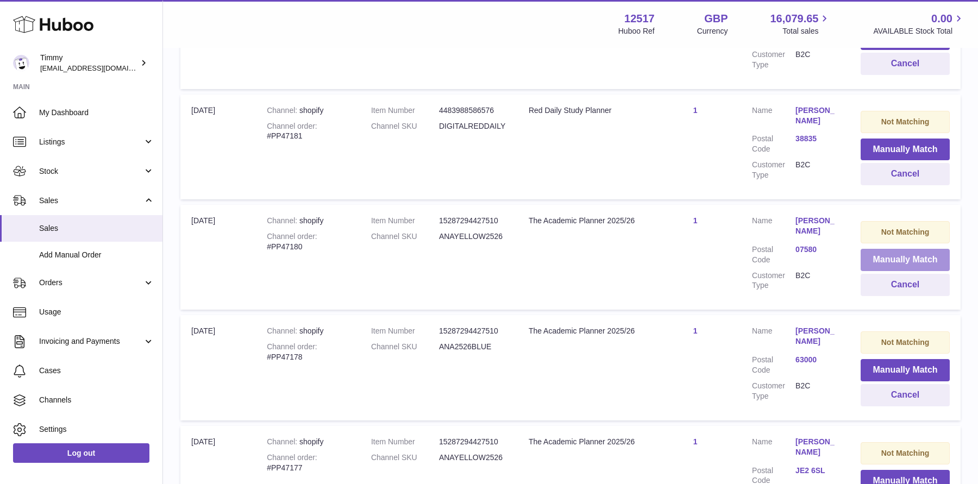
click at [906, 249] on button "Manually Match" at bounding box center [904, 260] width 89 height 22
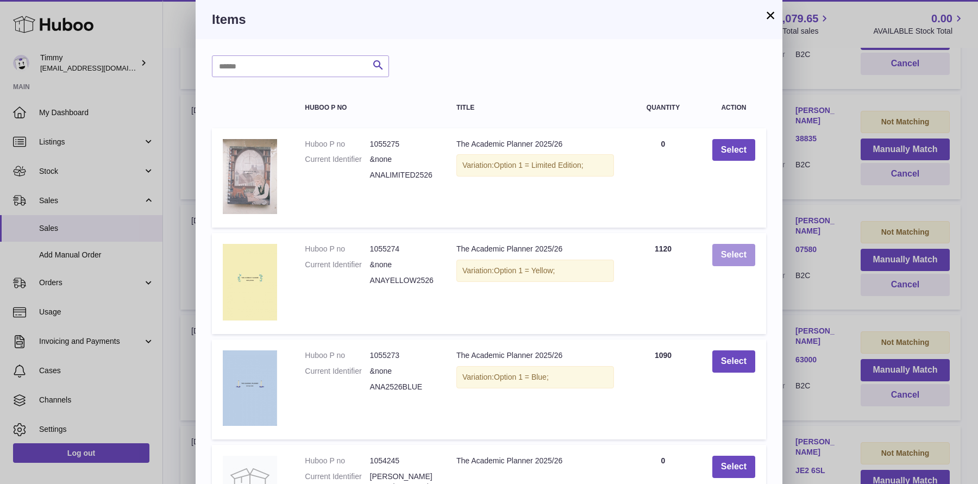
click at [749, 256] on button "Select" at bounding box center [733, 255] width 43 height 22
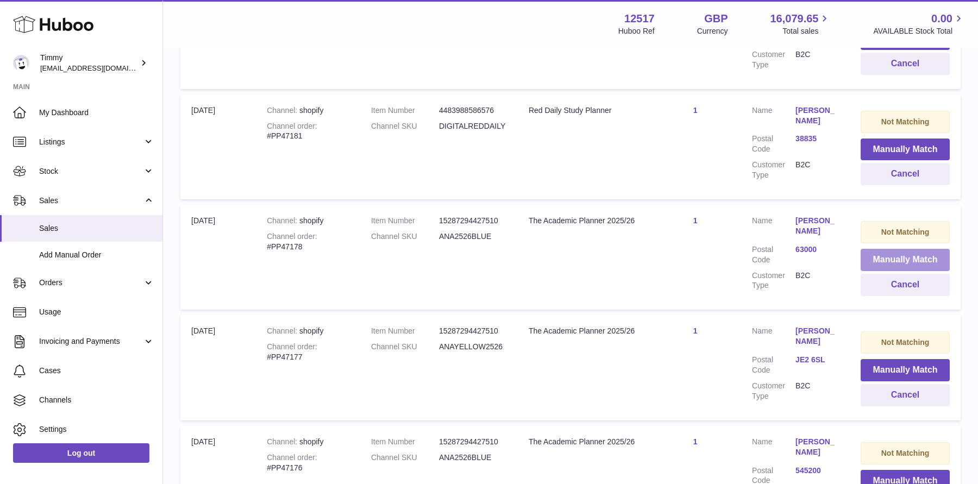
click at [874, 249] on button "Manually Match" at bounding box center [904, 260] width 89 height 22
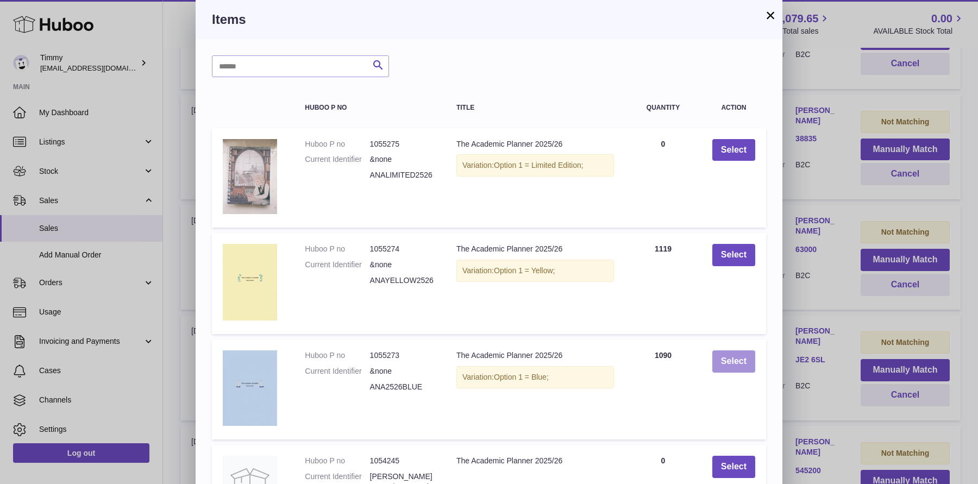
click at [734, 350] on button "Select" at bounding box center [733, 361] width 43 height 22
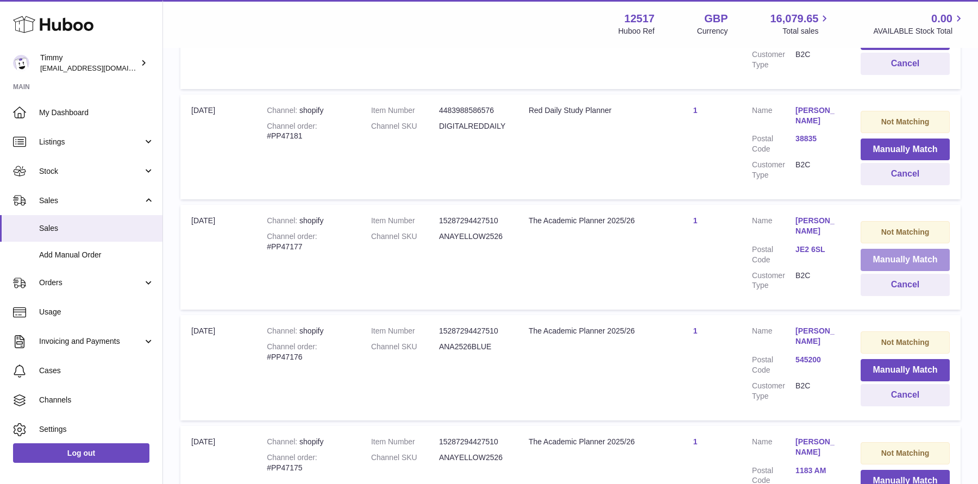
click at [905, 249] on button "Manually Match" at bounding box center [904, 260] width 89 height 22
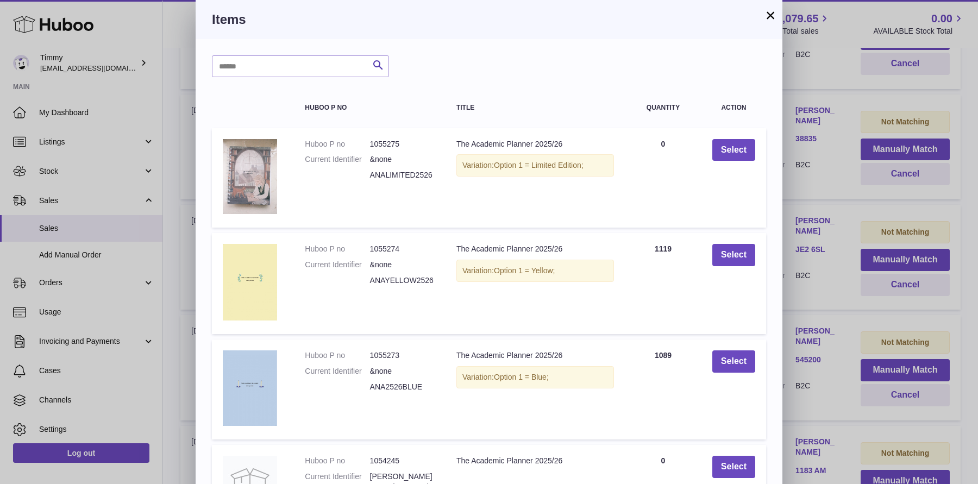
click at [865, 213] on div "× Items Search Huboo P no Title Quantity Action Huboo P no 1055275 Current Iden…" at bounding box center [489, 351] width 978 height 703
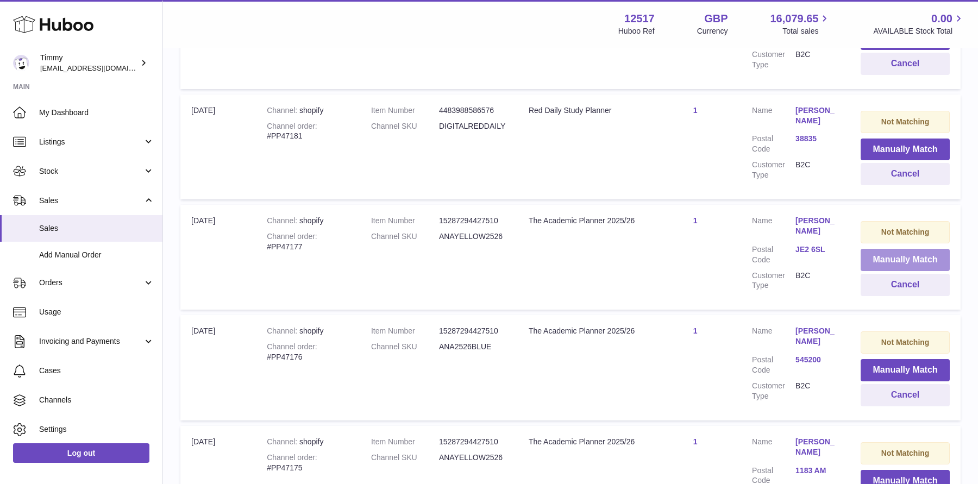
click at [872, 249] on button "Manually Match" at bounding box center [904, 260] width 89 height 22
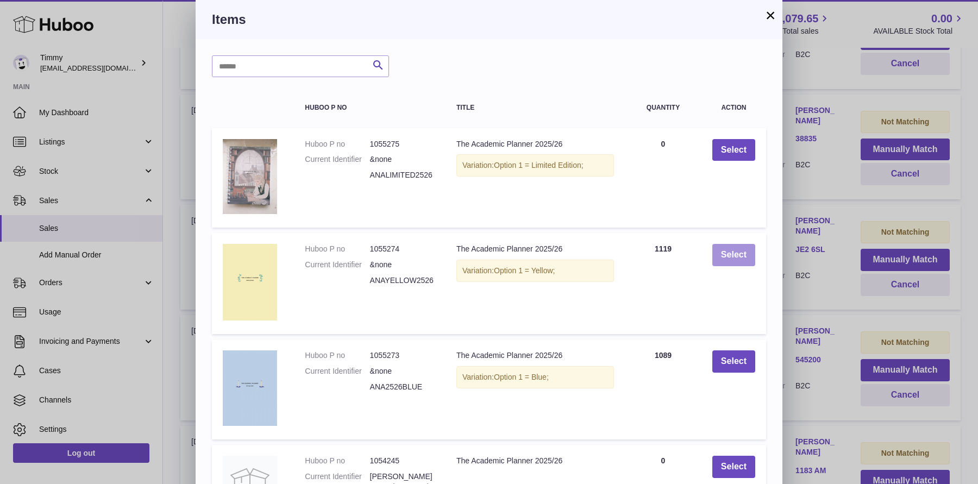
click at [726, 260] on button "Select" at bounding box center [733, 255] width 43 height 22
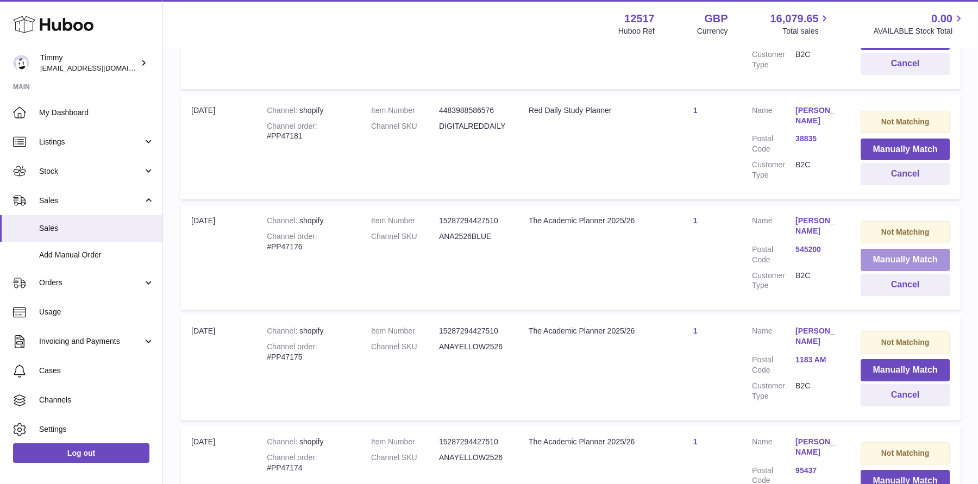
click at [900, 249] on button "Manually Match" at bounding box center [904, 260] width 89 height 22
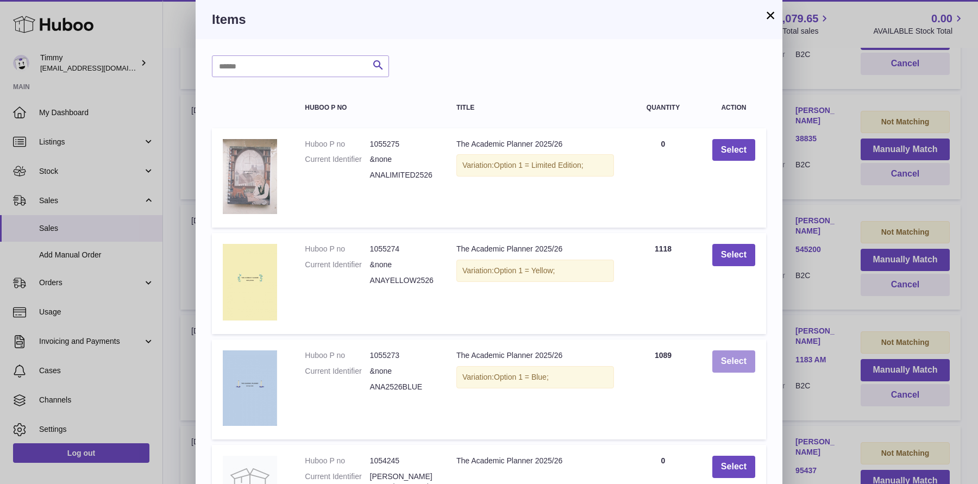
click at [745, 361] on button "Select" at bounding box center [733, 361] width 43 height 22
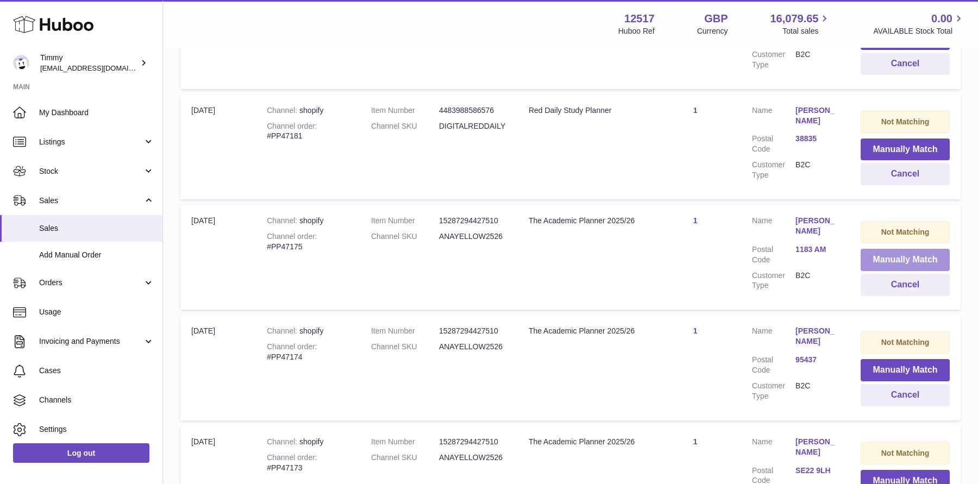
click at [914, 249] on button "Manually Match" at bounding box center [904, 260] width 89 height 22
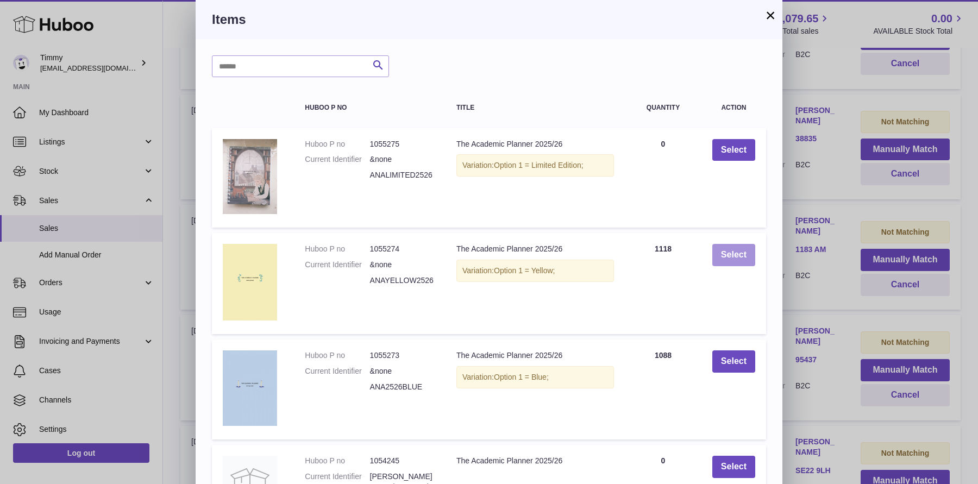
click at [742, 261] on button "Select" at bounding box center [733, 255] width 43 height 22
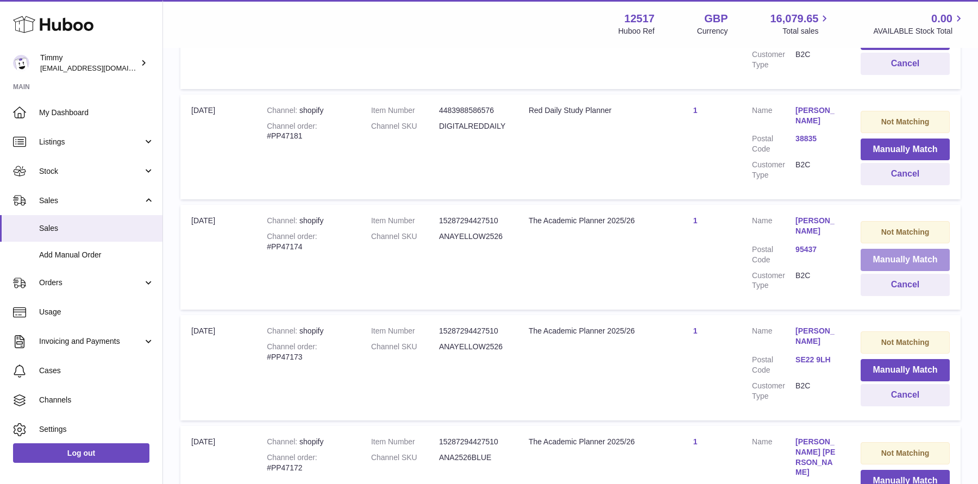
click at [904, 249] on button "Manually Match" at bounding box center [904, 260] width 89 height 22
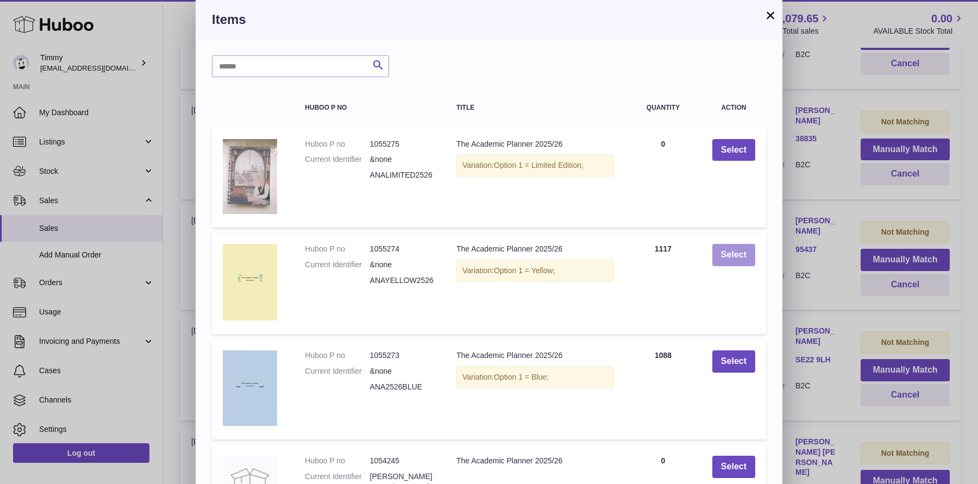
click at [739, 247] on button "Select" at bounding box center [733, 255] width 43 height 22
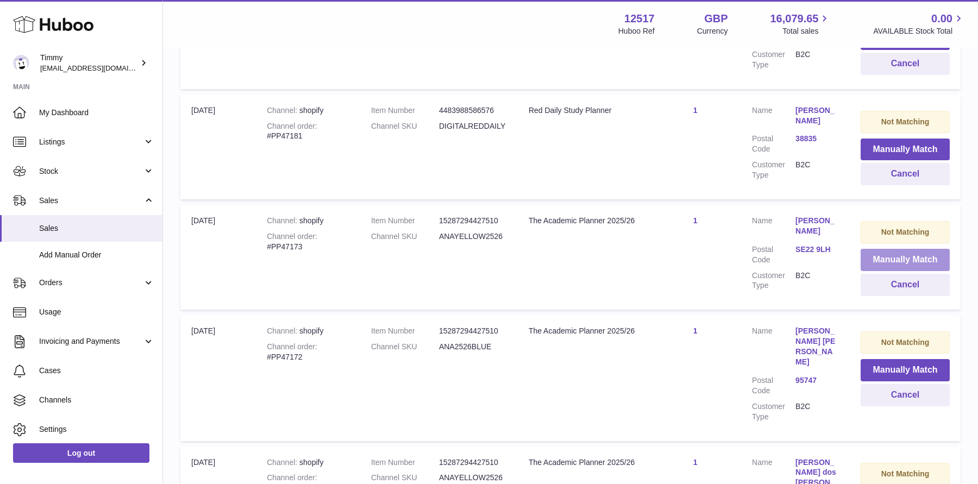
click at [912, 249] on button "Manually Match" at bounding box center [904, 260] width 89 height 22
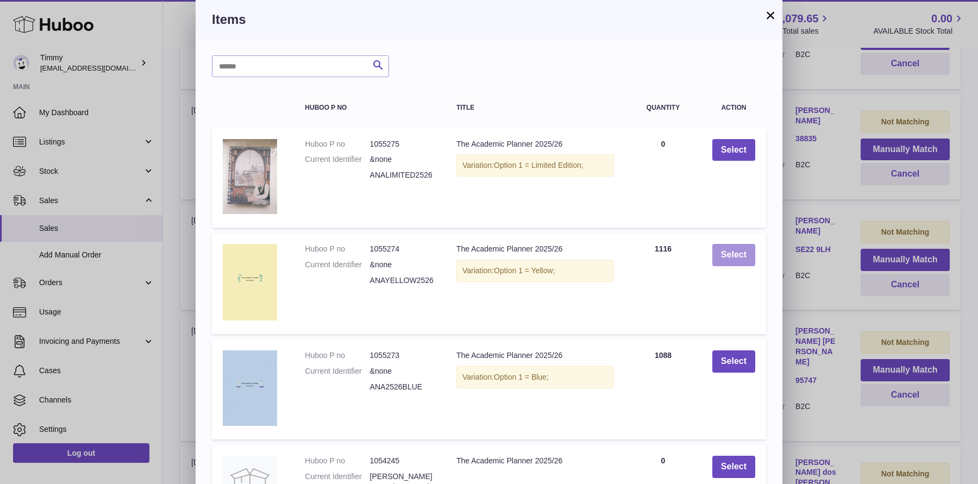
click at [750, 248] on button "Select" at bounding box center [733, 255] width 43 height 22
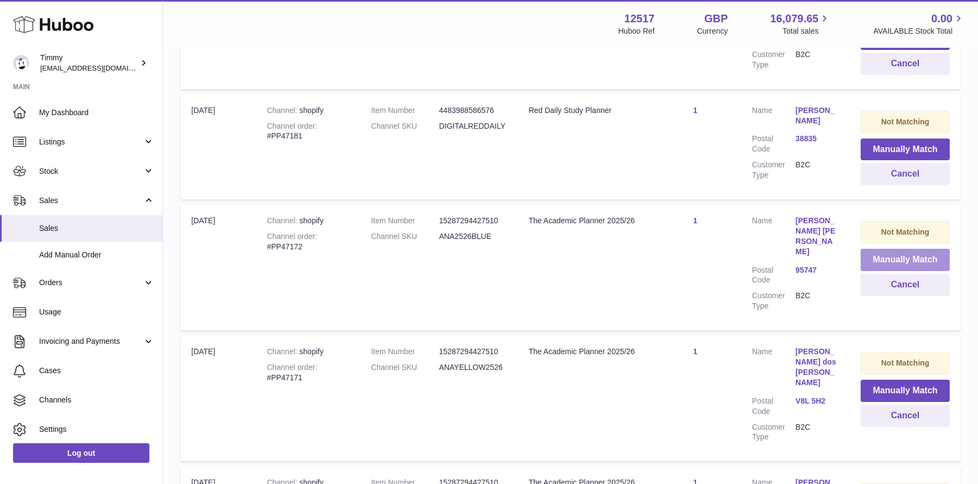
click at [885, 249] on button "Manually Match" at bounding box center [904, 260] width 89 height 22
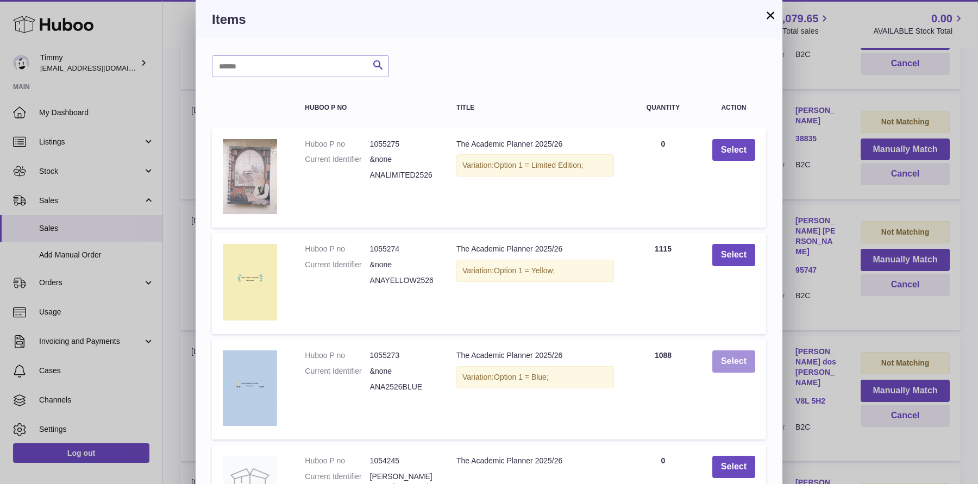
click at [732, 363] on button "Select" at bounding box center [733, 361] width 43 height 22
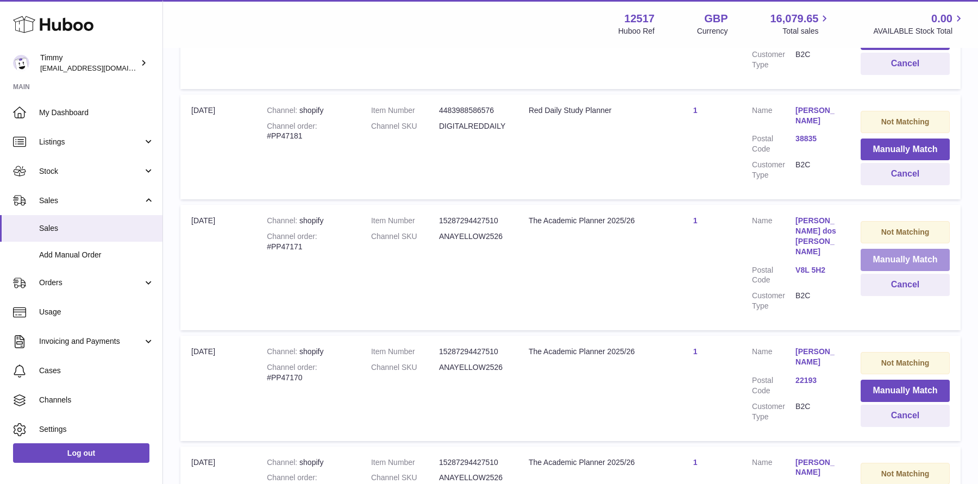
click at [896, 249] on button "Manually Match" at bounding box center [904, 260] width 89 height 22
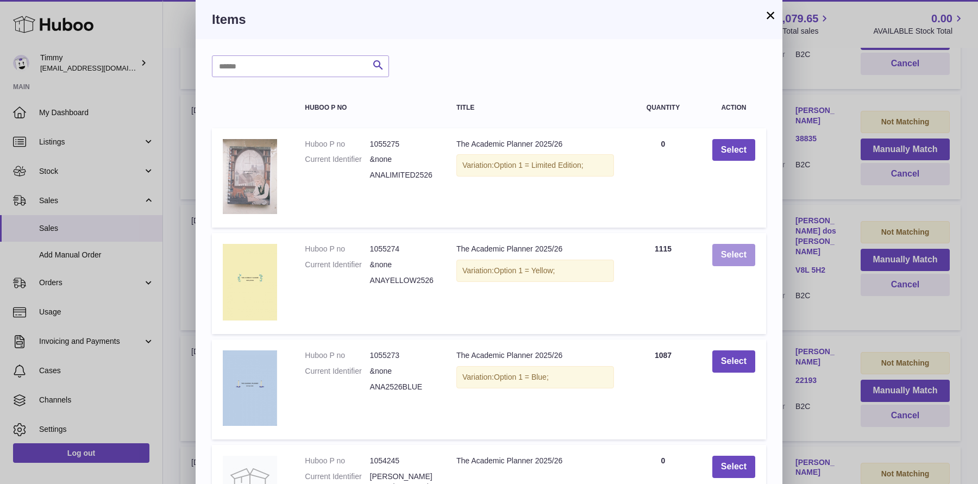
click at [746, 253] on button "Select" at bounding box center [733, 255] width 43 height 22
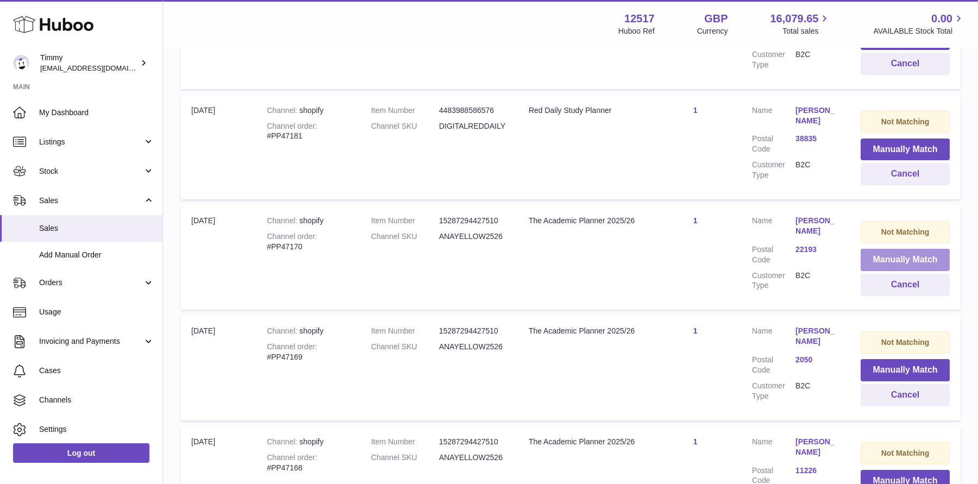
click at [904, 249] on button "Manually Match" at bounding box center [904, 260] width 89 height 22
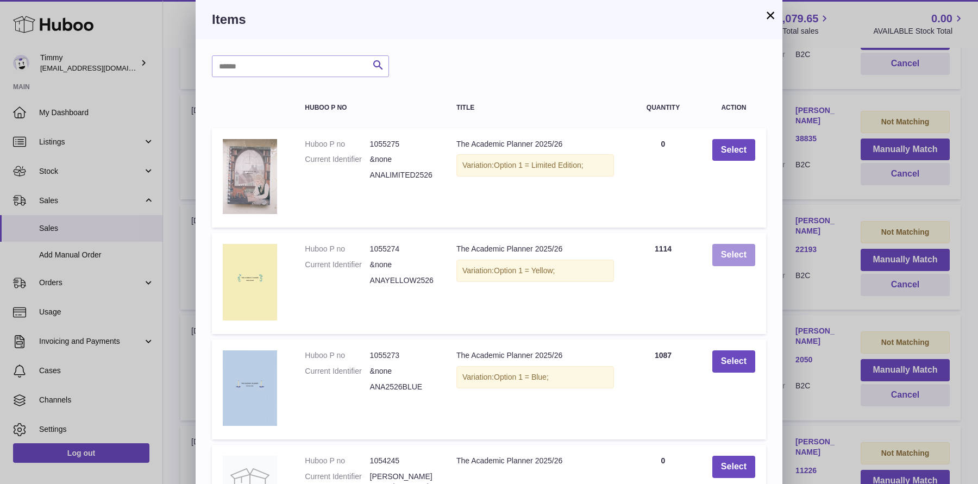
click at [743, 255] on button "Select" at bounding box center [733, 255] width 43 height 22
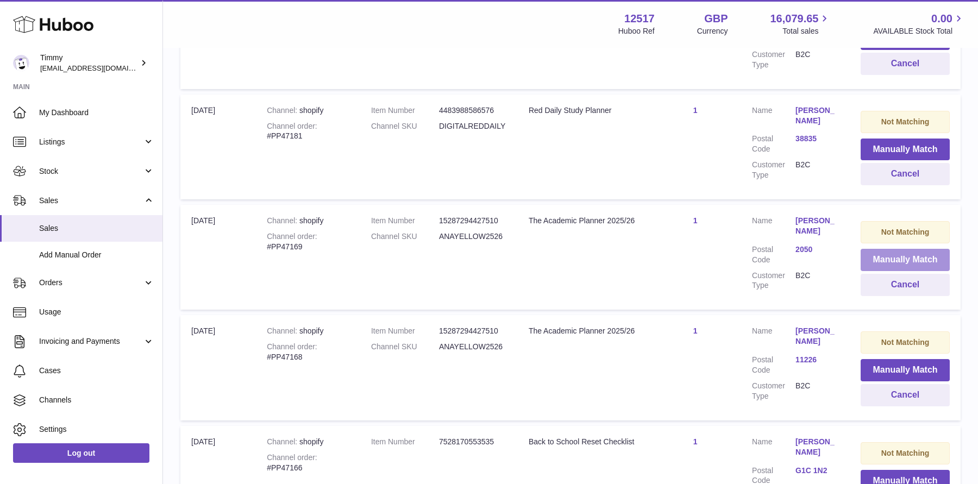
click at [886, 249] on button "Manually Match" at bounding box center [904, 260] width 89 height 22
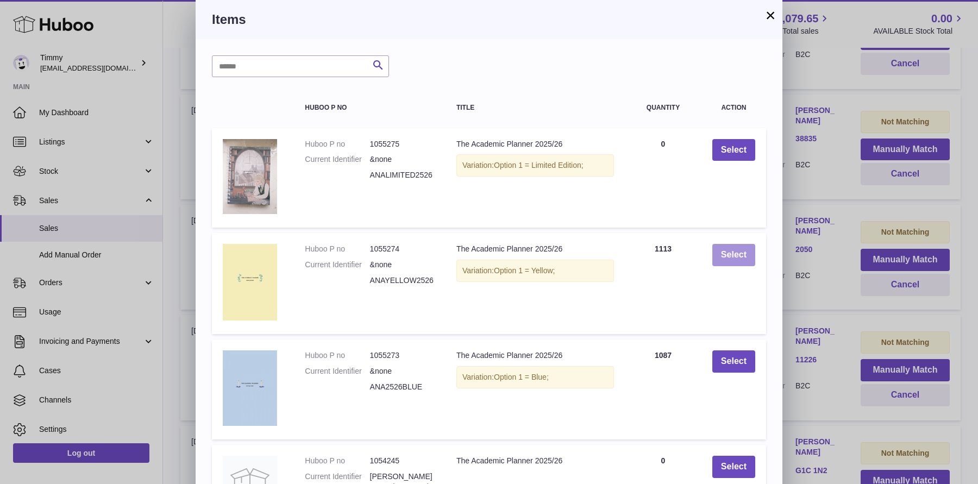
click at [724, 259] on button "Select" at bounding box center [733, 255] width 43 height 22
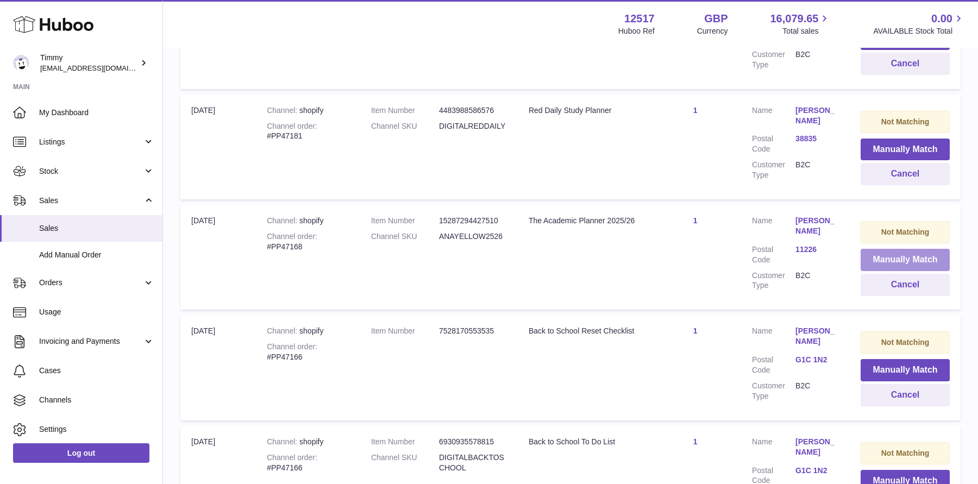
click at [873, 249] on button "Manually Match" at bounding box center [904, 260] width 89 height 22
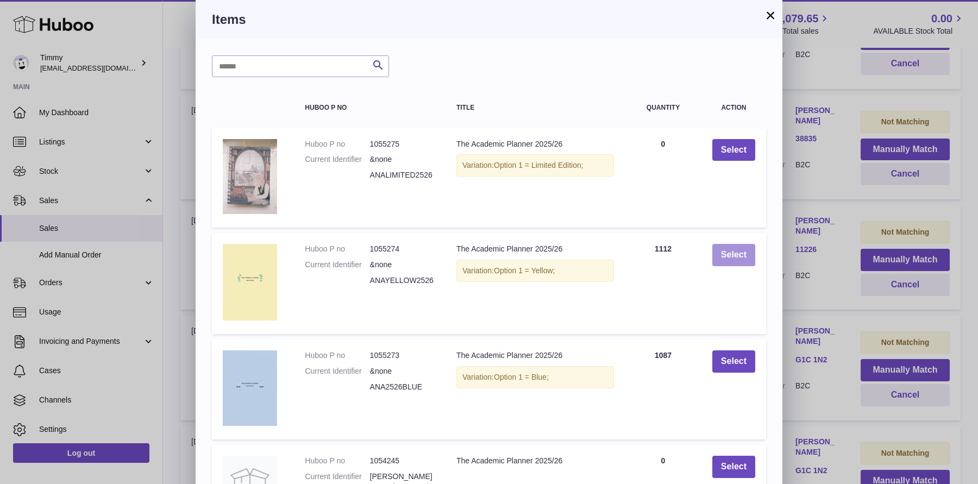
click at [743, 249] on button "Select" at bounding box center [733, 255] width 43 height 22
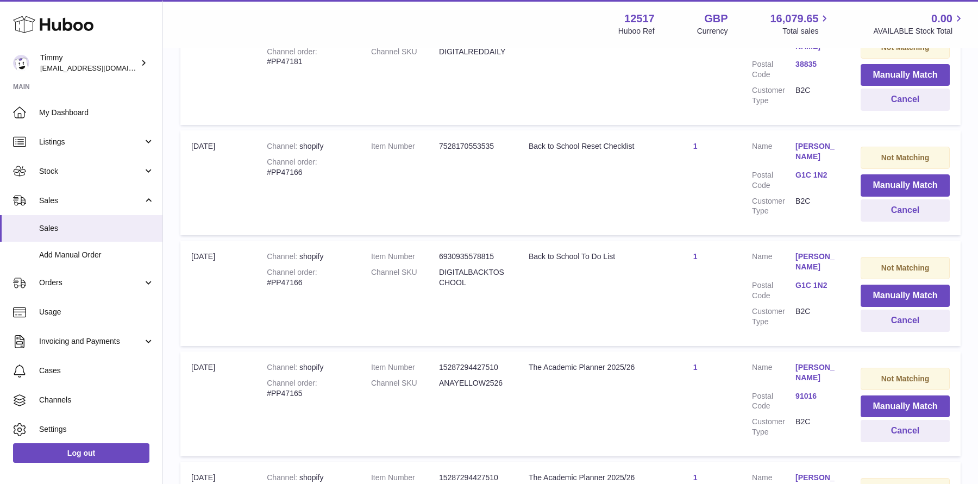
scroll to position [4037, 0]
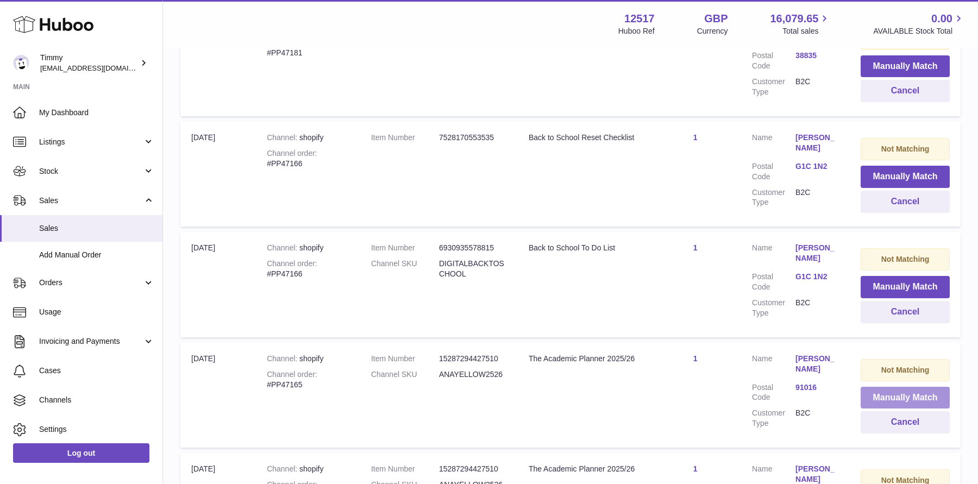
click at [897, 387] on button "Manually Match" at bounding box center [904, 398] width 89 height 22
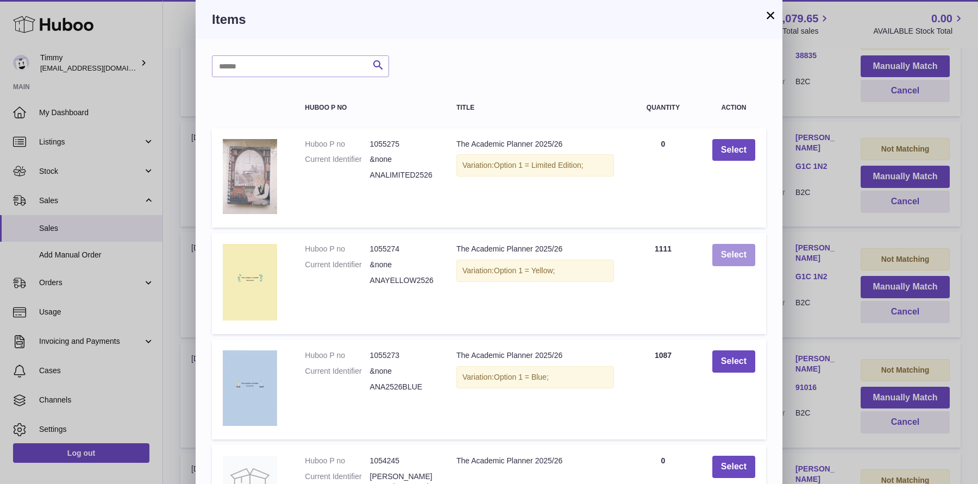
click at [722, 255] on button "Select" at bounding box center [733, 255] width 43 height 22
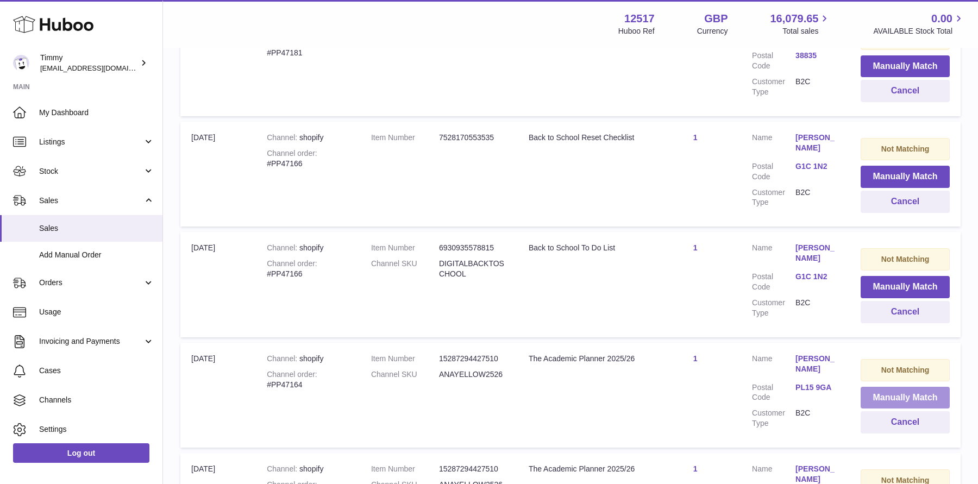
click at [883, 387] on button "Manually Match" at bounding box center [904, 398] width 89 height 22
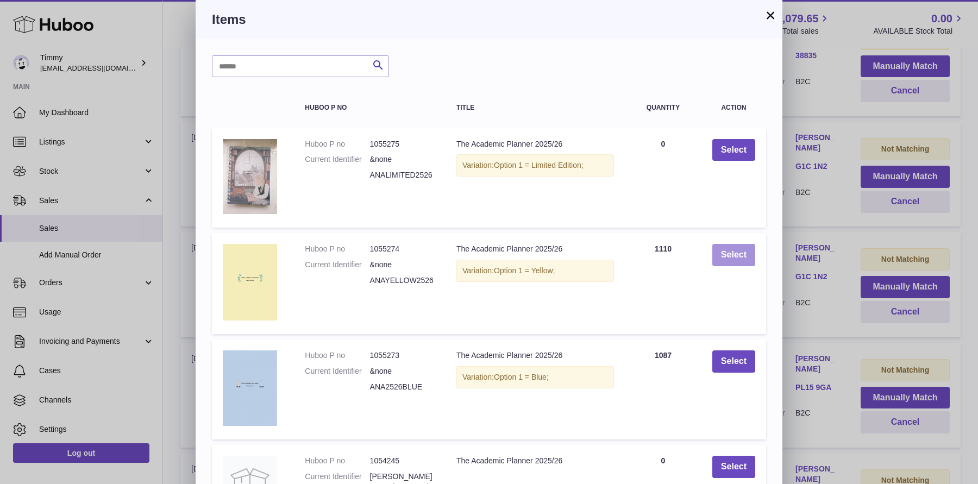
click at [722, 257] on button "Select" at bounding box center [733, 255] width 43 height 22
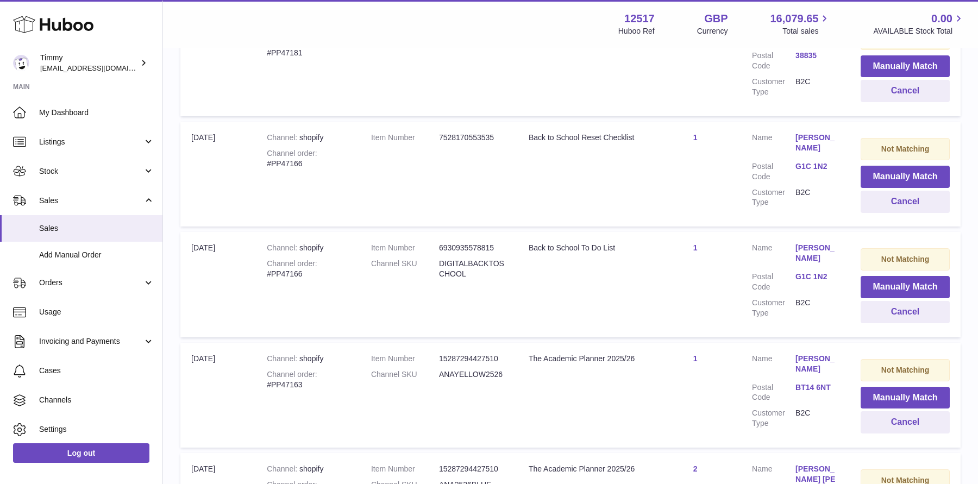
scroll to position [4097, 0]
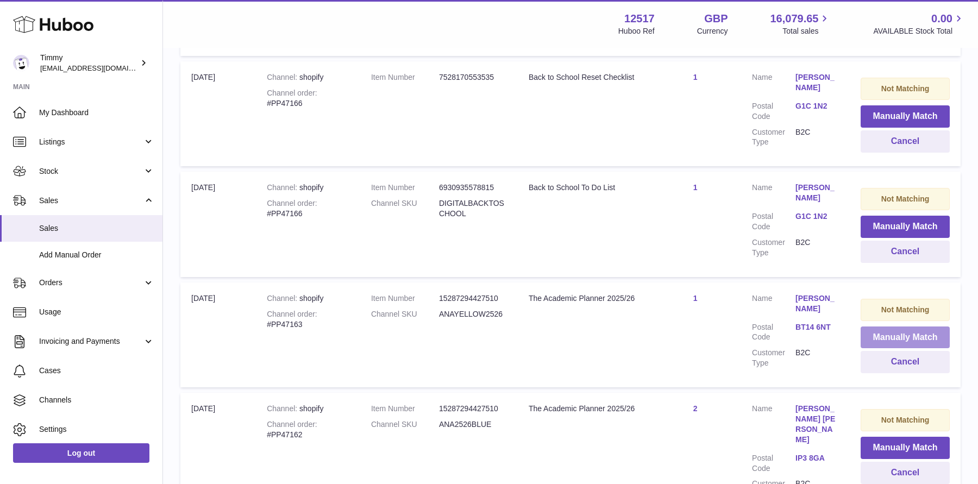
click at [883, 326] on button "Manually Match" at bounding box center [904, 337] width 89 height 22
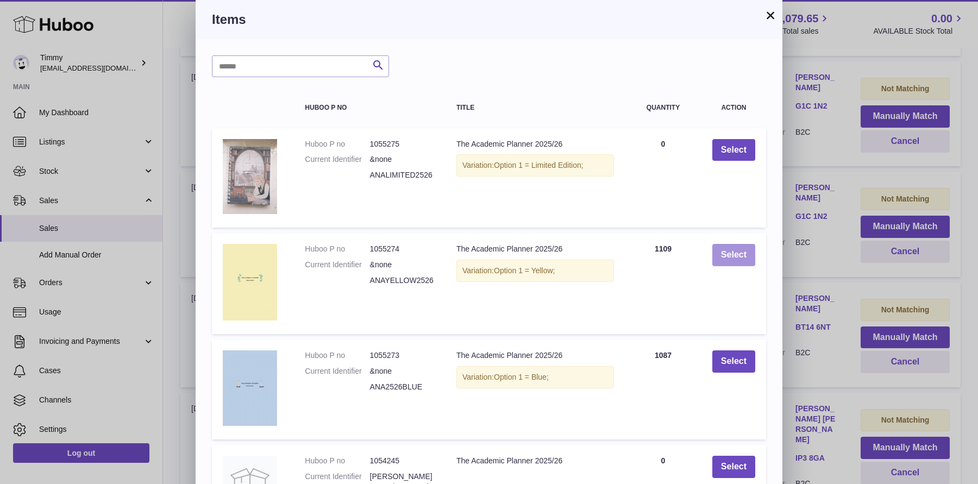
click at [720, 252] on button "Select" at bounding box center [733, 255] width 43 height 22
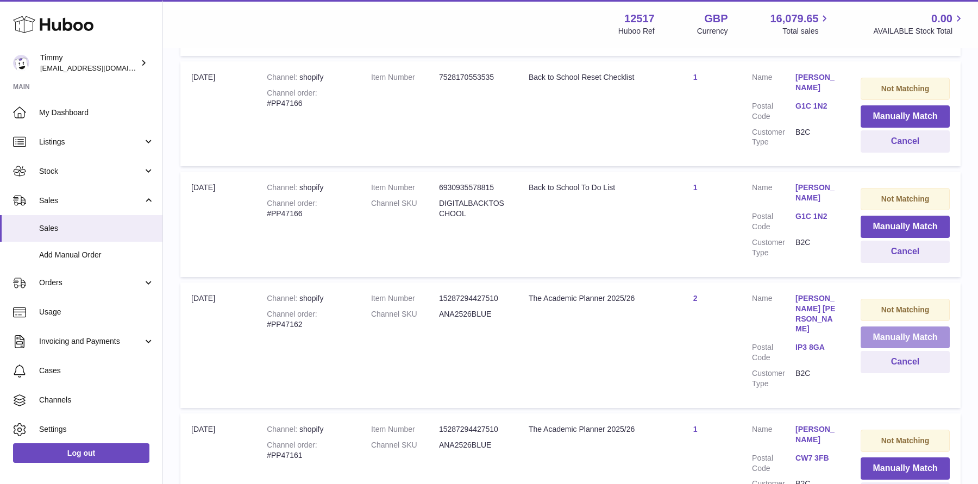
click at [918, 326] on button "Manually Match" at bounding box center [904, 337] width 89 height 22
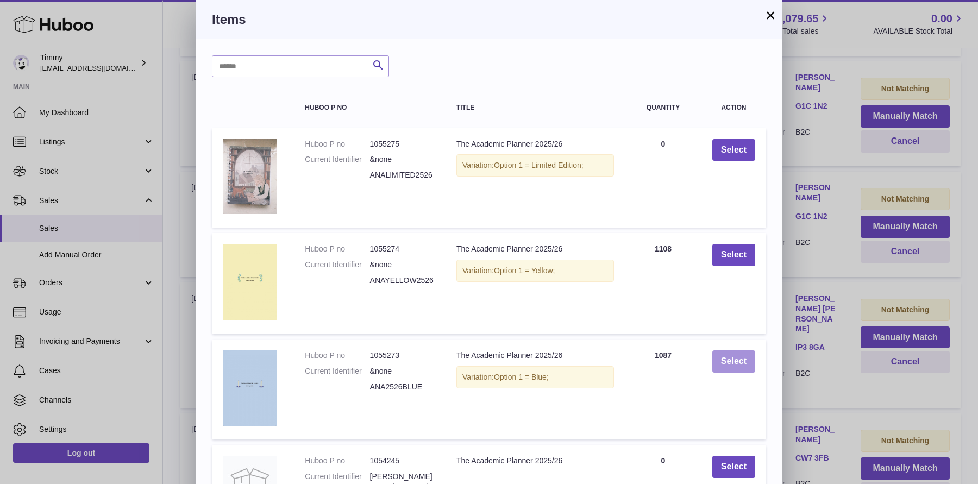
click at [738, 367] on button "Select" at bounding box center [733, 361] width 43 height 22
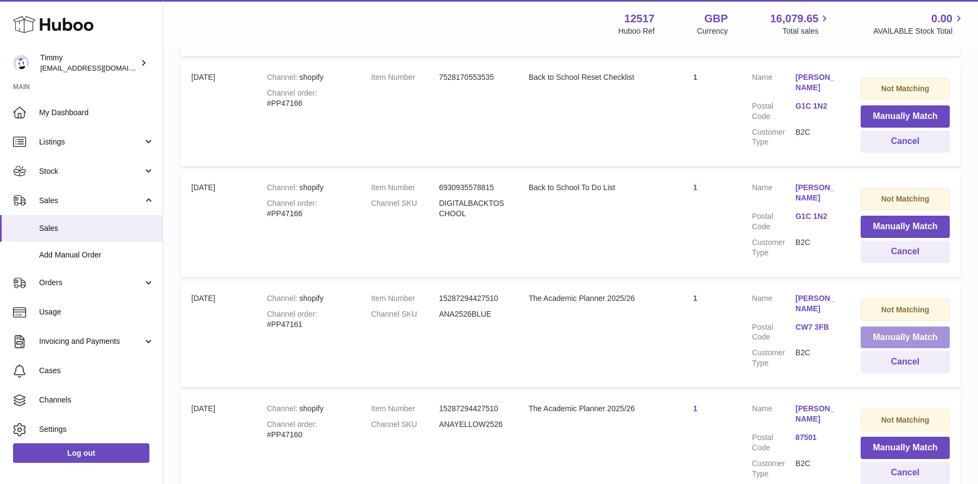
click at [914, 326] on button "Manually Match" at bounding box center [904, 337] width 89 height 22
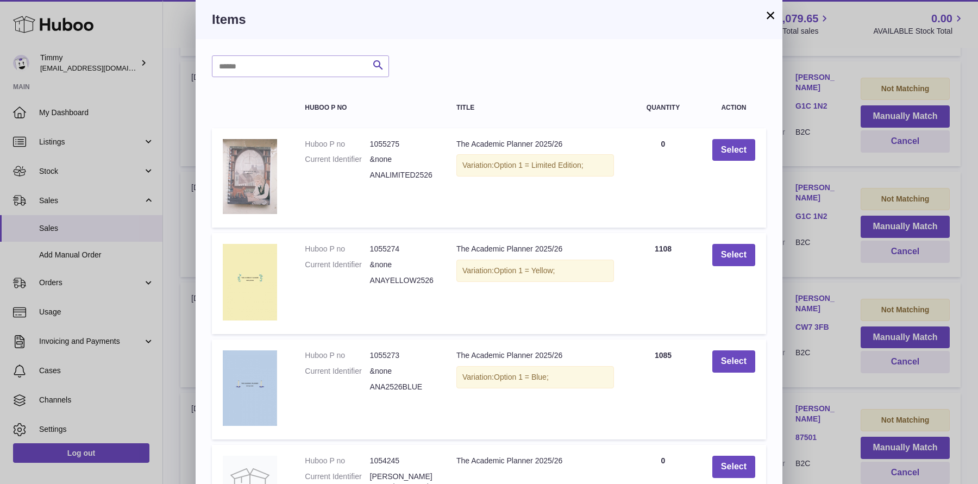
click at [748, 349] on td "Select" at bounding box center [733, 389] width 65 height 100
click at [742, 359] on button "Select" at bounding box center [733, 361] width 43 height 22
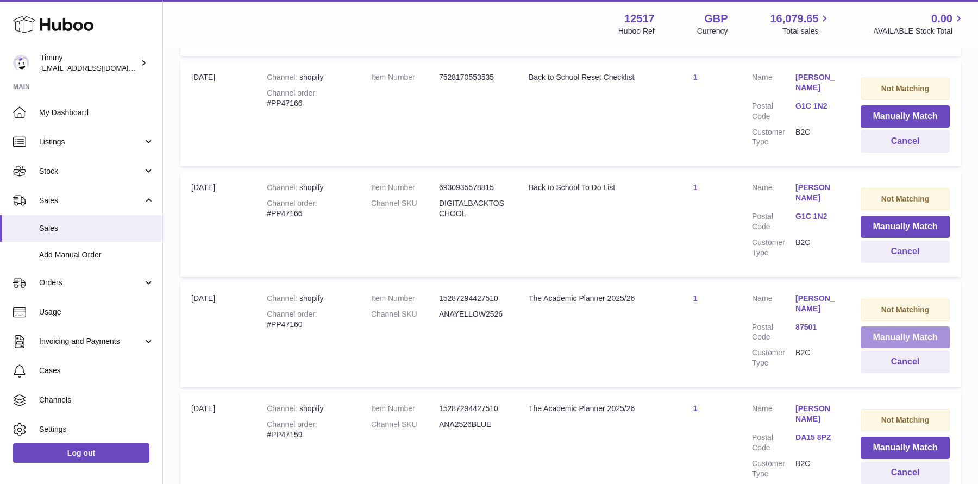
click at [887, 326] on button "Manually Match" at bounding box center [904, 337] width 89 height 22
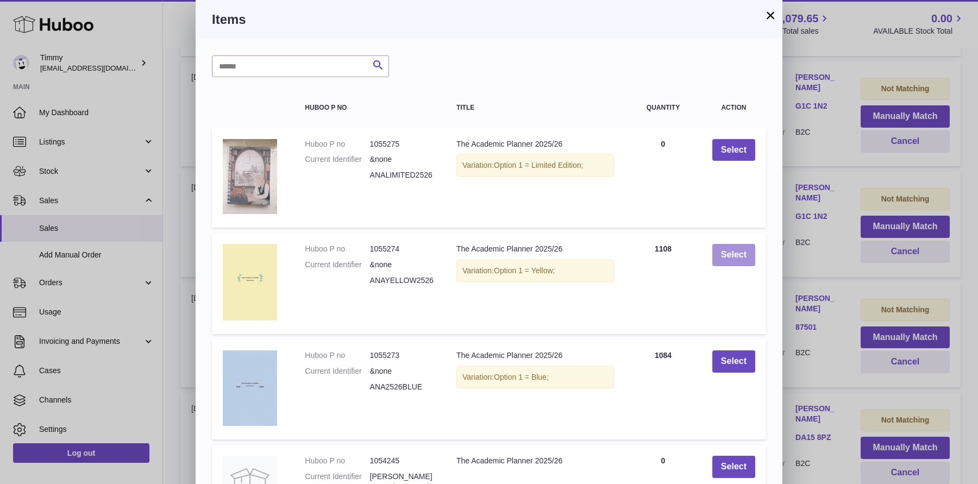
click at [727, 256] on button "Select" at bounding box center [733, 255] width 43 height 22
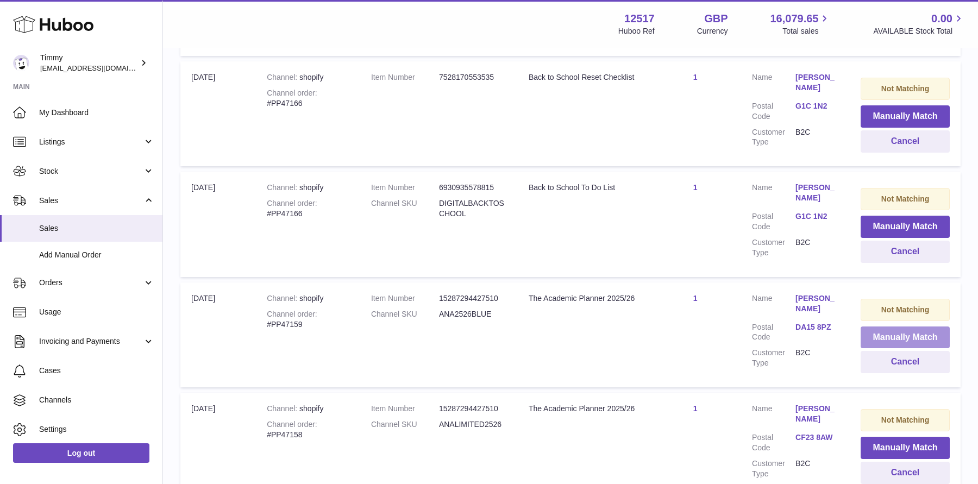
click at [907, 326] on button "Manually Match" at bounding box center [904, 337] width 89 height 22
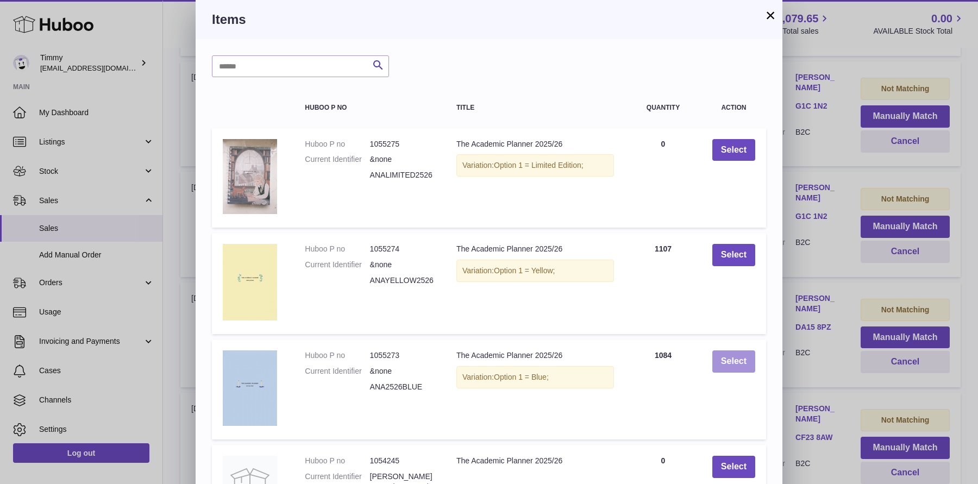
click at [737, 364] on button "Select" at bounding box center [733, 361] width 43 height 22
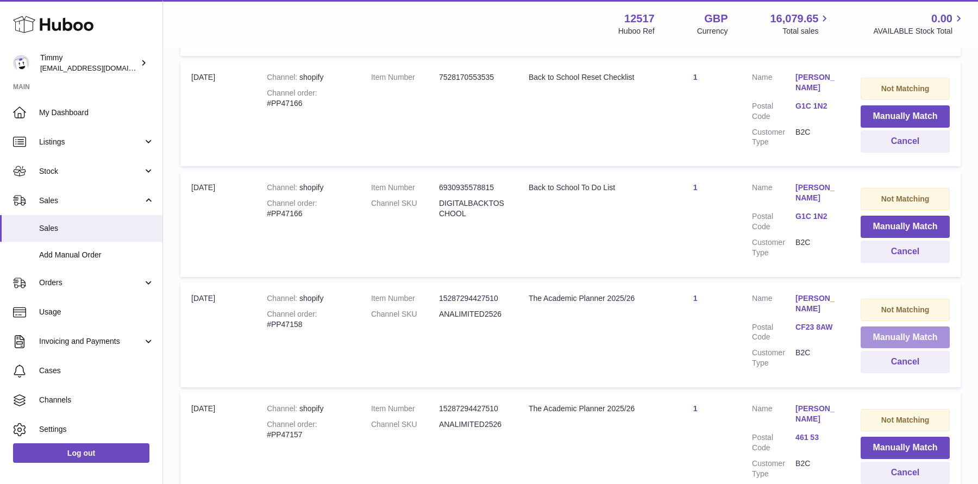
click at [912, 326] on button "Manually Match" at bounding box center [904, 337] width 89 height 22
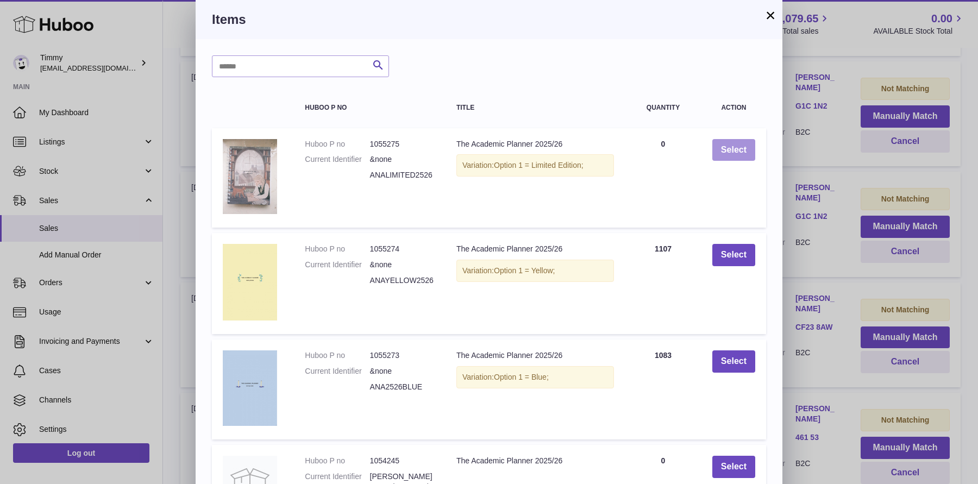
click at [741, 157] on button "Select" at bounding box center [733, 150] width 43 height 22
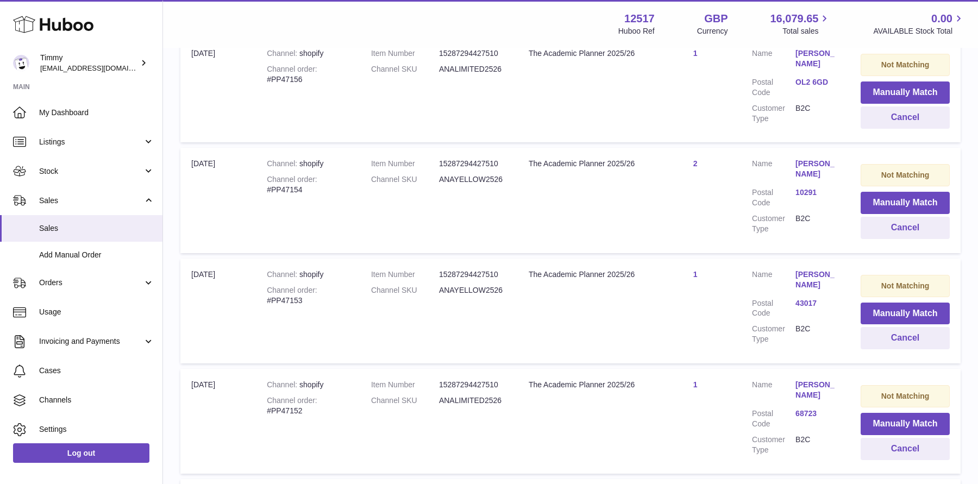
scroll to position [4507, 0]
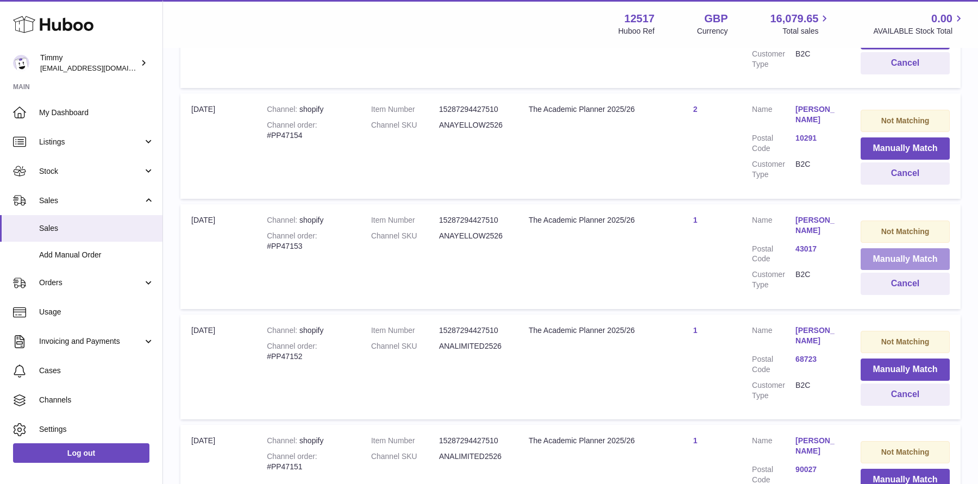
click at [891, 248] on button "Manually Match" at bounding box center [904, 259] width 89 height 22
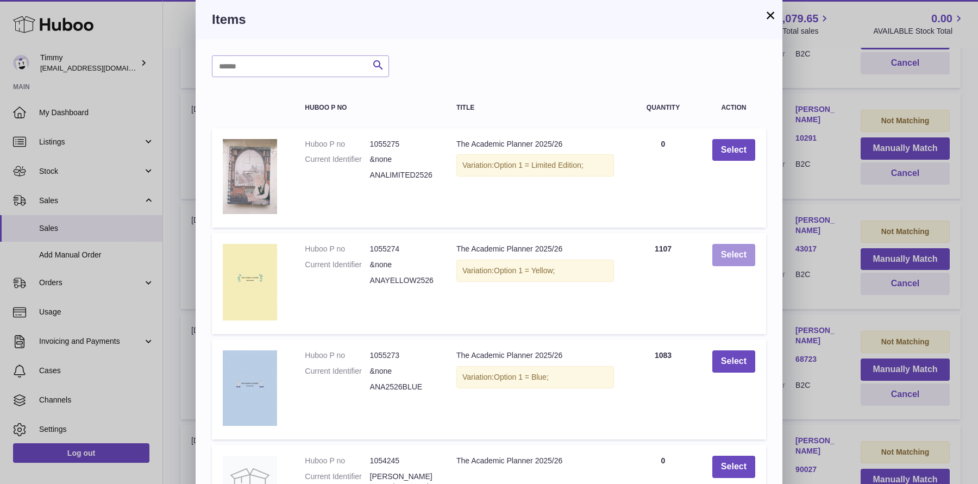
click at [716, 250] on button "Select" at bounding box center [733, 255] width 43 height 22
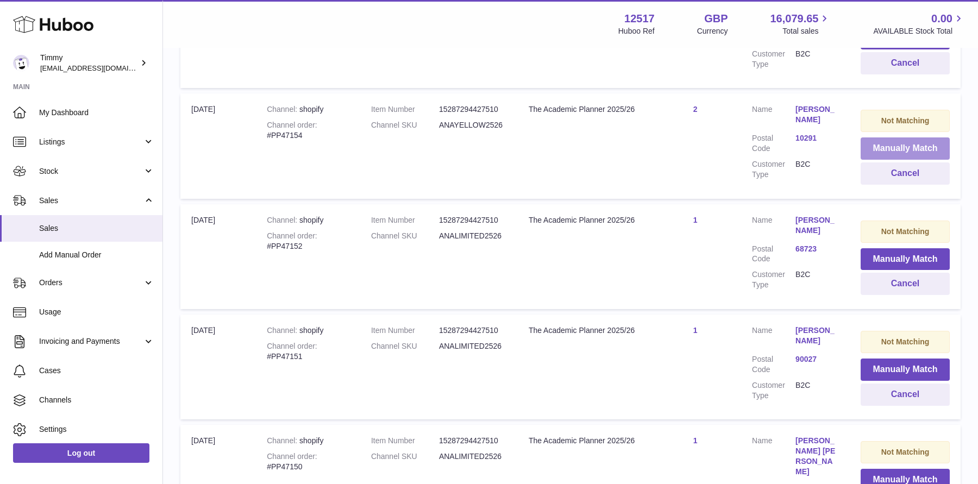
click at [884, 137] on button "Manually Match" at bounding box center [904, 148] width 89 height 22
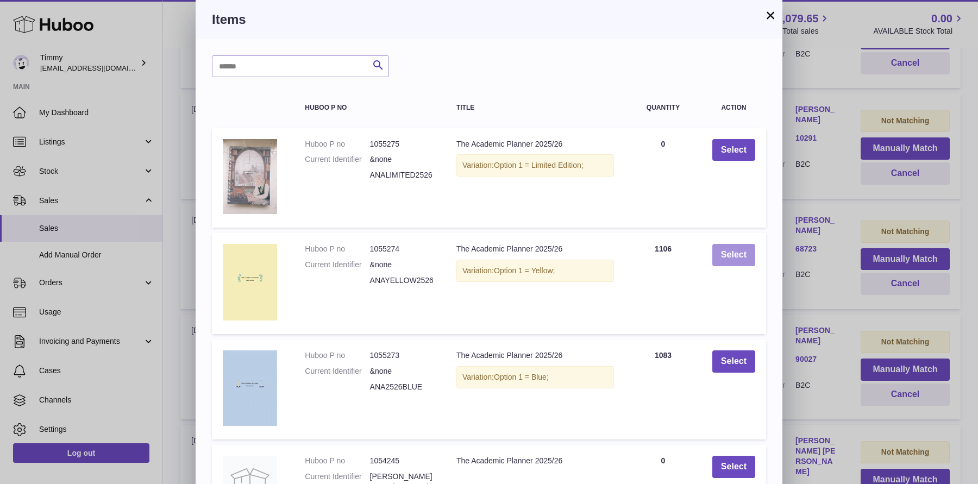
click at [734, 250] on button "Select" at bounding box center [733, 255] width 43 height 22
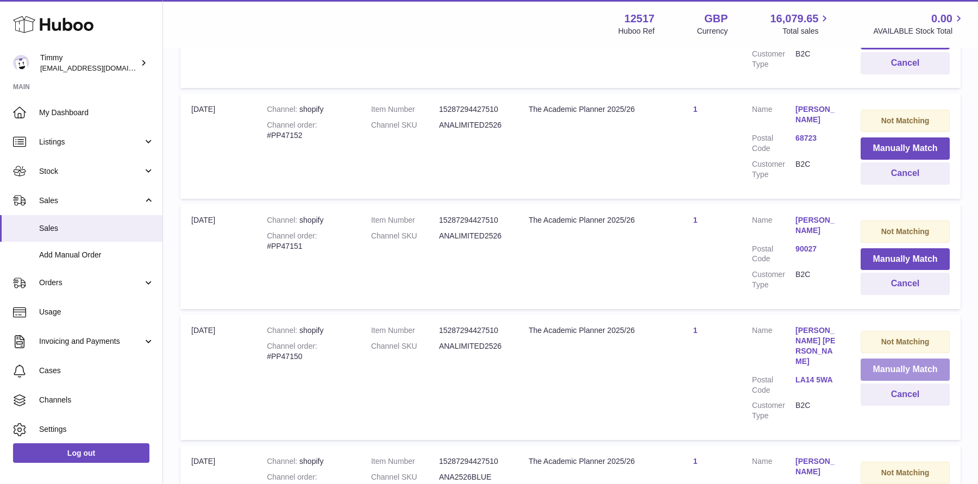
click at [910, 358] on button "Manually Match" at bounding box center [904, 369] width 89 height 22
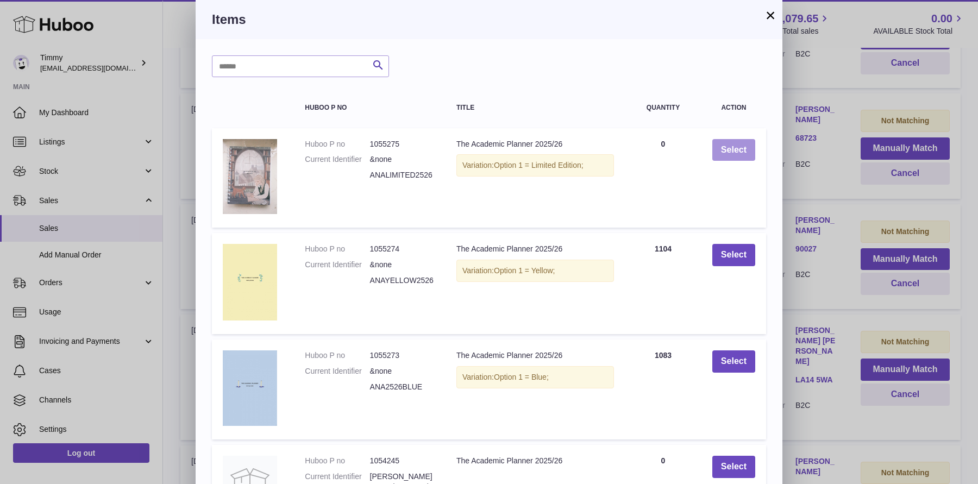
click at [738, 140] on button "Select" at bounding box center [733, 150] width 43 height 22
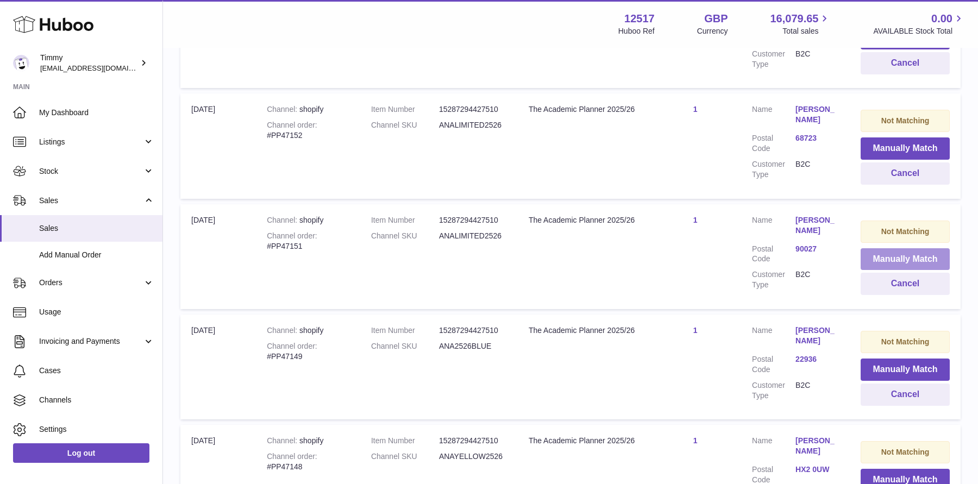
click at [890, 248] on button "Manually Match" at bounding box center [904, 259] width 89 height 22
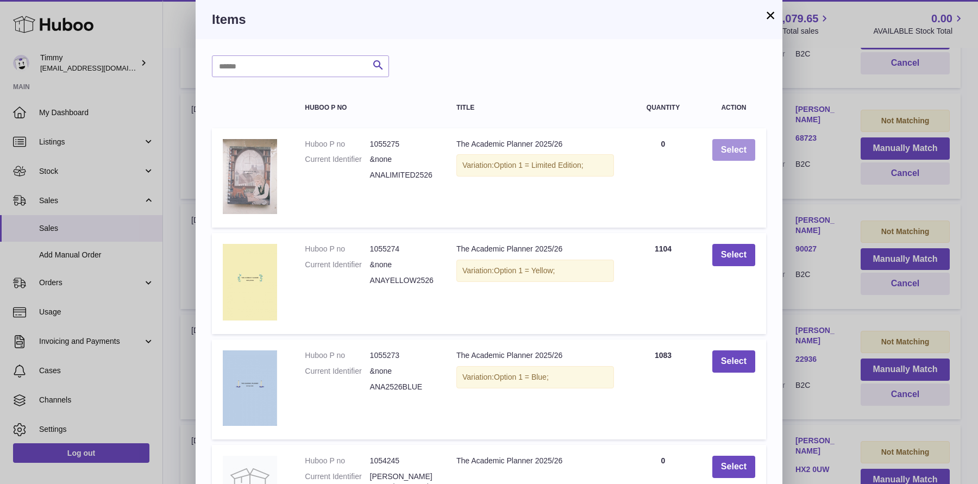
click at [743, 147] on button "Select" at bounding box center [733, 150] width 43 height 22
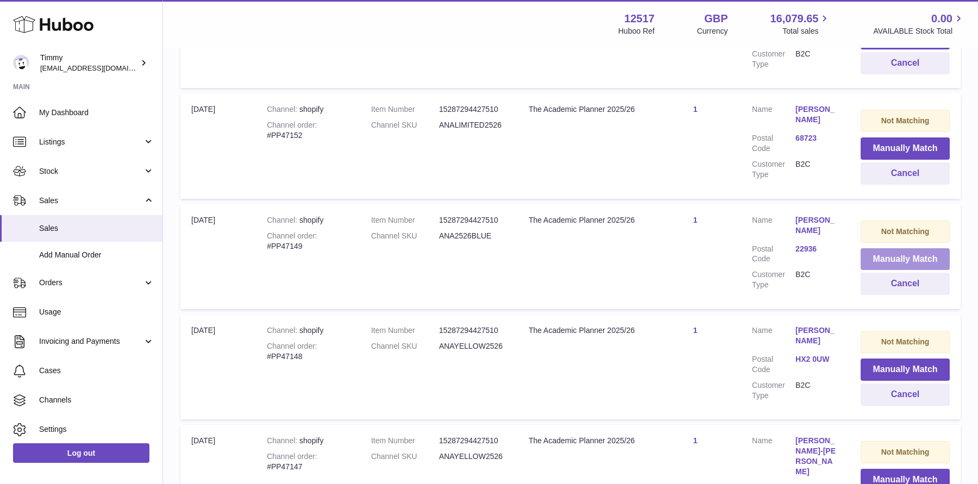
click at [878, 248] on button "Manually Match" at bounding box center [904, 259] width 89 height 22
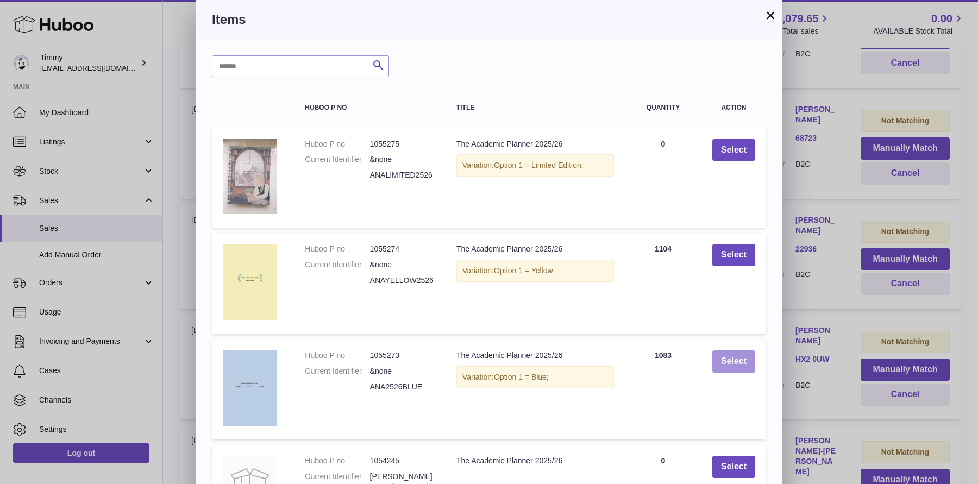
click at [734, 355] on button "Select" at bounding box center [733, 361] width 43 height 22
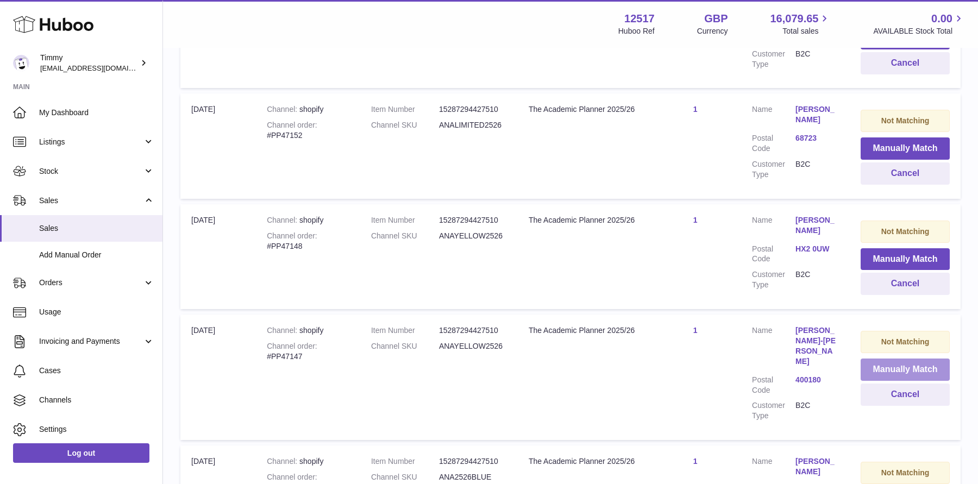
click at [896, 358] on button "Manually Match" at bounding box center [904, 369] width 89 height 22
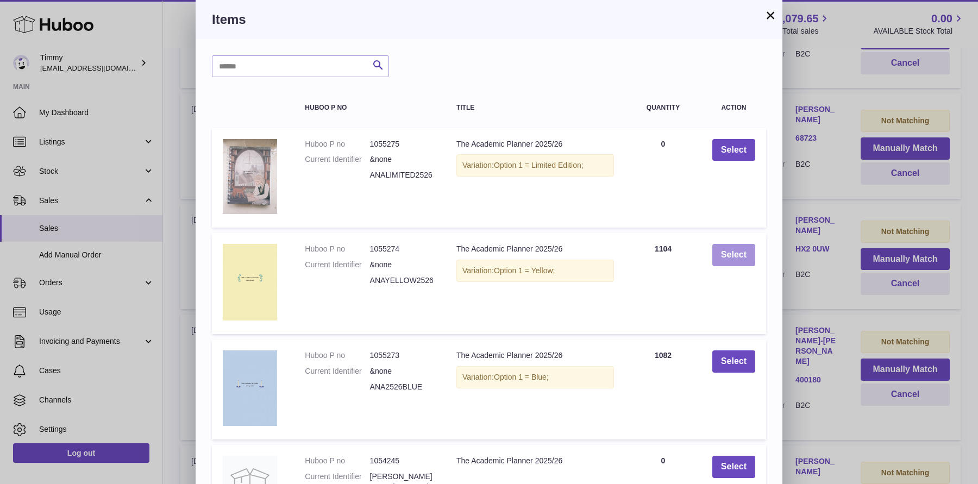
click at [734, 262] on button "Select" at bounding box center [733, 255] width 43 height 22
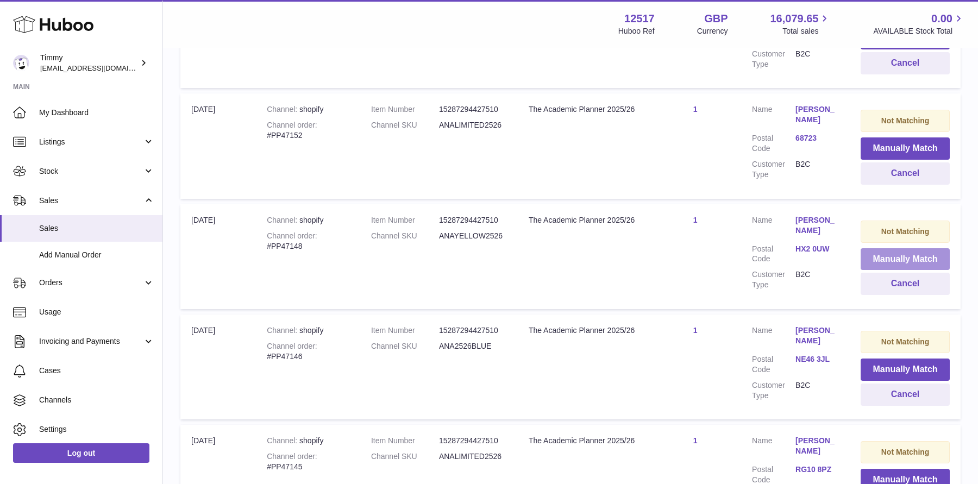
click at [887, 248] on button "Manually Match" at bounding box center [904, 259] width 89 height 22
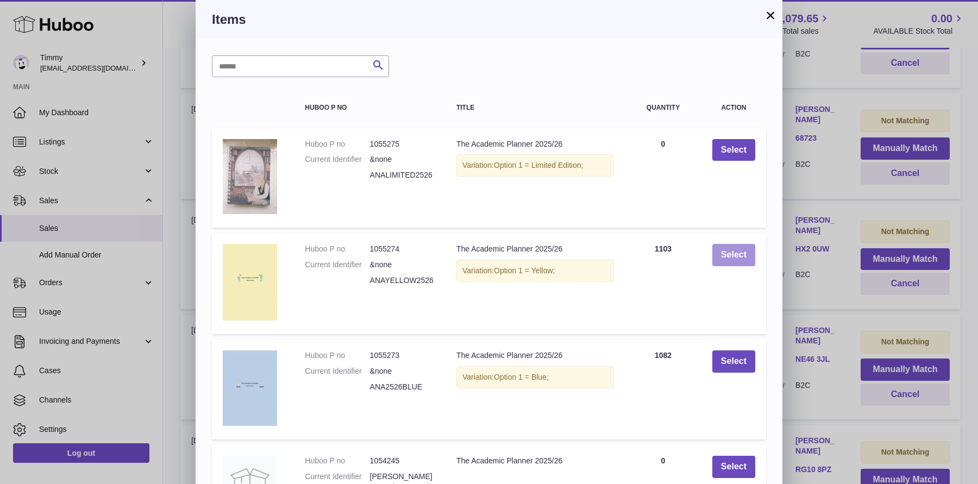
click at [751, 257] on button "Select" at bounding box center [733, 255] width 43 height 22
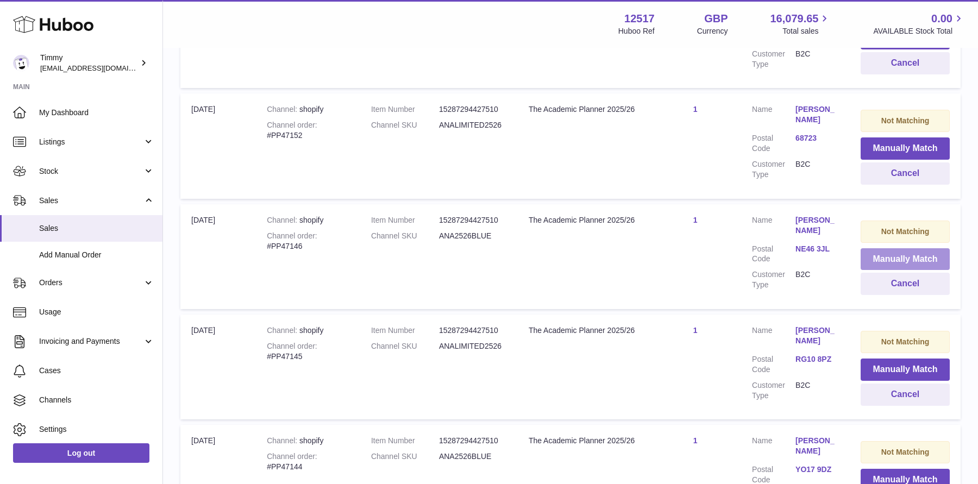
click at [875, 248] on button "Manually Match" at bounding box center [904, 259] width 89 height 22
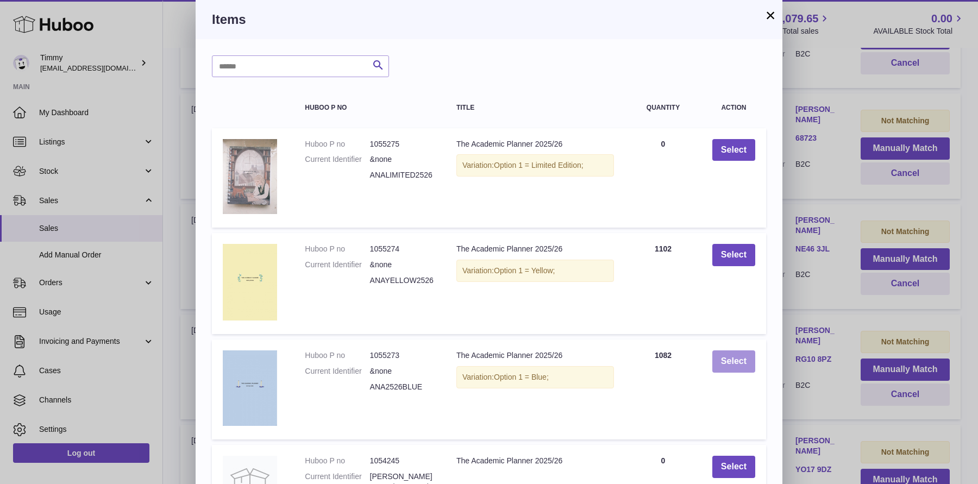
click at [732, 355] on button "Select" at bounding box center [733, 361] width 43 height 22
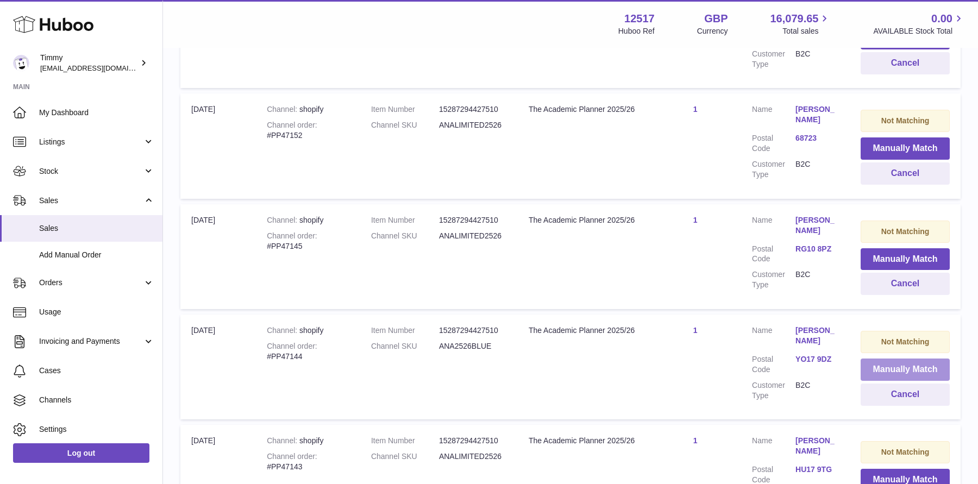
click at [892, 358] on button "Manually Match" at bounding box center [904, 369] width 89 height 22
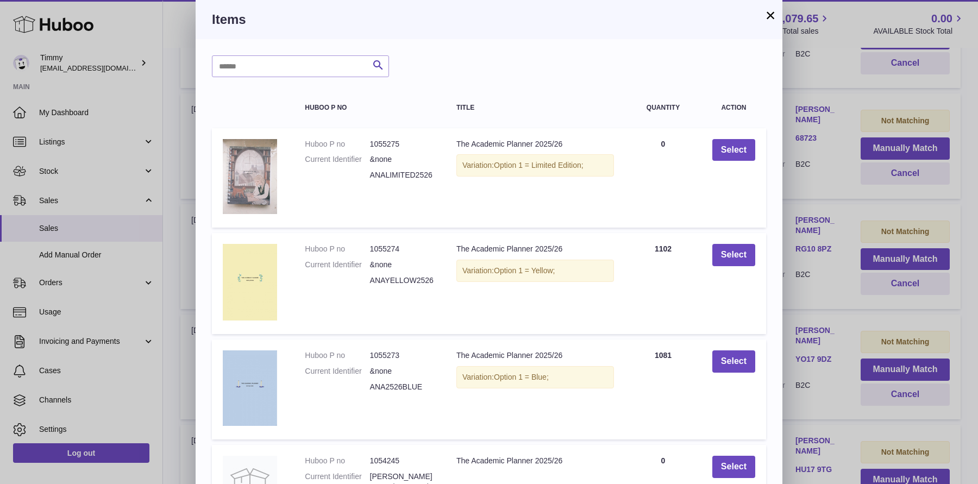
click at [791, 338] on div "× Items Search Huboo P no Title Quantity Action Huboo P no 1055275 Current Iden…" at bounding box center [489, 351] width 978 height 703
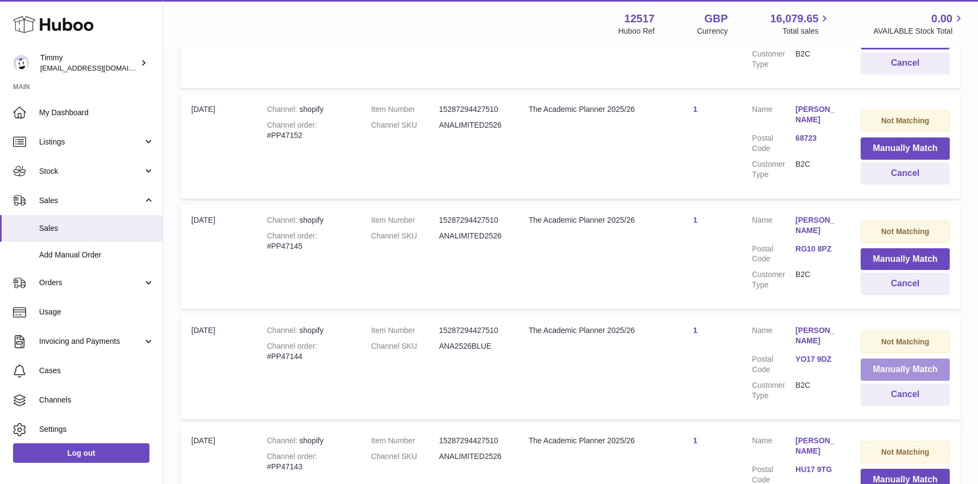
click at [902, 358] on button "Manually Match" at bounding box center [904, 369] width 89 height 22
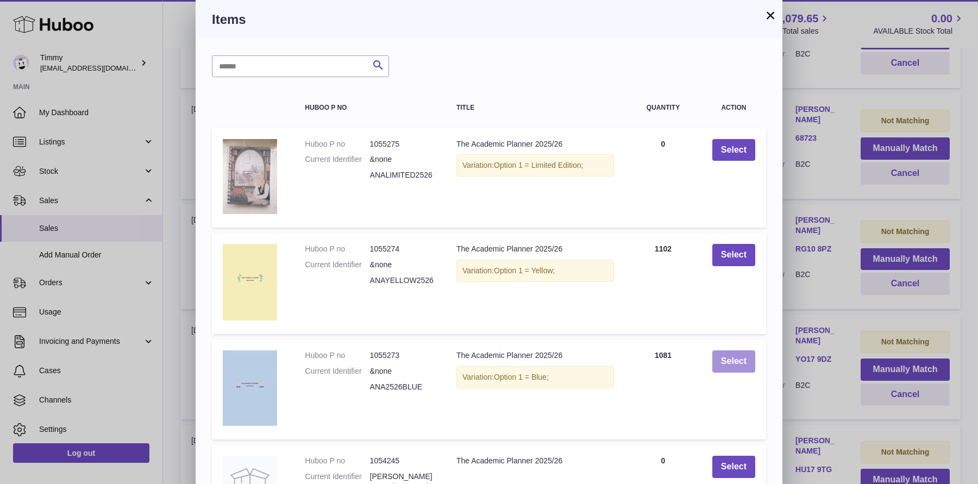
click at [730, 365] on button "Select" at bounding box center [733, 361] width 43 height 22
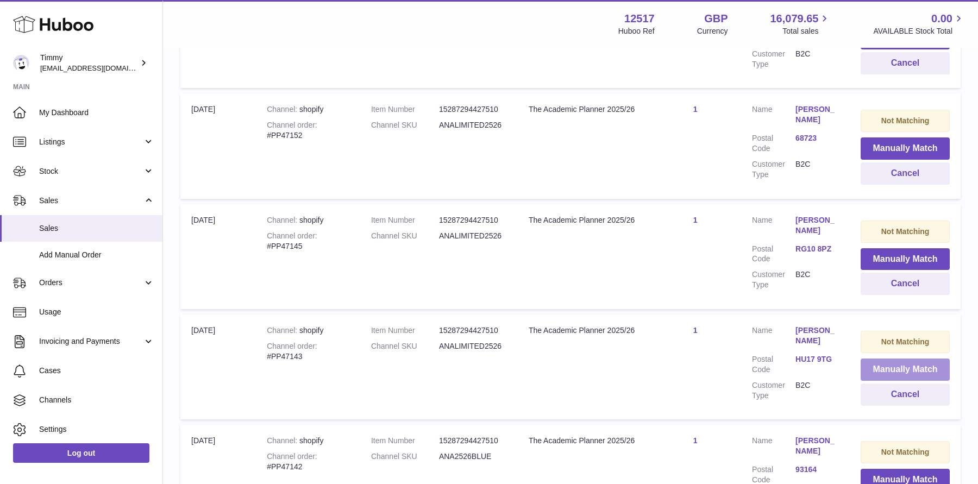
click at [879, 358] on button "Manually Match" at bounding box center [904, 369] width 89 height 22
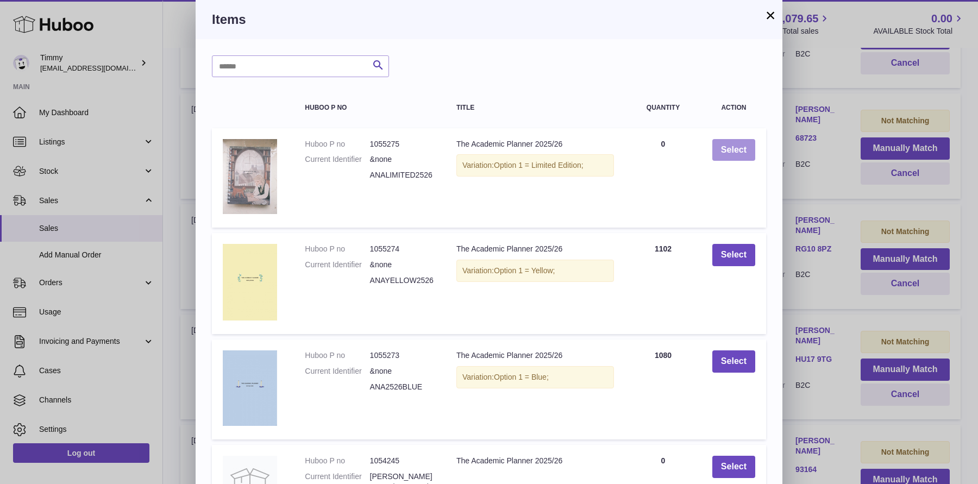
click at [734, 157] on button "Select" at bounding box center [733, 150] width 43 height 22
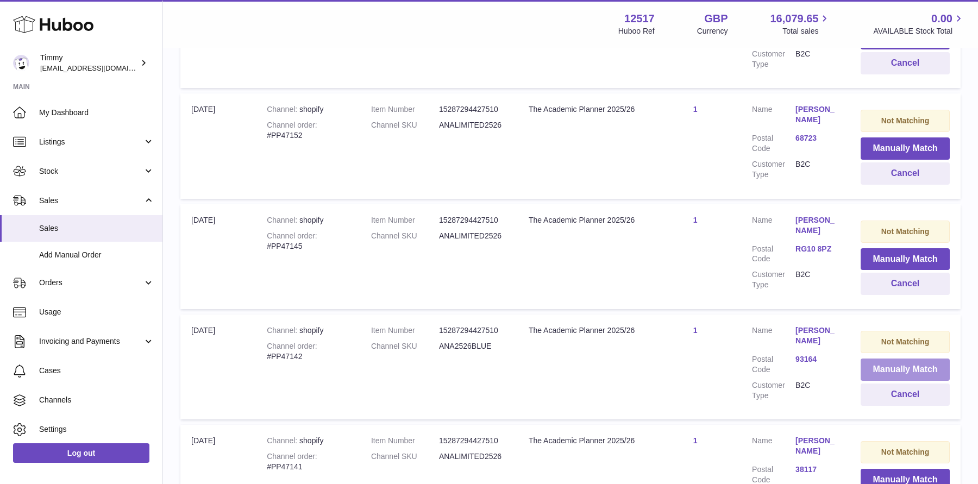
click at [930, 358] on button "Manually Match" at bounding box center [904, 369] width 89 height 22
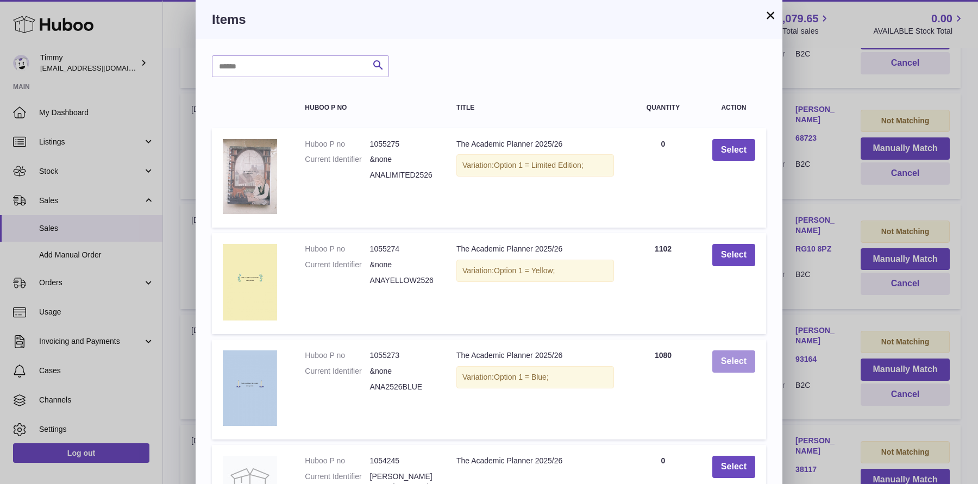
click at [735, 357] on button "Select" at bounding box center [733, 361] width 43 height 22
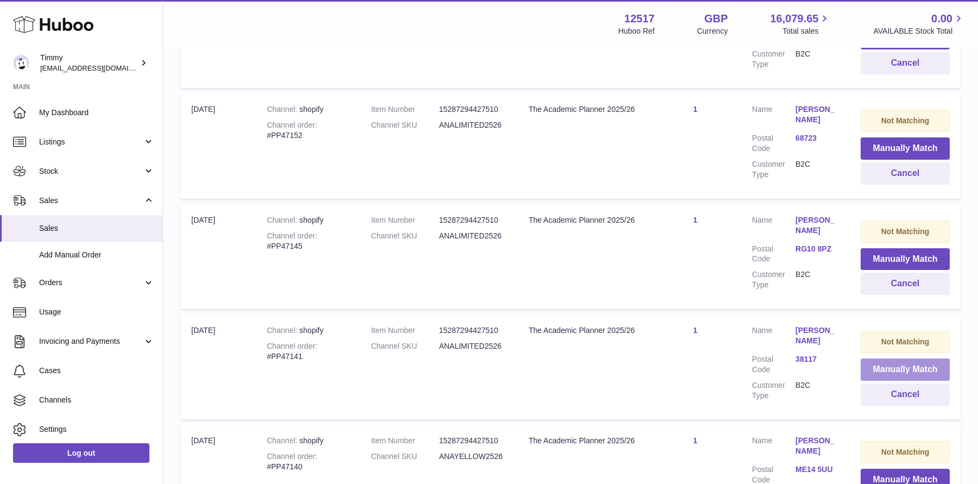
click at [878, 358] on button "Manually Match" at bounding box center [904, 369] width 89 height 22
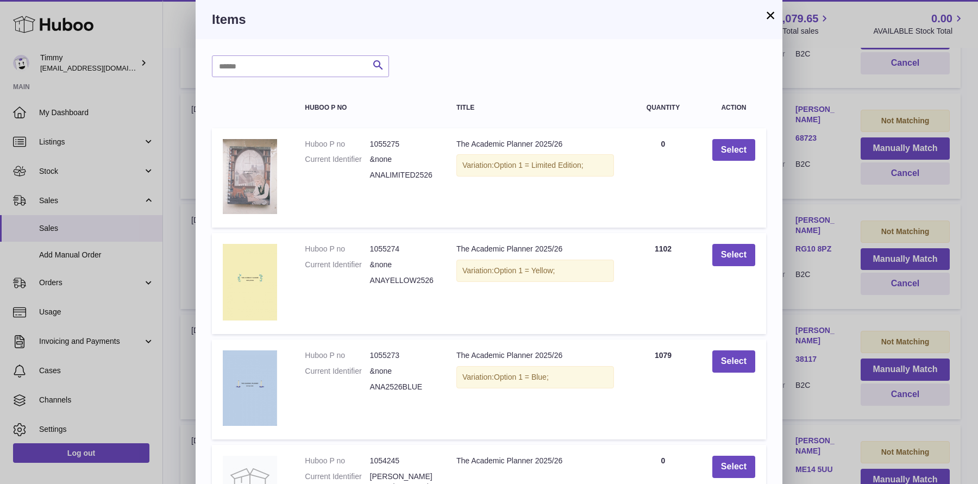
click at [733, 165] on td "Select" at bounding box center [733, 177] width 65 height 99
click at [734, 155] on button "Select" at bounding box center [733, 150] width 43 height 22
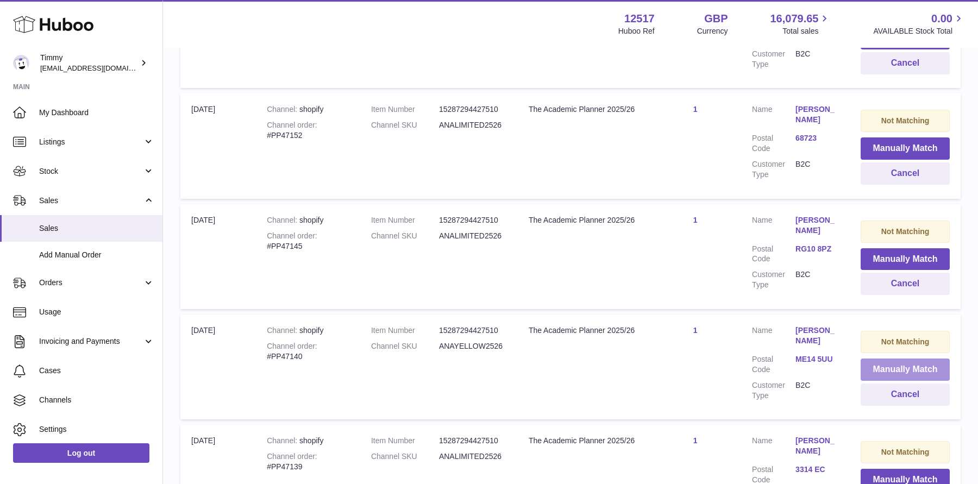
click at [891, 358] on button "Manually Match" at bounding box center [904, 369] width 89 height 22
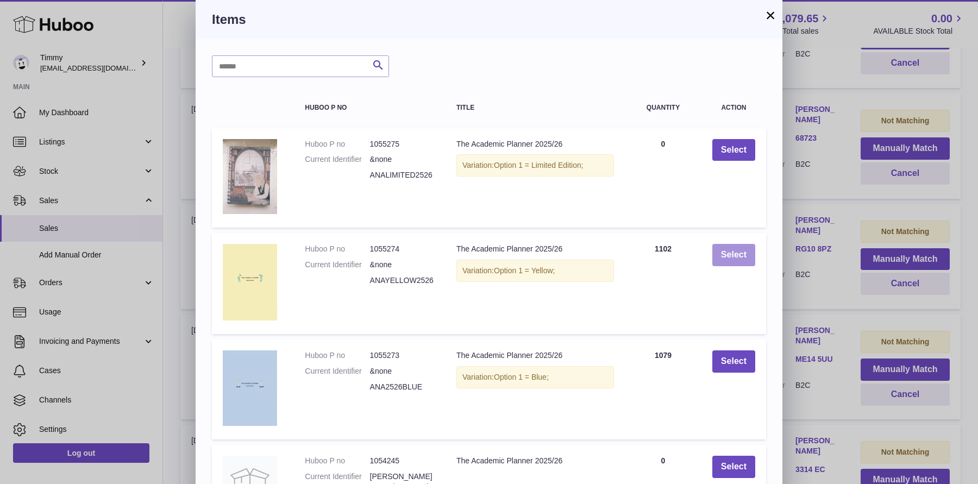
click at [747, 261] on button "Select" at bounding box center [733, 255] width 43 height 22
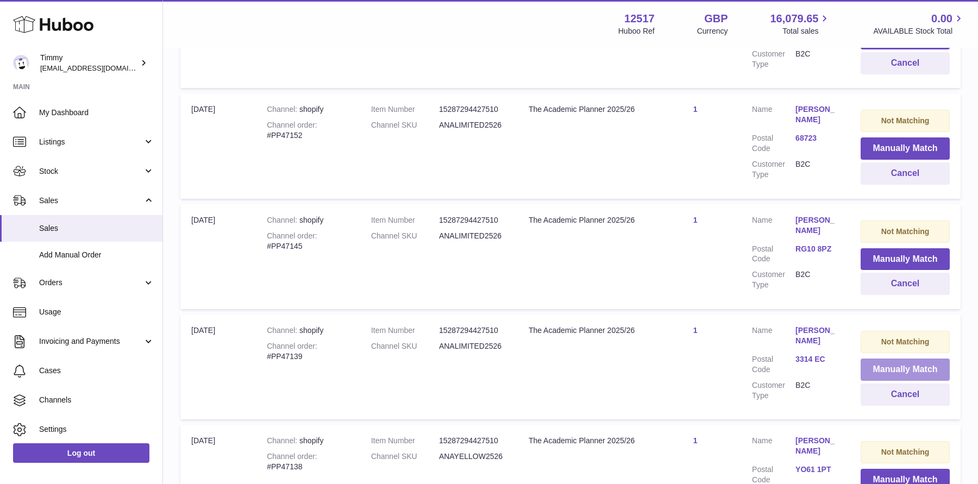
click at [877, 358] on button "Manually Match" at bounding box center [904, 369] width 89 height 22
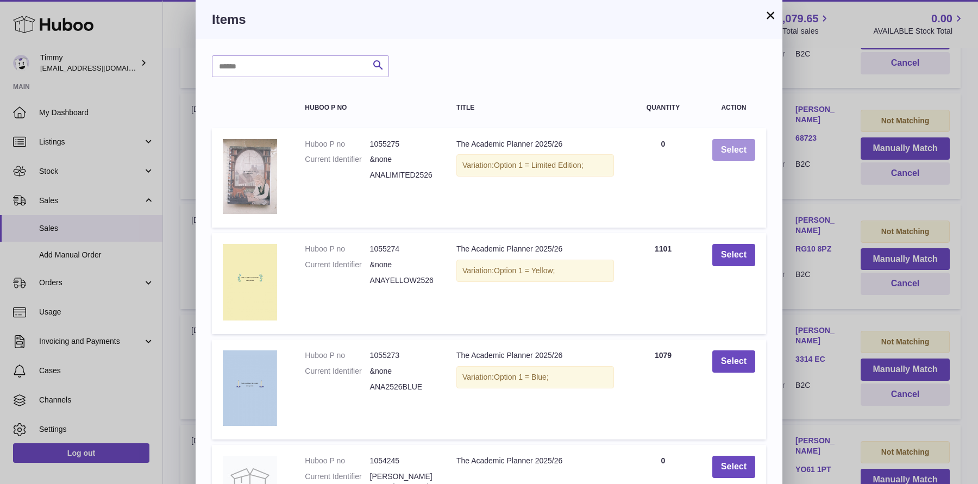
click at [733, 160] on button "Select" at bounding box center [733, 150] width 43 height 22
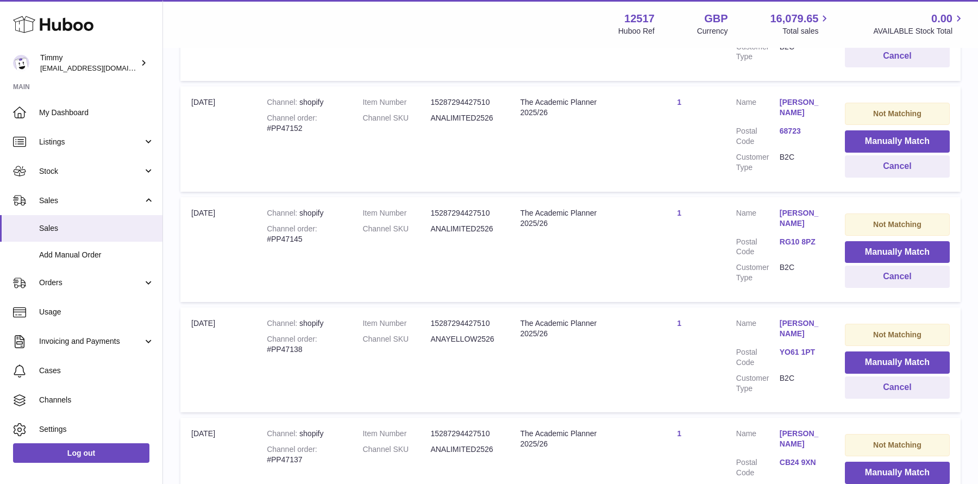
scroll to position [4497, 0]
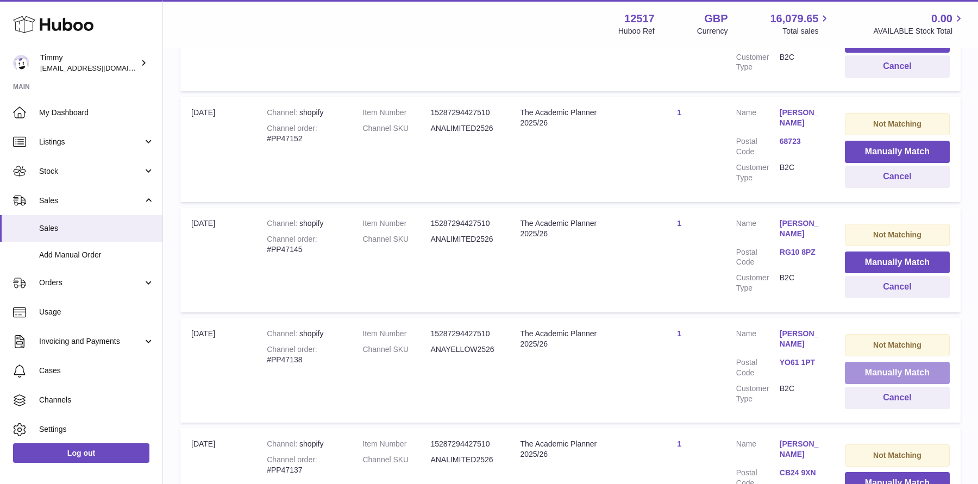
click at [884, 362] on button "Manually Match" at bounding box center [896, 373] width 105 height 22
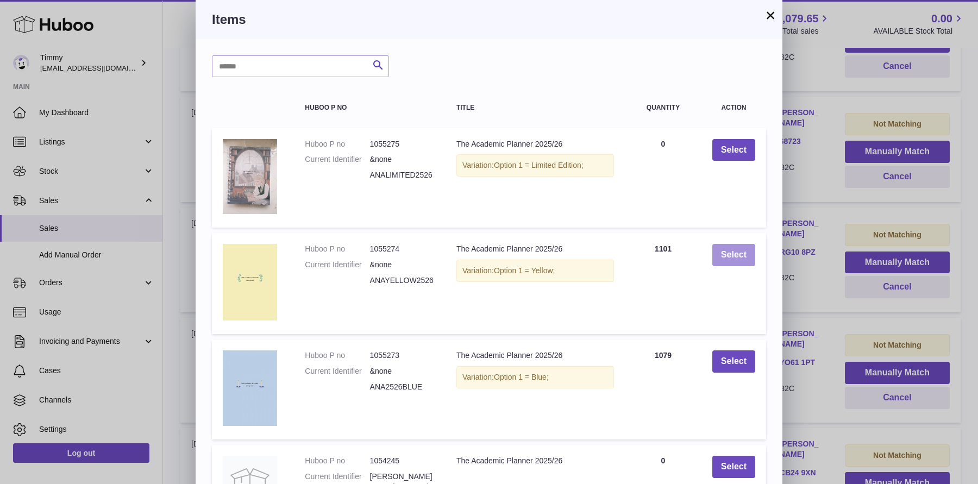
click at [714, 259] on button "Select" at bounding box center [733, 255] width 43 height 22
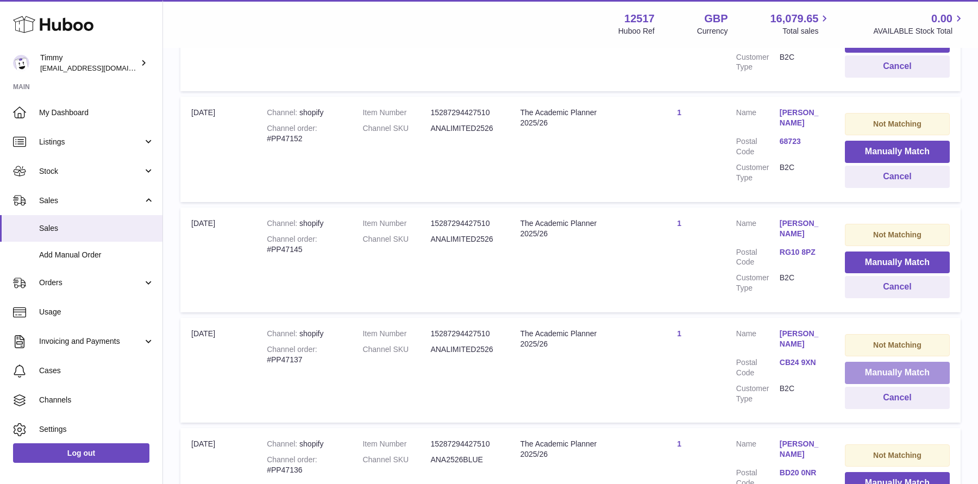
click at [896, 362] on button "Manually Match" at bounding box center [896, 373] width 105 height 22
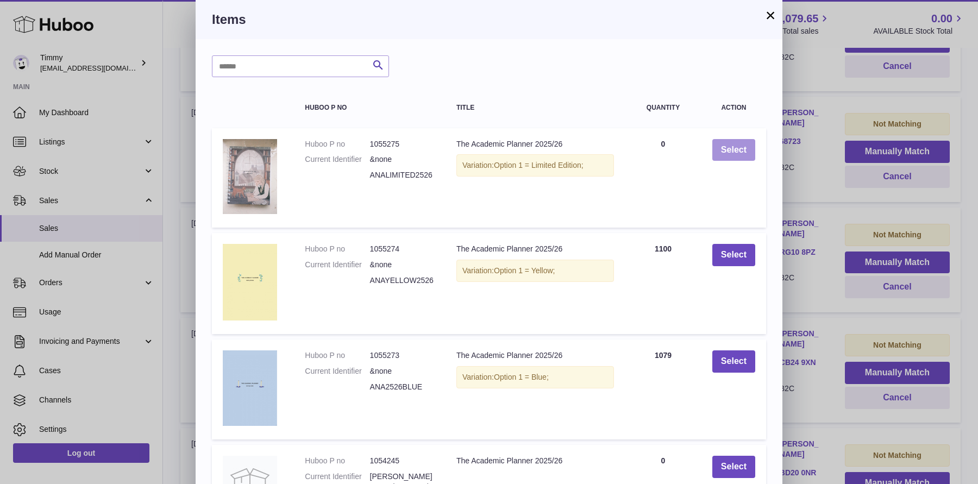
click at [729, 144] on button "Select" at bounding box center [733, 150] width 43 height 22
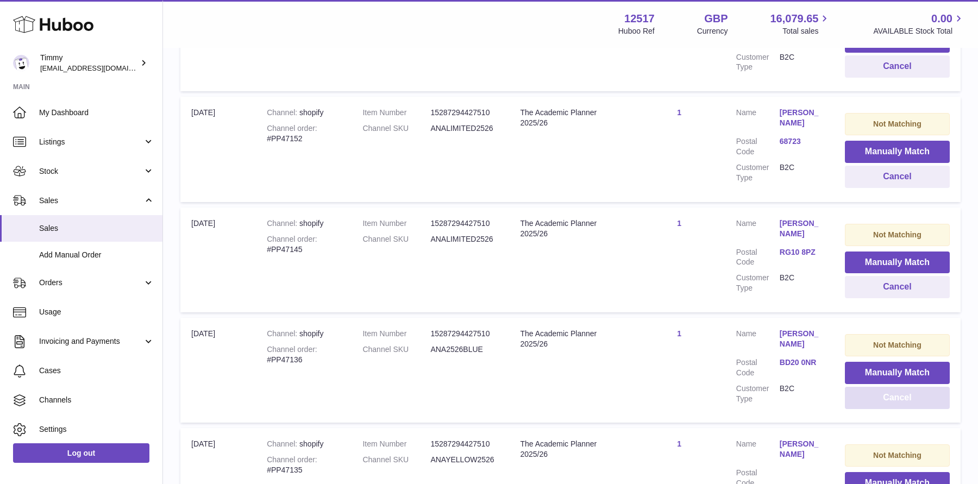
click at [882, 387] on button "Cancel" at bounding box center [896, 398] width 105 height 22
click at [861, 362] on button "Manually Match" at bounding box center [896, 373] width 105 height 22
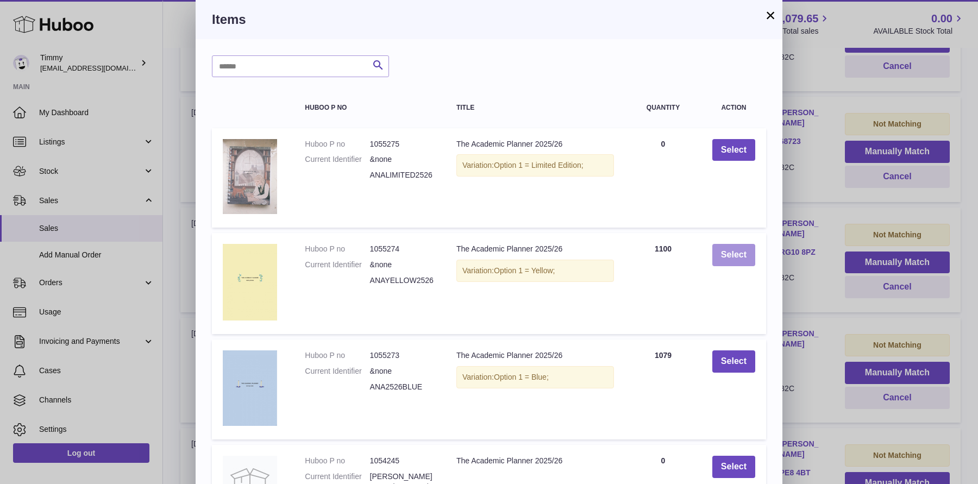
click at [749, 251] on button "Select" at bounding box center [733, 255] width 43 height 22
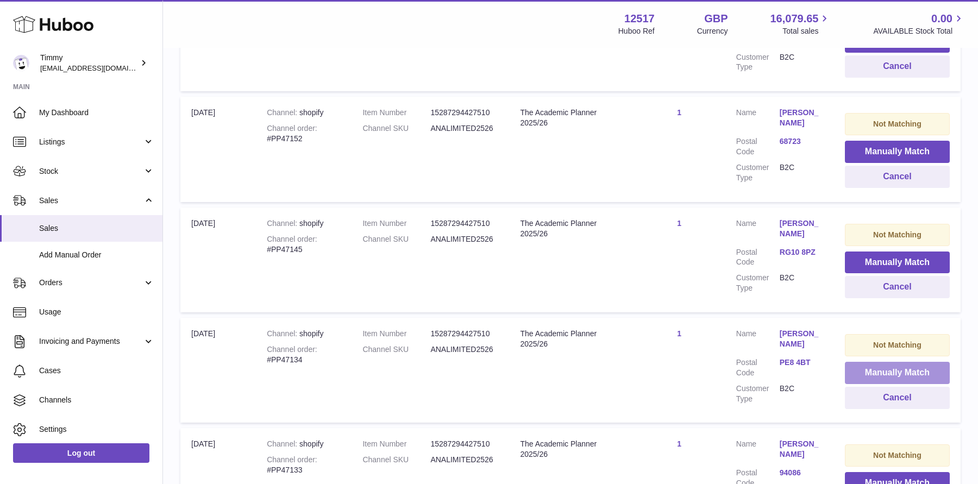
click at [867, 362] on button "Manually Match" at bounding box center [896, 373] width 105 height 22
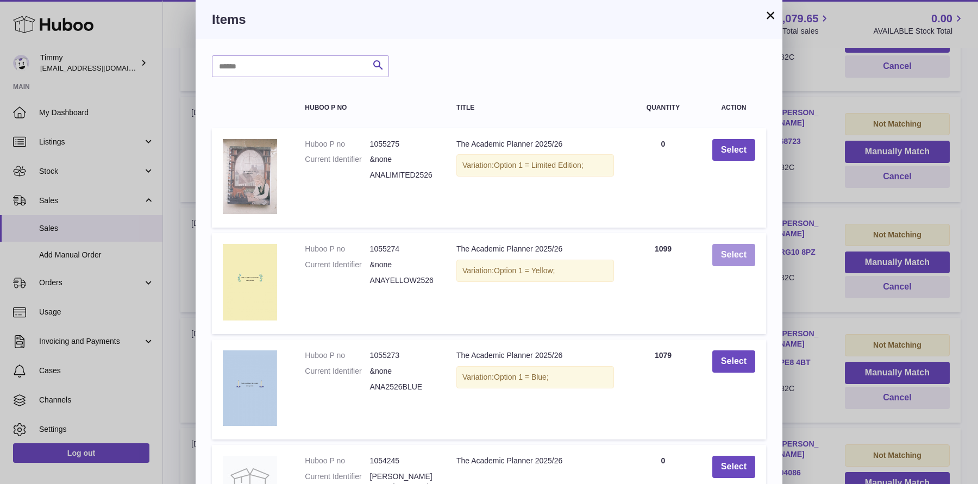
click at [732, 255] on button "Select" at bounding box center [733, 255] width 43 height 22
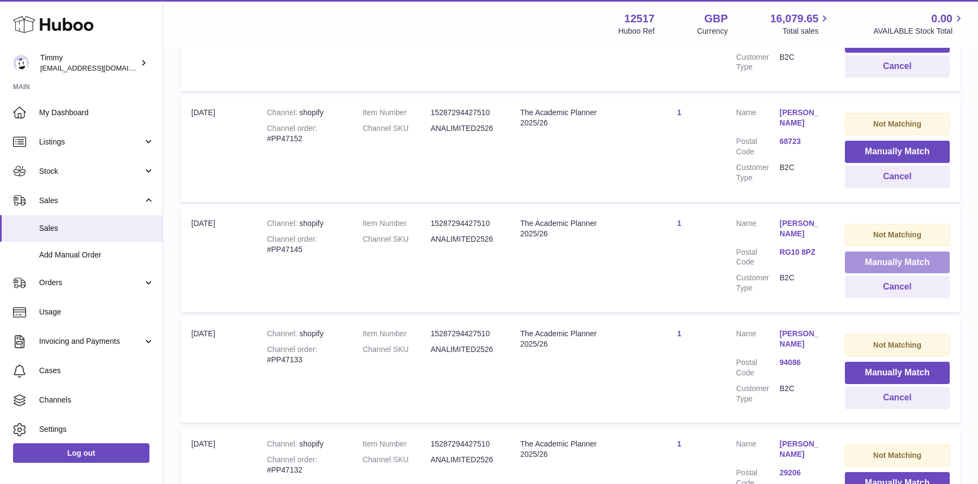
click at [866, 251] on button "Manually Match" at bounding box center [896, 262] width 105 height 22
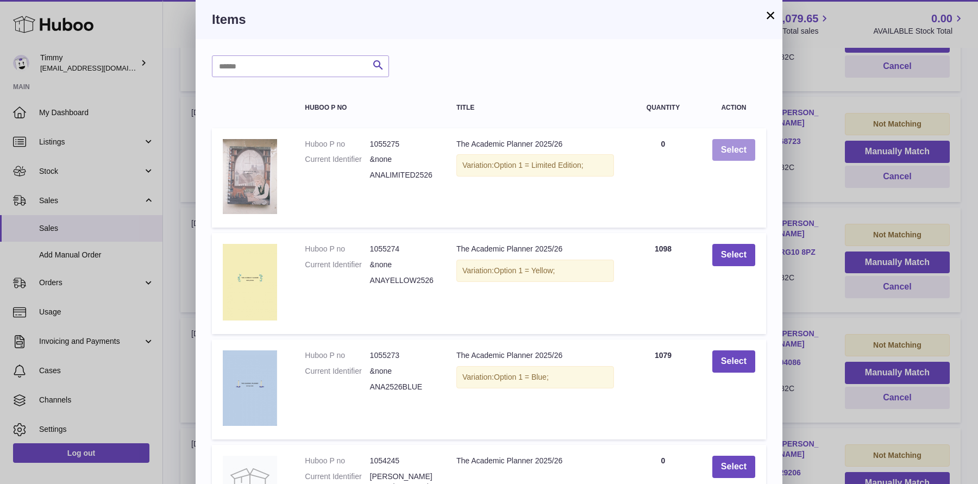
click at [739, 152] on button "Select" at bounding box center [733, 150] width 43 height 22
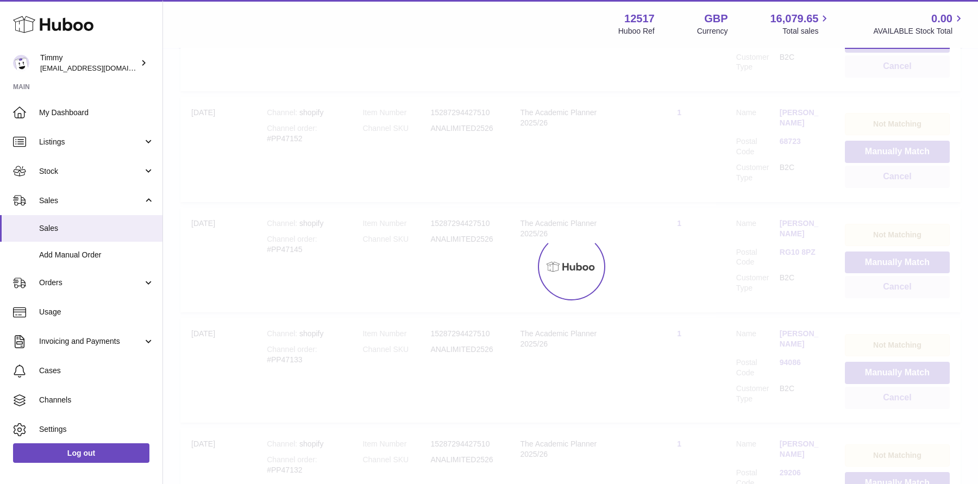
click at [892, 106] on div at bounding box center [570, 266] width 815 height 435
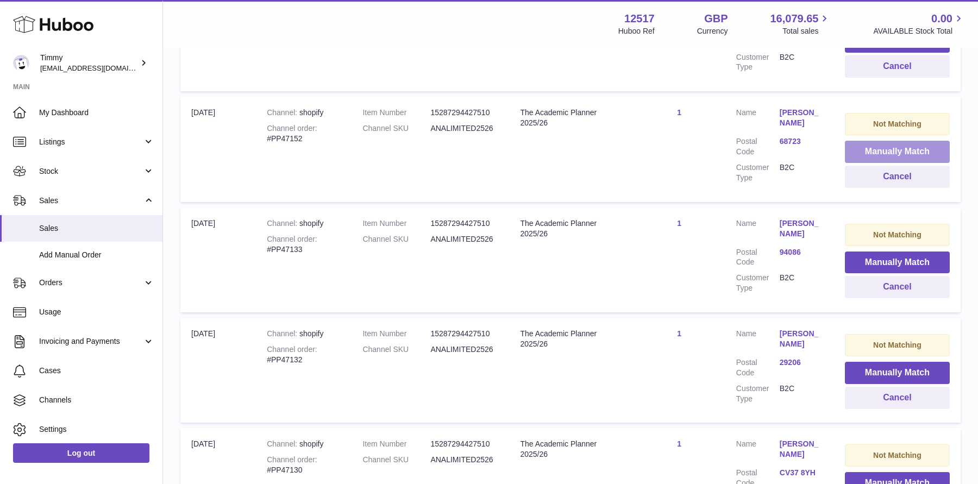
click at [892, 141] on button "Manually Match" at bounding box center [896, 152] width 105 height 22
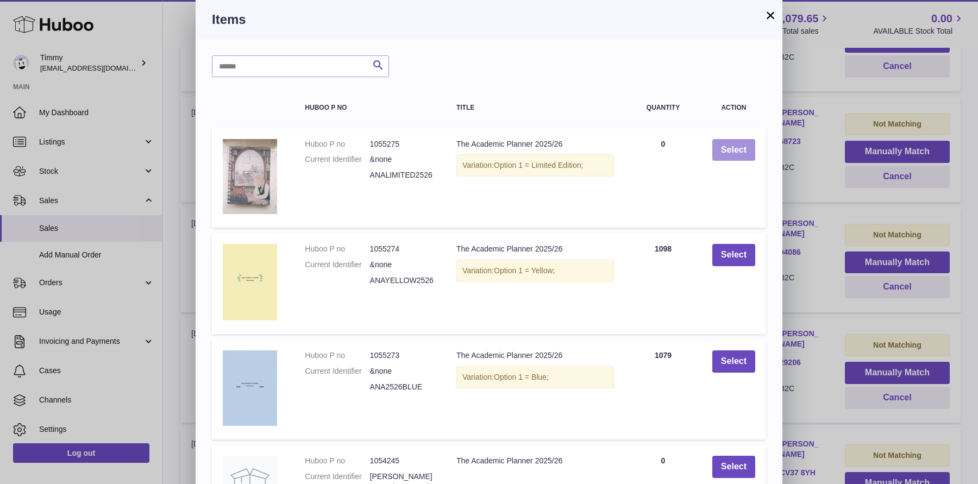
click at [735, 143] on button "Select" at bounding box center [733, 150] width 43 height 22
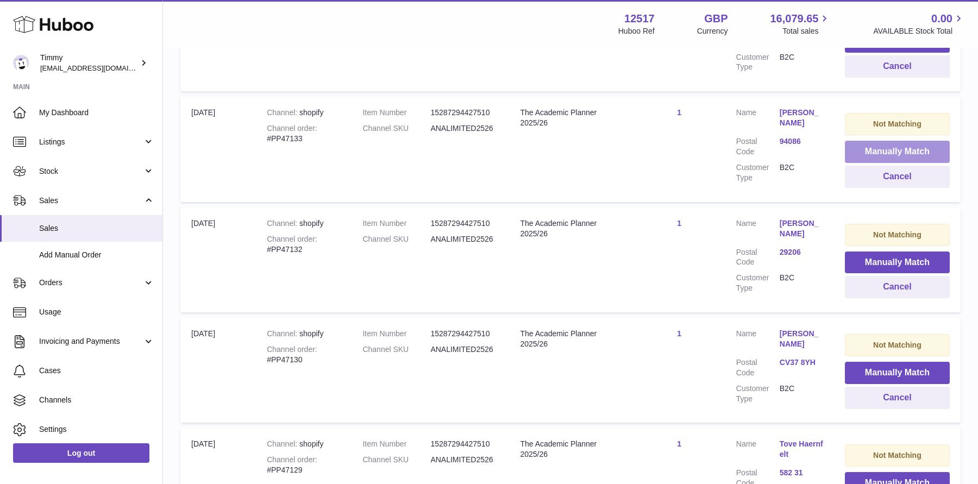
click at [858, 141] on button "Manually Match" at bounding box center [896, 152] width 105 height 22
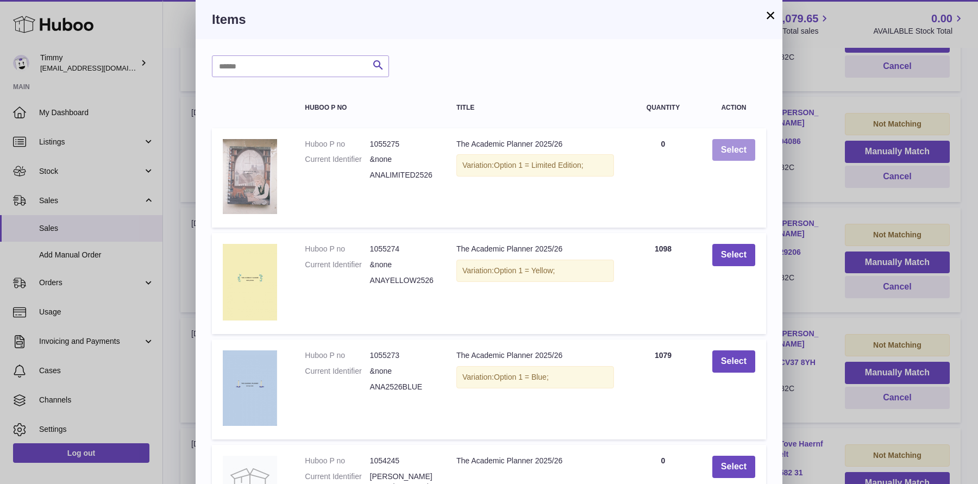
click at [737, 149] on button "Select" at bounding box center [733, 150] width 43 height 22
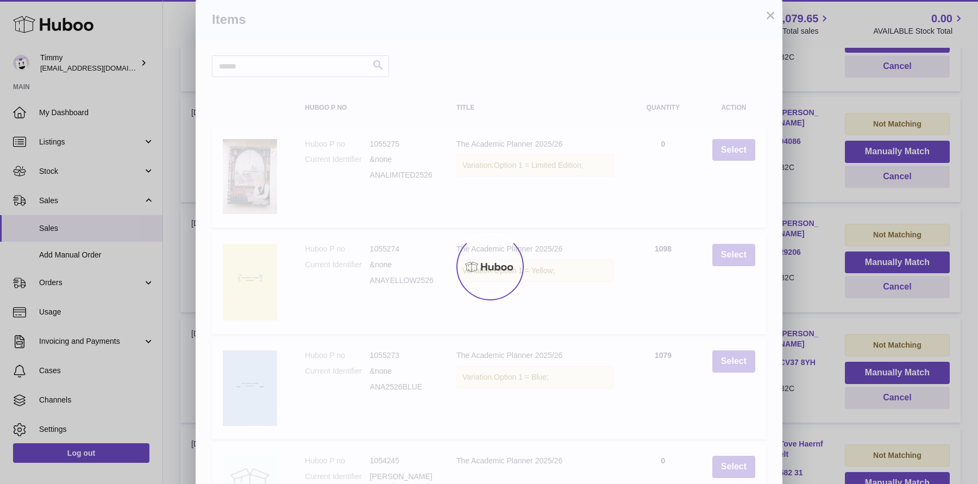
click at [845, 135] on div at bounding box center [489, 266] width 978 height 435
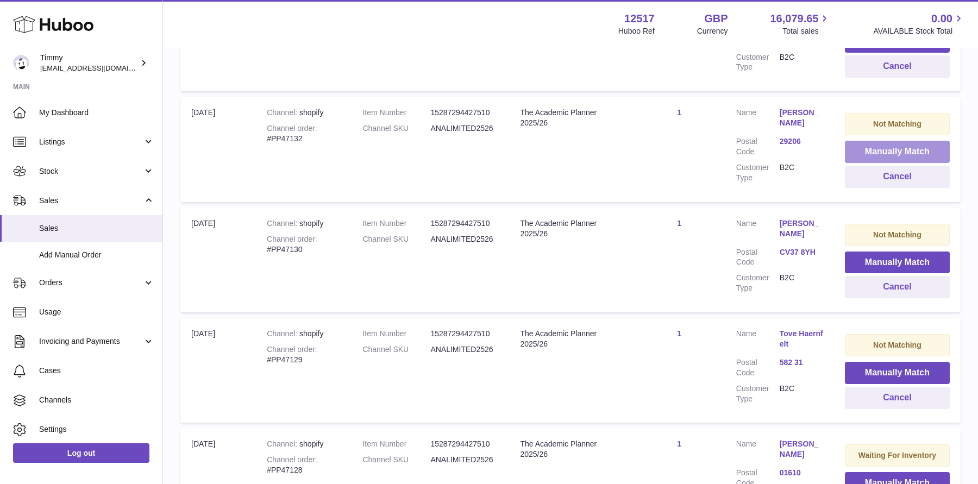
click at [867, 141] on button "Manually Match" at bounding box center [896, 152] width 105 height 22
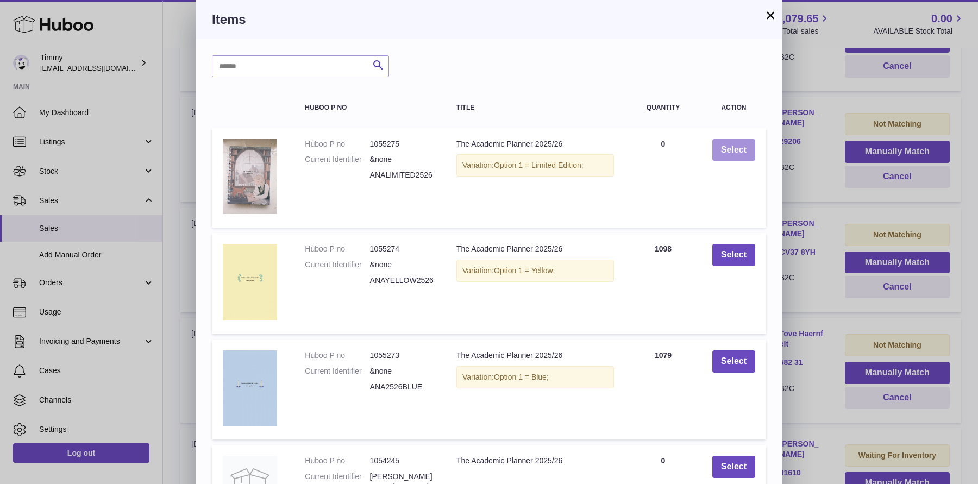
click at [734, 148] on button "Select" at bounding box center [733, 150] width 43 height 22
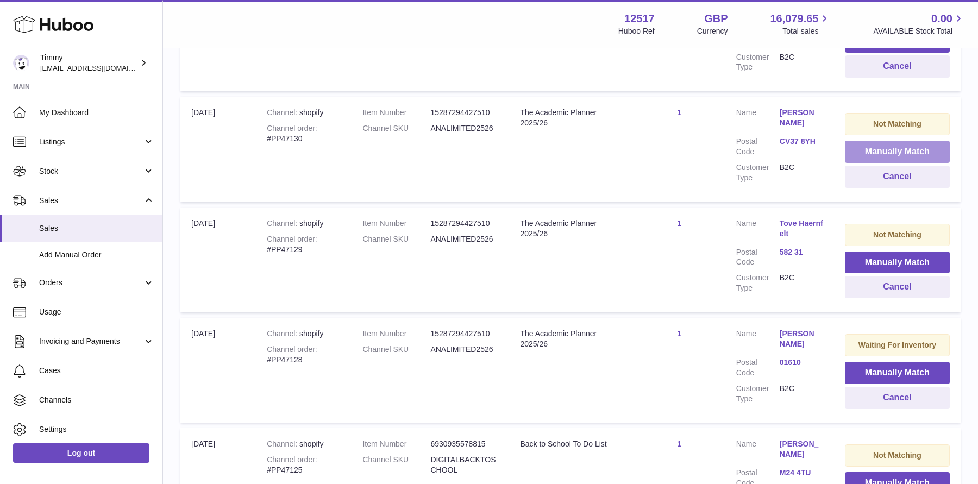
click at [863, 141] on button "Manually Match" at bounding box center [896, 152] width 105 height 22
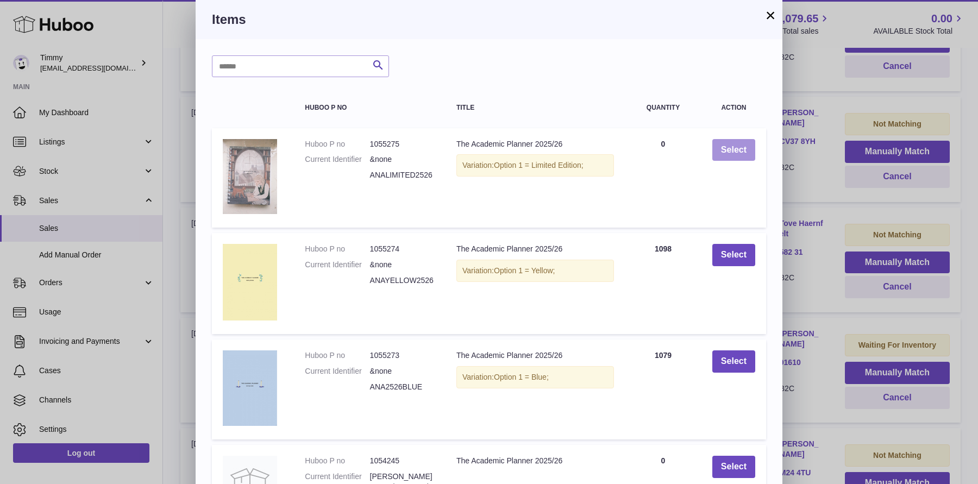
click at [728, 144] on button "Select" at bounding box center [733, 150] width 43 height 22
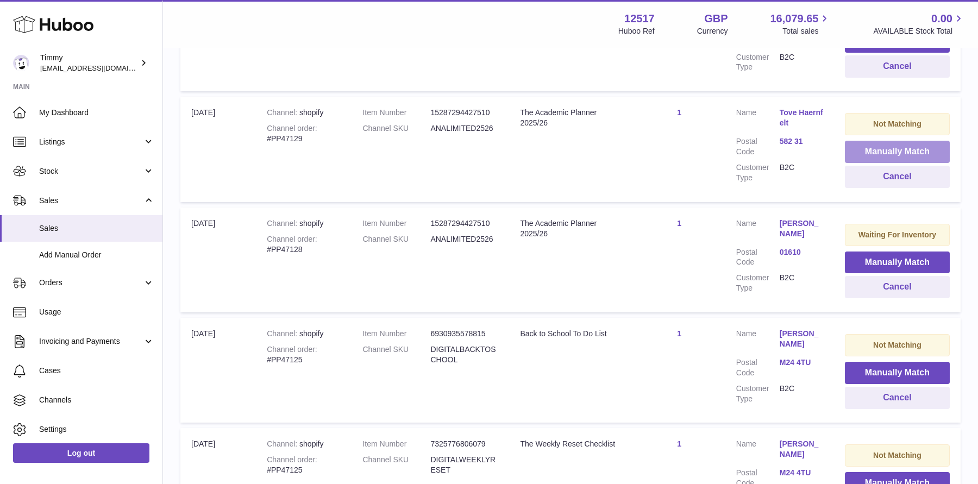
click at [858, 141] on button "Manually Match" at bounding box center [896, 152] width 105 height 22
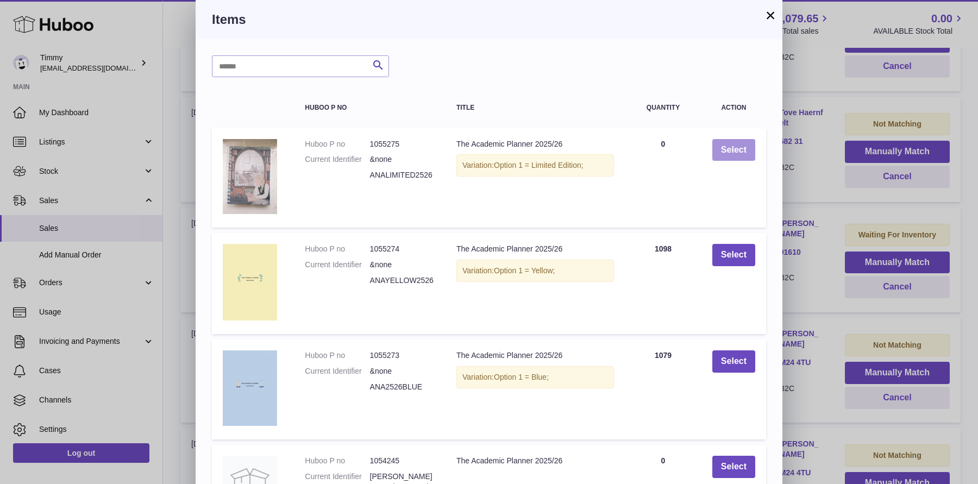
click at [721, 153] on button "Select" at bounding box center [733, 150] width 43 height 22
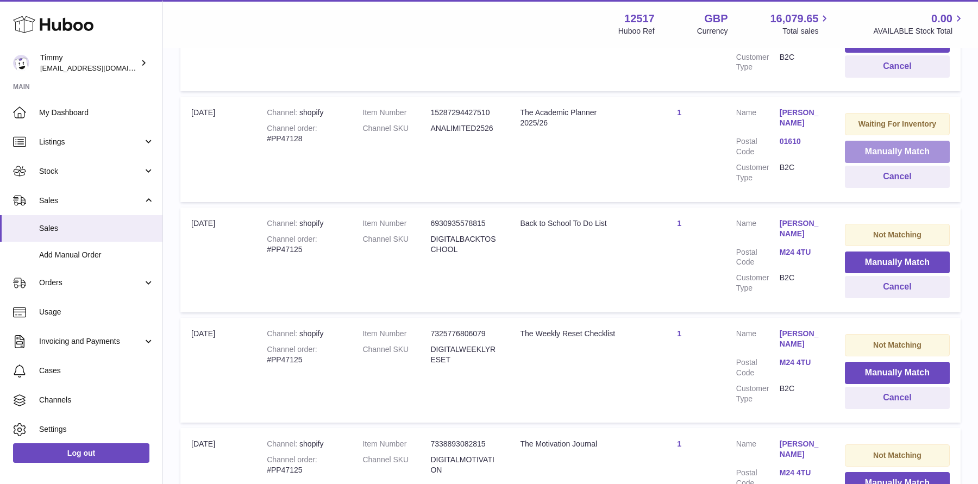
click at [861, 141] on button "Manually Match" at bounding box center [896, 152] width 105 height 22
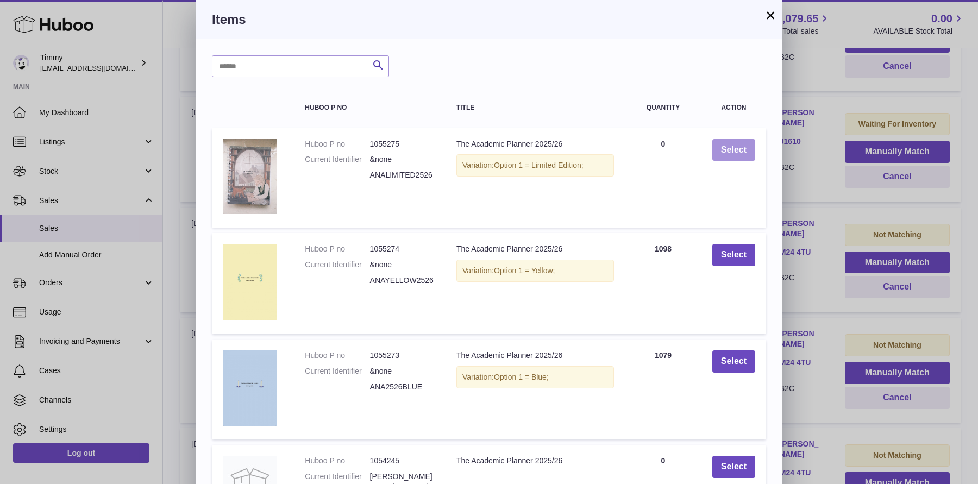
click at [732, 141] on button "Select" at bounding box center [733, 150] width 43 height 22
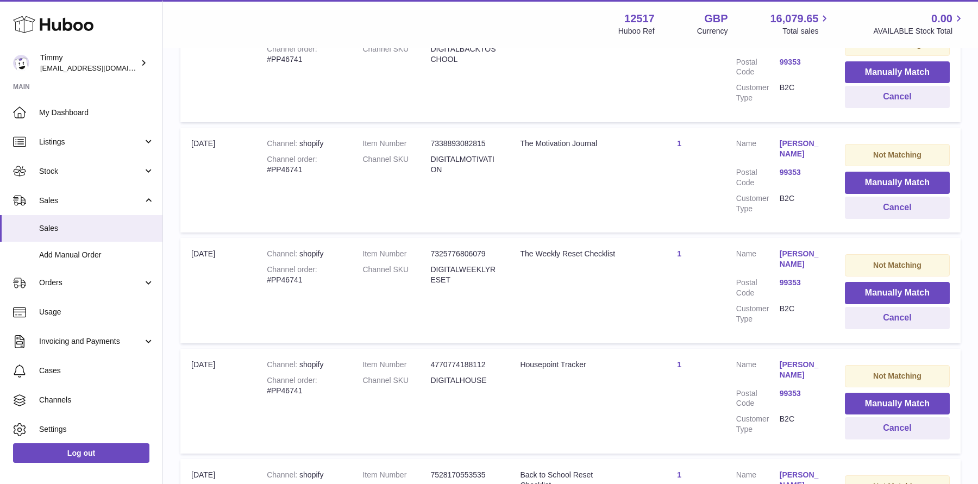
scroll to position [10902, 0]
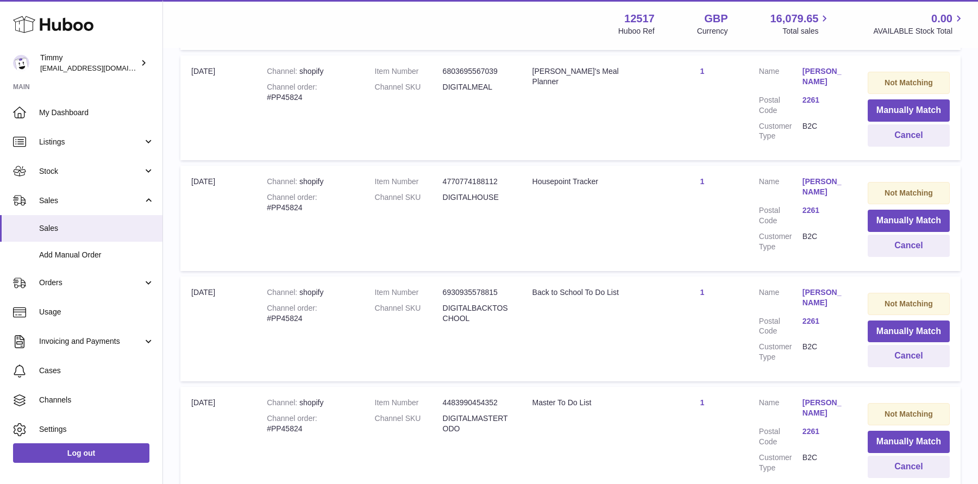
scroll to position [10888, 0]
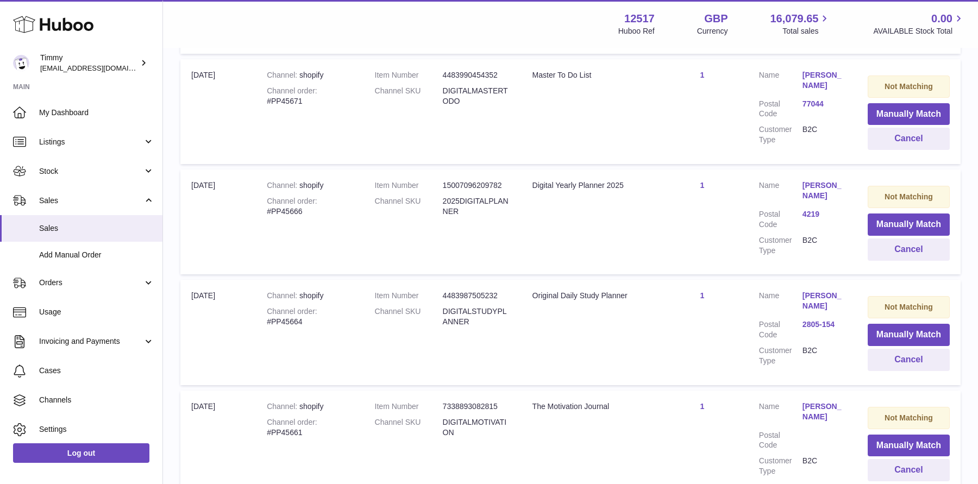
scroll to position [10748, 0]
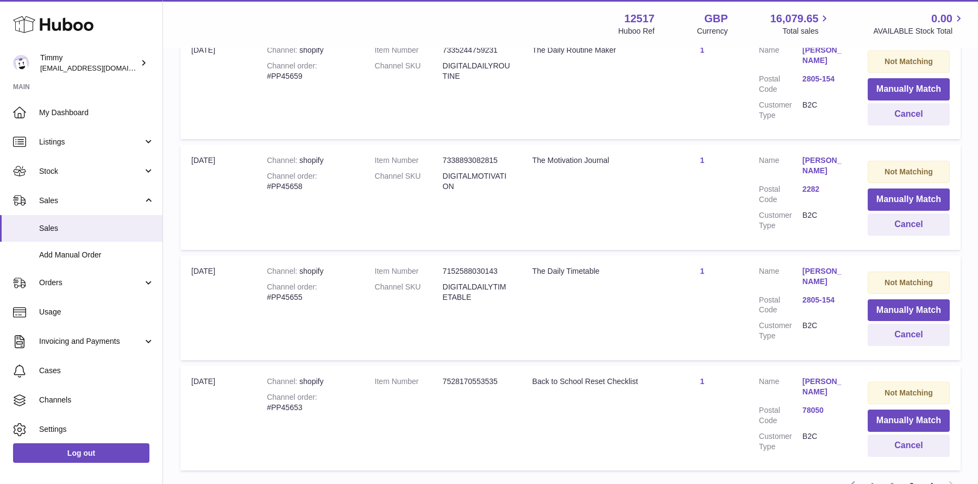
click at [912, 476] on link "3" at bounding box center [911, 486] width 20 height 20
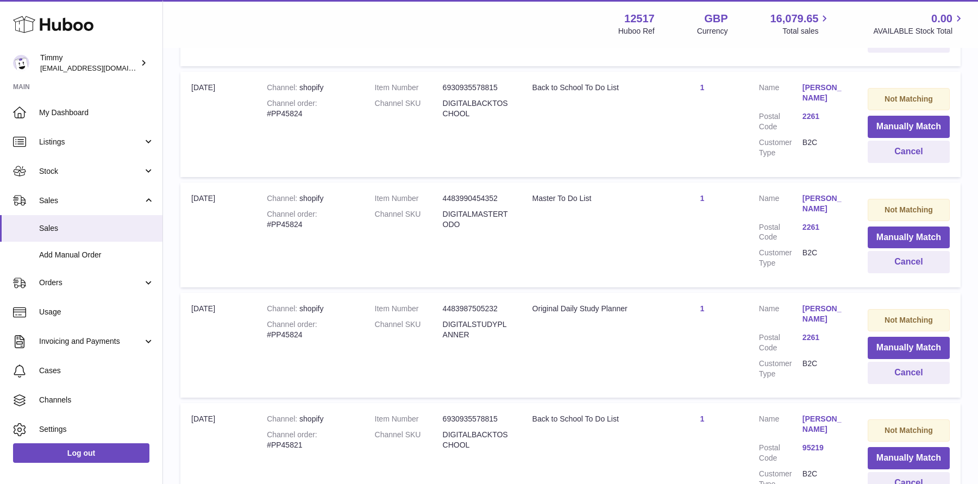
scroll to position [10888, 0]
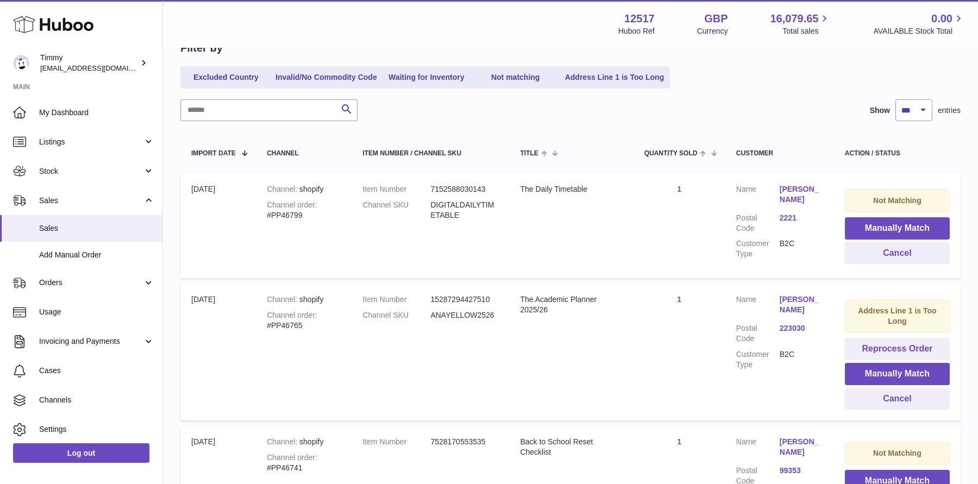
scroll to position [117, 0]
click at [920, 350] on button "Reprocess Order" at bounding box center [896, 348] width 105 height 22
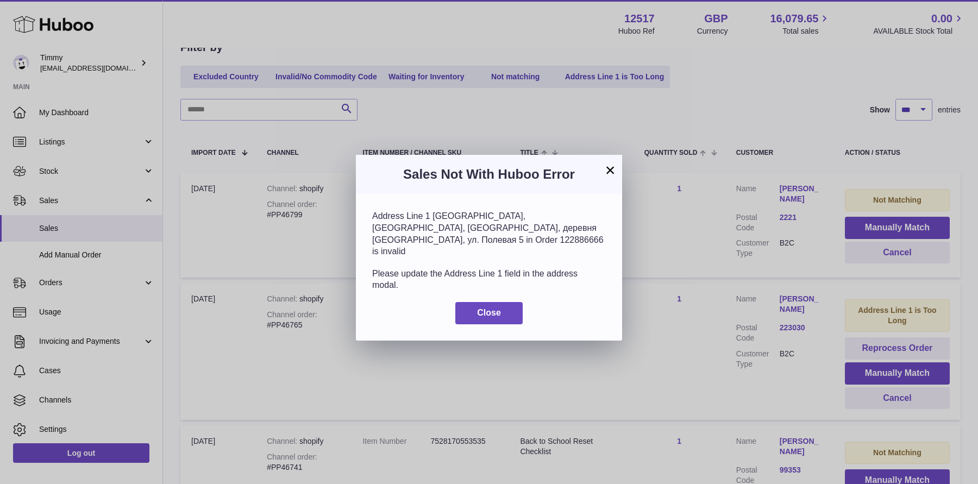
click at [610, 165] on button "×" at bounding box center [609, 169] width 13 height 13
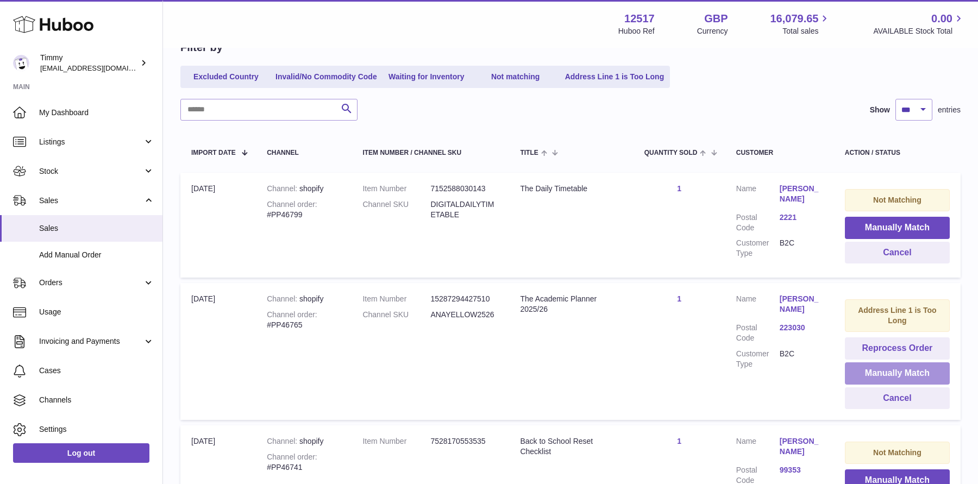
click at [872, 364] on button "Manually Match" at bounding box center [896, 373] width 105 height 22
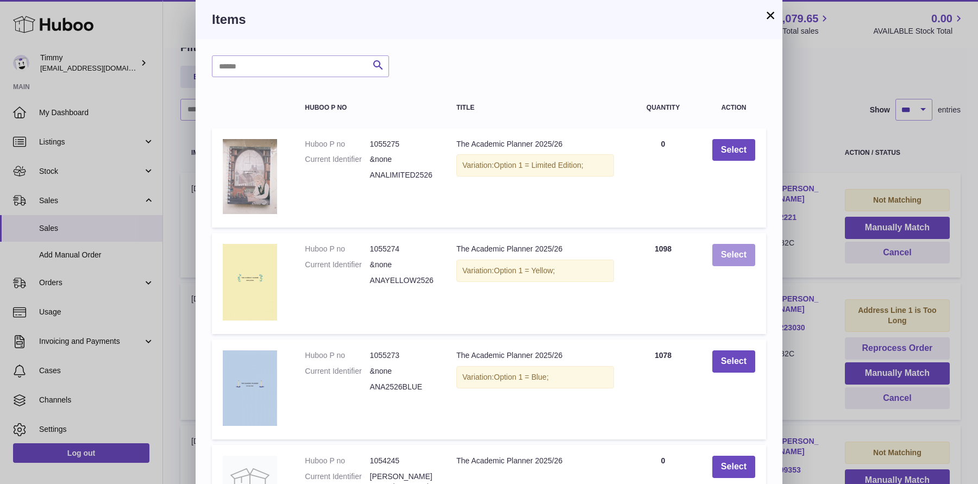
click at [727, 254] on button "Select" at bounding box center [733, 255] width 43 height 22
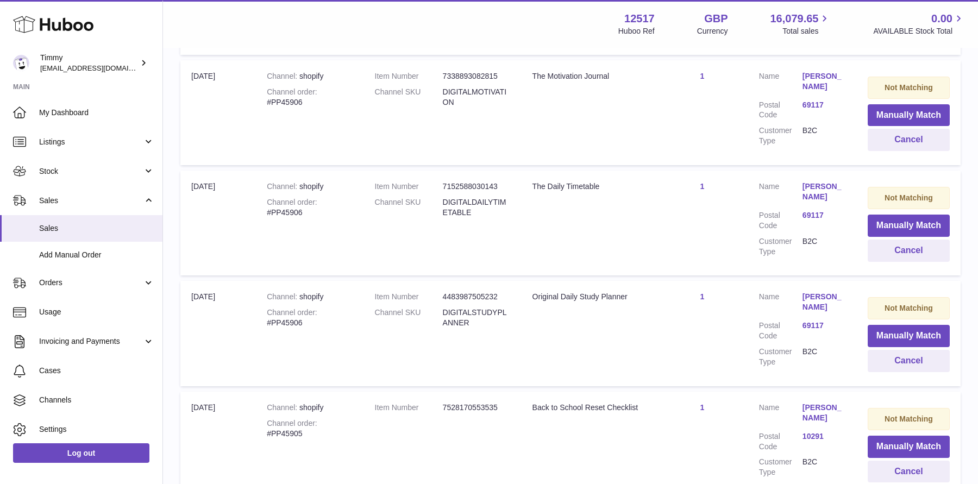
scroll to position [10870, 0]
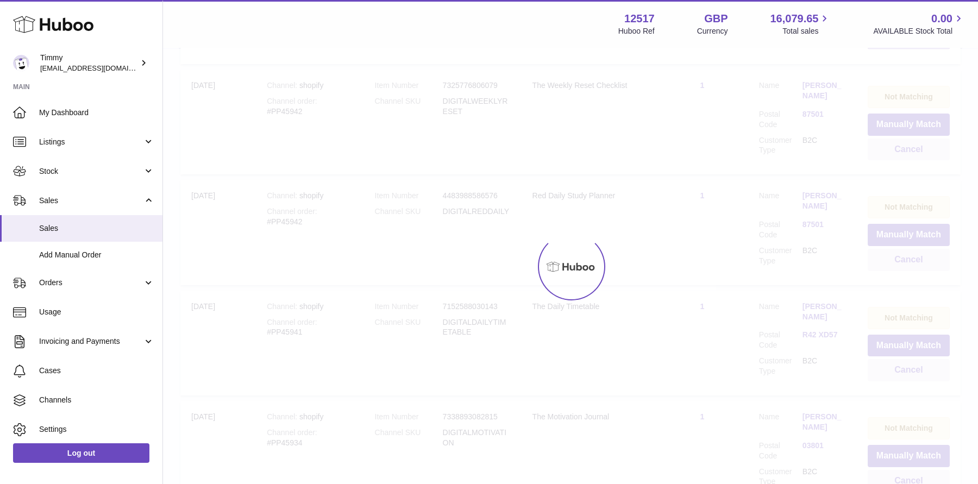
scroll to position [49, 0]
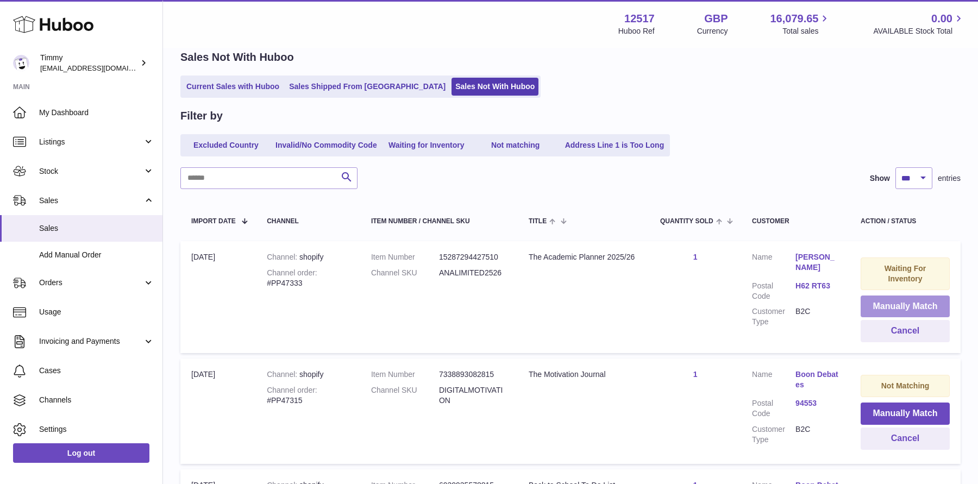
click at [915, 302] on button "Manually Match" at bounding box center [904, 306] width 89 height 22
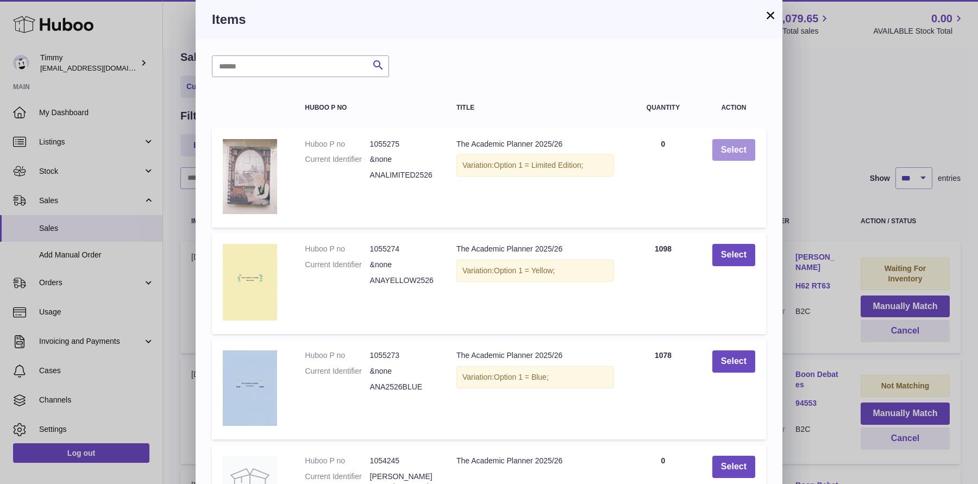
click at [736, 146] on button "Select" at bounding box center [733, 150] width 43 height 22
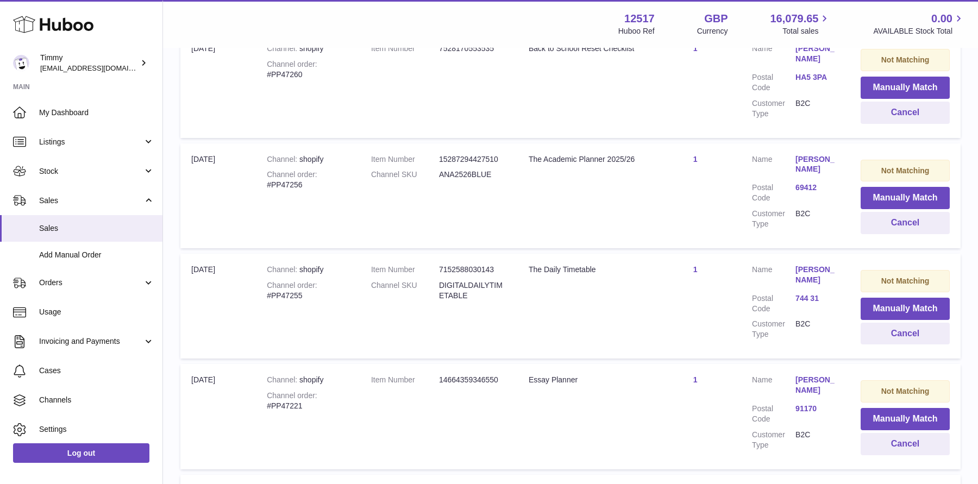
scroll to position [2899, 0]
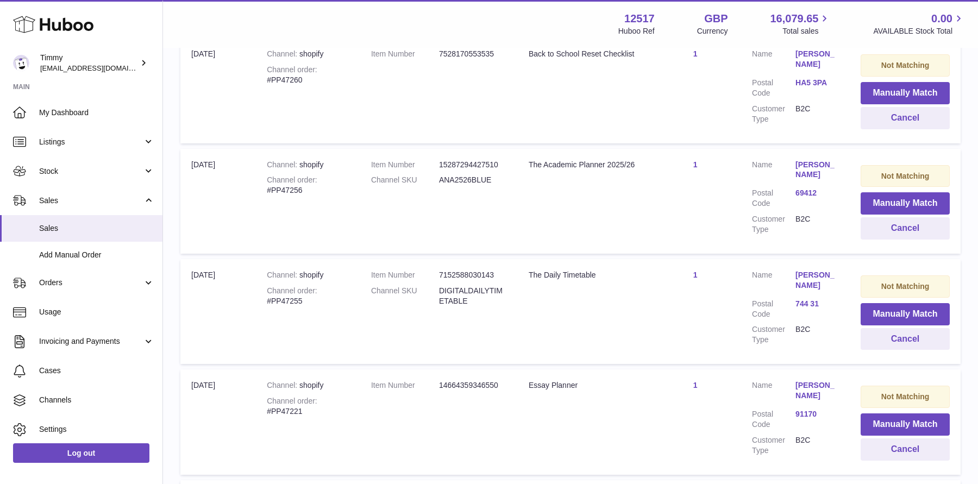
click at [869, 311] on td "Not Matching Manually Match Cancel" at bounding box center [904, 311] width 111 height 105
click at [878, 192] on button "Manually Match" at bounding box center [904, 203] width 89 height 22
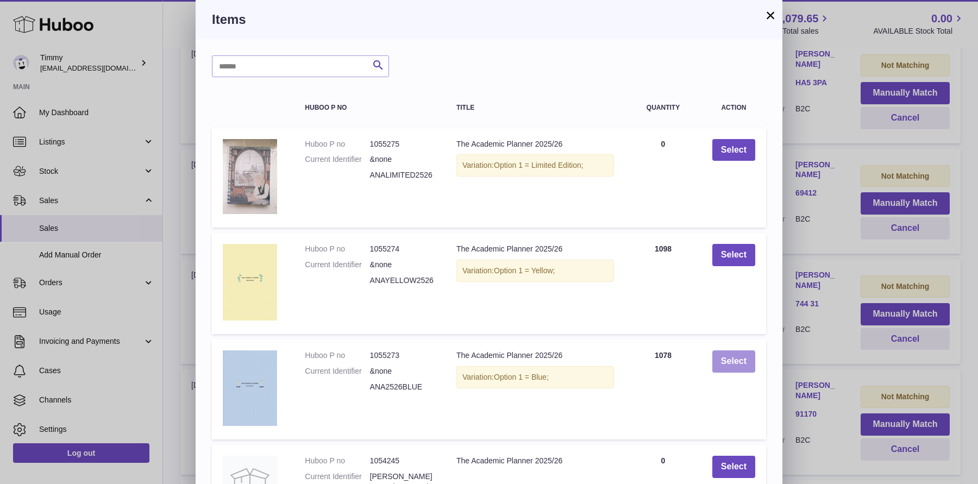
click at [754, 356] on button "Select" at bounding box center [733, 361] width 43 height 22
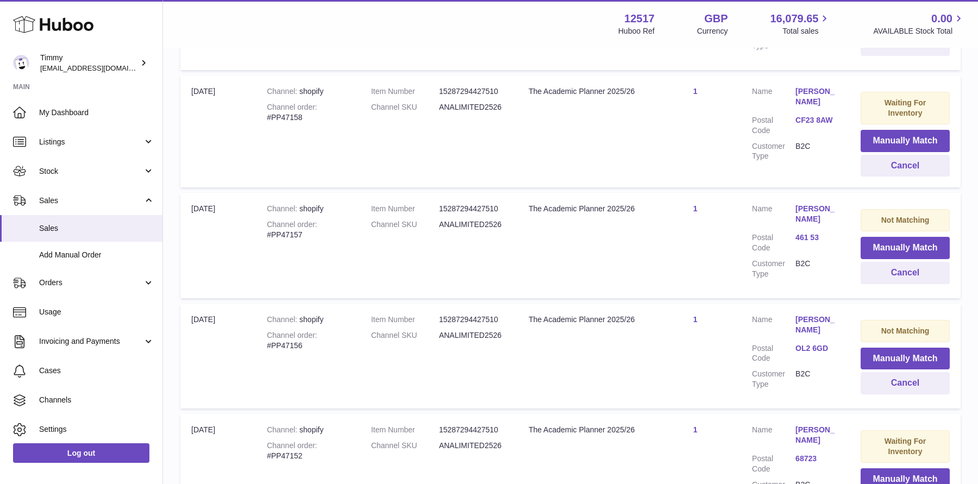
scroll to position [4077, 0]
click at [887, 236] on button "Manually Match" at bounding box center [904, 247] width 89 height 22
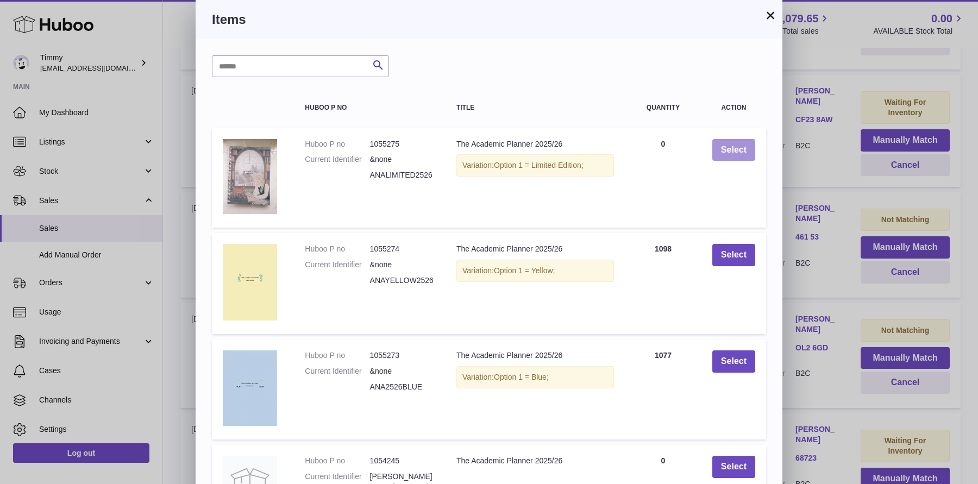
click at [734, 150] on button "Select" at bounding box center [733, 150] width 43 height 22
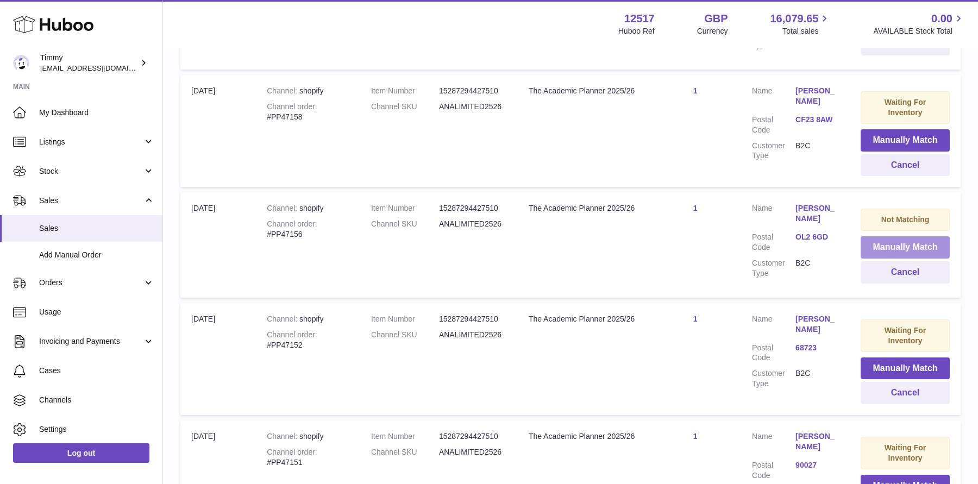
click at [869, 236] on button "Manually Match" at bounding box center [904, 247] width 89 height 22
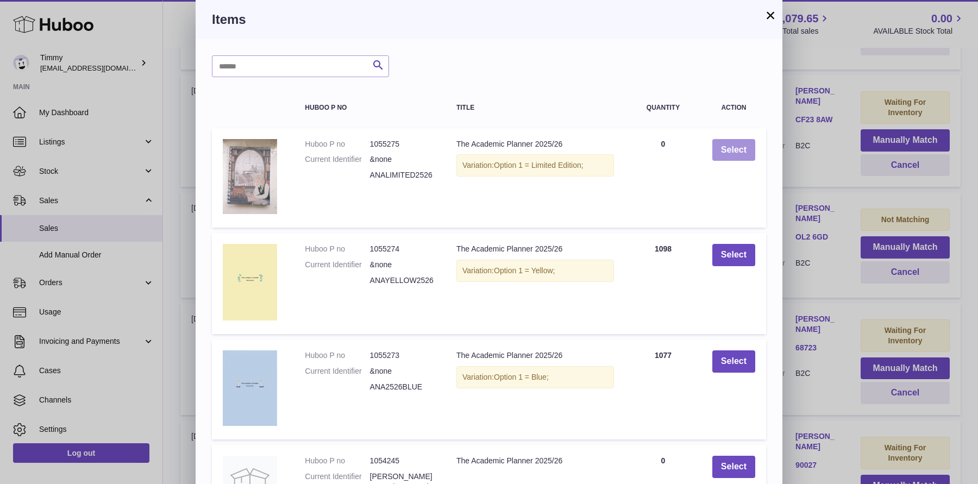
click at [720, 154] on button "Select" at bounding box center [733, 150] width 43 height 22
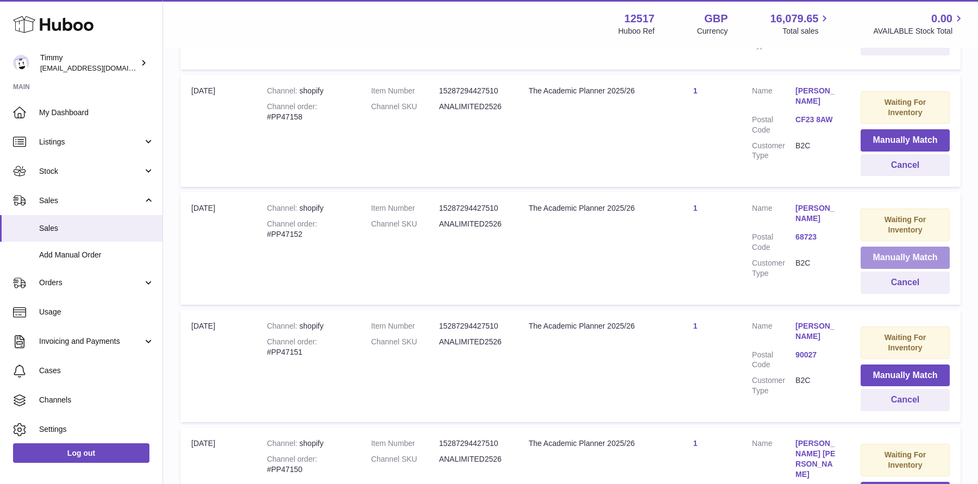
click at [893, 247] on button "Manually Match" at bounding box center [904, 258] width 89 height 22
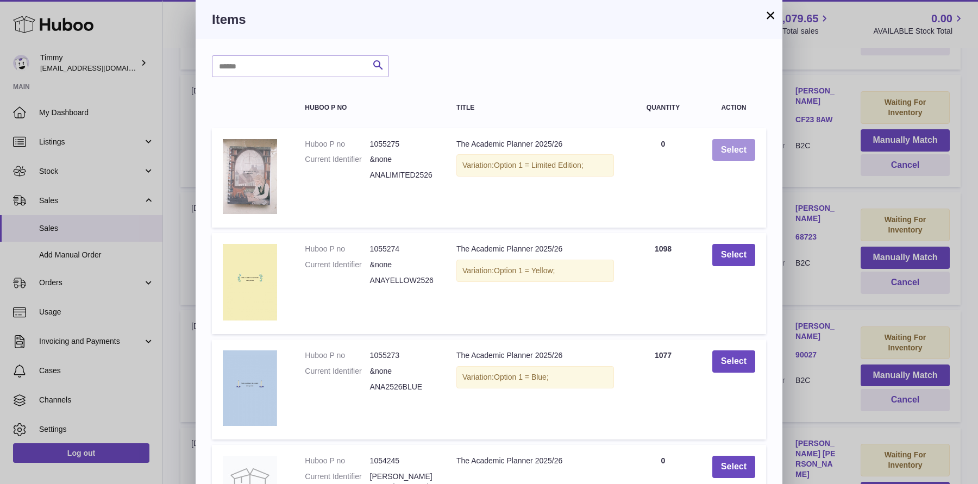
click at [731, 156] on button "Select" at bounding box center [733, 150] width 43 height 22
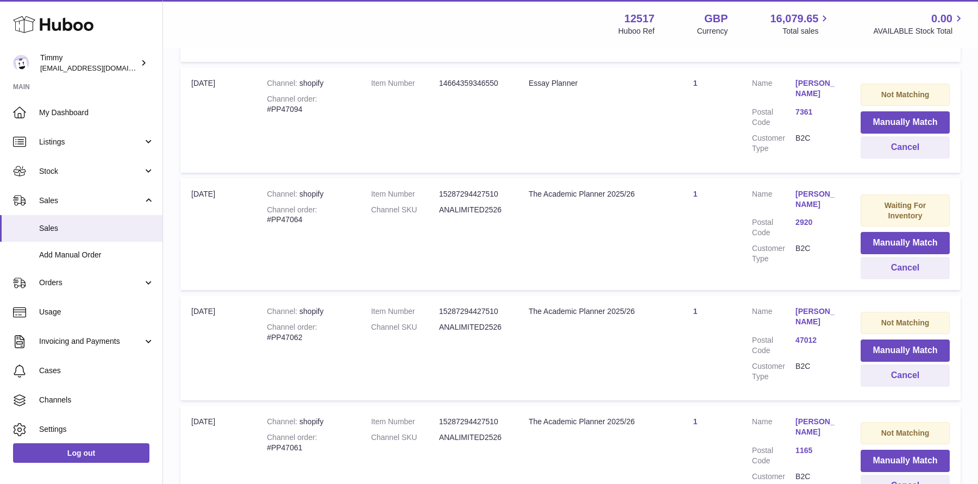
scroll to position [6132, 0]
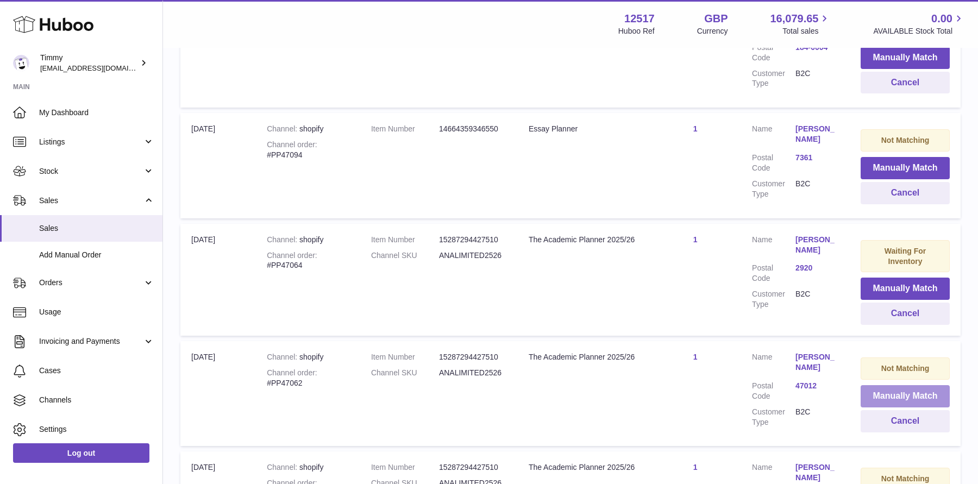
click at [908, 385] on button "Manually Match" at bounding box center [904, 396] width 89 height 22
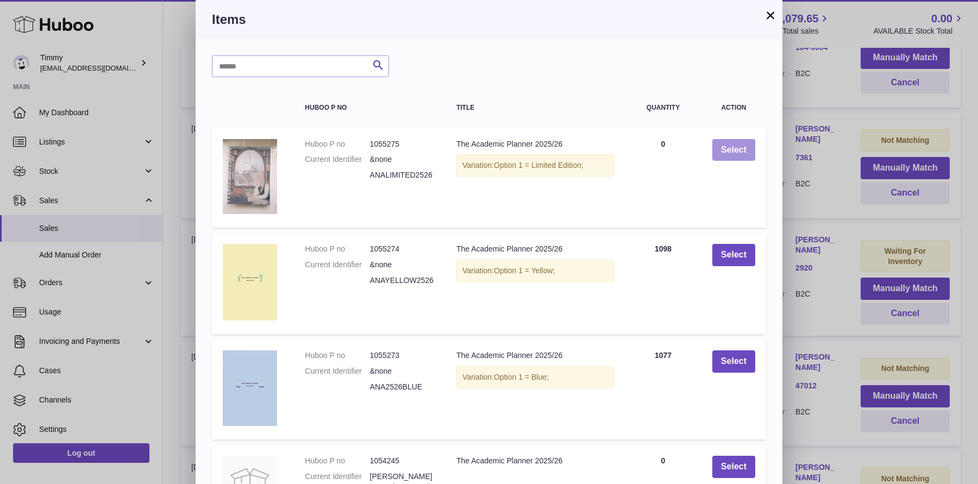
click at [728, 141] on button "Select" at bounding box center [733, 150] width 43 height 22
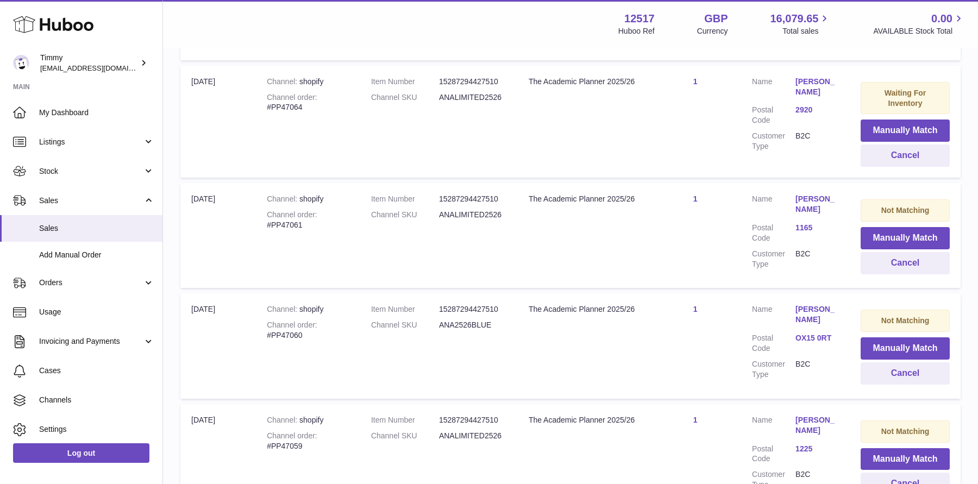
scroll to position [6292, 0]
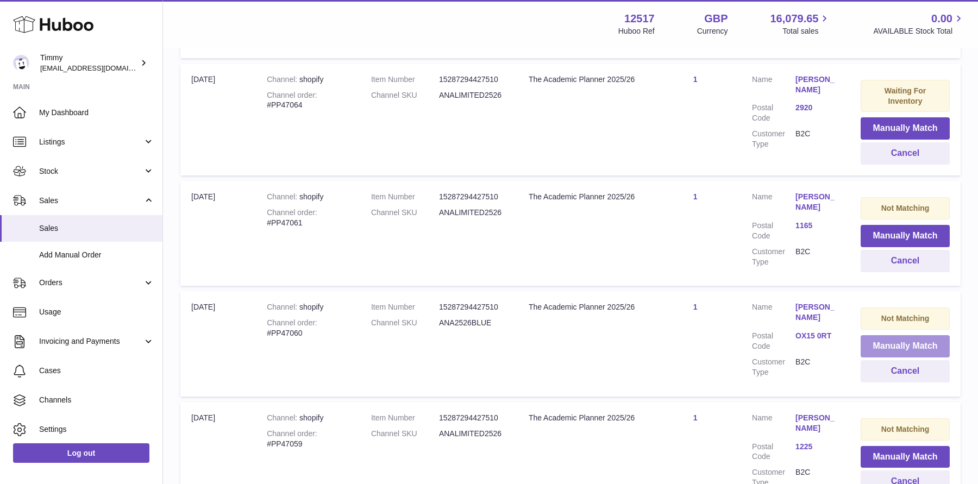
click at [894, 335] on button "Manually Match" at bounding box center [904, 346] width 89 height 22
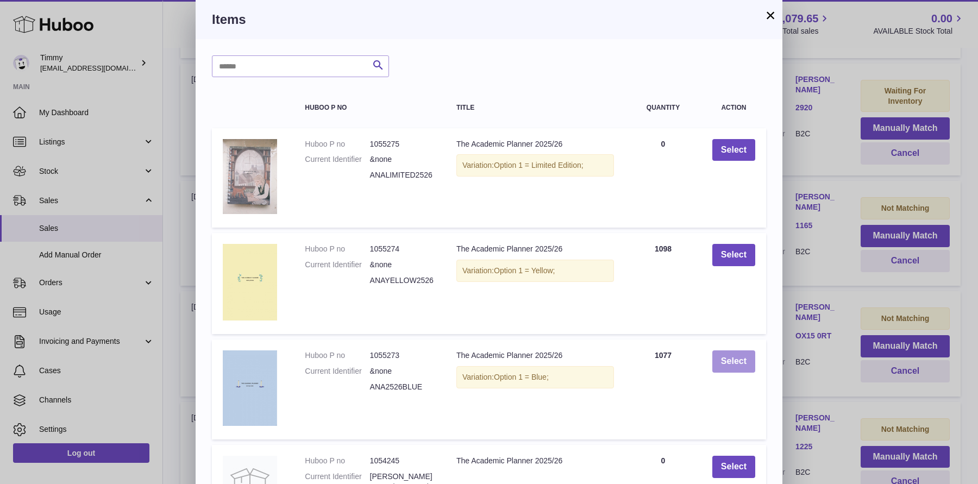
click at [744, 365] on button "Select" at bounding box center [733, 361] width 43 height 22
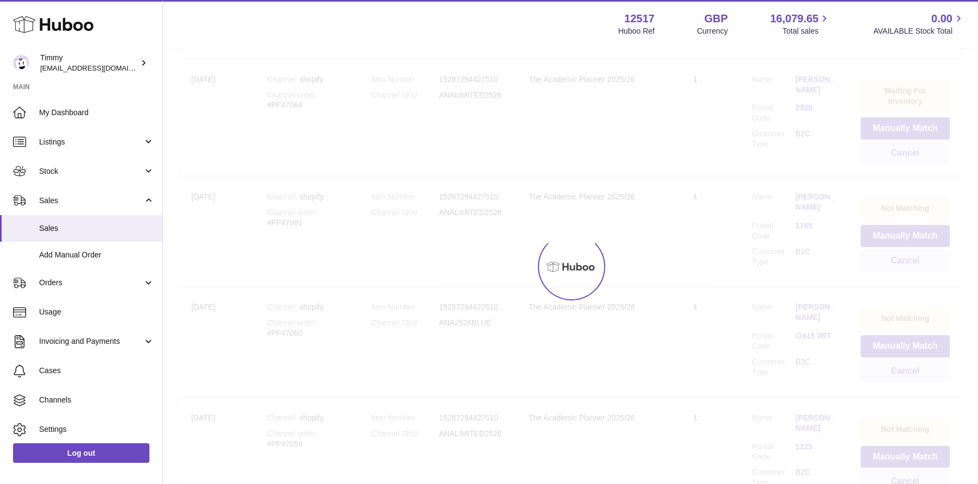
click at [844, 217] on div at bounding box center [570, 266] width 815 height 435
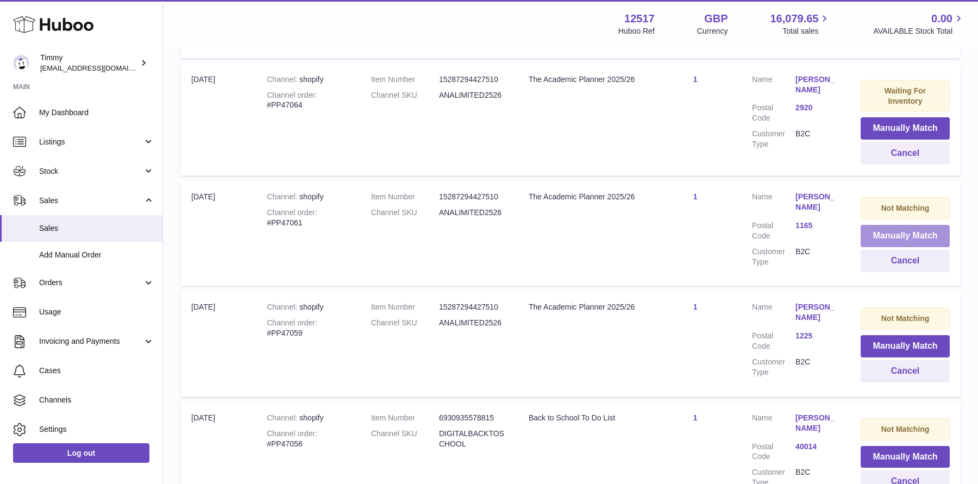
click at [866, 225] on button "Manually Match" at bounding box center [904, 236] width 89 height 22
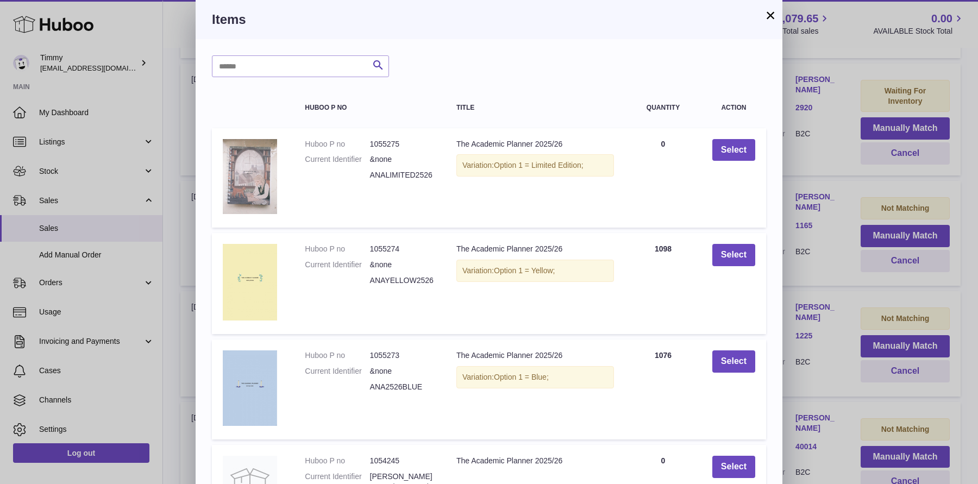
click at [798, 176] on div "× Items Search Huboo P no Title Quantity Action Huboo P no 1055275 Current Iden…" at bounding box center [489, 351] width 978 height 703
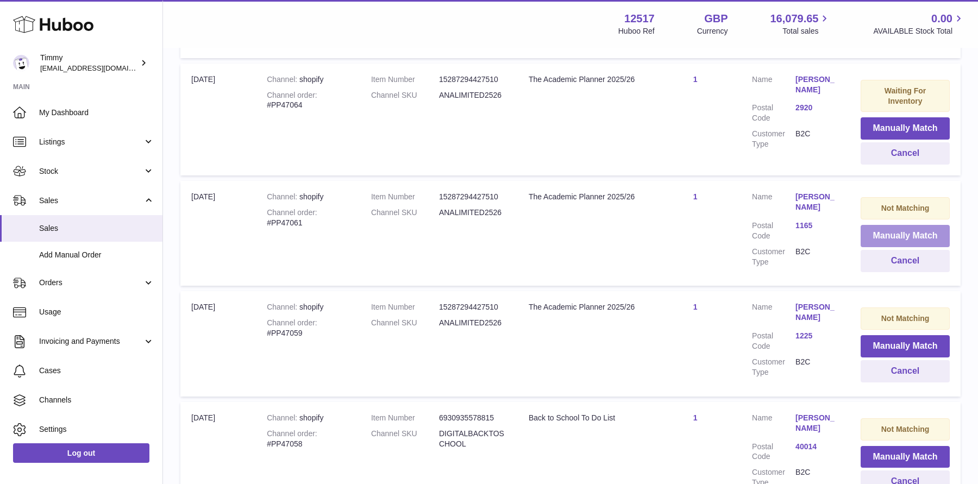
click at [877, 225] on button "Manually Match" at bounding box center [904, 236] width 89 height 22
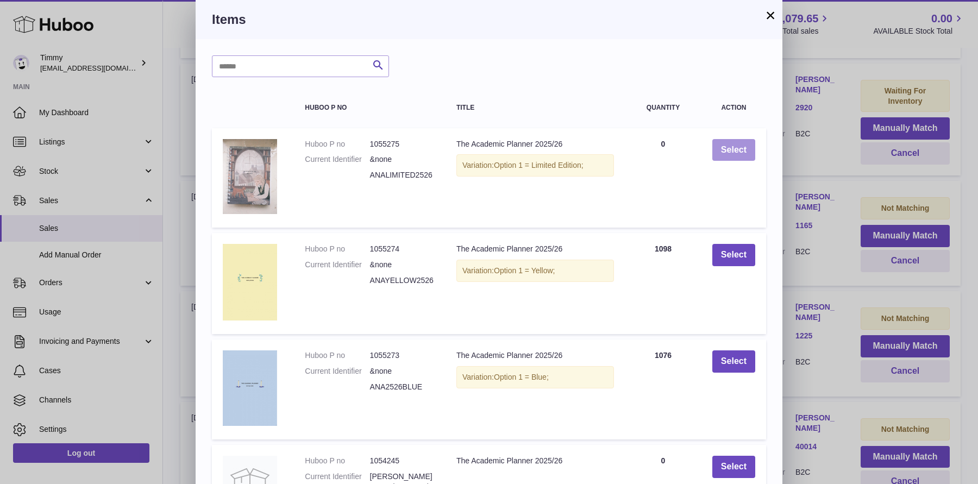
click at [729, 148] on button "Select" at bounding box center [733, 150] width 43 height 22
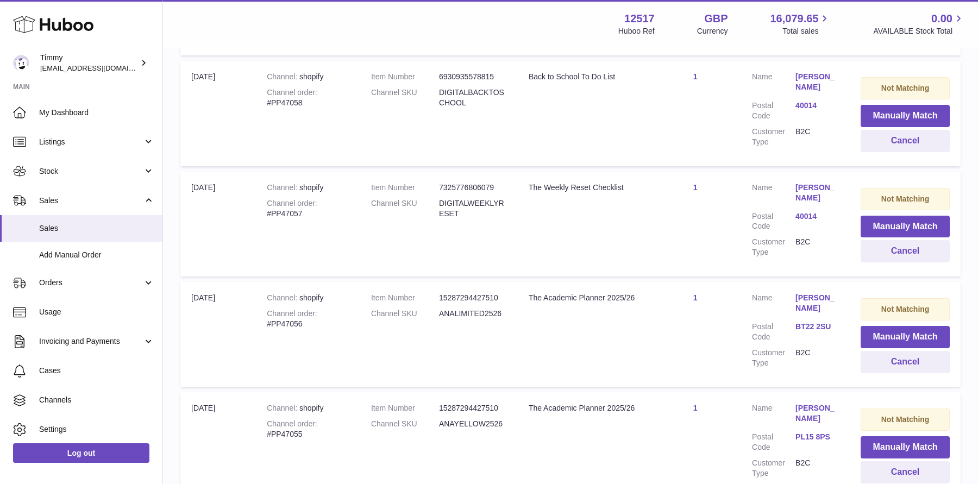
scroll to position [6556, 0]
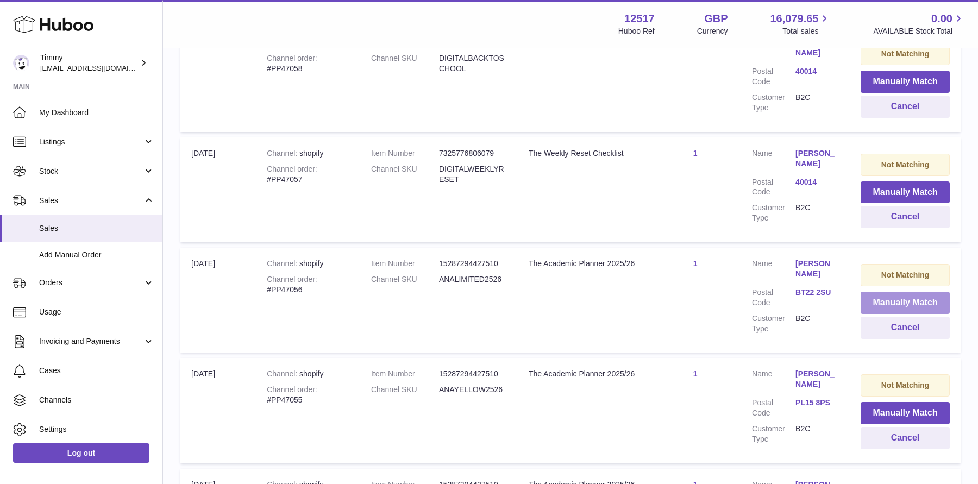
click at [874, 292] on button "Manually Match" at bounding box center [904, 303] width 89 height 22
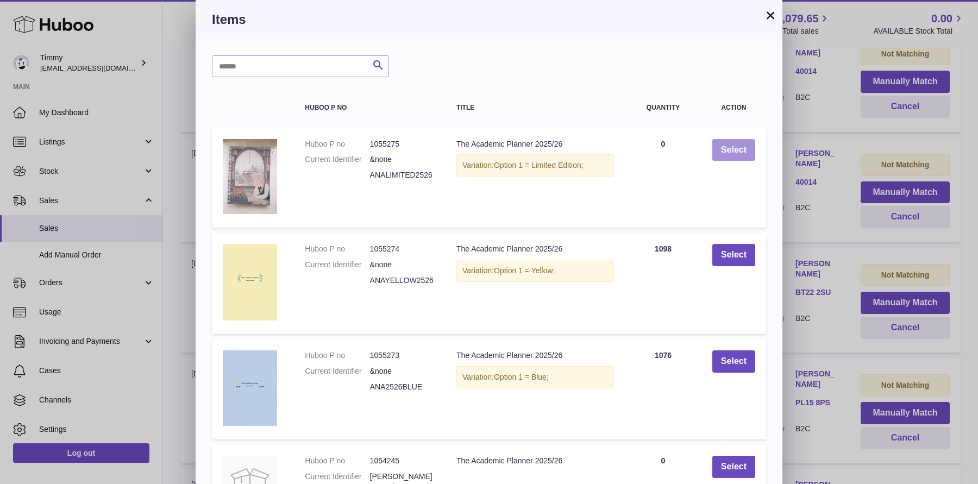
click at [737, 141] on button "Select" at bounding box center [733, 150] width 43 height 22
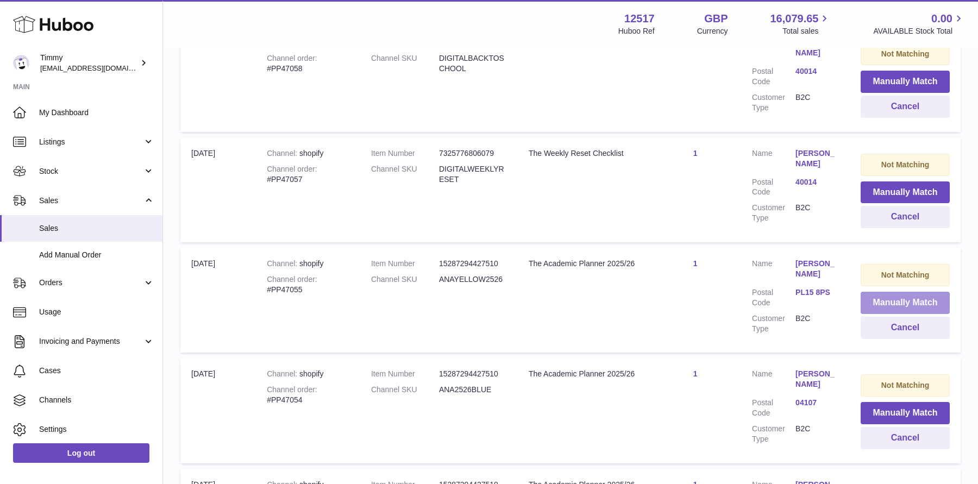
click at [915, 292] on button "Manually Match" at bounding box center [904, 303] width 89 height 22
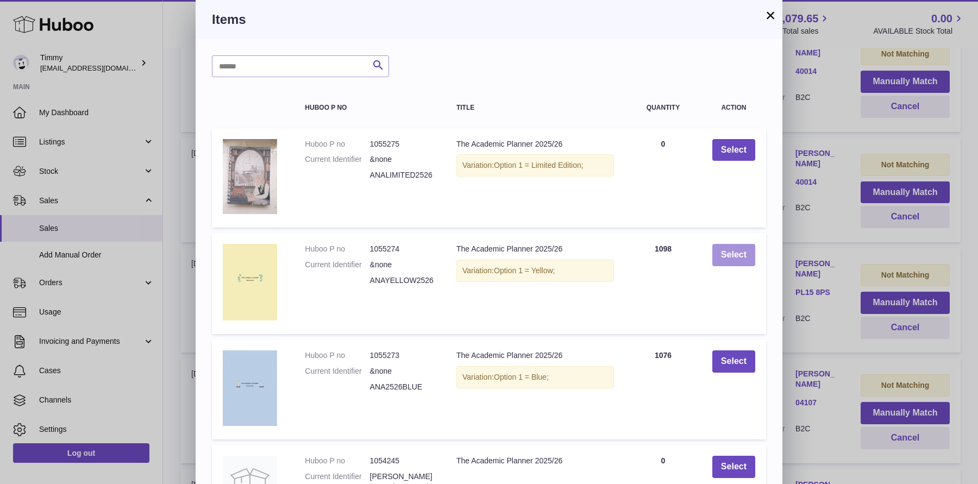
click at [741, 253] on button "Select" at bounding box center [733, 255] width 43 height 22
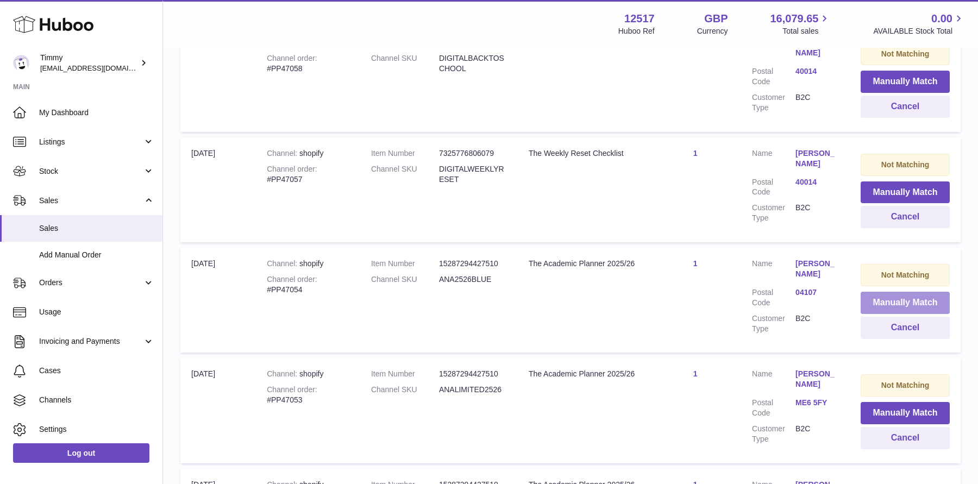
click at [868, 292] on button "Manually Match" at bounding box center [904, 303] width 89 height 22
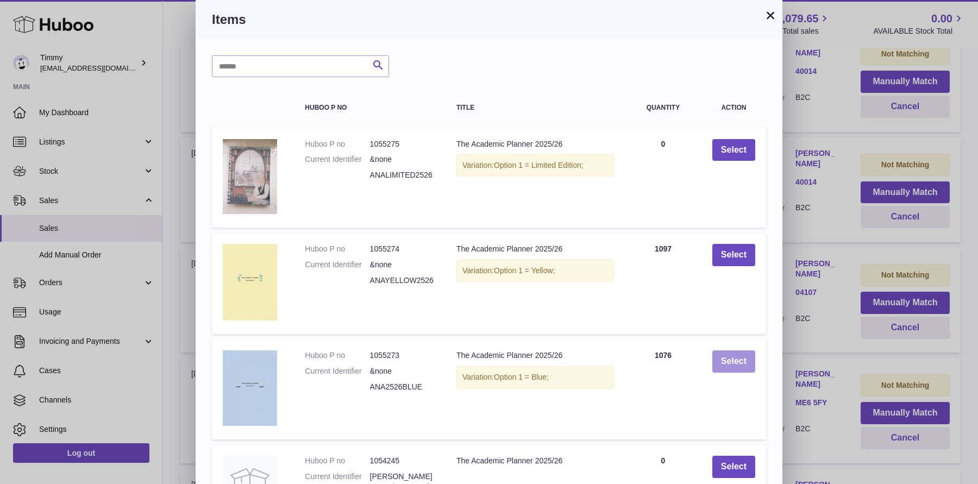
click at [730, 352] on button "Select" at bounding box center [733, 361] width 43 height 22
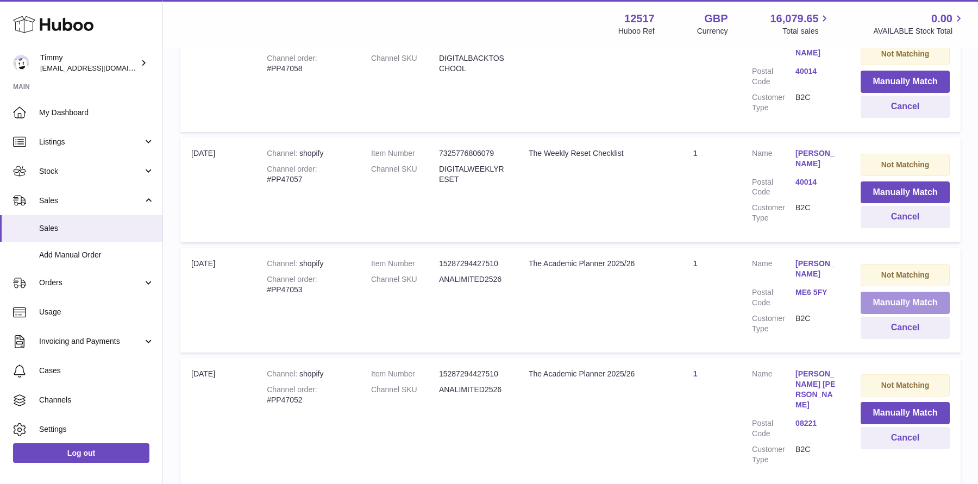
click at [878, 292] on button "Manually Match" at bounding box center [904, 303] width 89 height 22
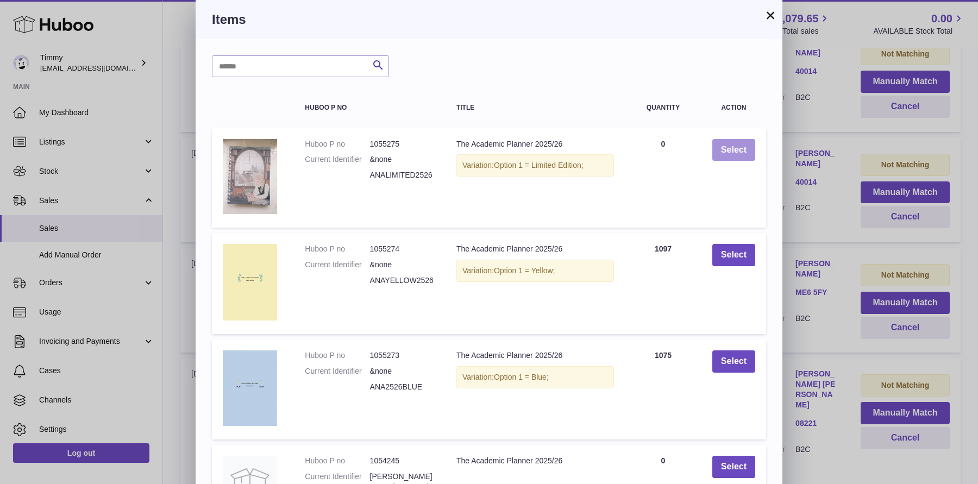
click at [739, 157] on button "Select" at bounding box center [733, 150] width 43 height 22
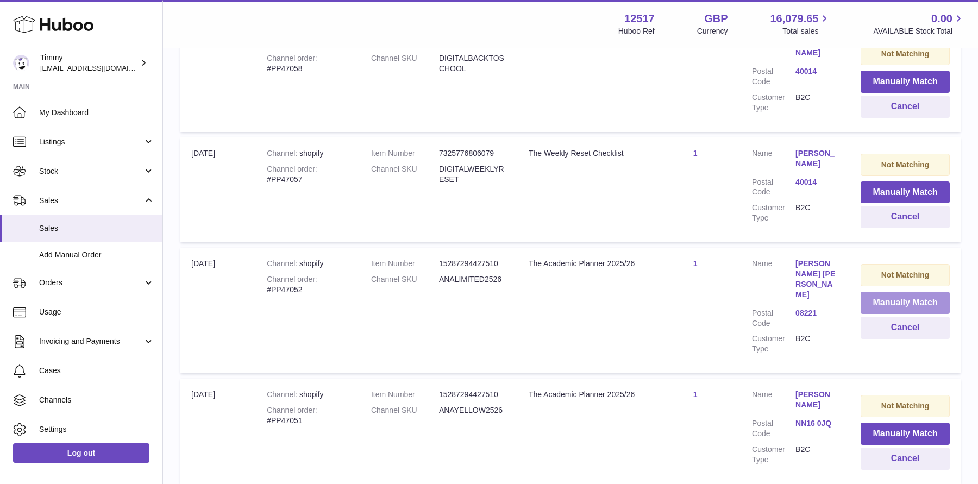
click at [891, 292] on button "Manually Match" at bounding box center [904, 303] width 89 height 22
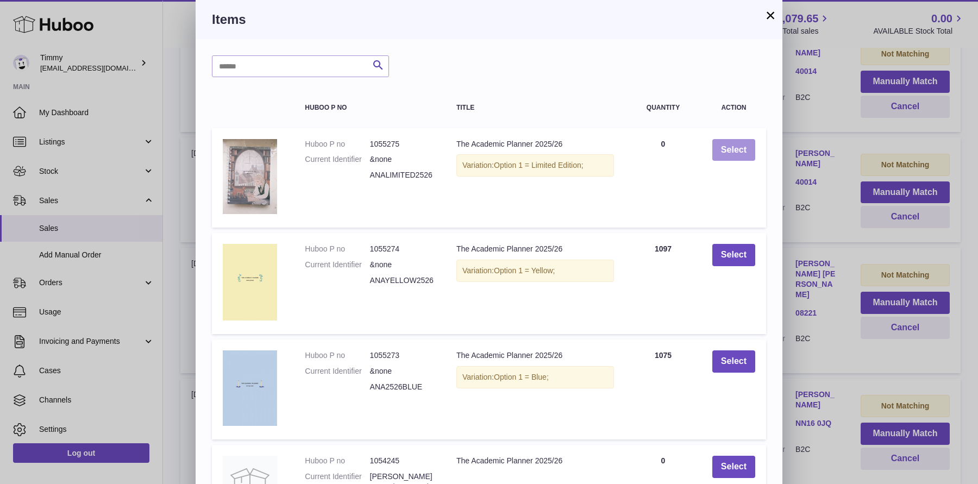
click at [726, 141] on button "Select" at bounding box center [733, 150] width 43 height 22
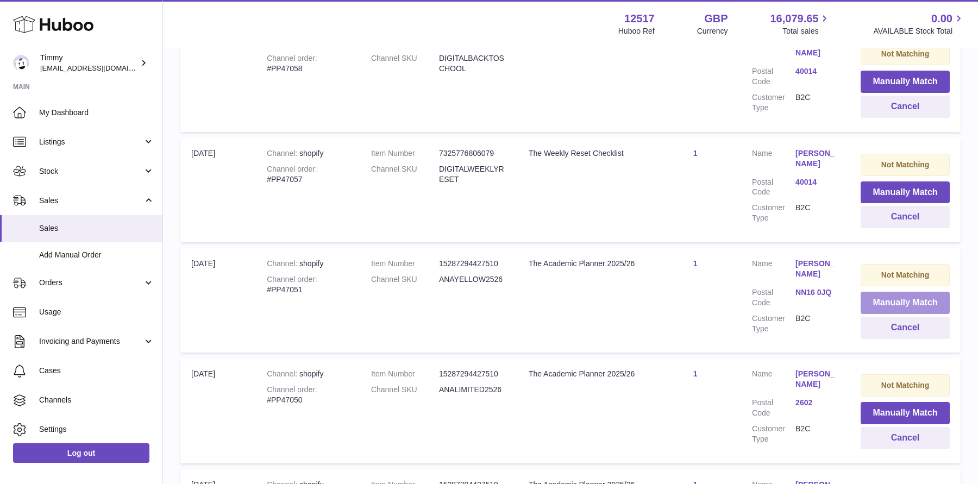
click at [897, 292] on button "Manually Match" at bounding box center [904, 303] width 89 height 22
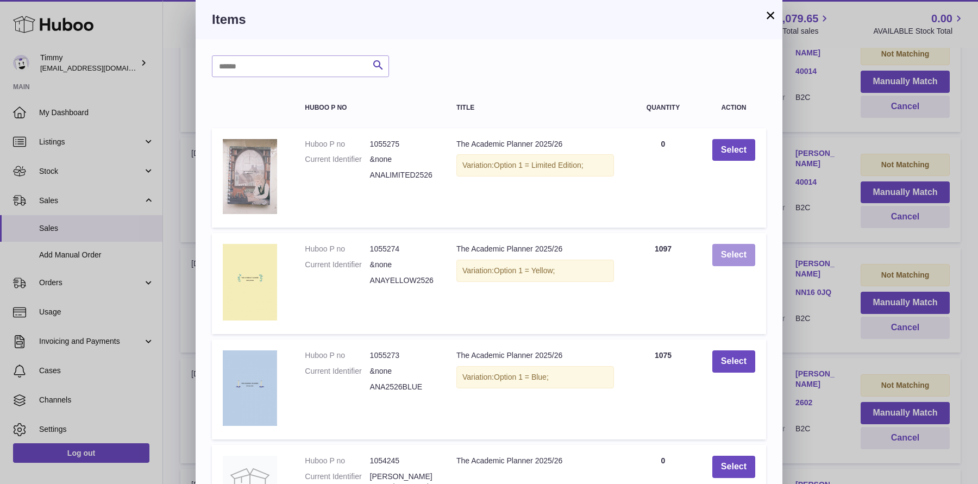
click at [731, 251] on button "Select" at bounding box center [733, 255] width 43 height 22
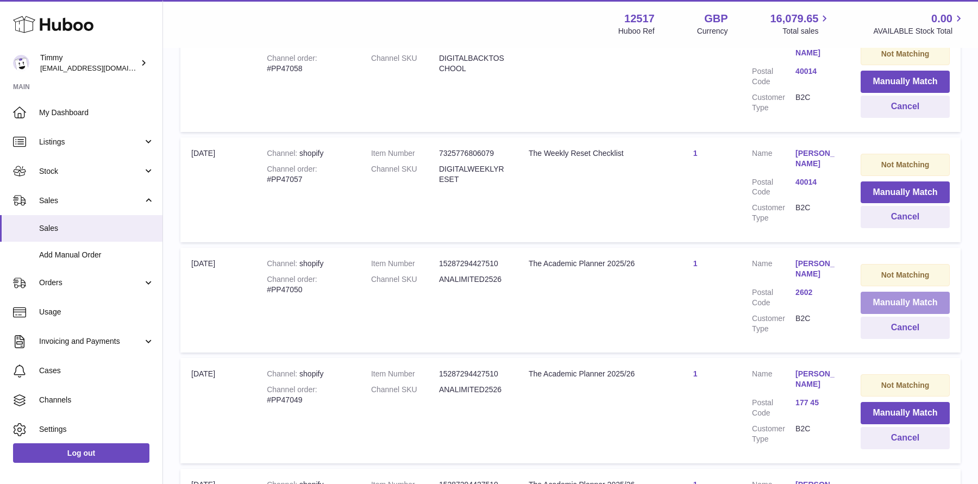
click at [876, 292] on button "Manually Match" at bounding box center [904, 303] width 89 height 22
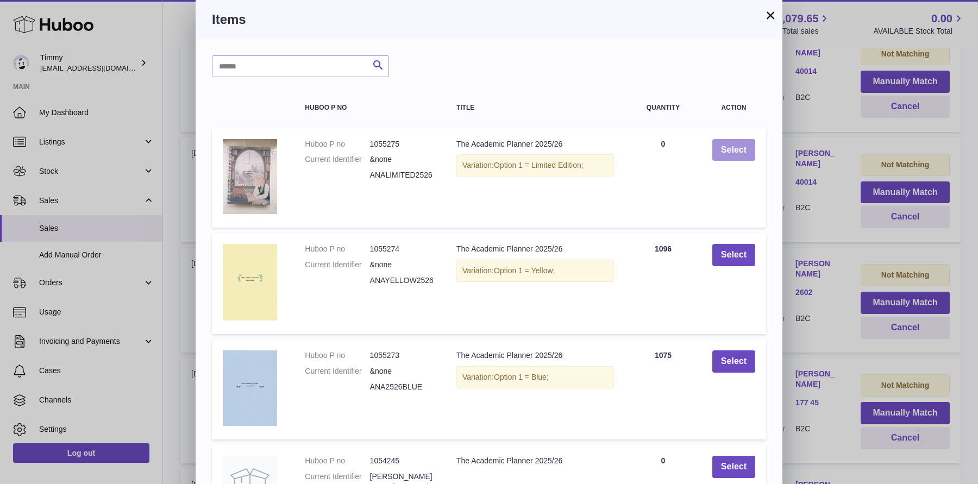
click at [748, 150] on button "Select" at bounding box center [733, 150] width 43 height 22
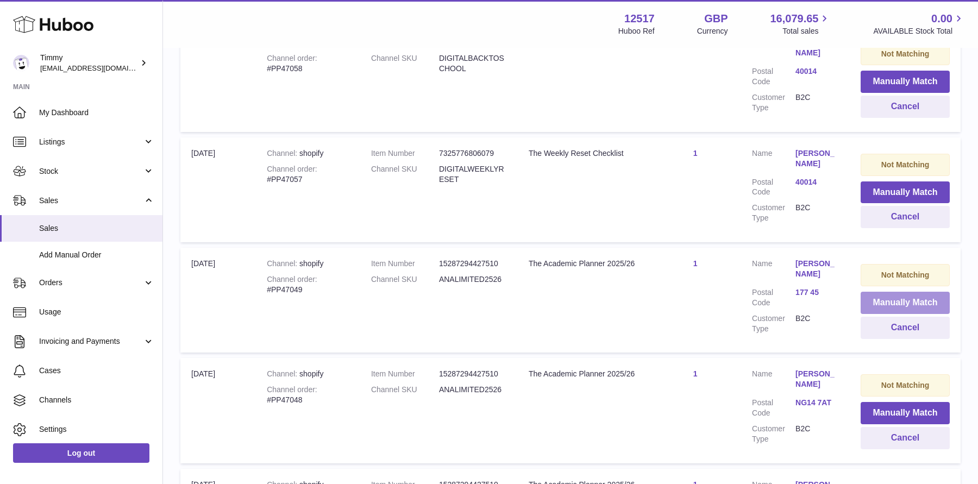
click at [870, 292] on button "Manually Match" at bounding box center [904, 303] width 89 height 22
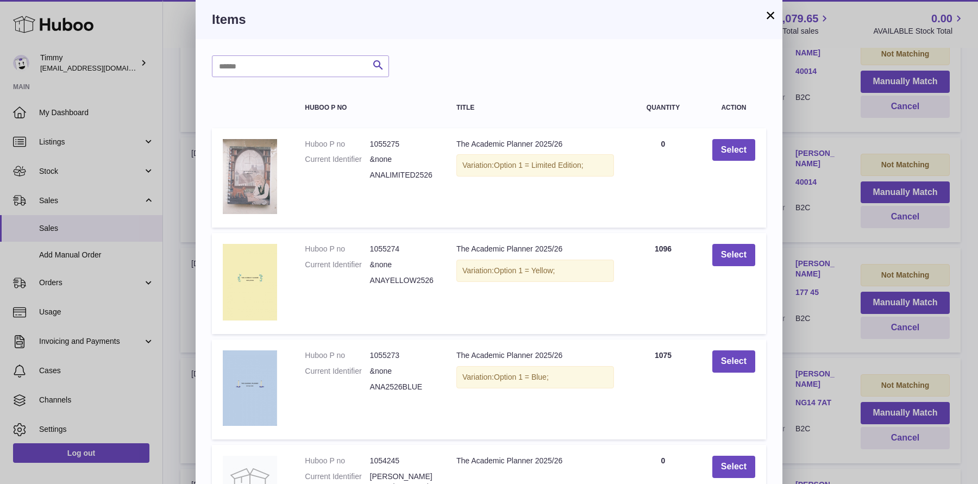
click at [739, 161] on td "Select" at bounding box center [733, 177] width 65 height 99
click at [740, 156] on button "Select" at bounding box center [733, 150] width 43 height 22
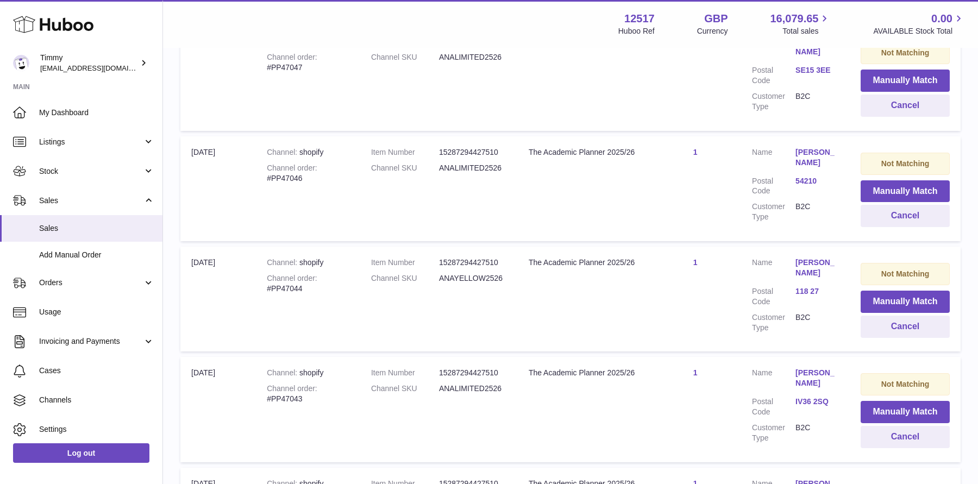
scroll to position [6908, 0]
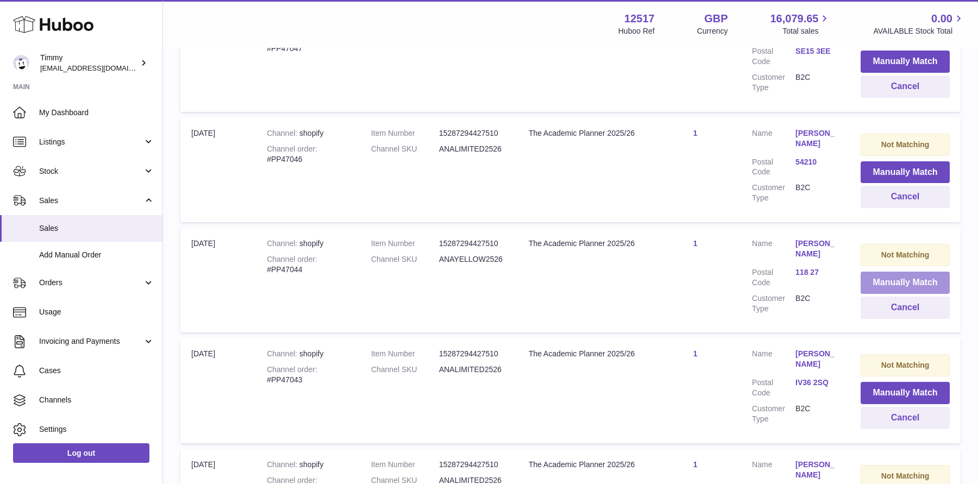
click at [879, 272] on button "Manually Match" at bounding box center [904, 283] width 89 height 22
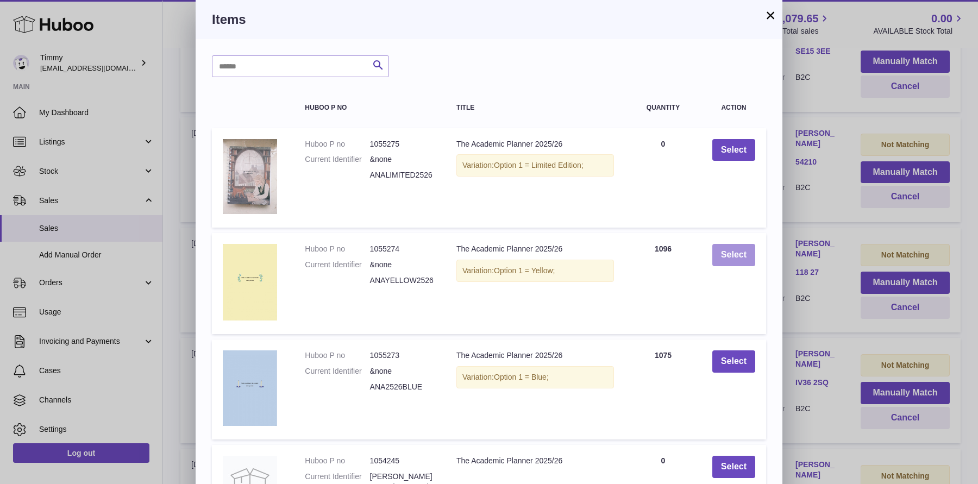
click at [739, 262] on button "Select" at bounding box center [733, 255] width 43 height 22
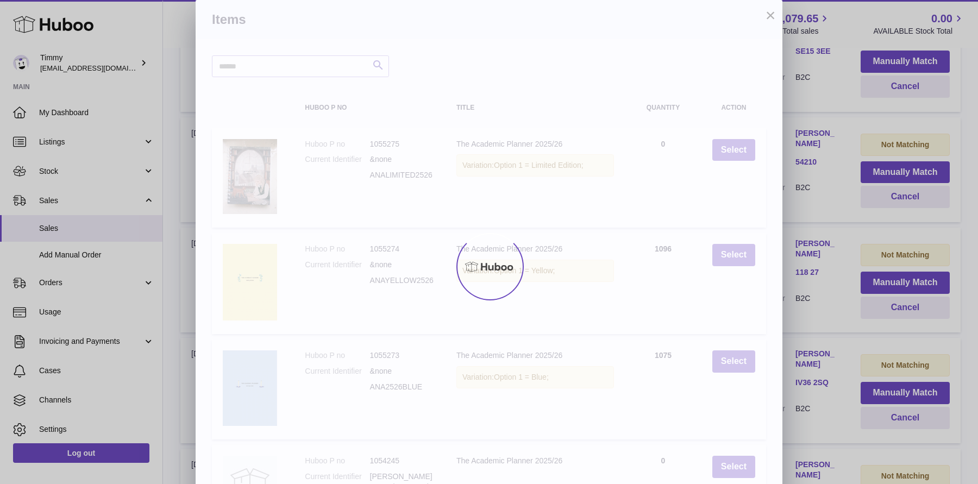
click at [812, 231] on div at bounding box center [489, 266] width 978 height 435
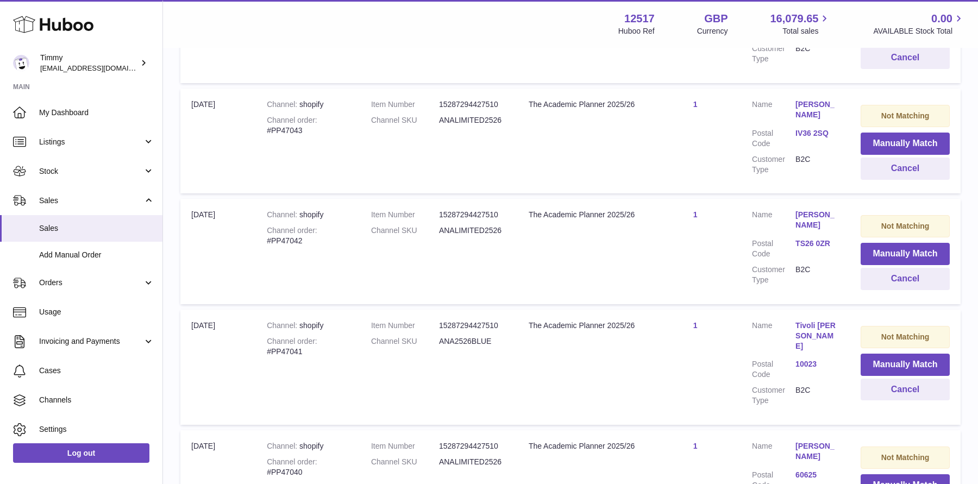
scroll to position [7146, 0]
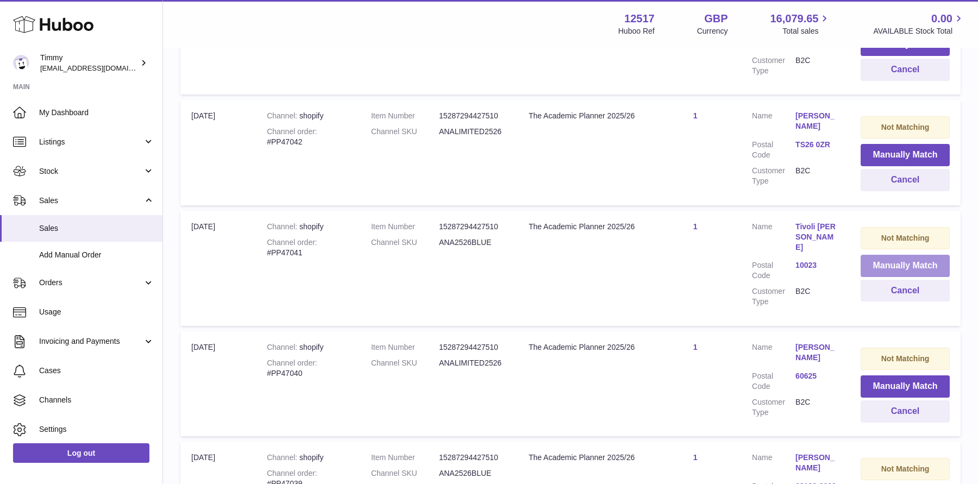
click at [890, 255] on button "Manually Match" at bounding box center [904, 266] width 89 height 22
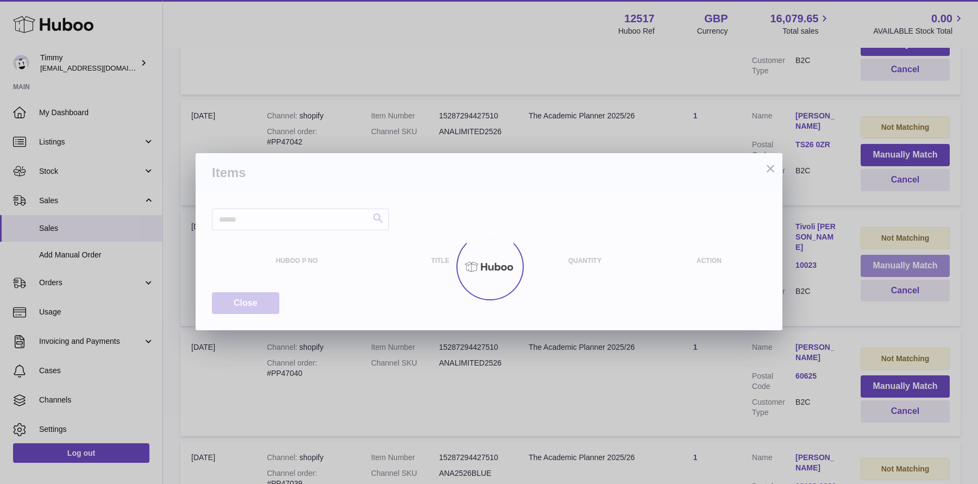
click at [890, 182] on div at bounding box center [489, 266] width 978 height 435
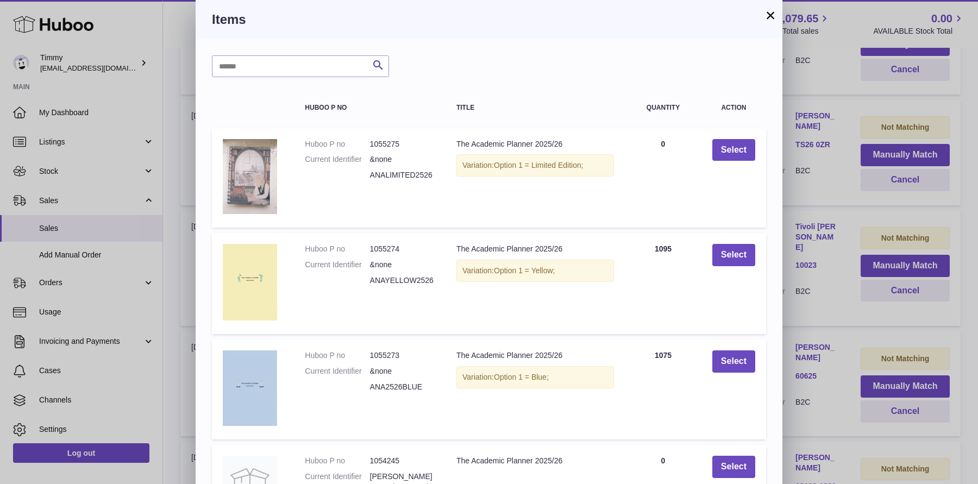
click at [730, 230] on table "Huboo P no Title Quantity Action Huboo P no 1055275 Current Identifier &none AN…" at bounding box center [489, 361] width 554 height 546
click at [752, 360] on button "Select" at bounding box center [733, 361] width 43 height 22
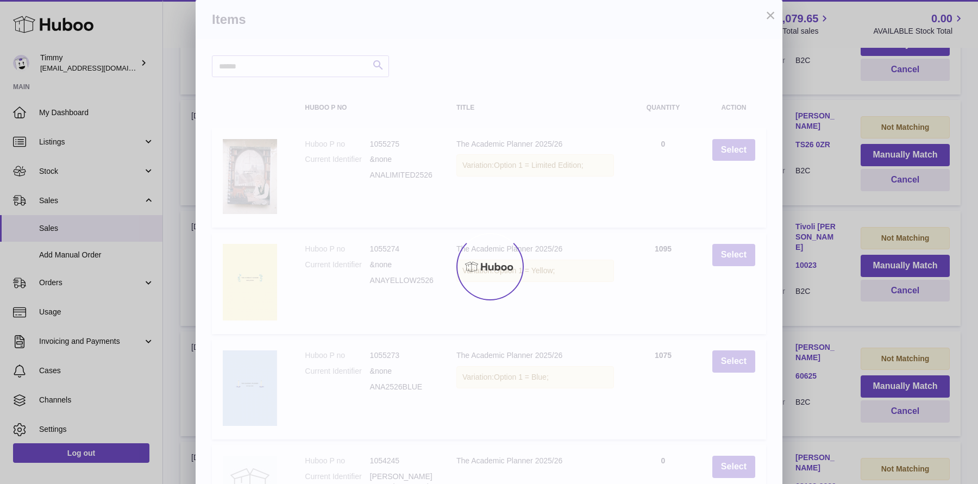
click at [815, 289] on div at bounding box center [489, 266] width 978 height 435
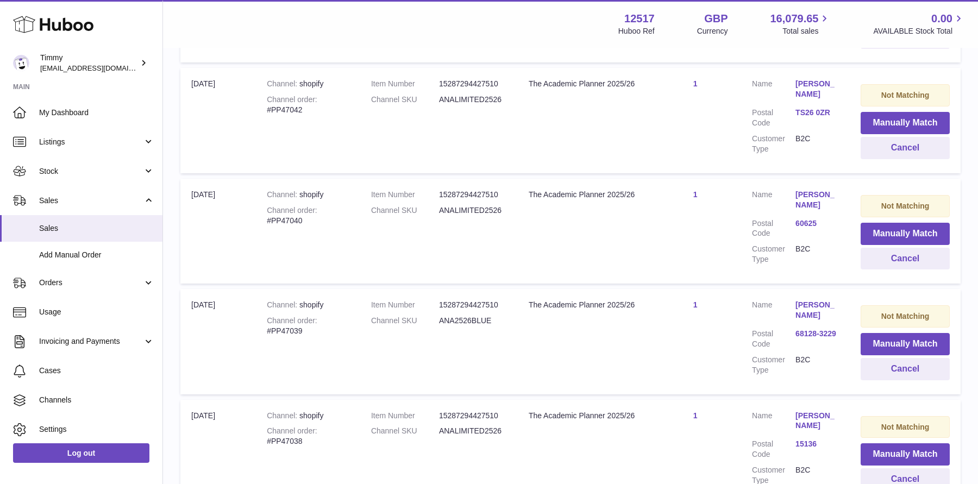
scroll to position [7178, 0]
click at [866, 332] on button "Manually Match" at bounding box center [904, 343] width 89 height 22
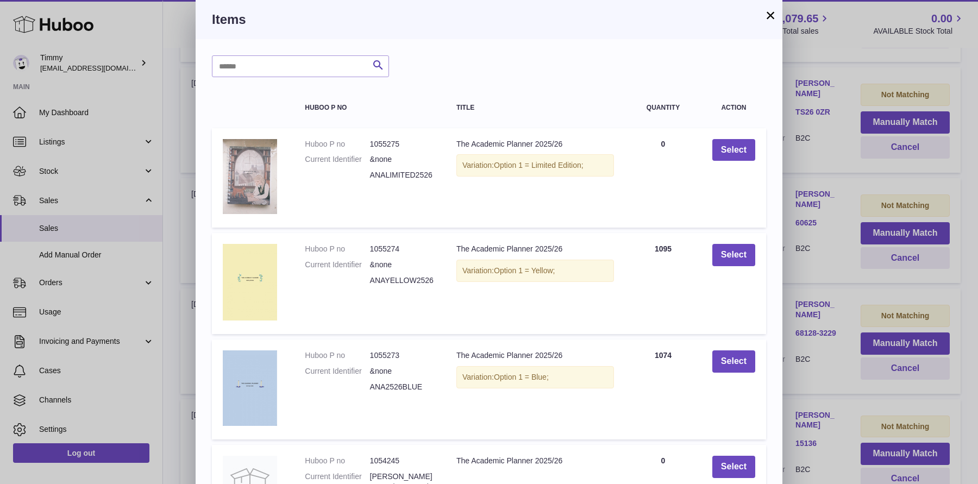
click at [741, 346] on td "Select" at bounding box center [733, 389] width 65 height 100
click at [742, 355] on button "Select" at bounding box center [733, 361] width 43 height 22
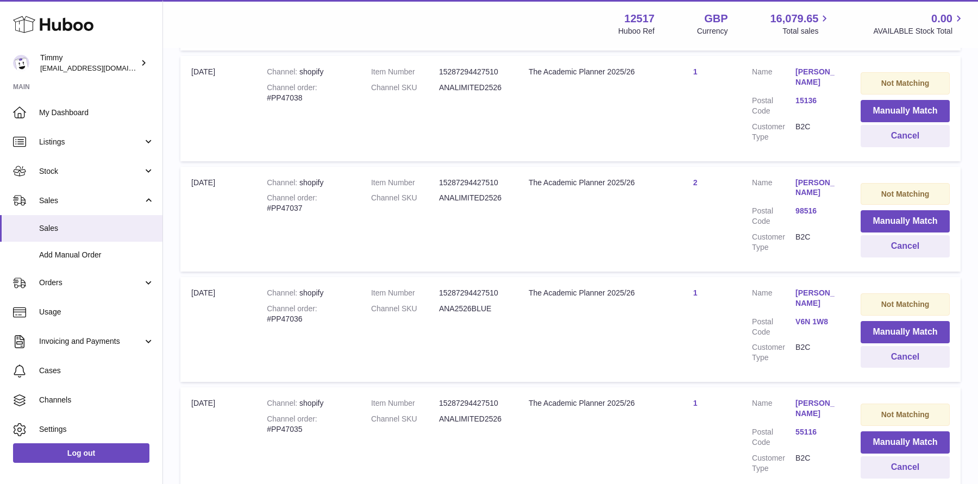
scroll to position [7411, 0]
click at [865, 320] on button "Manually Match" at bounding box center [904, 331] width 89 height 22
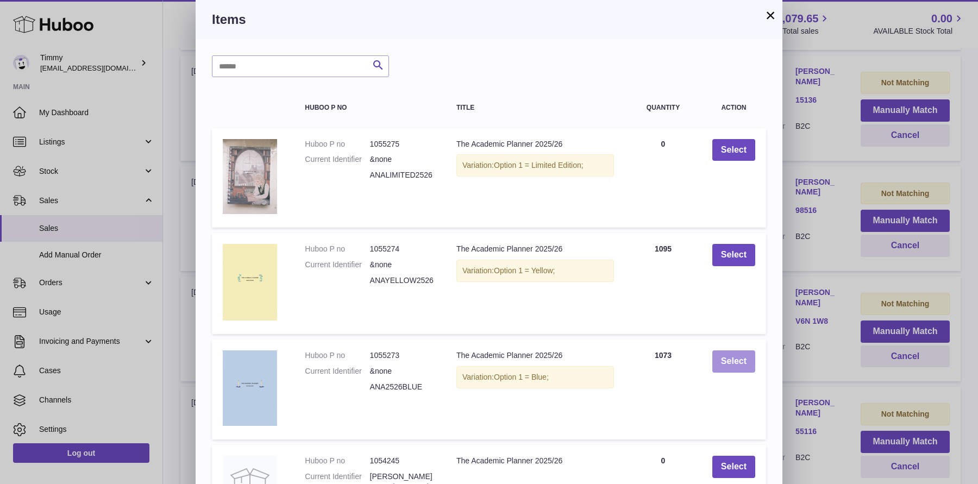
click at [750, 360] on button "Select" at bounding box center [733, 361] width 43 height 22
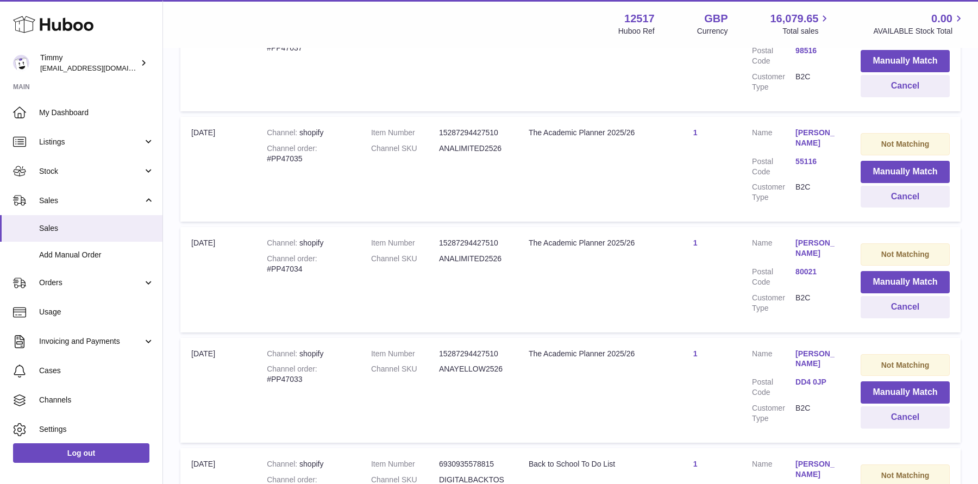
scroll to position [7615, 0]
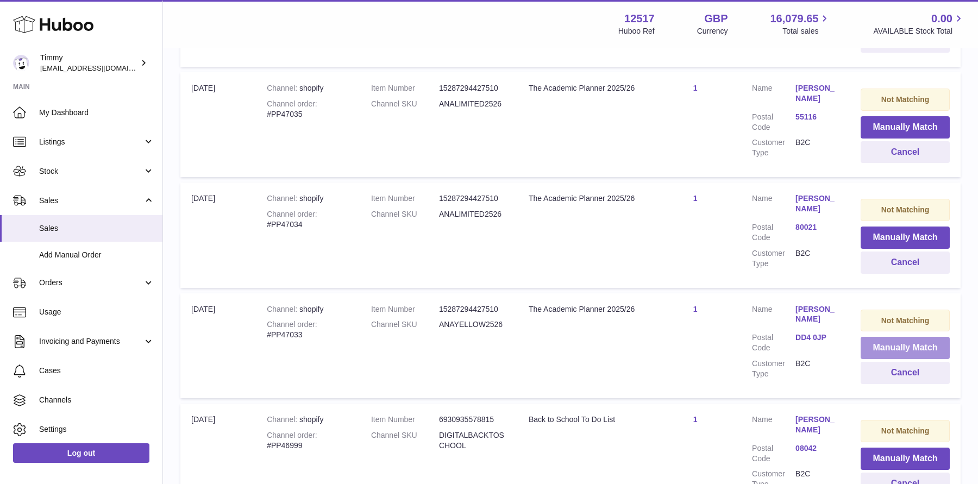
click at [875, 337] on button "Manually Match" at bounding box center [904, 348] width 89 height 22
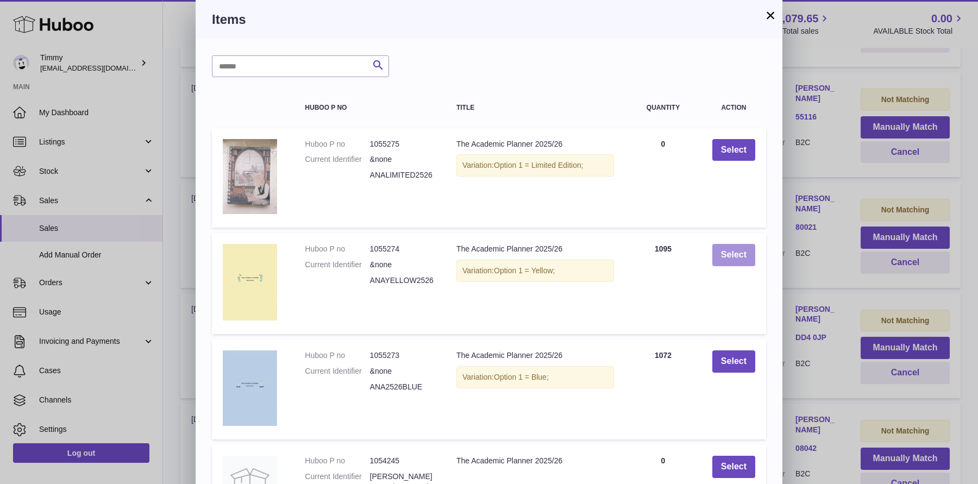
click at [740, 260] on button "Select" at bounding box center [733, 255] width 43 height 22
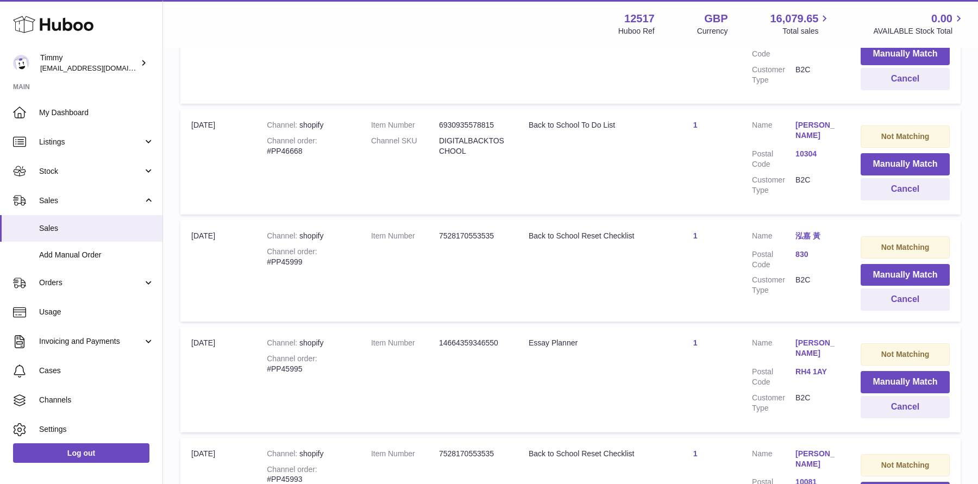
scroll to position [10956, 0]
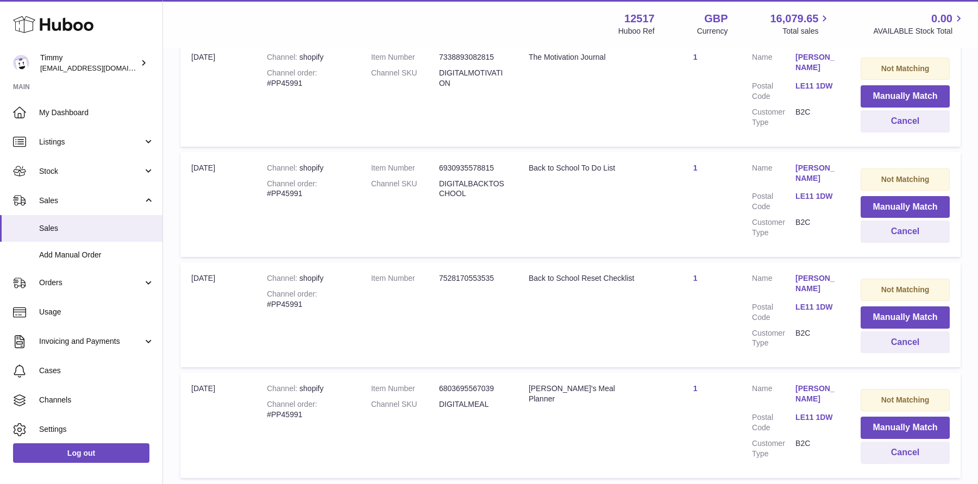
click at [875, 483] on link "1" at bounding box center [872, 493] width 20 height 20
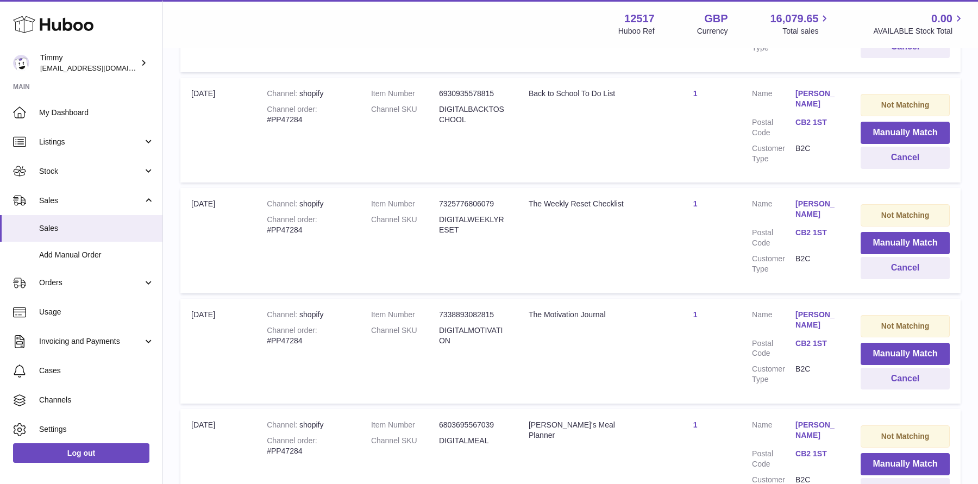
scroll to position [49, 0]
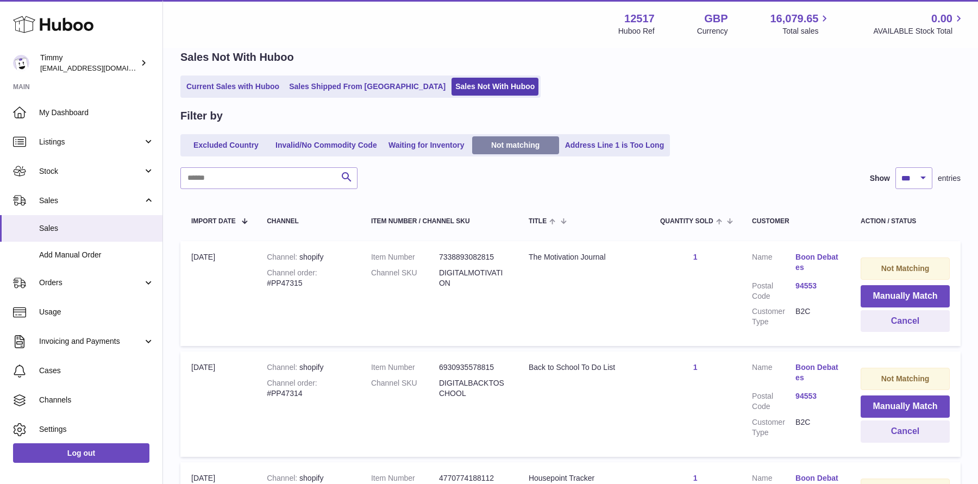
click at [515, 146] on link "Not matching" at bounding box center [515, 145] width 87 height 18
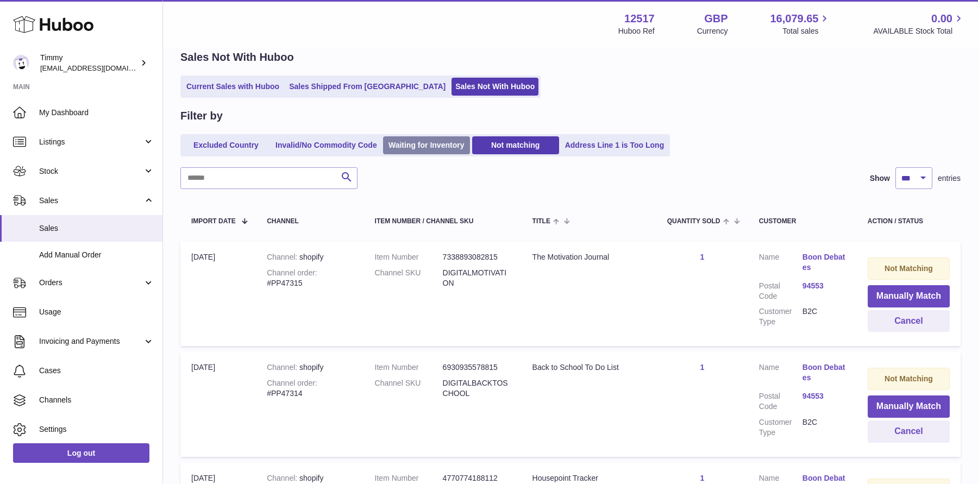
click at [430, 141] on link "Waiting for Inventory" at bounding box center [426, 145] width 87 height 18
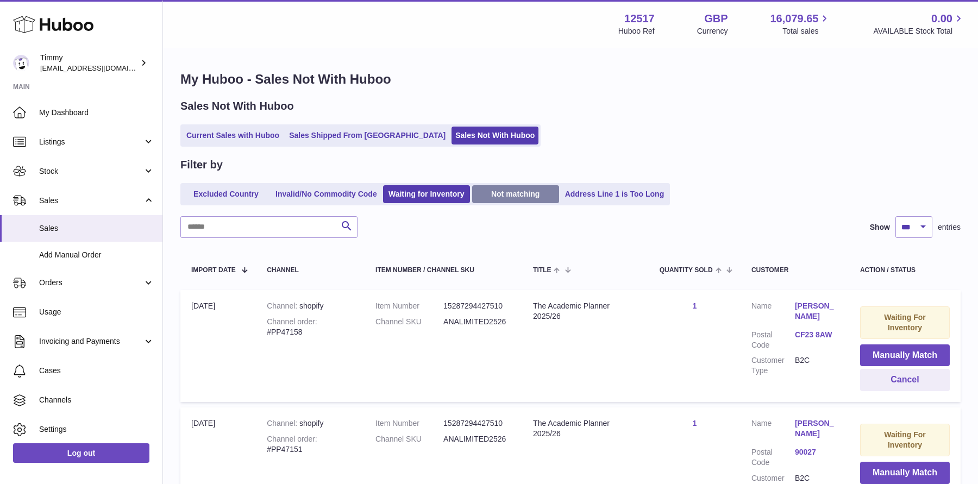
click at [513, 192] on link "Not matching" at bounding box center [515, 194] width 87 height 18
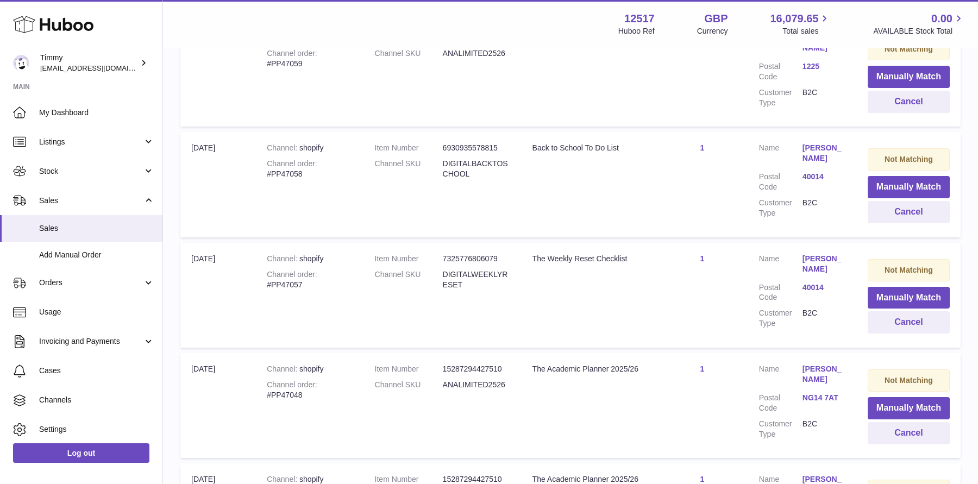
scroll to position [4837, 0]
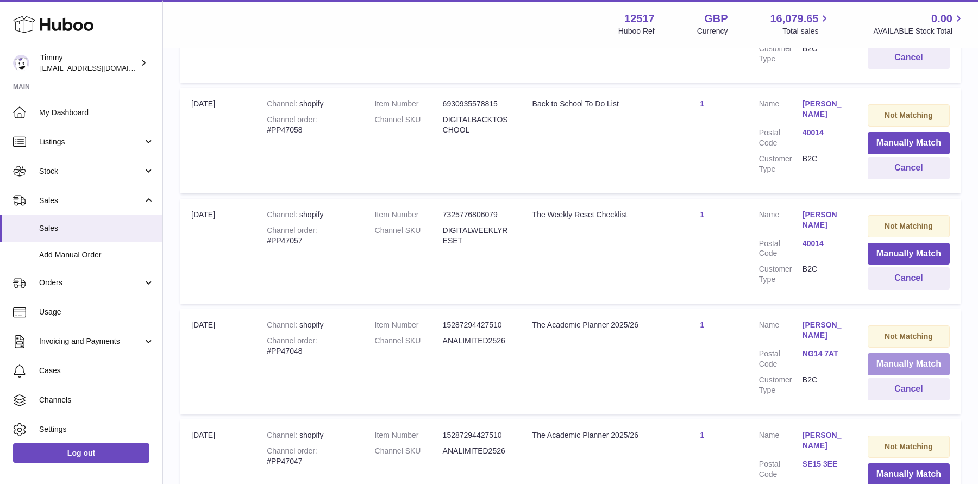
click at [873, 353] on button "Manually Match" at bounding box center [908, 364] width 82 height 22
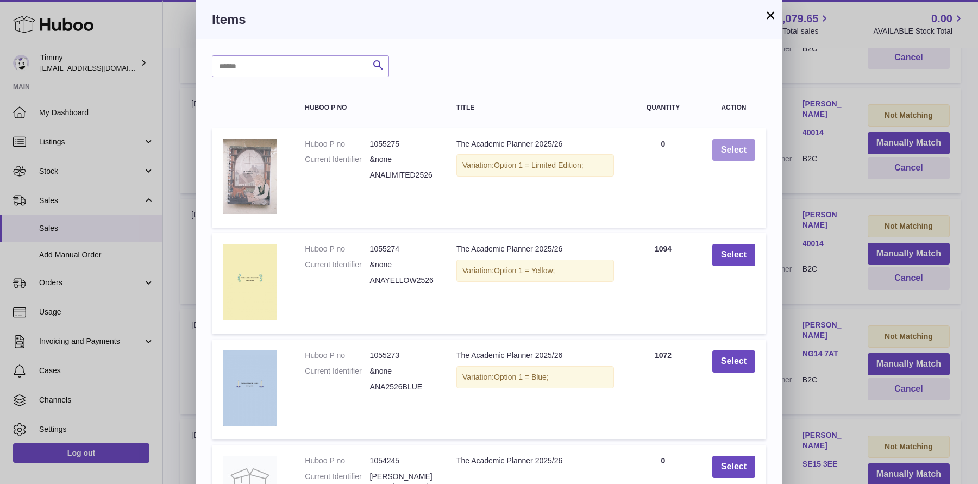
click at [746, 155] on button "Select" at bounding box center [733, 150] width 43 height 22
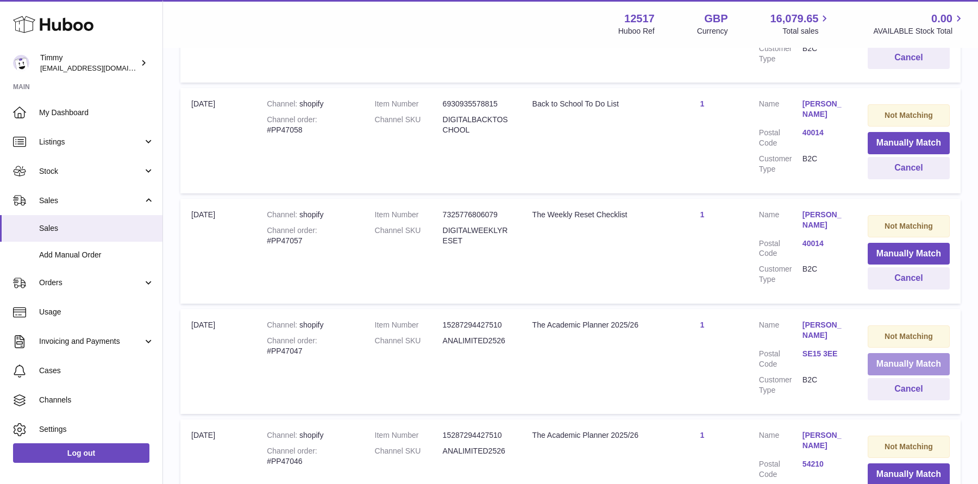
click at [910, 353] on button "Manually Match" at bounding box center [908, 364] width 82 height 22
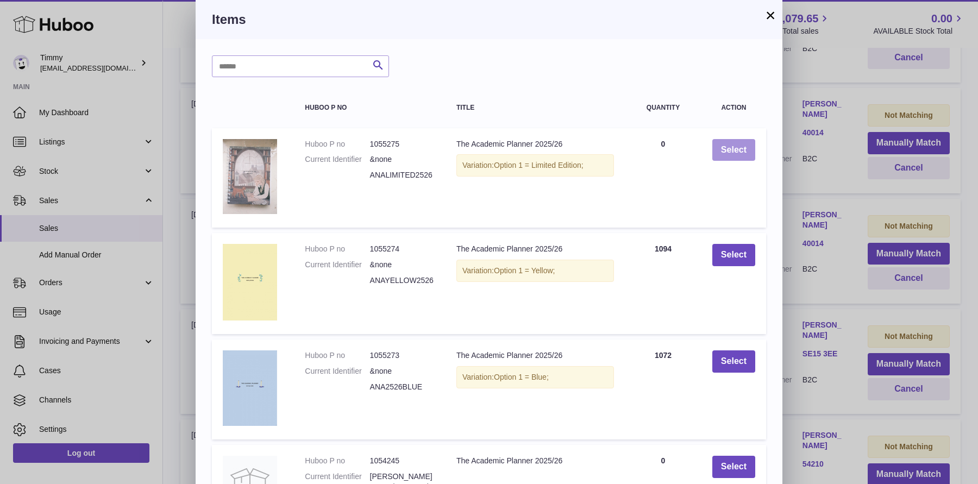
click at [724, 157] on button "Select" at bounding box center [733, 150] width 43 height 22
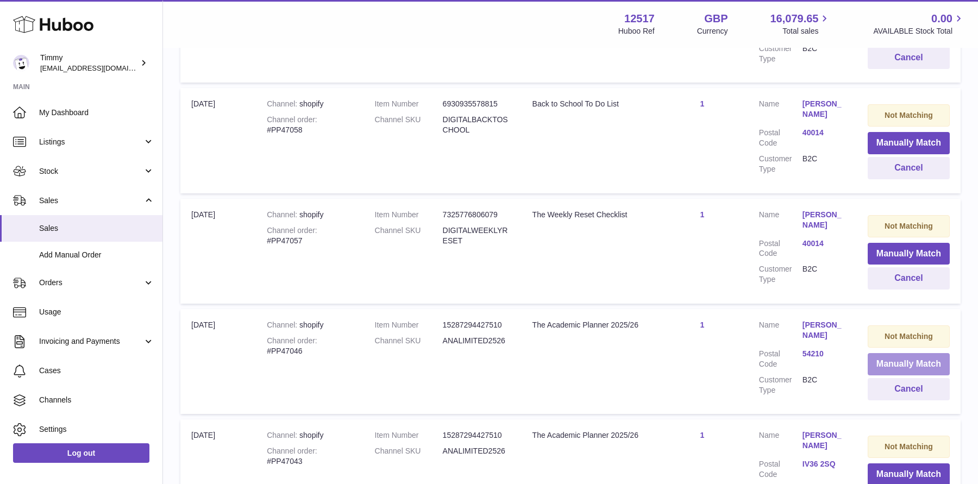
click at [881, 353] on button "Manually Match" at bounding box center [908, 364] width 82 height 22
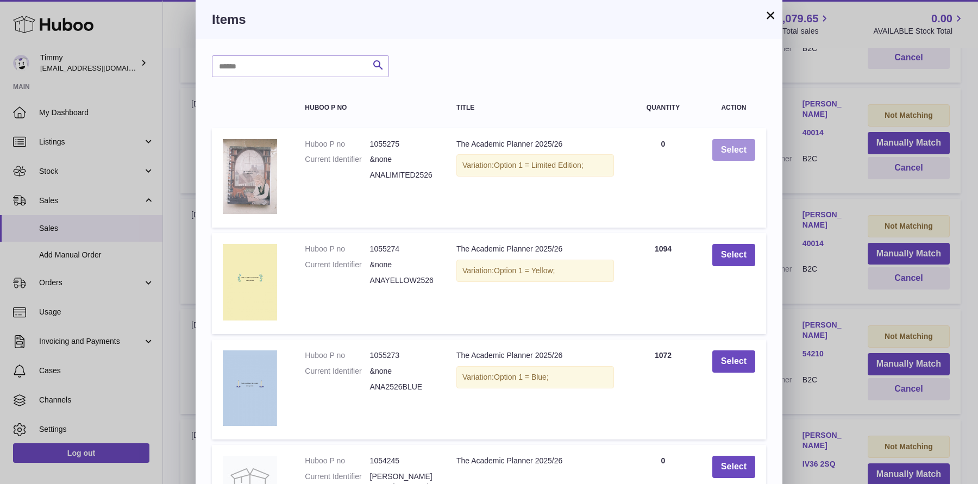
click at [730, 150] on button "Select" at bounding box center [733, 150] width 43 height 22
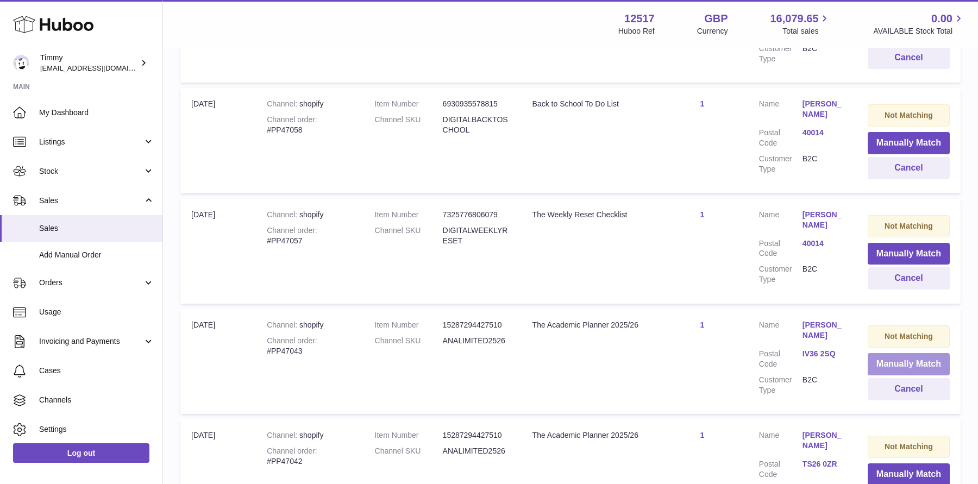
click at [894, 353] on button "Manually Match" at bounding box center [908, 364] width 82 height 22
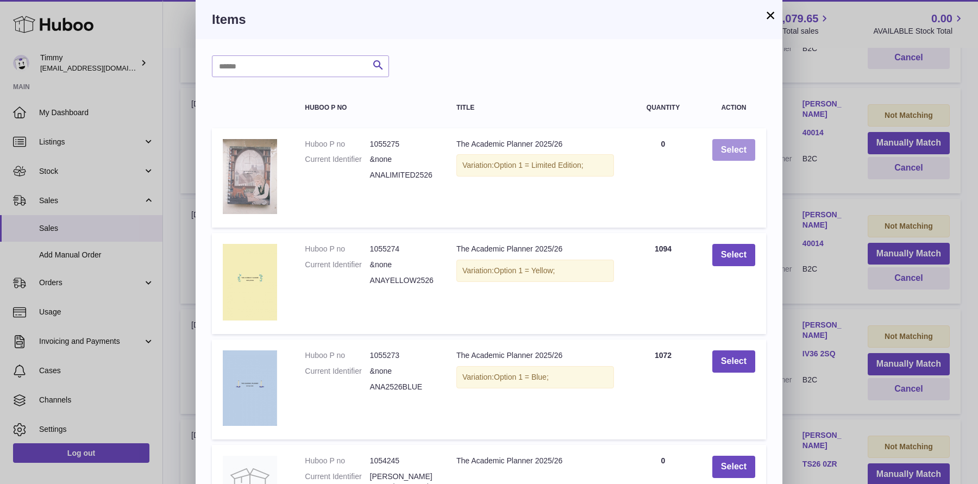
click at [734, 151] on button "Select" at bounding box center [733, 150] width 43 height 22
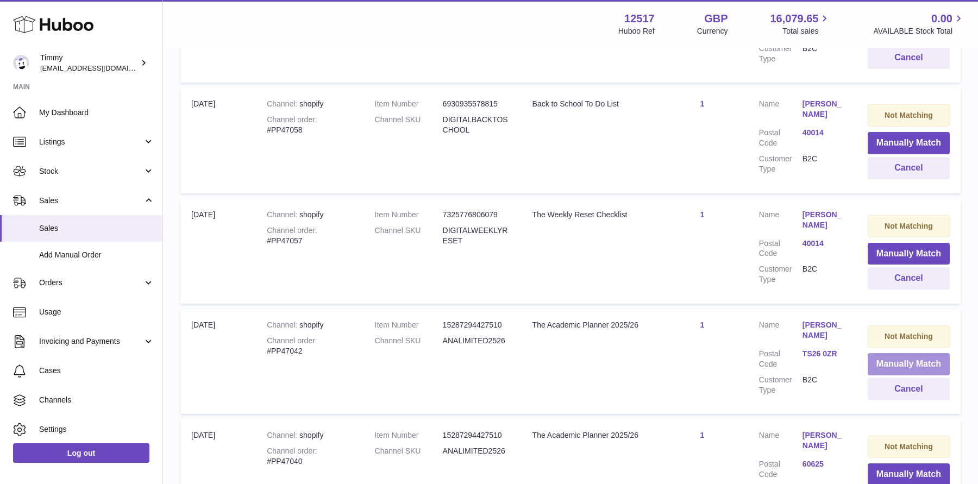
click at [893, 353] on button "Manually Match" at bounding box center [908, 364] width 82 height 22
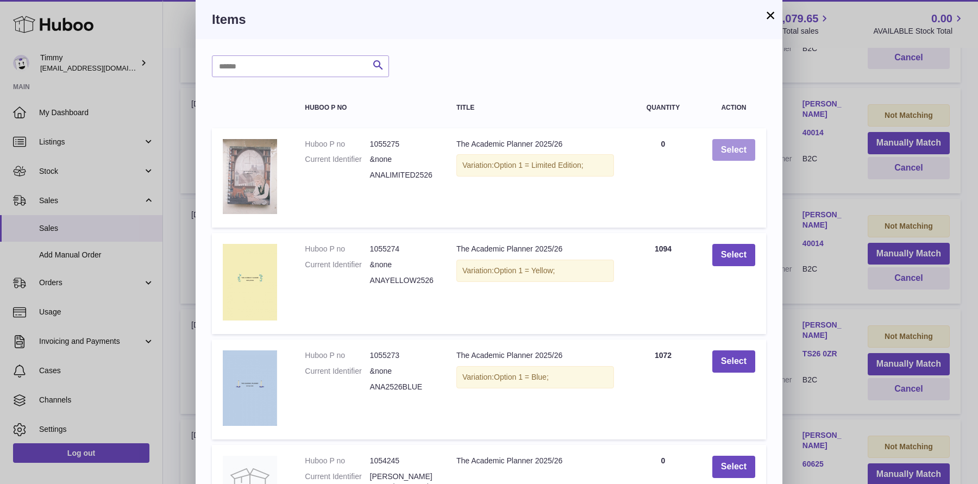
click at [732, 154] on button "Select" at bounding box center [733, 150] width 43 height 22
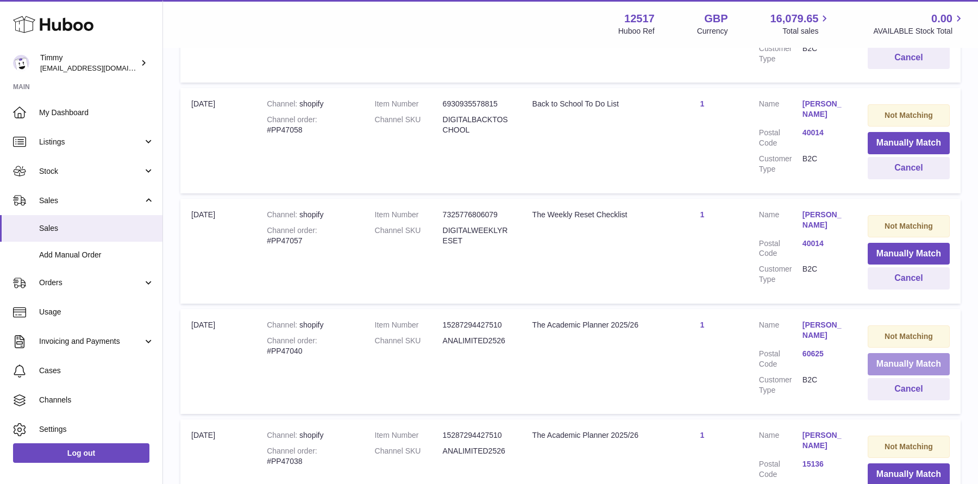
click at [910, 353] on button "Manually Match" at bounding box center [908, 364] width 82 height 22
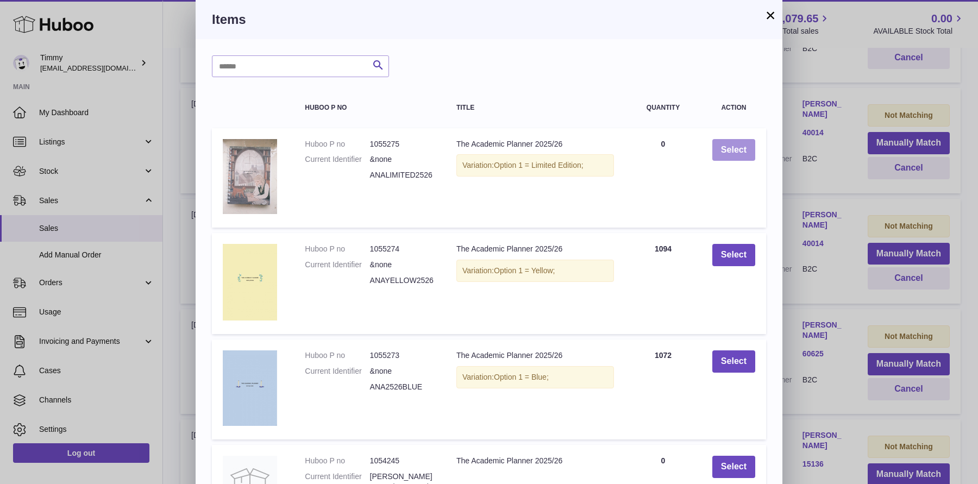
click at [742, 152] on button "Select" at bounding box center [733, 150] width 43 height 22
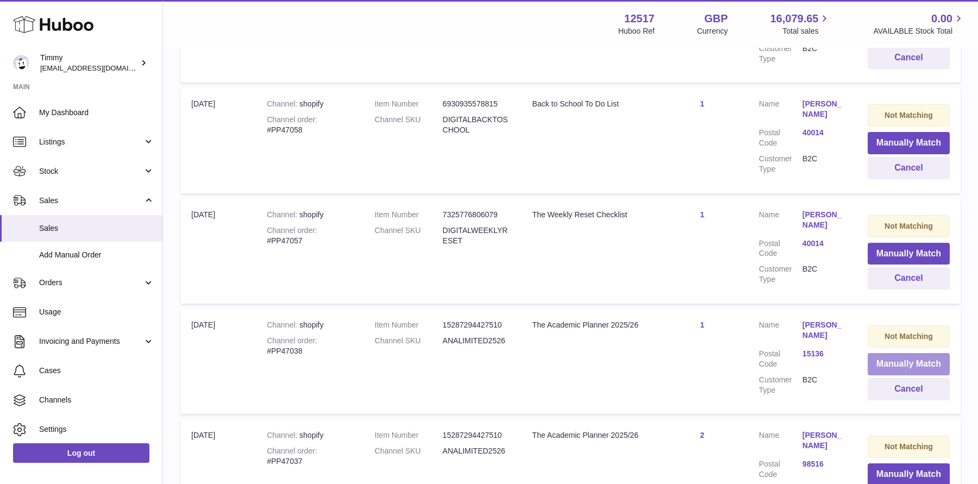
click at [892, 353] on button "Manually Match" at bounding box center [908, 364] width 82 height 22
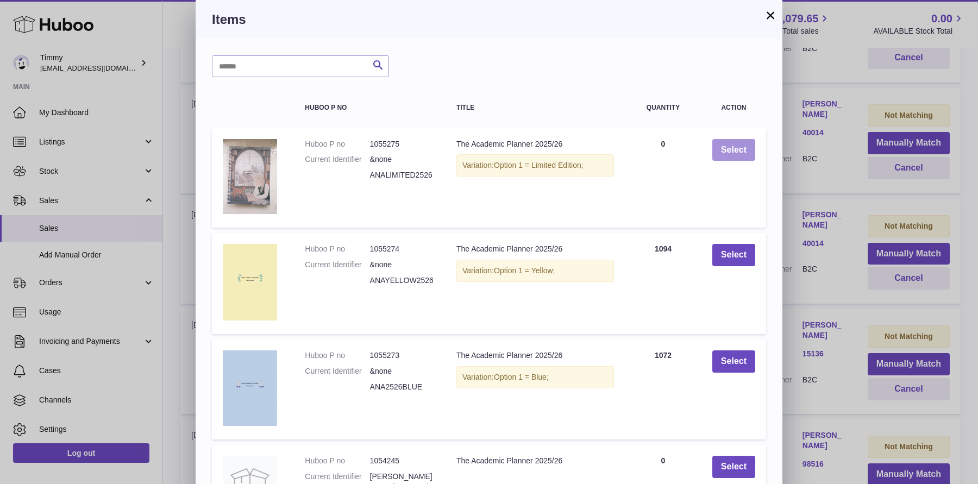
click at [723, 153] on button "Select" at bounding box center [733, 150] width 43 height 22
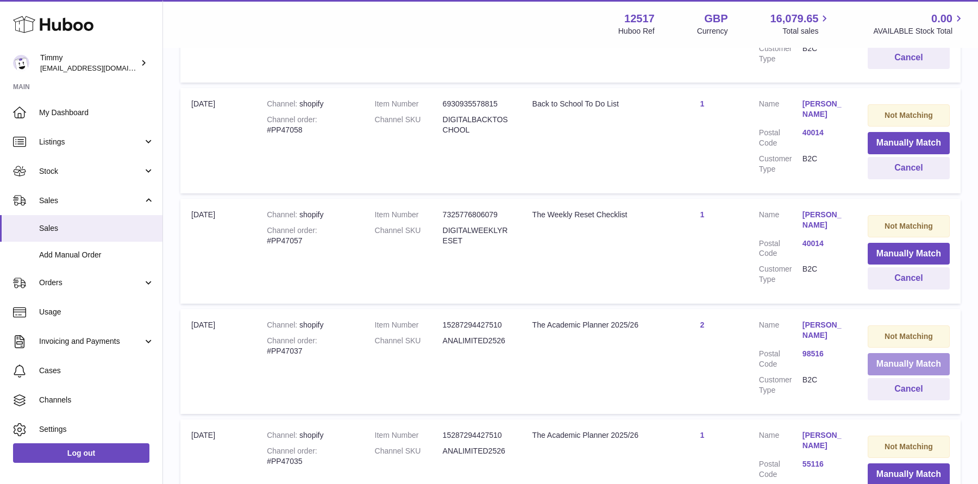
click at [905, 353] on button "Manually Match" at bounding box center [908, 364] width 82 height 22
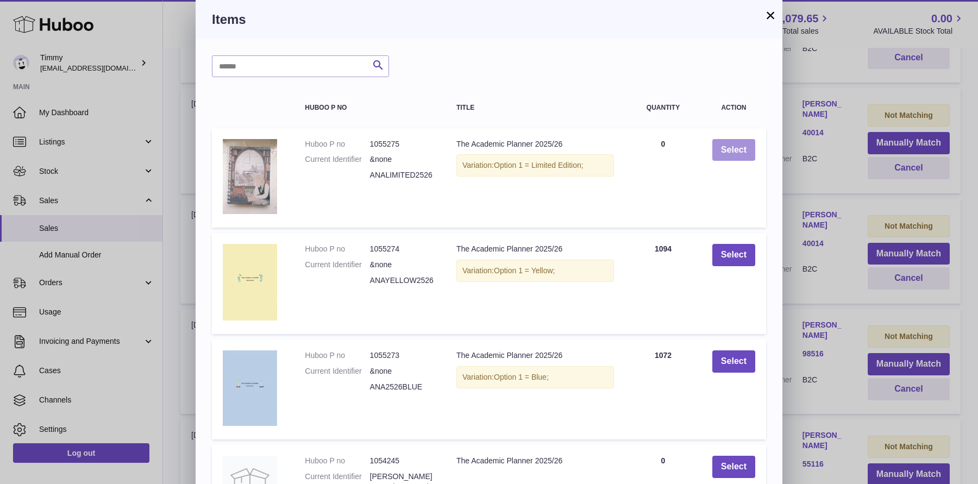
click at [741, 146] on button "Select" at bounding box center [733, 150] width 43 height 22
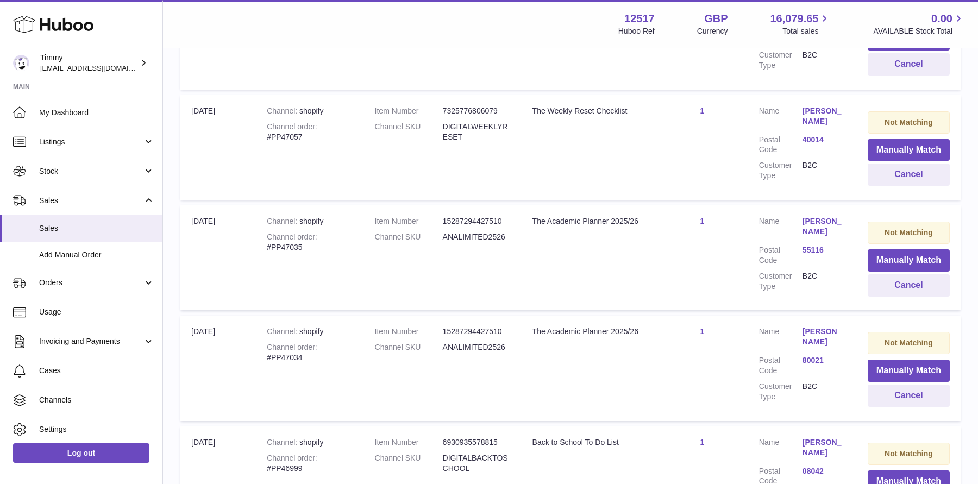
scroll to position [4964, 0]
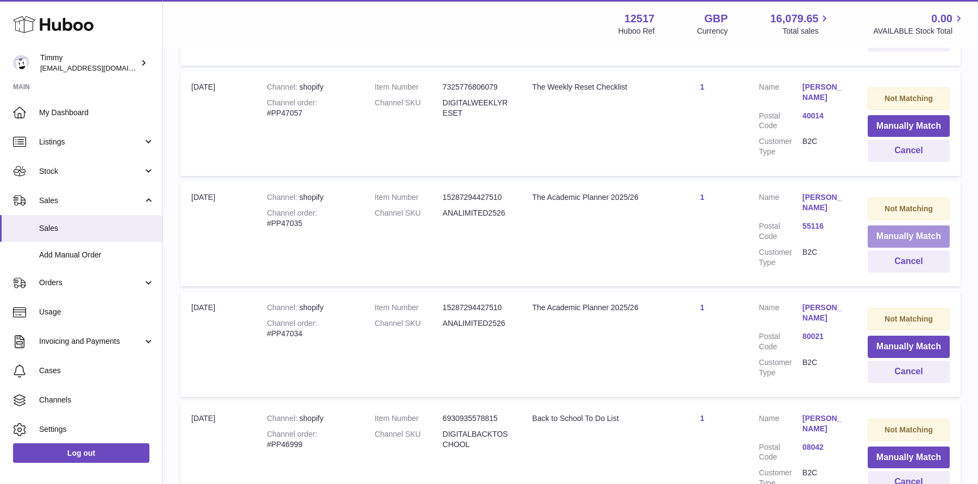
click at [928, 225] on button "Manually Match" at bounding box center [908, 236] width 82 height 22
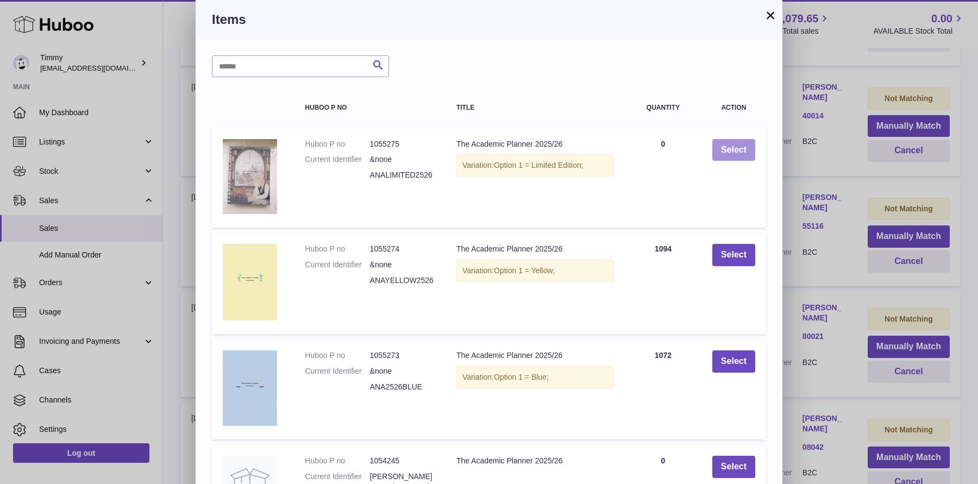
click at [737, 155] on button "Select" at bounding box center [733, 150] width 43 height 22
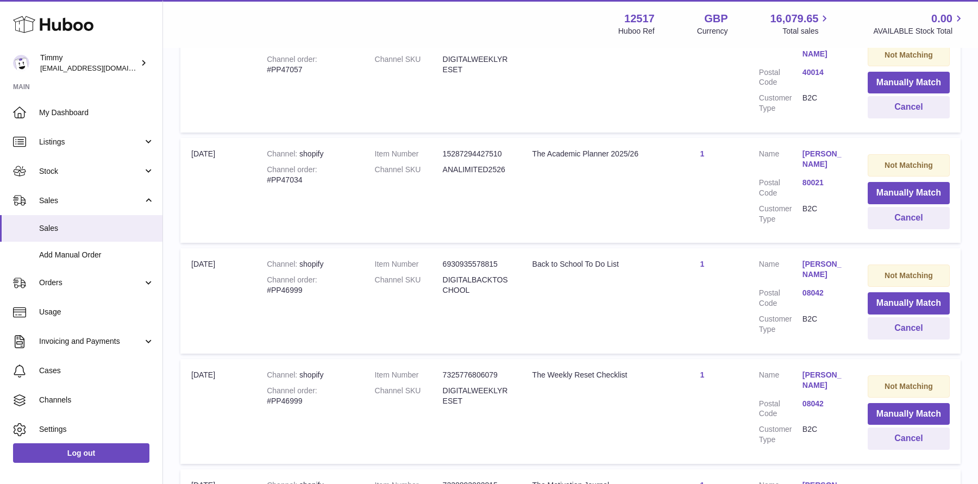
scroll to position [4995, 0]
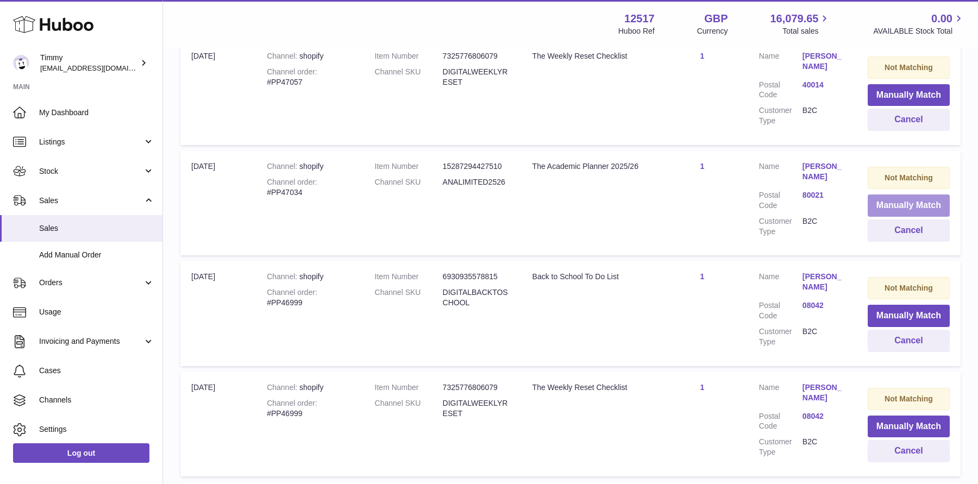
click at [867, 194] on button "Manually Match" at bounding box center [908, 205] width 82 height 22
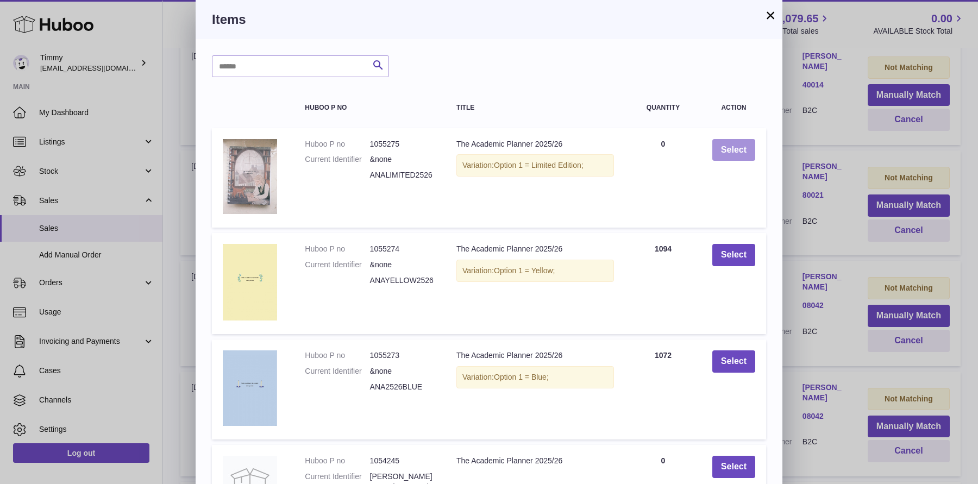
click at [729, 160] on button "Select" at bounding box center [733, 150] width 43 height 22
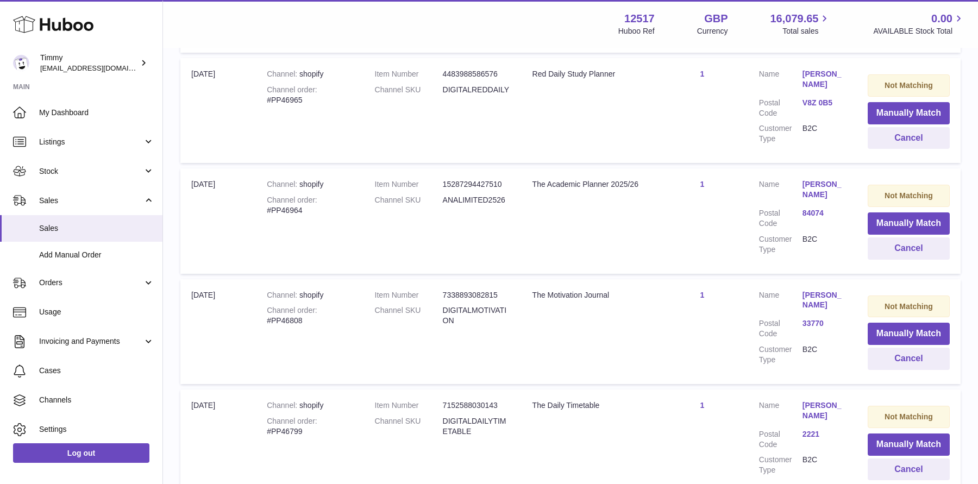
scroll to position [5972, 0]
click at [888, 212] on button "Manually Match" at bounding box center [908, 223] width 82 height 22
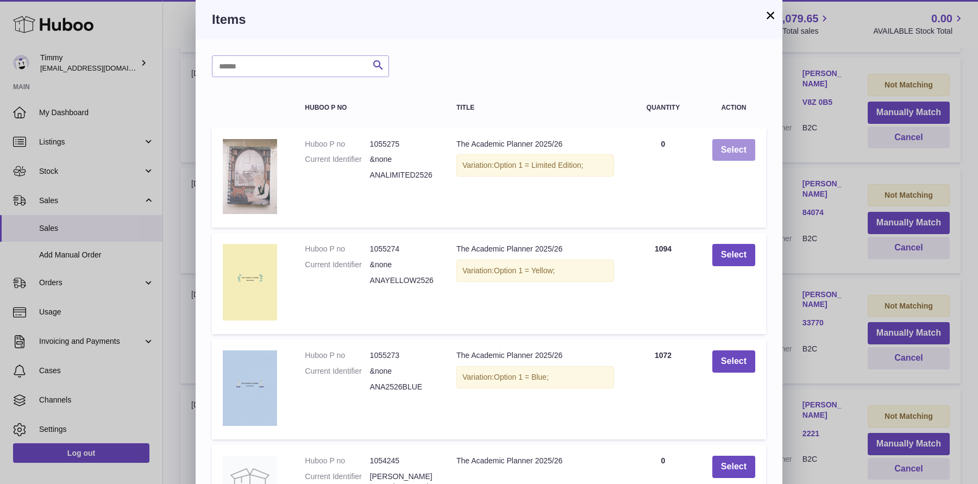
click at [751, 152] on button "Select" at bounding box center [733, 150] width 43 height 22
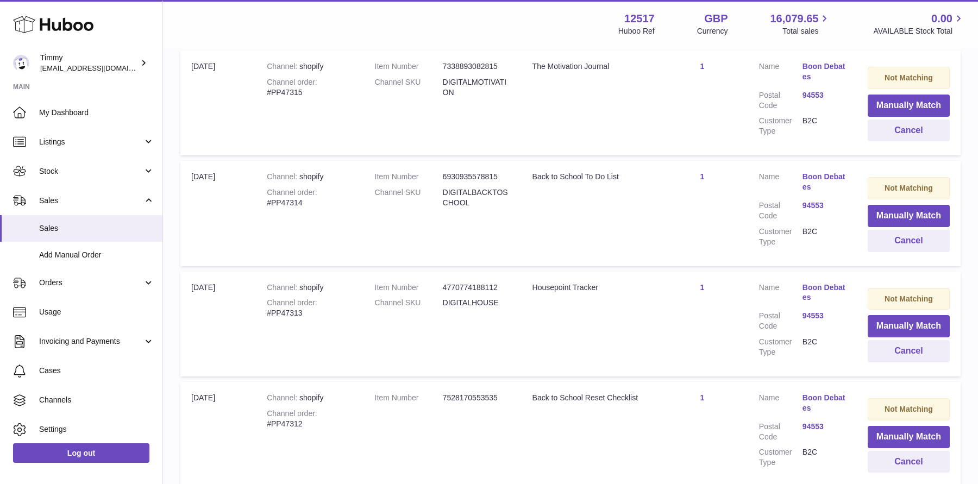
scroll to position [0, 0]
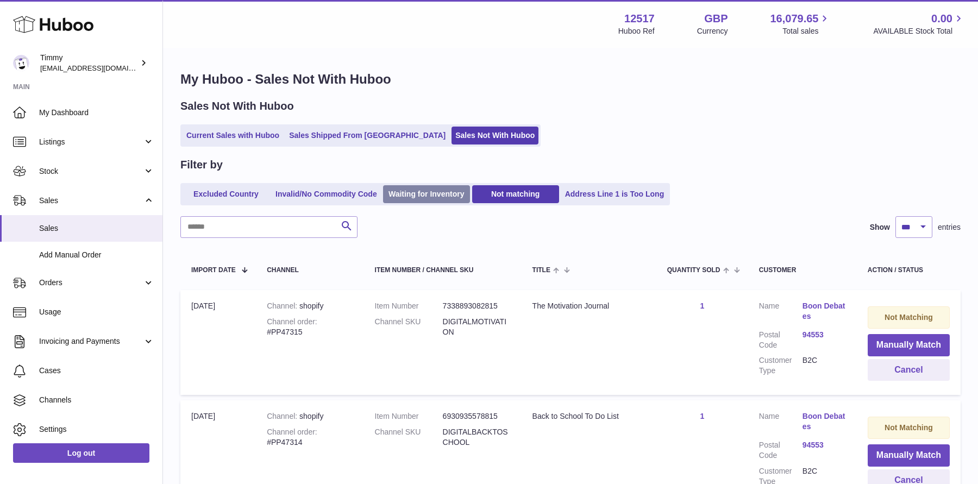
click at [444, 200] on link "Waiting for Inventory" at bounding box center [426, 194] width 87 height 18
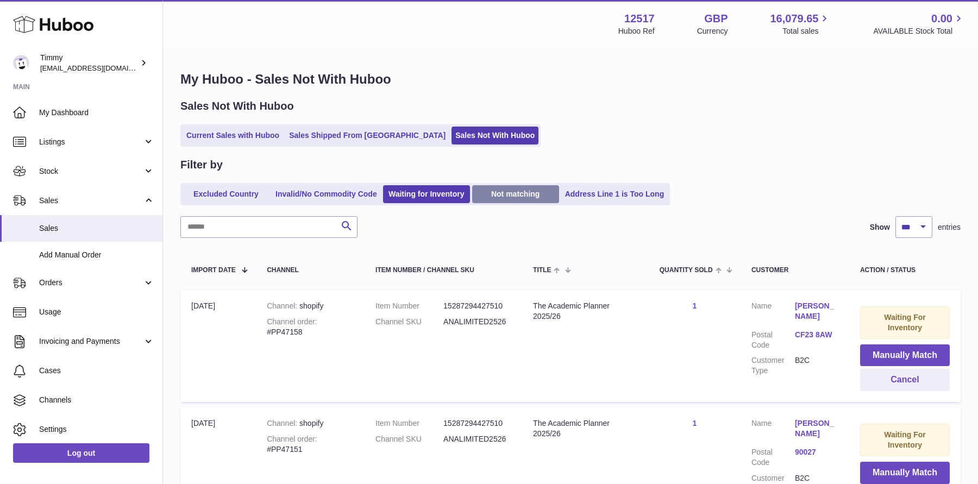
click at [512, 196] on link "Not matching" at bounding box center [515, 194] width 87 height 18
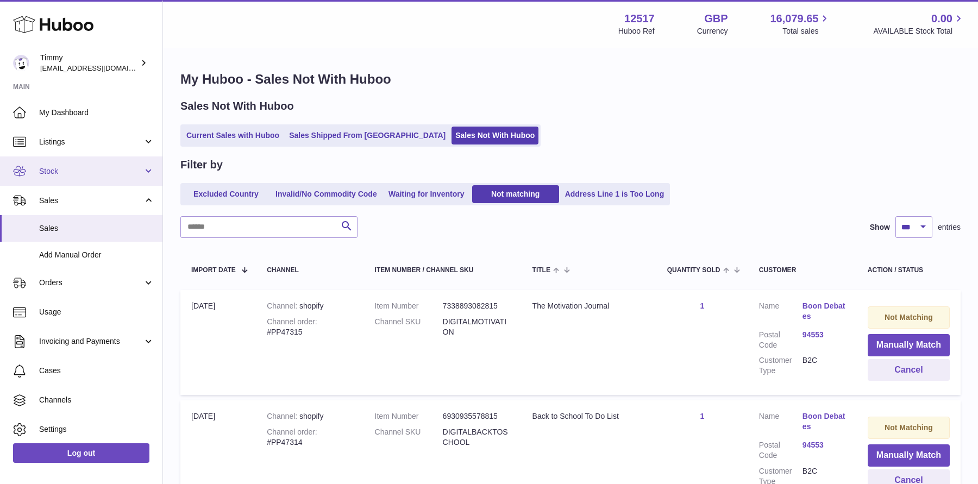
click at [54, 169] on span "Stock" at bounding box center [91, 171] width 104 height 10
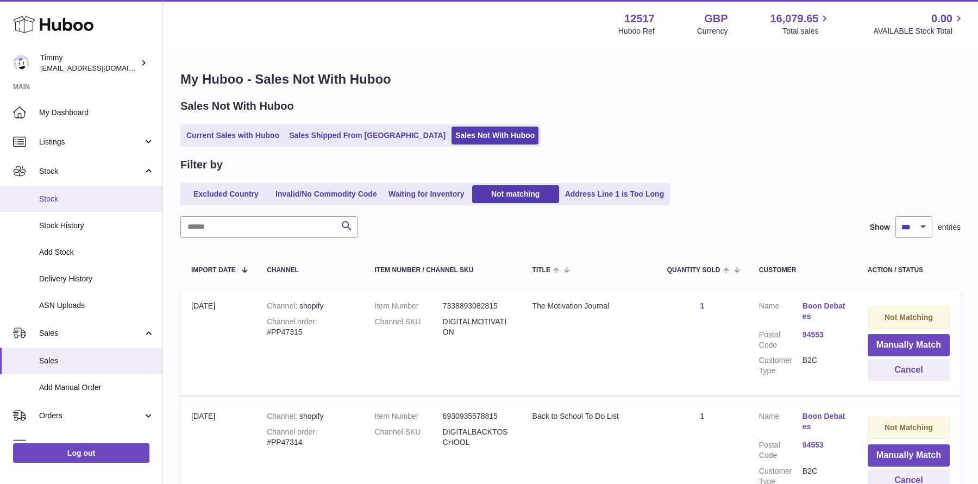
click at [79, 195] on span "Stock" at bounding box center [96, 199] width 115 height 10
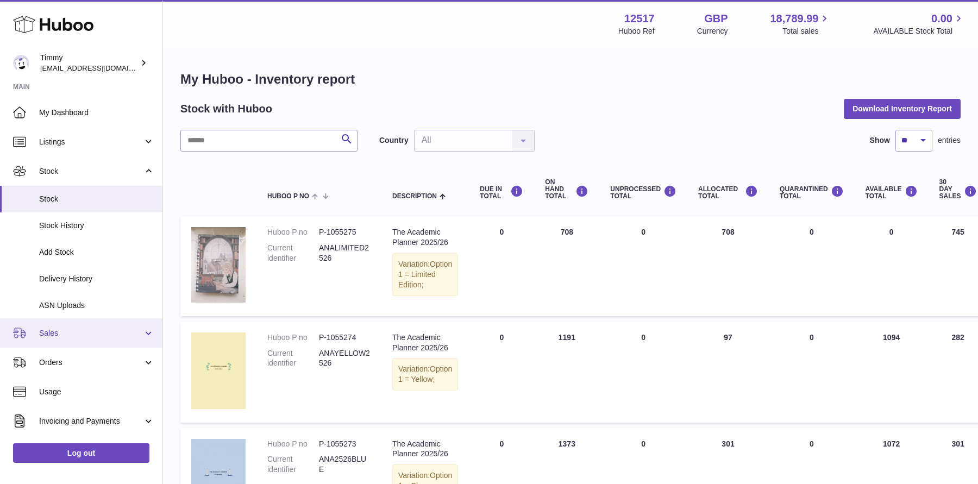
click at [106, 329] on span "Sales" at bounding box center [91, 333] width 104 height 10
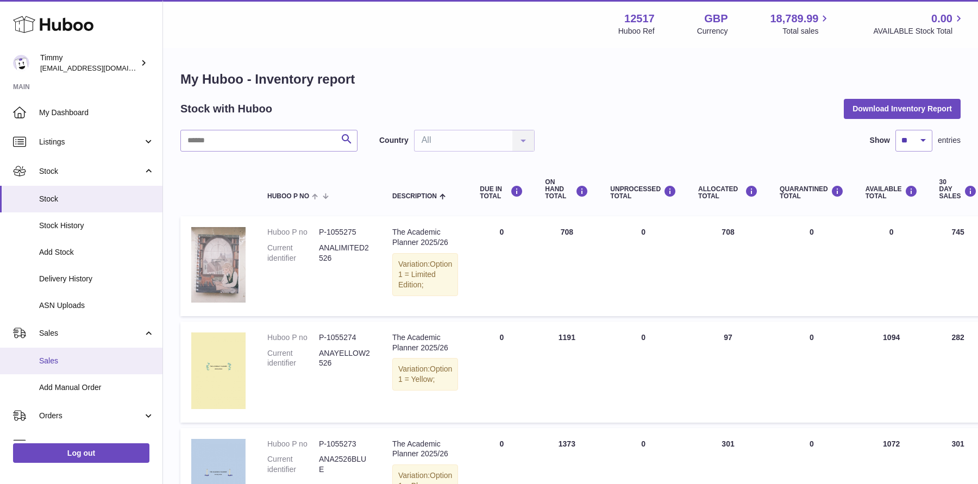
click at [106, 355] on link "Sales" at bounding box center [81, 361] width 162 height 27
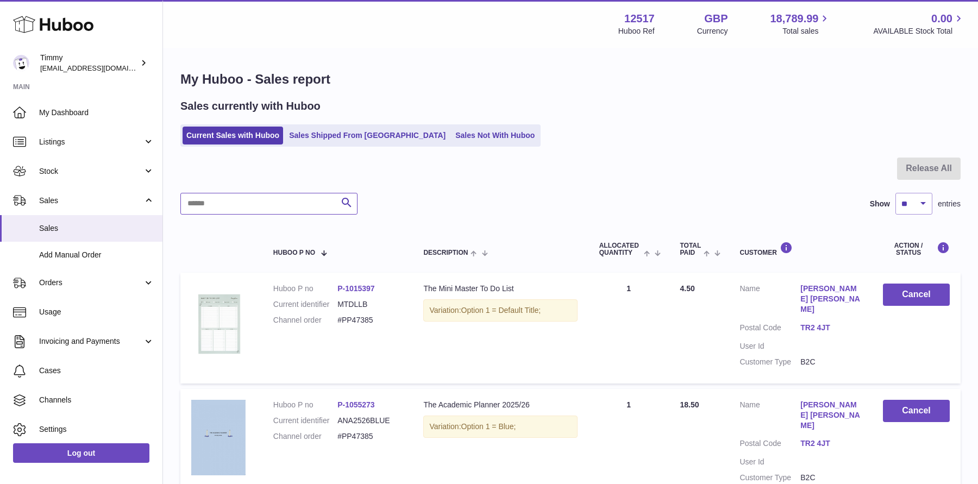
click at [304, 210] on input "text" at bounding box center [268, 204] width 177 height 22
paste input "*******"
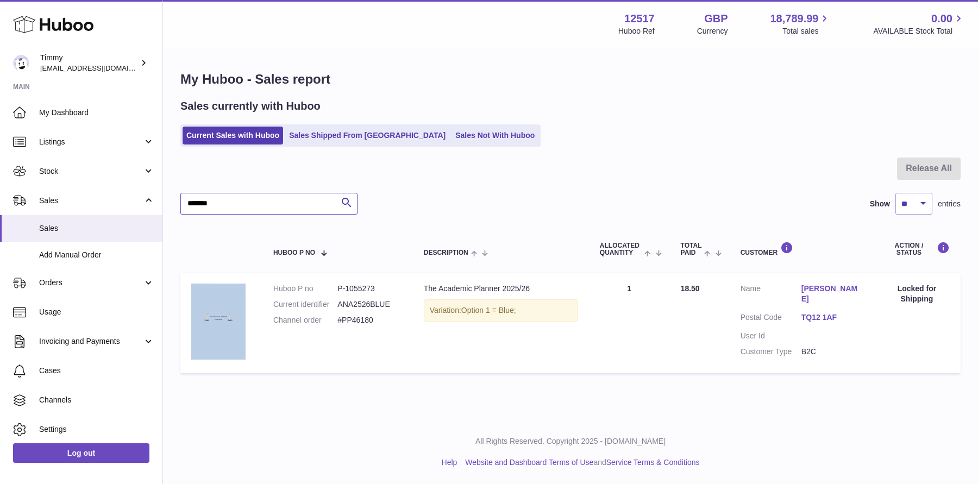
click at [295, 202] on input "*******" at bounding box center [268, 204] width 177 height 22
paste input "text"
click at [269, 203] on input "*******" at bounding box center [268, 204] width 177 height 22
paste input "text"
click at [298, 204] on input "*******" at bounding box center [268, 204] width 177 height 22
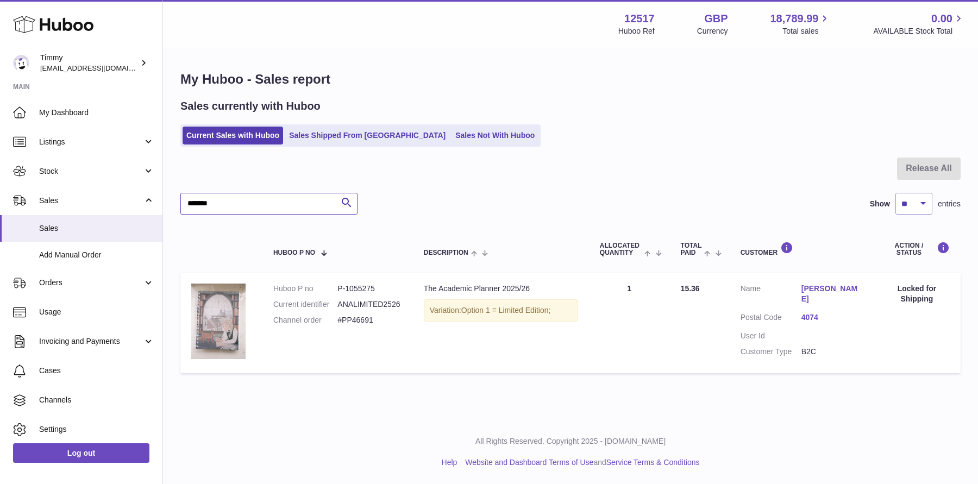
paste input "text"
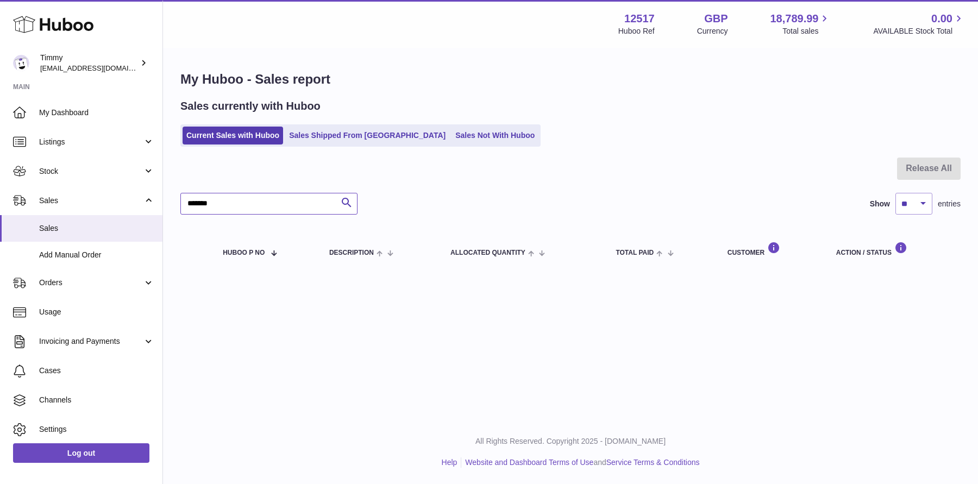
type input "*******"
click at [451, 135] on link "Sales Not With Huboo" at bounding box center [494, 136] width 87 height 18
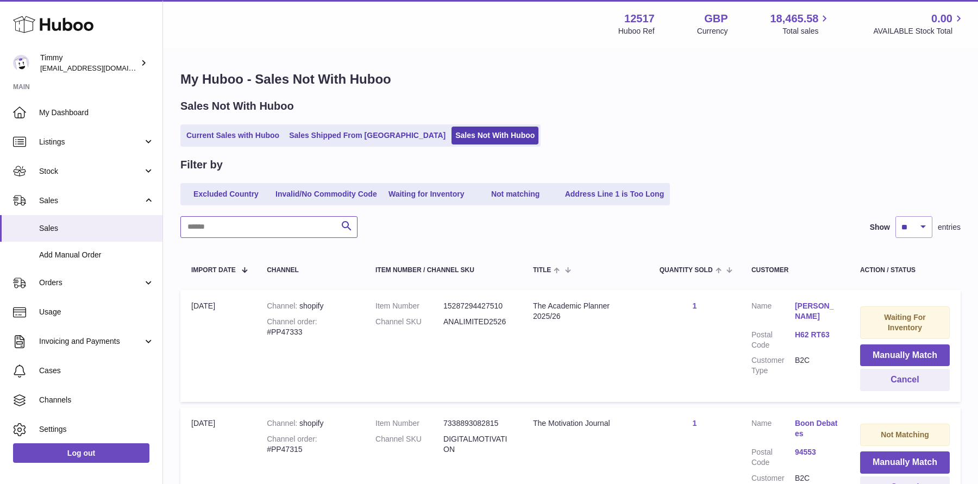
click at [291, 231] on input "text" at bounding box center [268, 227] width 177 height 22
paste input "*******"
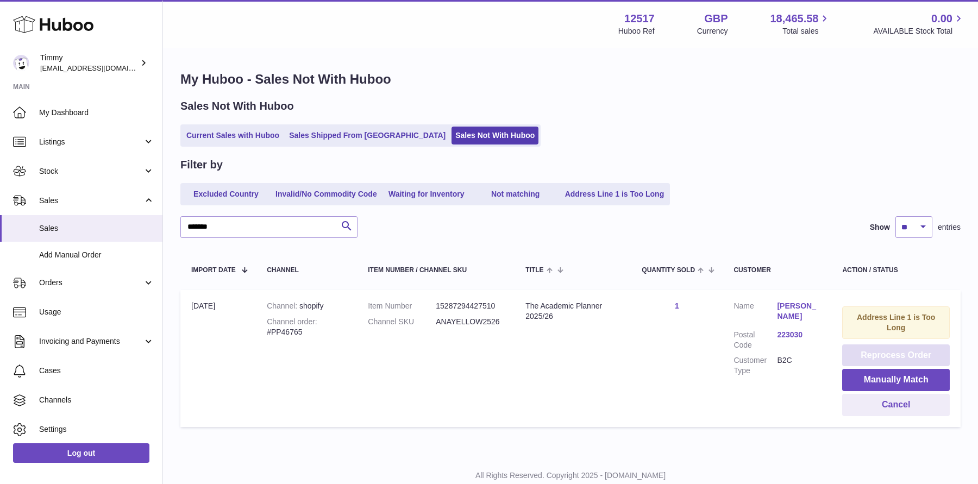
click at [893, 349] on button "Reprocess Order" at bounding box center [896, 355] width 108 height 22
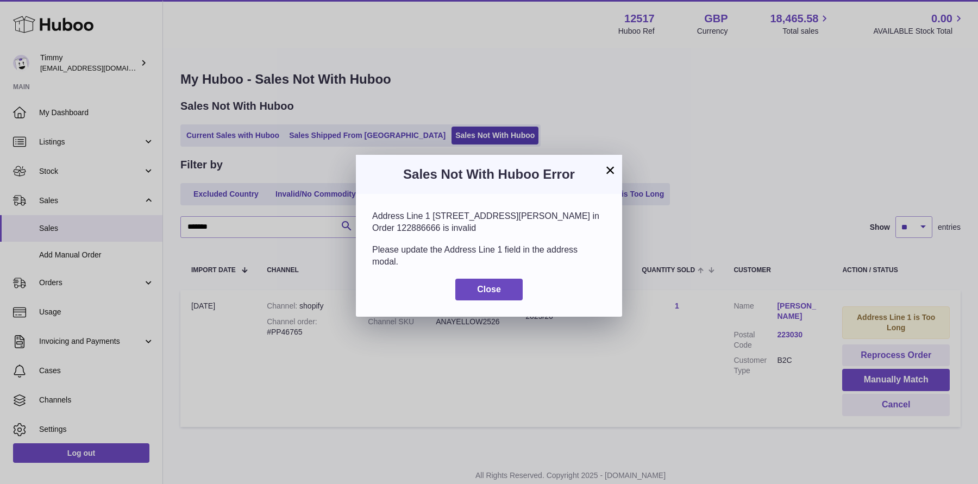
click at [614, 168] on button "×" at bounding box center [609, 169] width 13 height 13
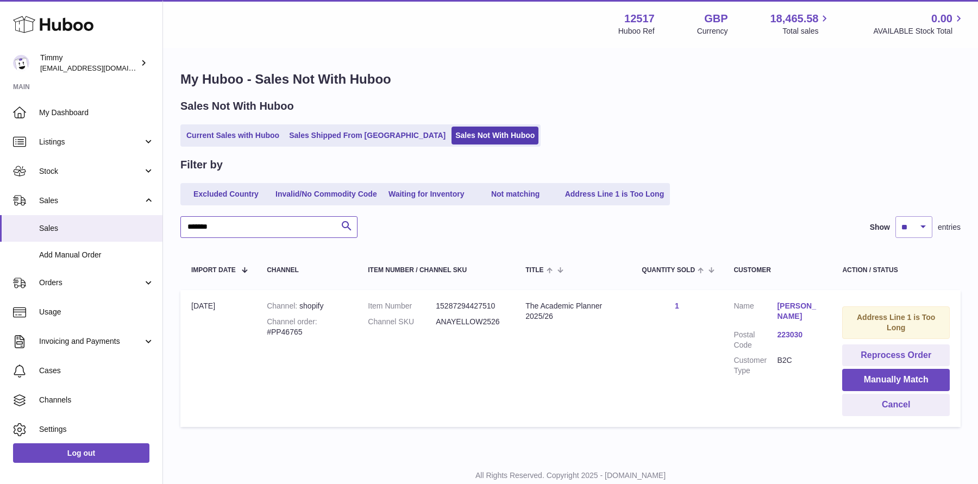
click at [312, 230] on input "*******" at bounding box center [268, 227] width 177 height 22
paste input "text"
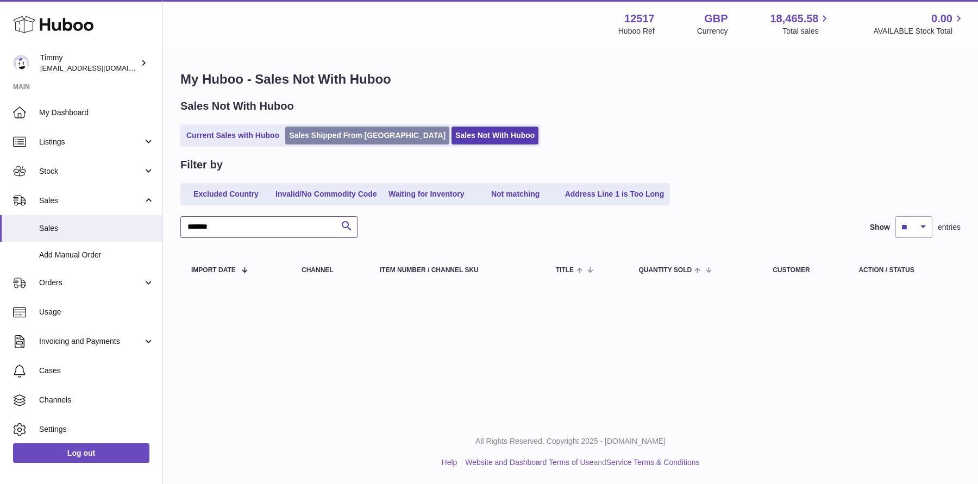
type input "*******"
click at [317, 134] on link "Sales Shipped From [GEOGRAPHIC_DATA]" at bounding box center [367, 136] width 164 height 18
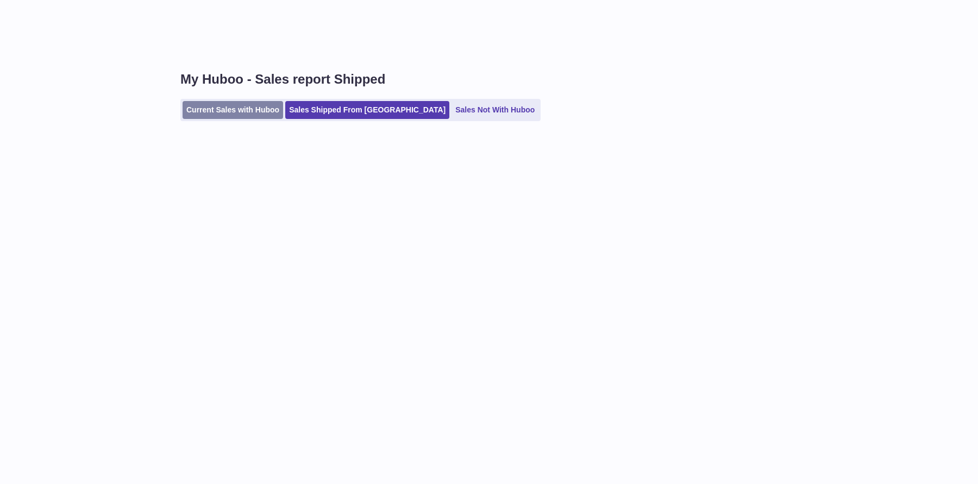
click at [272, 109] on link "Current Sales with Huboo" at bounding box center [232, 110] width 100 height 18
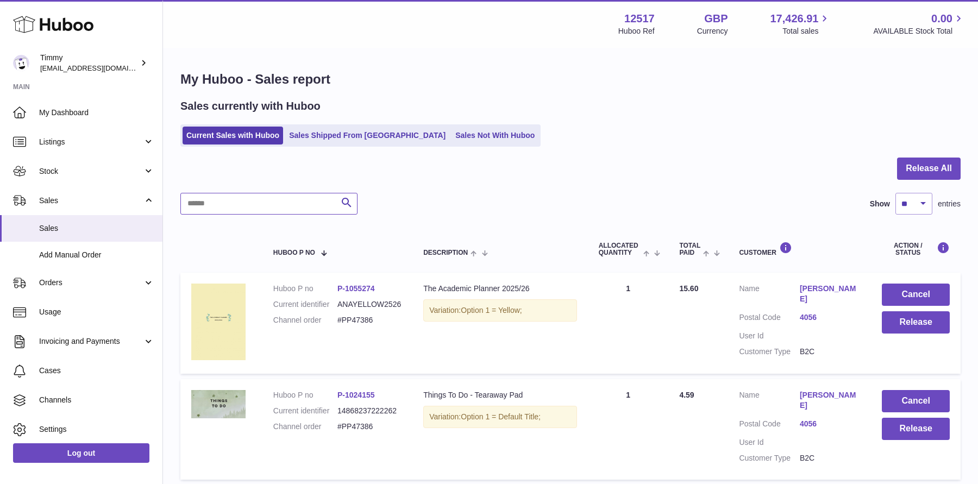
click at [286, 204] on input "text" at bounding box center [268, 204] width 177 height 22
paste input "*******"
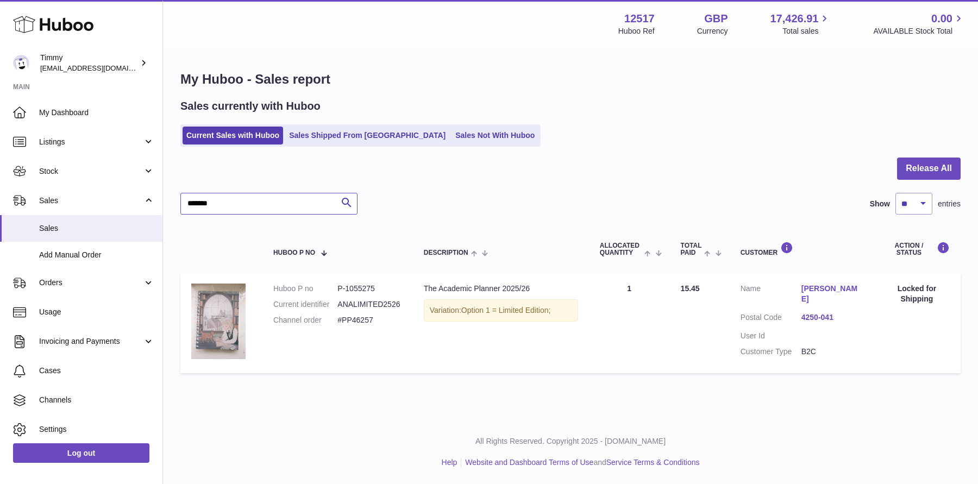
type input "*******"
click at [259, 137] on link "Current Sales with Huboo" at bounding box center [232, 136] width 100 height 18
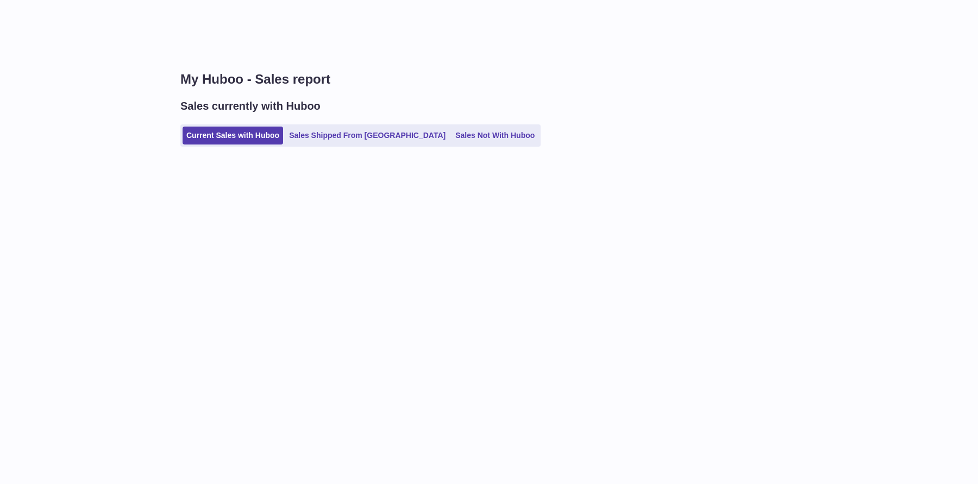
click at [381, 184] on div "My Huboo - Sales report Sales currently with Huboo Current Sales with Huboo Sal…" at bounding box center [570, 242] width 815 height 484
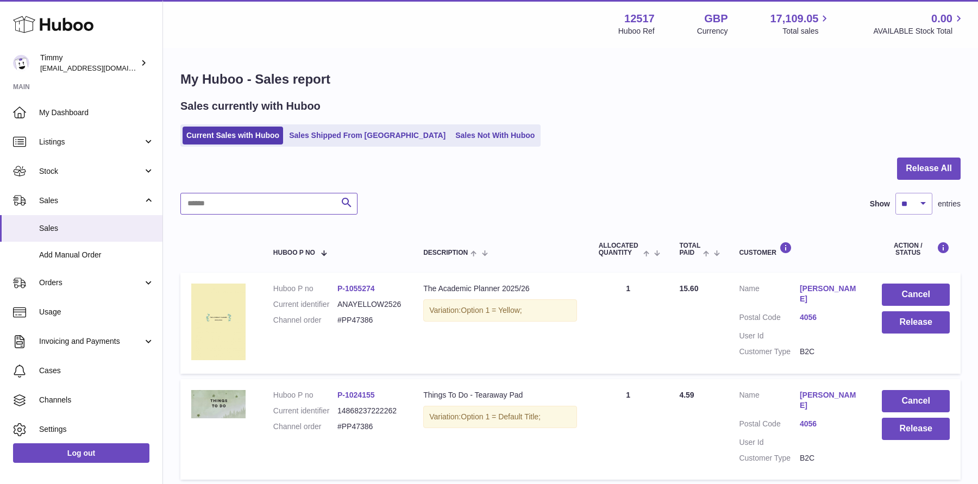
click at [305, 210] on input "text" at bounding box center [268, 204] width 177 height 22
paste input "*******"
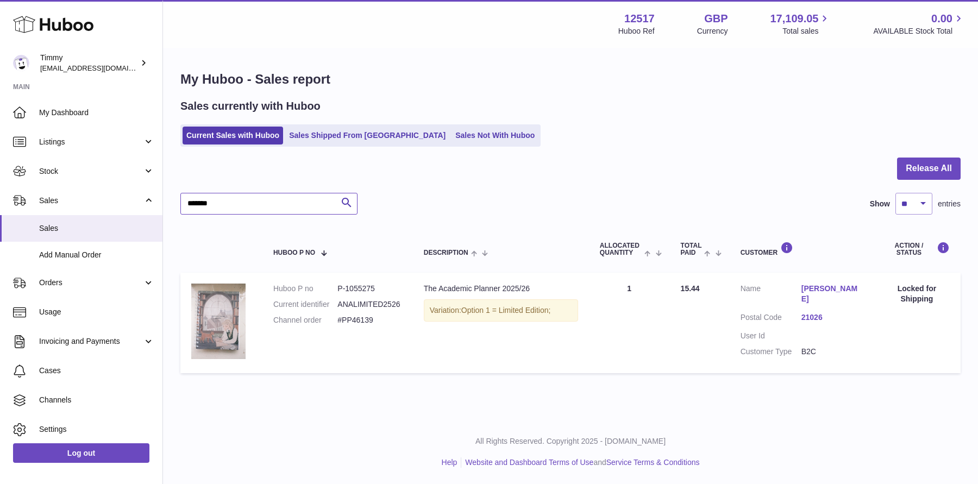
click at [306, 196] on input "*******" at bounding box center [268, 204] width 177 height 22
paste input "text"
click at [314, 202] on input "*******" at bounding box center [268, 204] width 177 height 22
paste input "text"
click at [297, 206] on input "*******" at bounding box center [268, 204] width 177 height 22
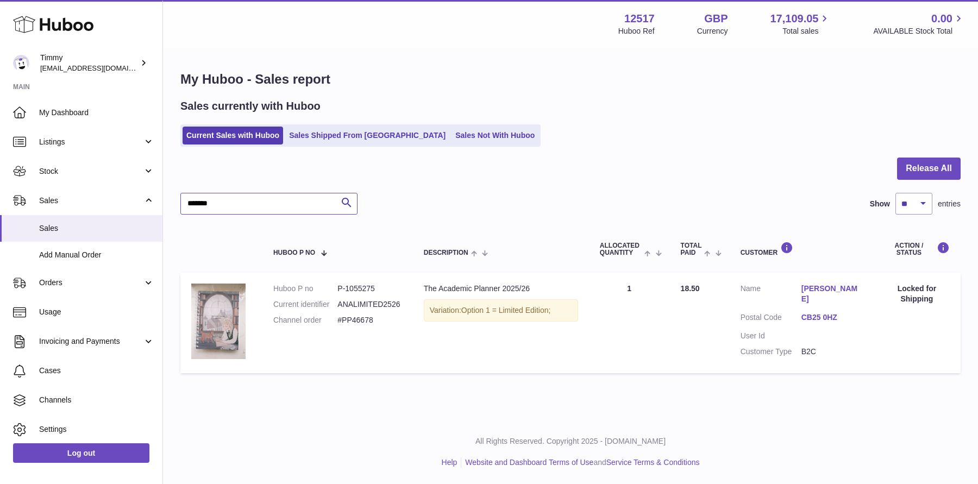
click at [297, 206] on input "*******" at bounding box center [268, 204] width 177 height 22
paste input "********"
click at [278, 211] on input "*******" at bounding box center [268, 204] width 177 height 22
paste input "text"
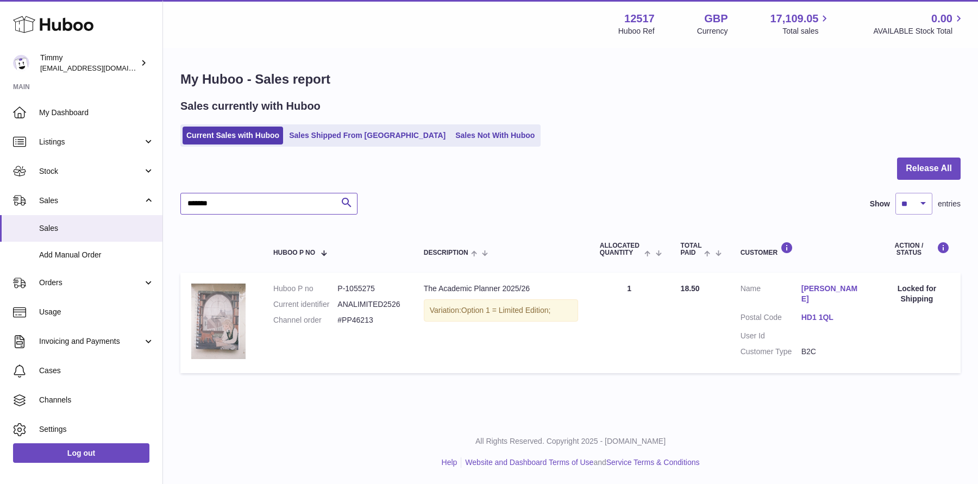
type input "*******"
